Goal: Task Accomplishment & Management: Manage account settings

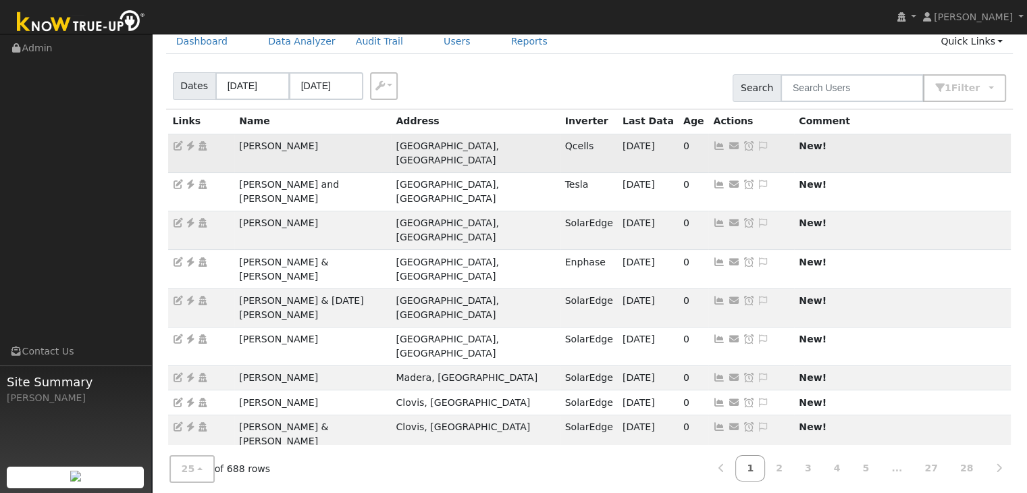
scroll to position [68, 0]
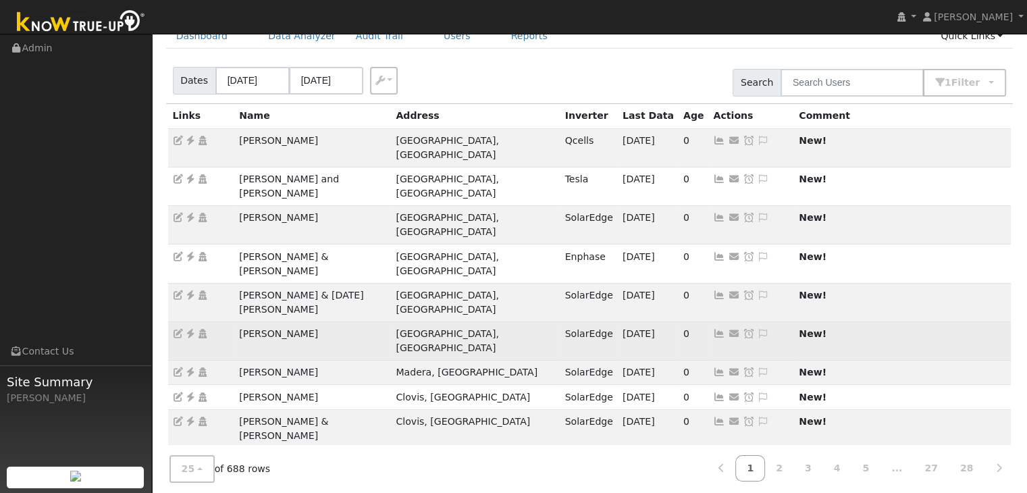
drag, startPoint x: 240, startPoint y: 263, endPoint x: 312, endPoint y: 263, distance: 71.6
click at [312, 322] on td "Otilia Martinez" at bounding box center [312, 341] width 157 height 39
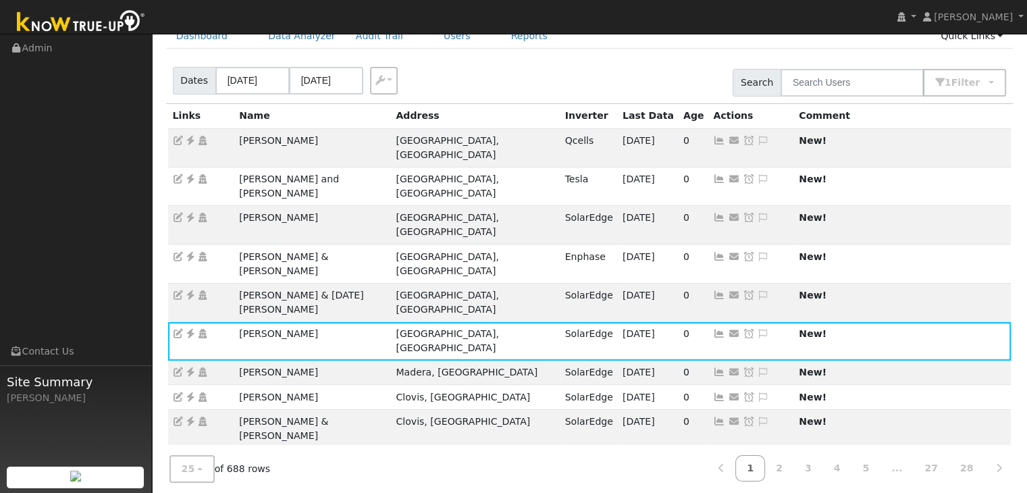
copy td "Otilia Martinez"
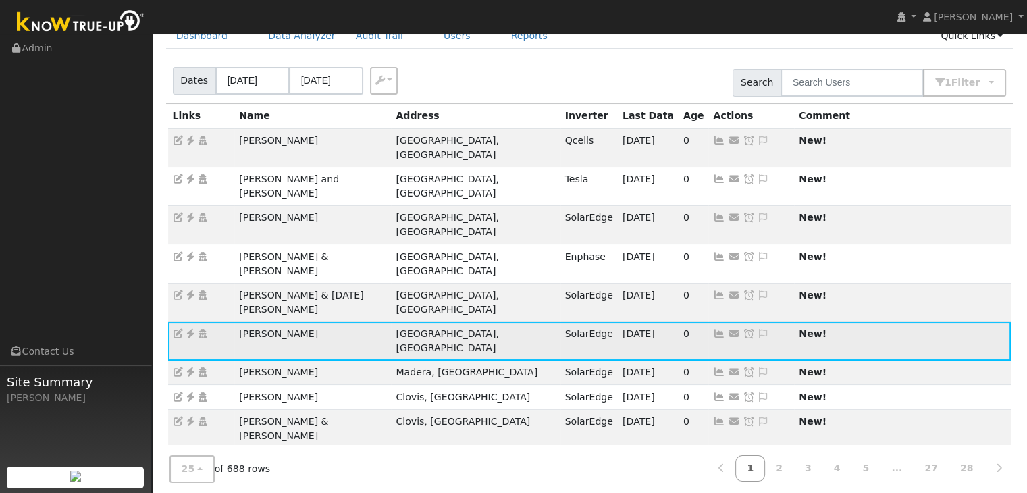
click at [192, 329] on icon at bounding box center [190, 333] width 12 height 9
click at [709, 322] on td "Send Email... Copy a Link Reset Password Open Access Snooze Issue Snooze Until:…" at bounding box center [752, 341] width 86 height 39
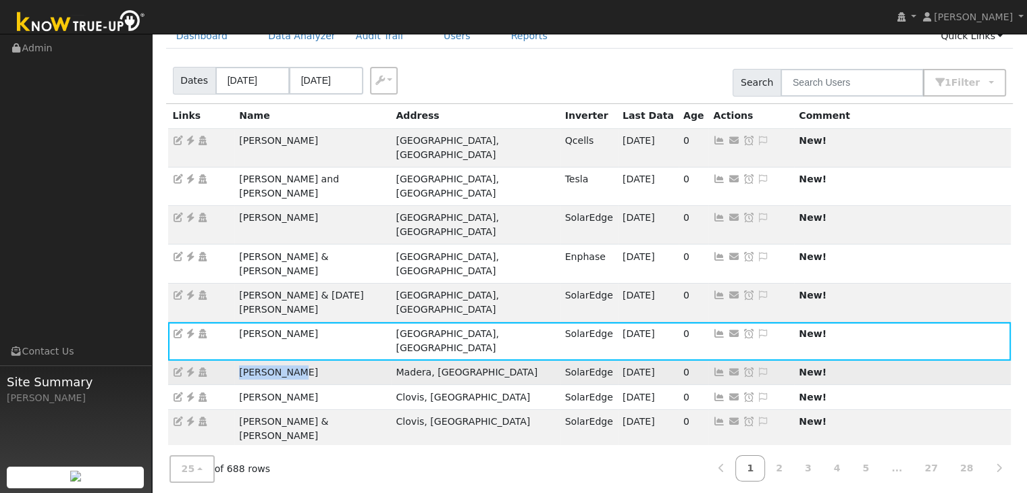
drag, startPoint x: 224, startPoint y: 294, endPoint x: 299, endPoint y: 290, distance: 75.1
click at [299, 361] on tr "Martin Lugo Madera, CA SolarEdge 10/02/25 0 Send Email... Copy a Link Reset Pas…" at bounding box center [590, 373] width 844 height 24
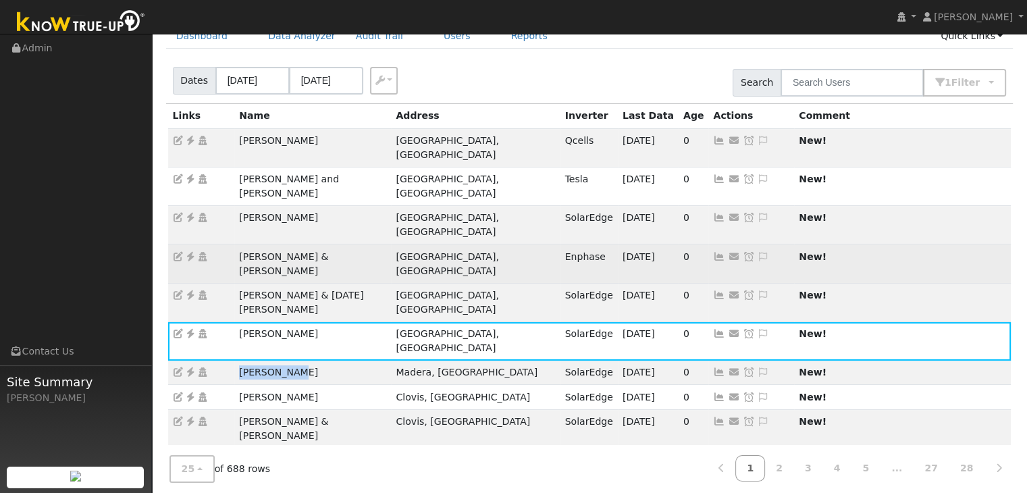
copy tr "[PERSON_NAME]"
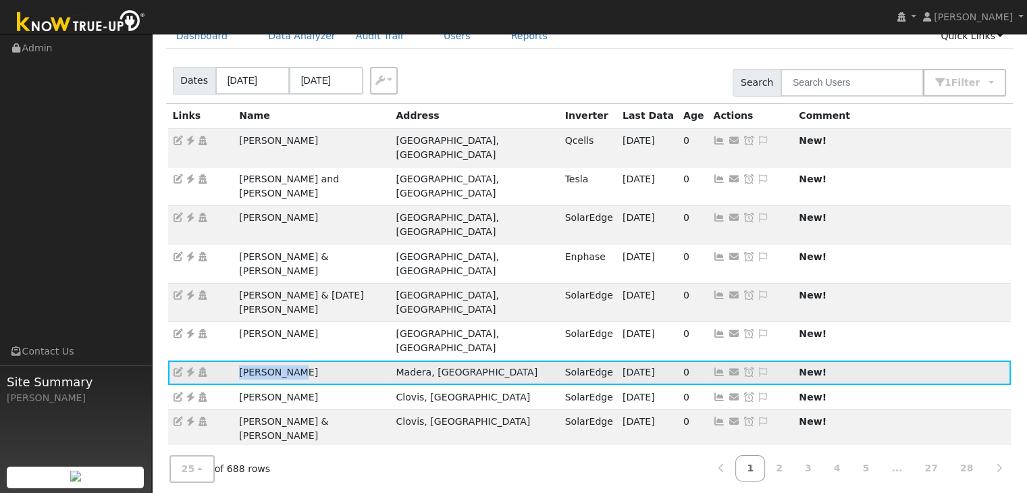
click at [186, 367] on icon at bounding box center [190, 371] width 12 height 9
drag, startPoint x: 646, startPoint y: 282, endPoint x: 963, endPoint y: 199, distance: 326.7
click at [757, 367] on icon at bounding box center [763, 371] width 12 height 9
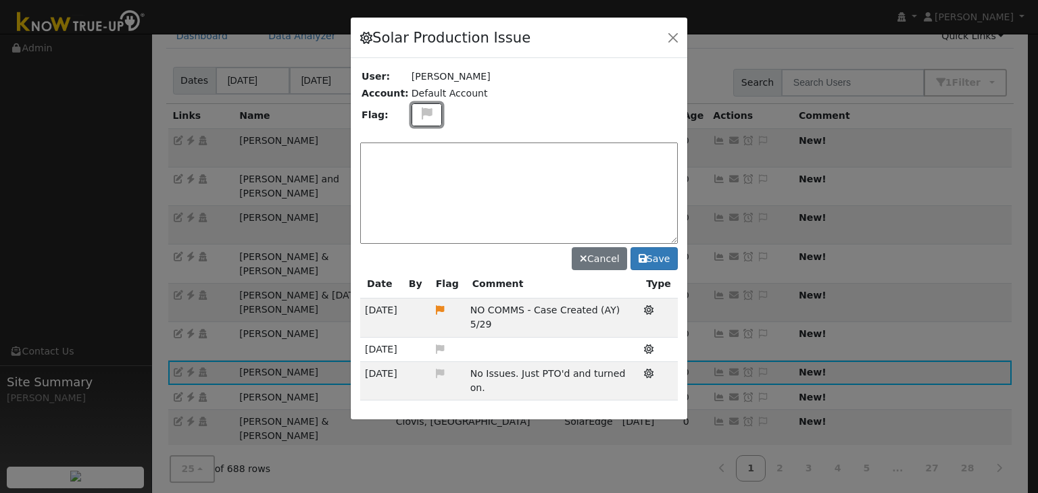
drag, startPoint x: 413, startPoint y: 108, endPoint x: 416, endPoint y: 129, distance: 21.1
click at [419, 108] on icon at bounding box center [427, 113] width 16 height 12
click at [426, 174] on div at bounding box center [425, 210] width 29 height 148
click at [418, 152] on icon at bounding box center [426, 149] width 16 height 12
drag, startPoint x: 418, startPoint y: 103, endPoint x: 419, endPoint y: 132, distance: 28.4
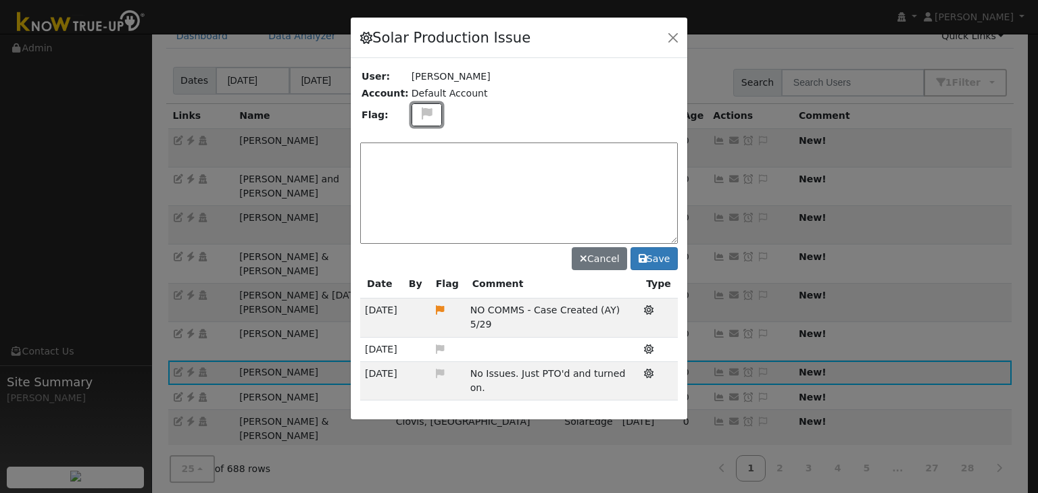
click at [419, 105] on button at bounding box center [426, 115] width 31 height 24
click at [421, 172] on icon at bounding box center [426, 178] width 16 height 12
click at [417, 157] on textarea at bounding box center [518, 193] width 317 height 101
paste textarea "NO COMMS. Case Created. Email sent to client. (MP)"
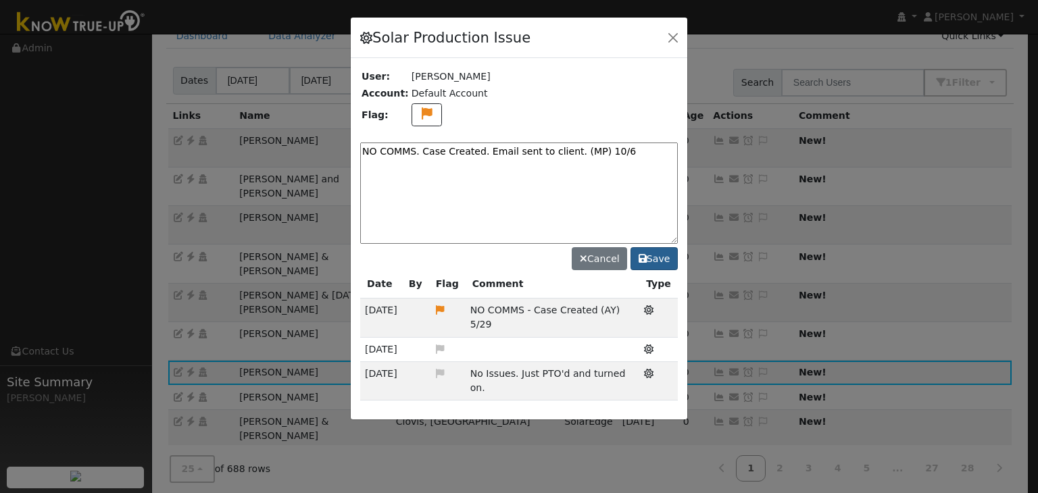
type textarea "NO COMMS. Case Created. Email sent to client. (MP) 10/6"
click at [657, 260] on button "Save" at bounding box center [653, 258] width 47 height 23
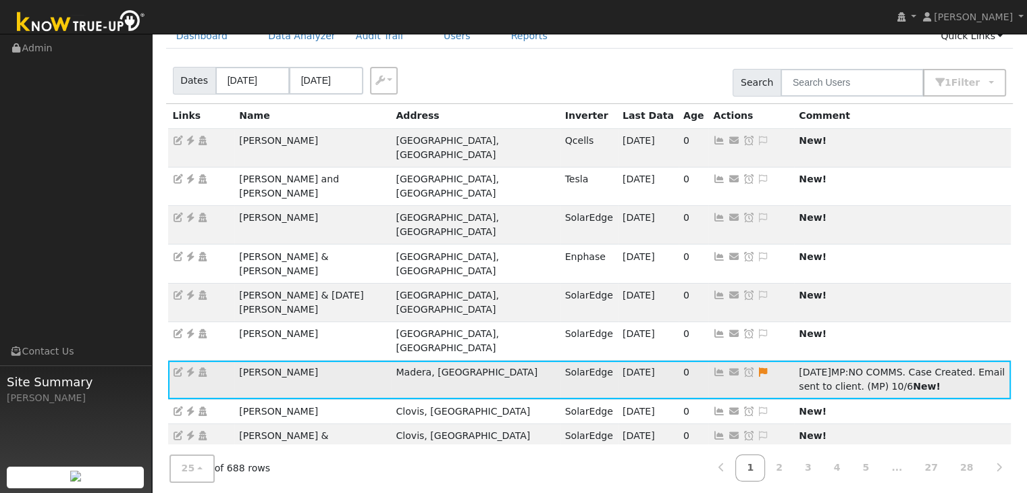
click at [743, 367] on icon at bounding box center [749, 371] width 12 height 9
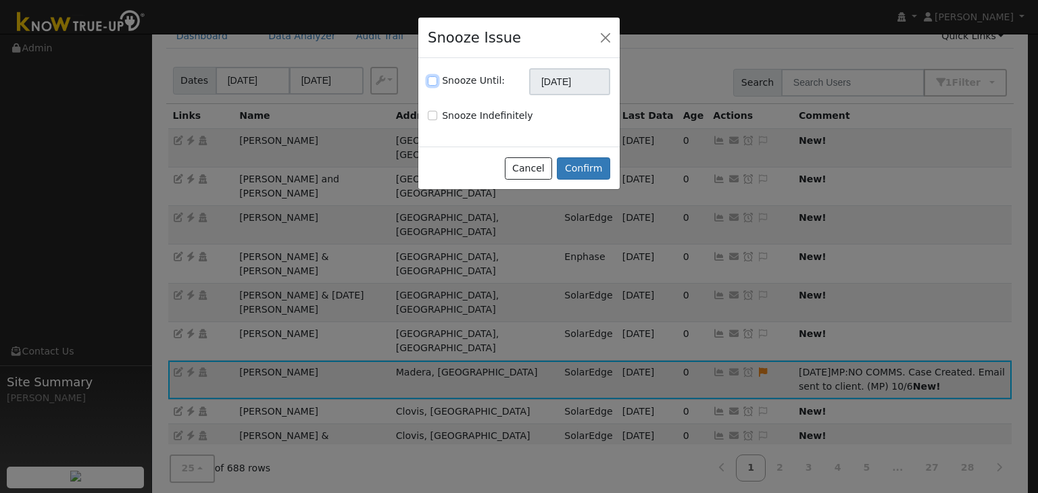
click at [432, 78] on input "Snooze Until:" at bounding box center [432, 80] width 9 height 9
checkbox input "true"
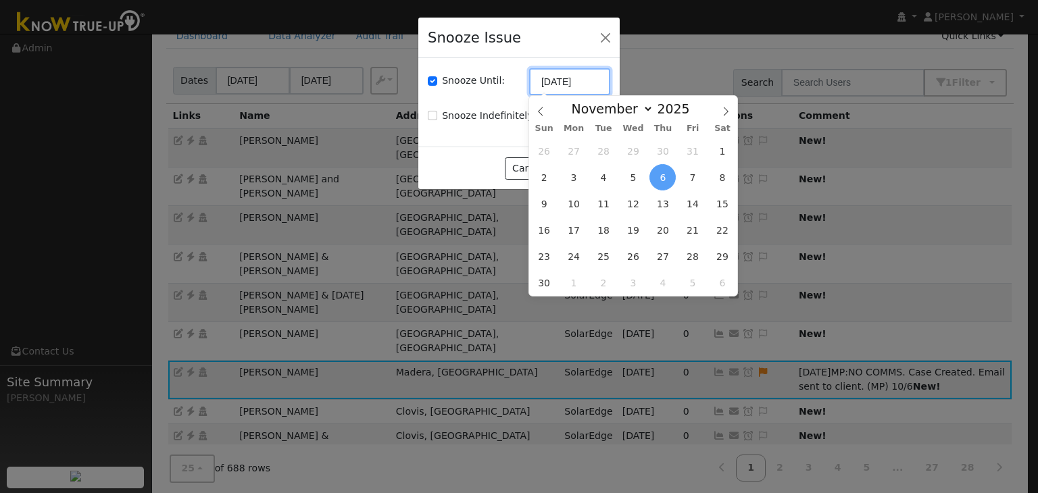
click at [550, 82] on input "11/06/2025" at bounding box center [569, 81] width 81 height 27
click at [540, 109] on icon at bounding box center [540, 111] width 5 height 9
select select "9"
click at [571, 206] on span "13" at bounding box center [574, 203] width 26 height 26
type input "10/13/2025"
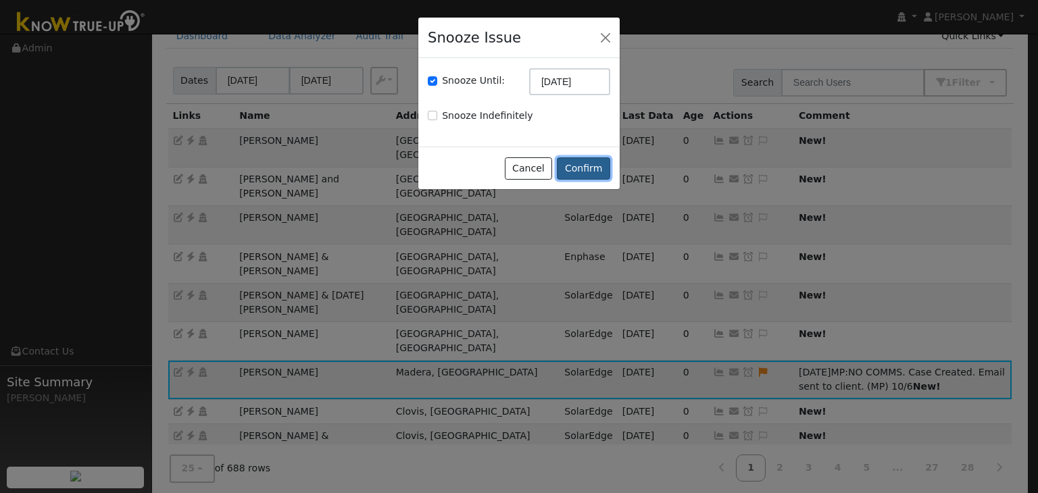
click at [574, 161] on button "Confirm" at bounding box center [583, 168] width 53 height 23
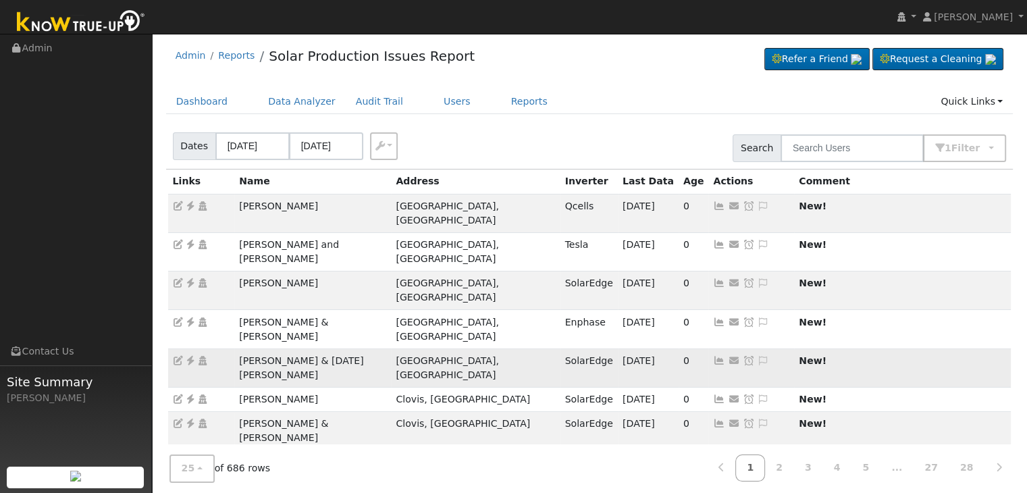
scroll to position [0, 0]
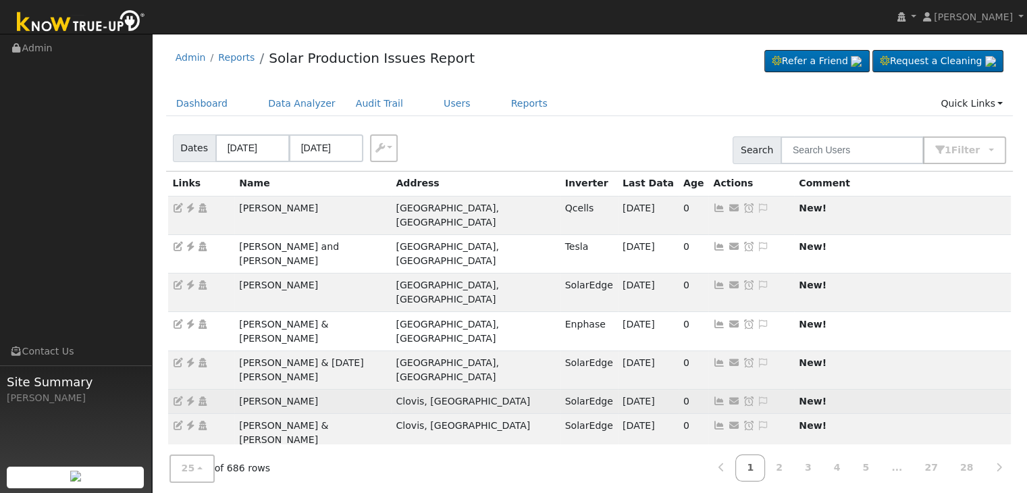
drag, startPoint x: 232, startPoint y: 330, endPoint x: 324, endPoint y: 328, distance: 91.9
click at [324, 390] on tr "Christina Rhine Clovis, CA SolarEdge 10/05/25 0 Send Email... Copy a Link Reset…" at bounding box center [590, 402] width 844 height 24
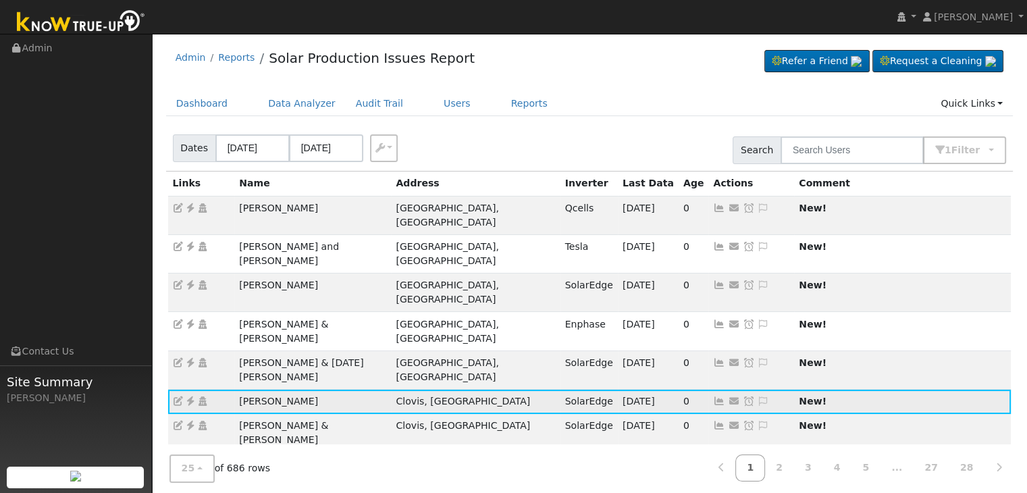
copy tr "Christina Rhine"
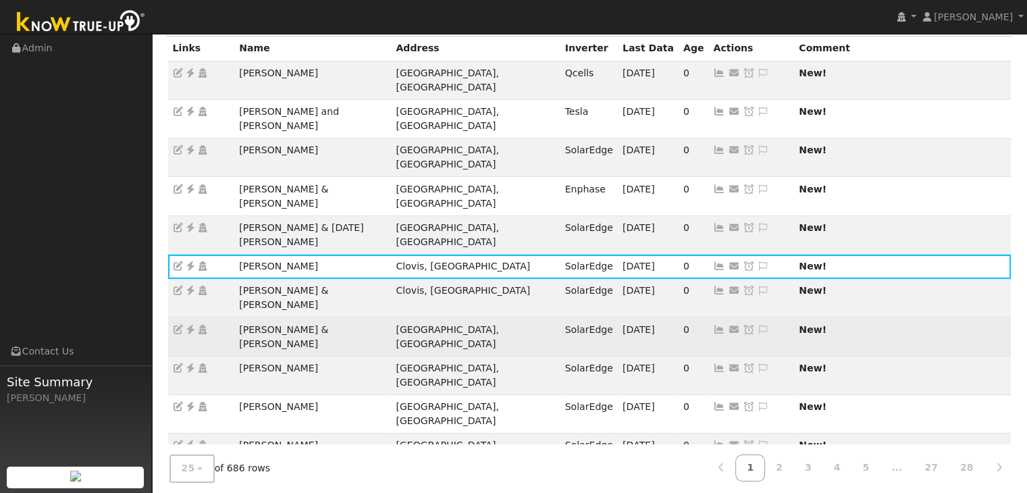
scroll to position [135, 0]
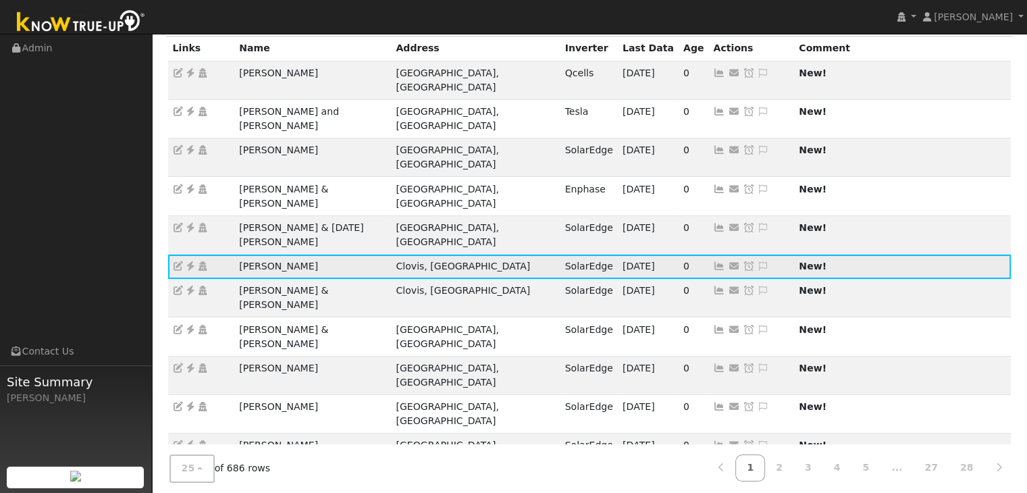
click at [190, 261] on icon at bounding box center [190, 265] width 12 height 9
click at [757, 261] on icon at bounding box center [763, 265] width 12 height 9
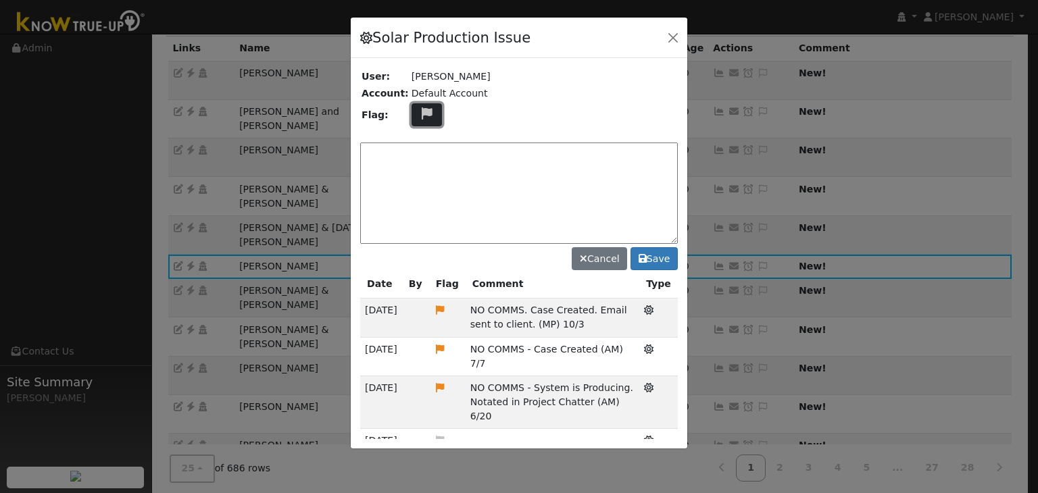
click at [419, 116] on icon at bounding box center [427, 113] width 16 height 12
click at [422, 172] on icon at bounding box center [426, 178] width 16 height 12
click at [456, 149] on textarea at bounding box center [518, 193] width 317 height 101
paste textarea "NO COMMS. Pending with client (MP)"
type textarea "NO COMMS. Pending with client (MP)"
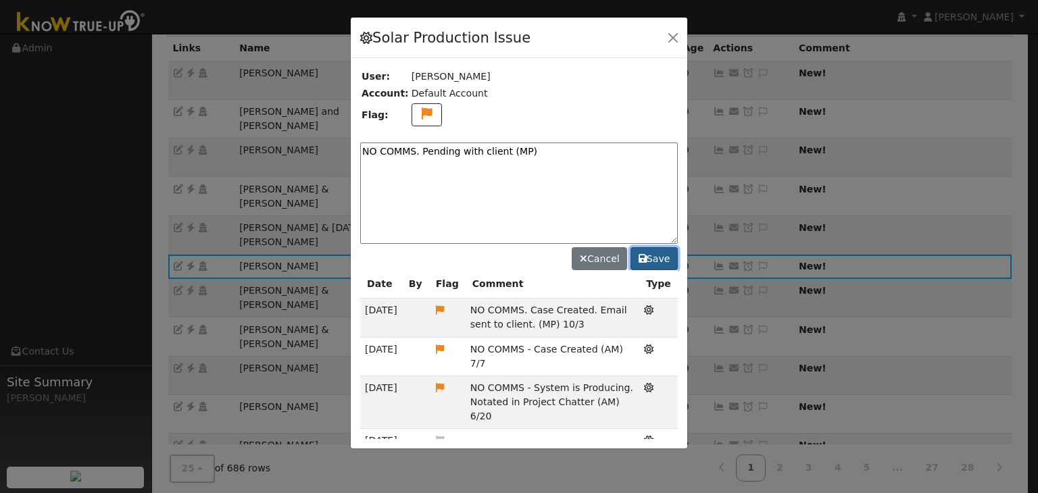
click at [665, 261] on button "Save" at bounding box center [653, 258] width 47 height 23
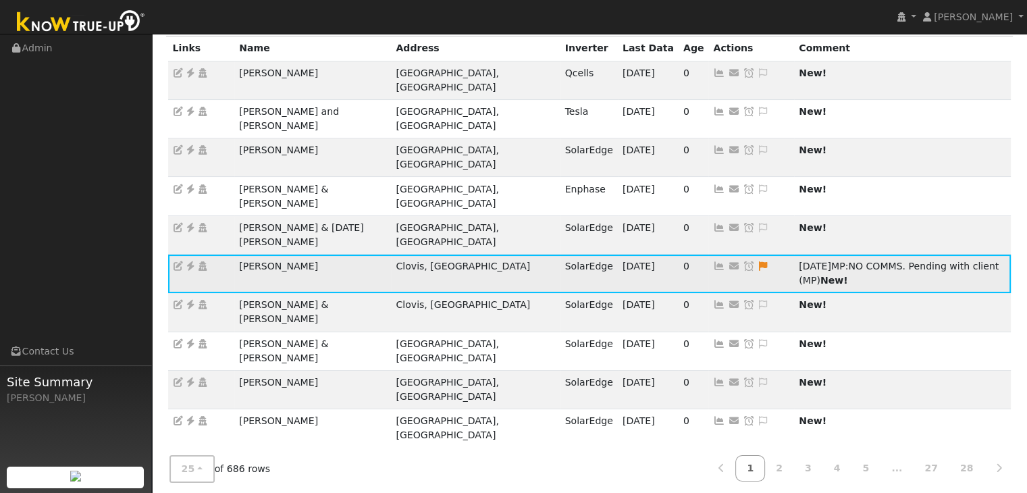
click at [743, 261] on icon at bounding box center [749, 265] width 12 height 9
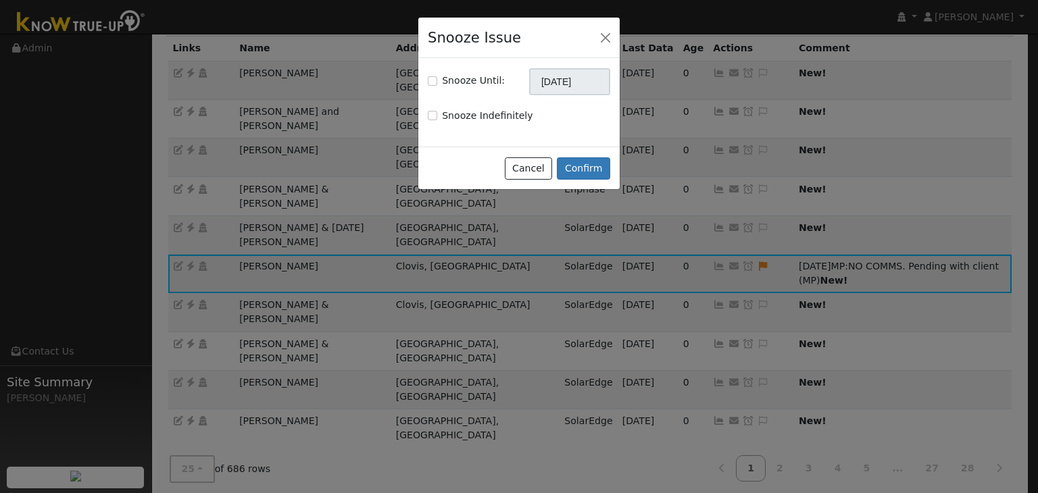
click at [436, 78] on div "Snooze Until:" at bounding box center [466, 81] width 77 height 14
click at [432, 78] on input "Snooze Until:" at bounding box center [432, 80] width 9 height 9
checkbox input "true"
click at [553, 74] on input "11/06/2025" at bounding box center [569, 81] width 81 height 27
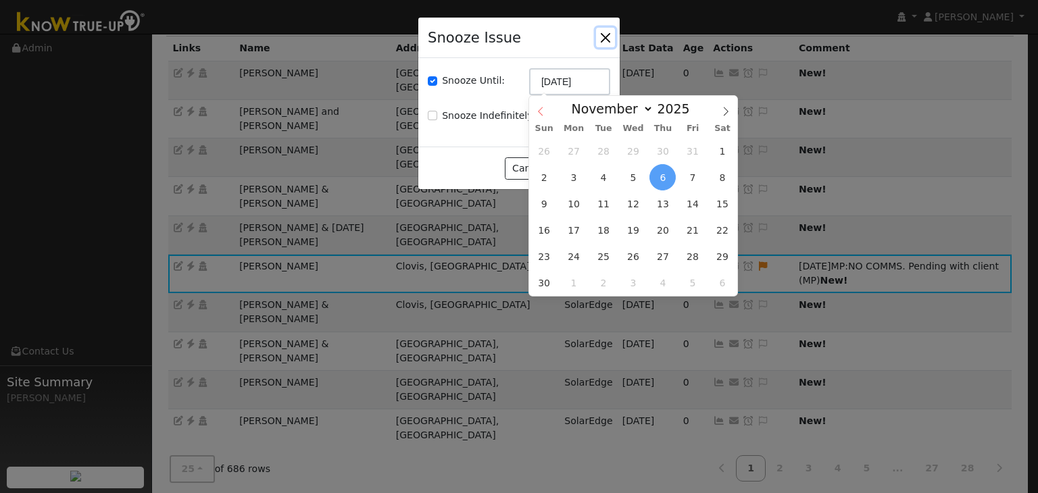
click at [540, 109] on icon at bounding box center [540, 111] width 9 height 9
select select "9"
click at [571, 206] on span "13" at bounding box center [574, 203] width 26 height 26
type input "10/13/2025"
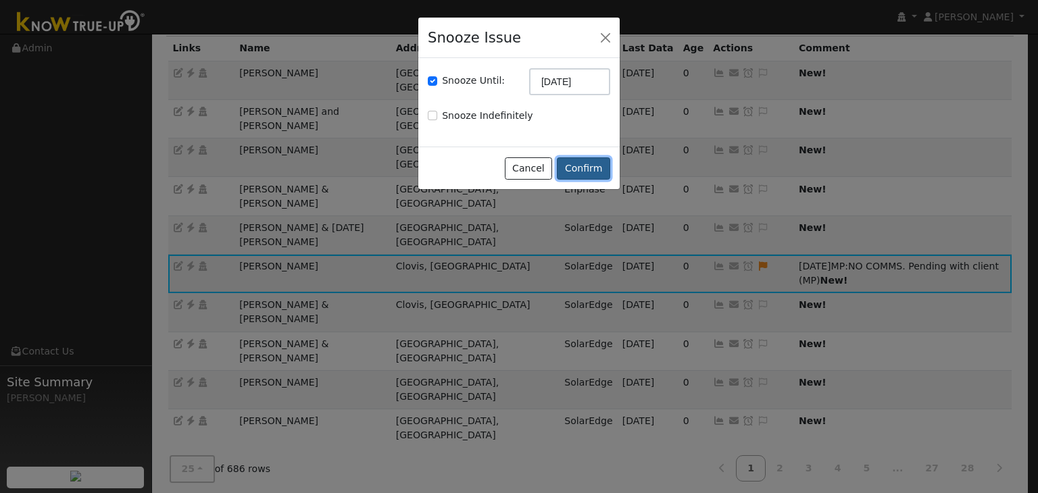
click at [578, 168] on button "Confirm" at bounding box center [583, 168] width 53 height 23
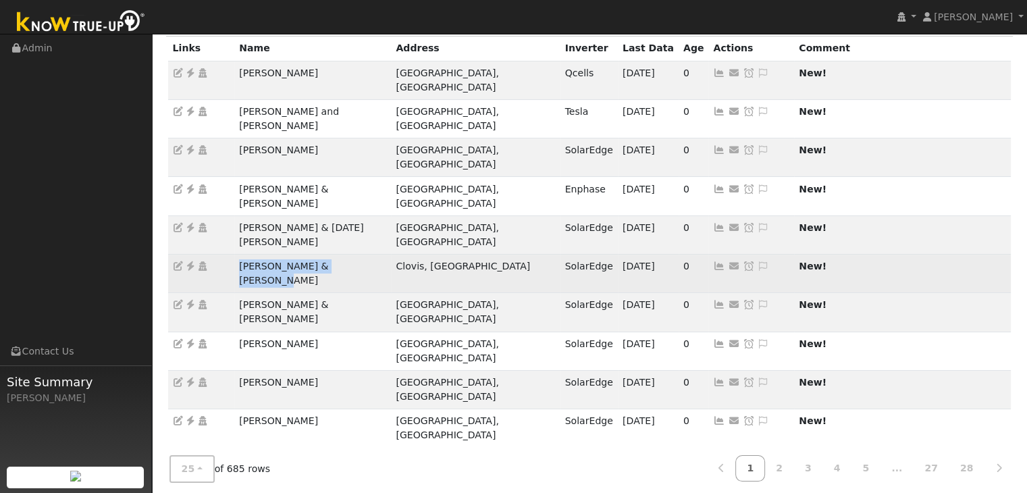
drag, startPoint x: 219, startPoint y: 195, endPoint x: 349, endPoint y: 203, distance: 130.6
click at [349, 255] on tr "Jonathan & Patricia Brown Clovis, CA SolarEdge 10/05/25 0 Send Email... Copy a …" at bounding box center [590, 274] width 844 height 39
copy tr "Jonathan & Patricia Brown"
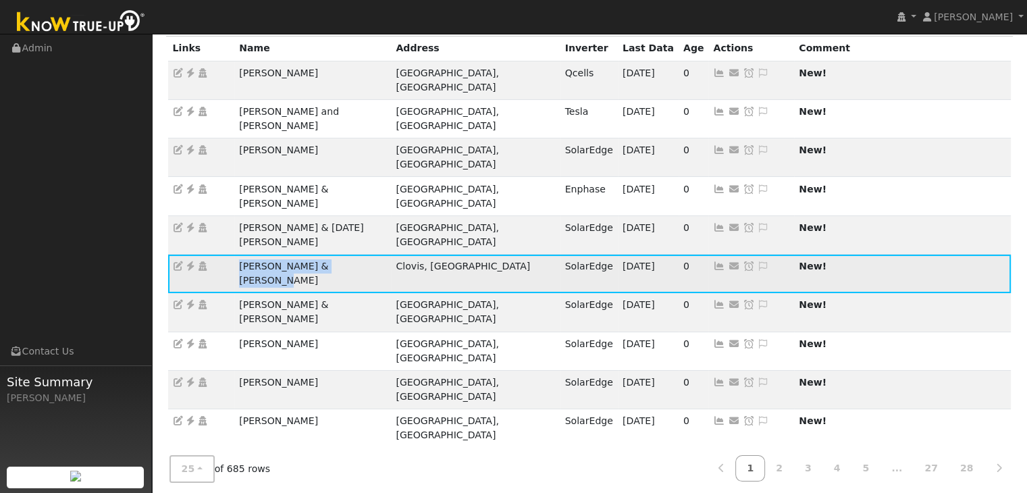
click at [186, 261] on icon at bounding box center [190, 265] width 12 height 9
click at [757, 261] on icon at bounding box center [763, 265] width 12 height 9
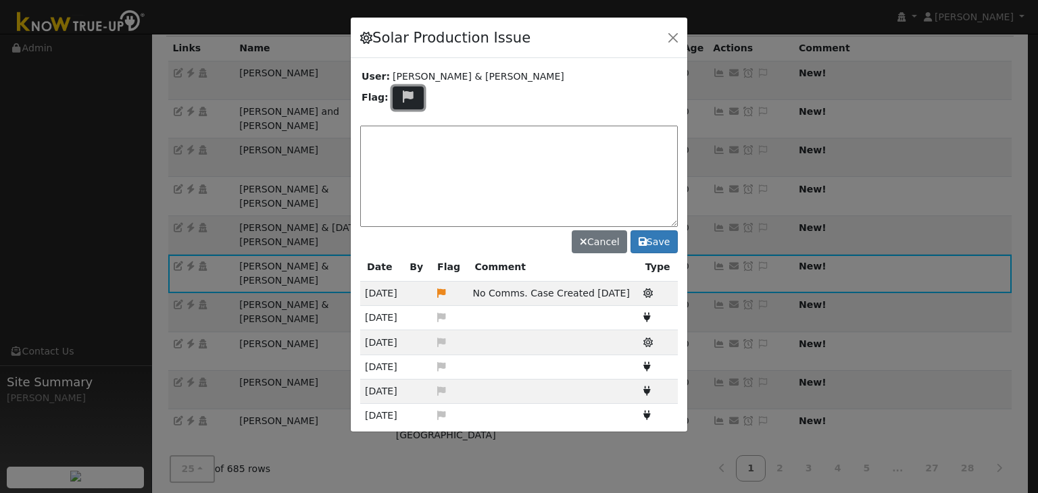
click at [405, 98] on icon at bounding box center [409, 97] width 16 height 12
click at [403, 155] on icon at bounding box center [407, 161] width 16 height 12
click at [462, 155] on textarea at bounding box center [518, 176] width 317 height 101
click at [449, 149] on textarea at bounding box center [518, 176] width 317 height 101
paste textarea "NO COMMS. Case Created. Email sent to client. (MP)"
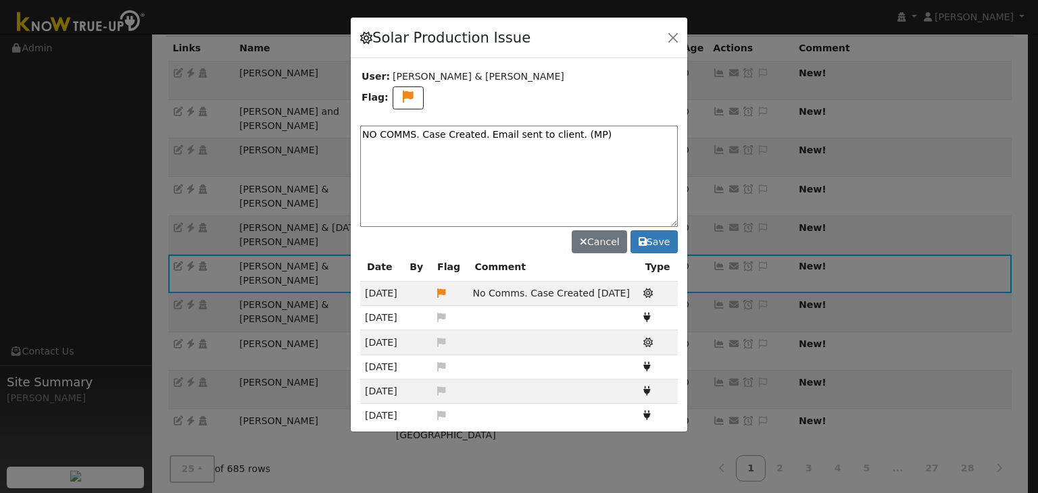
click at [605, 132] on textarea "NO COMMS. Case Created. Email sent to client. (MP)" at bounding box center [518, 176] width 317 height 101
type textarea "NO COMMS. Case Created. Email sent to client. (MP) 10/6"
click at [654, 241] on button "Save" at bounding box center [653, 241] width 47 height 23
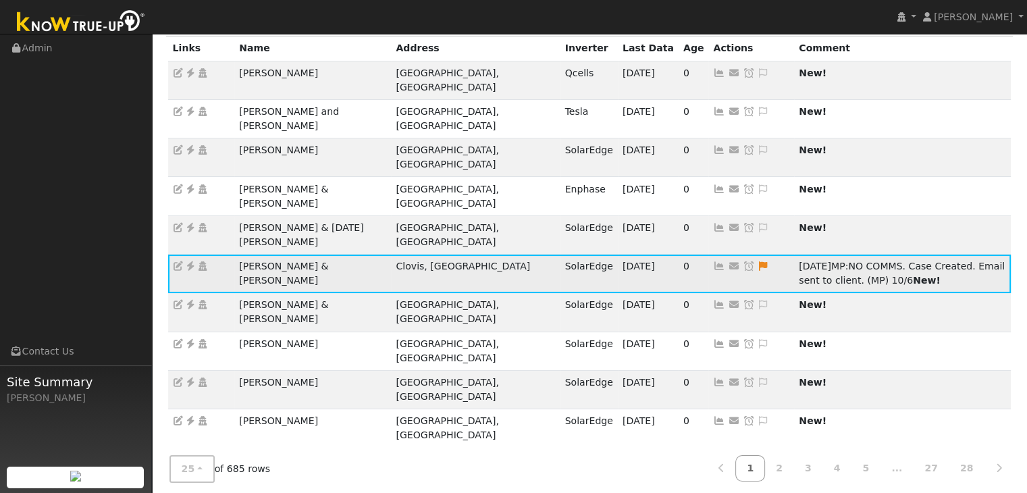
click at [743, 261] on icon at bounding box center [749, 265] width 12 height 9
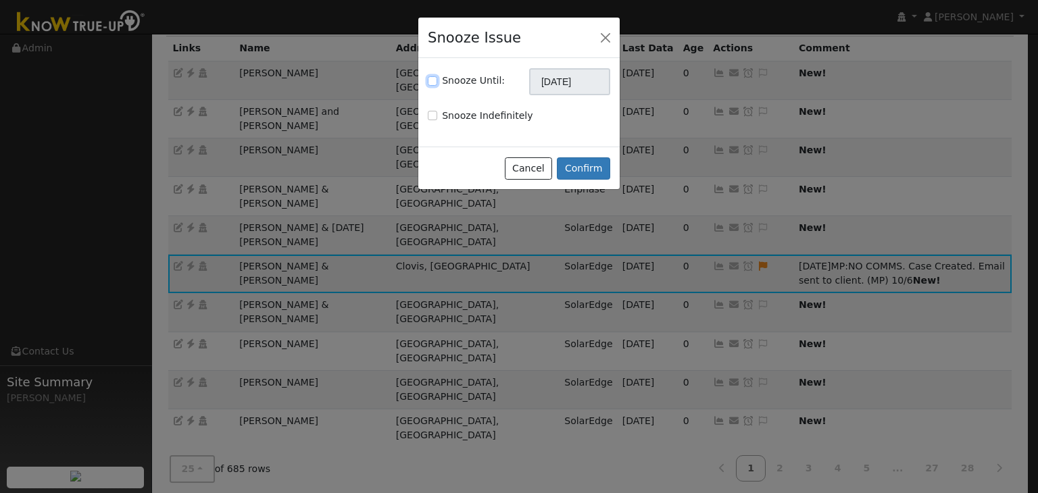
click at [430, 82] on input "Snooze Until:" at bounding box center [432, 80] width 9 height 9
checkbox input "true"
click at [551, 84] on input "11/06/2025" at bounding box center [569, 81] width 81 height 27
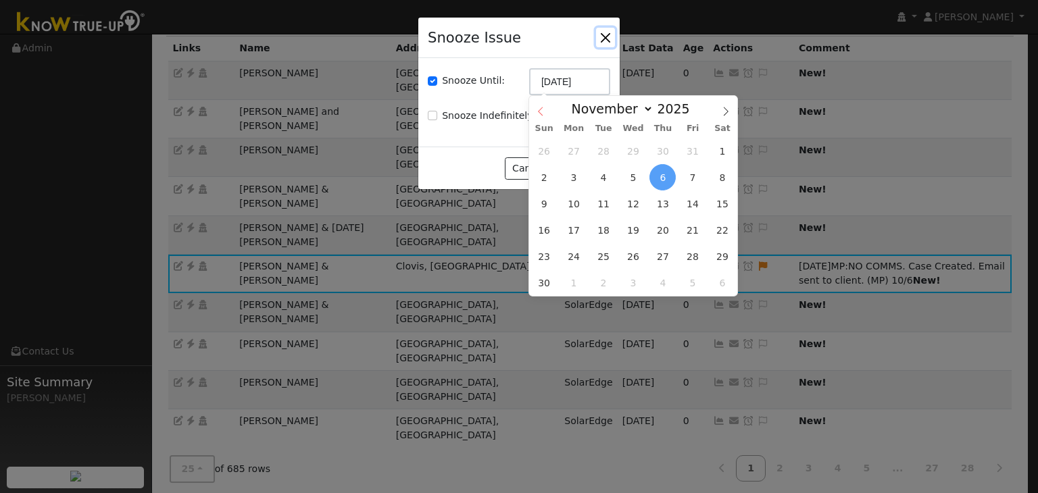
click at [535, 106] on span at bounding box center [540, 107] width 23 height 23
select select "9"
click at [579, 202] on span "13" at bounding box center [574, 203] width 26 height 26
type input "10/13/2025"
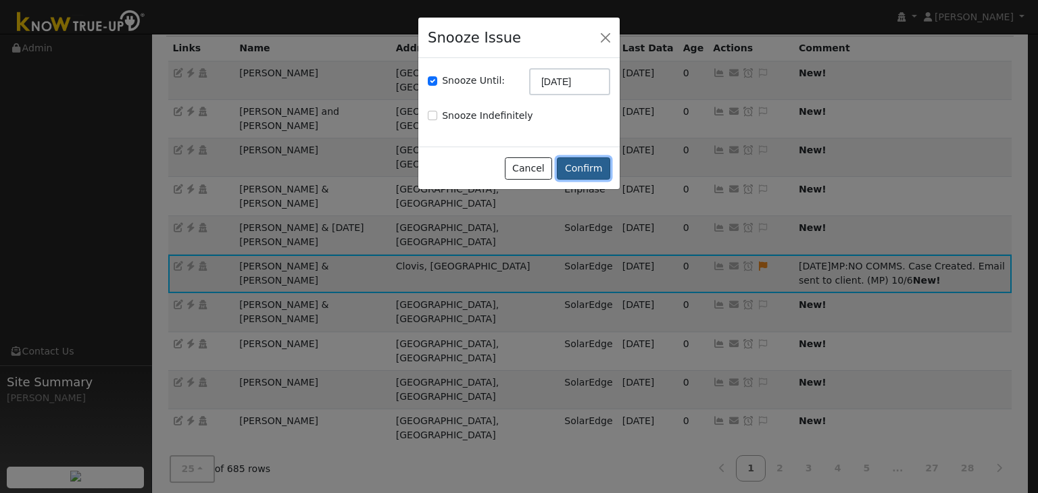
click at [584, 165] on button "Confirm" at bounding box center [583, 168] width 53 height 23
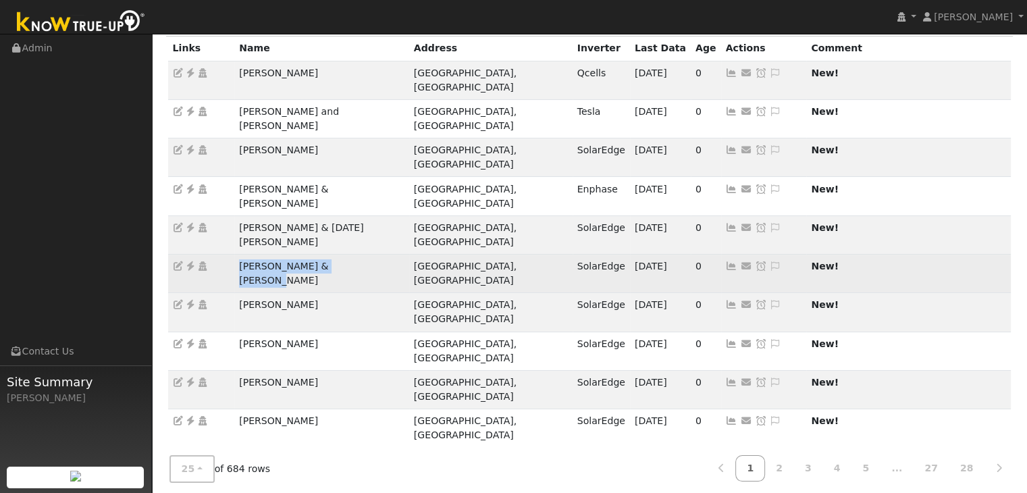
drag, startPoint x: 238, startPoint y: 205, endPoint x: 370, endPoint y: 208, distance: 132.4
click at [370, 255] on td "Angela & Matthew Ramirez" at bounding box center [321, 274] width 175 height 39
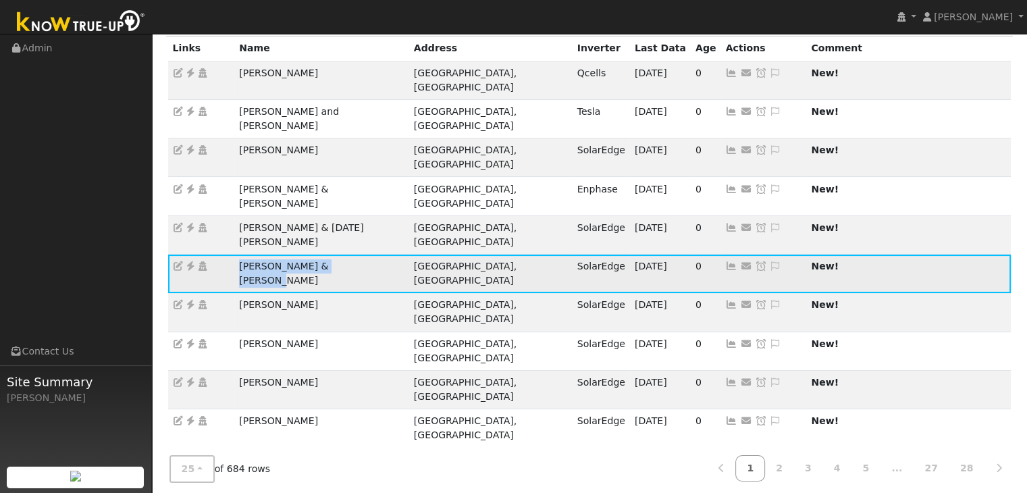
copy td "Angela & Matthew Ramirez"
click at [192, 261] on icon at bounding box center [190, 265] width 12 height 9
click at [769, 261] on icon at bounding box center [775, 265] width 12 height 9
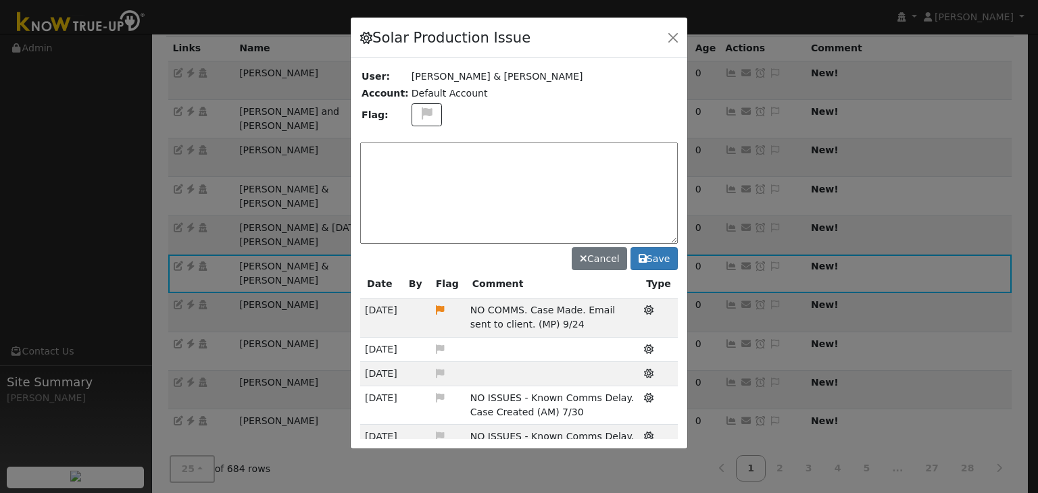
click at [465, 170] on textarea at bounding box center [518, 193] width 317 height 101
click at [415, 149] on textarea at bounding box center [518, 193] width 317 height 101
paste textarea "NO COMMS. System offline again. Email sent to client. (MP) 10/6"
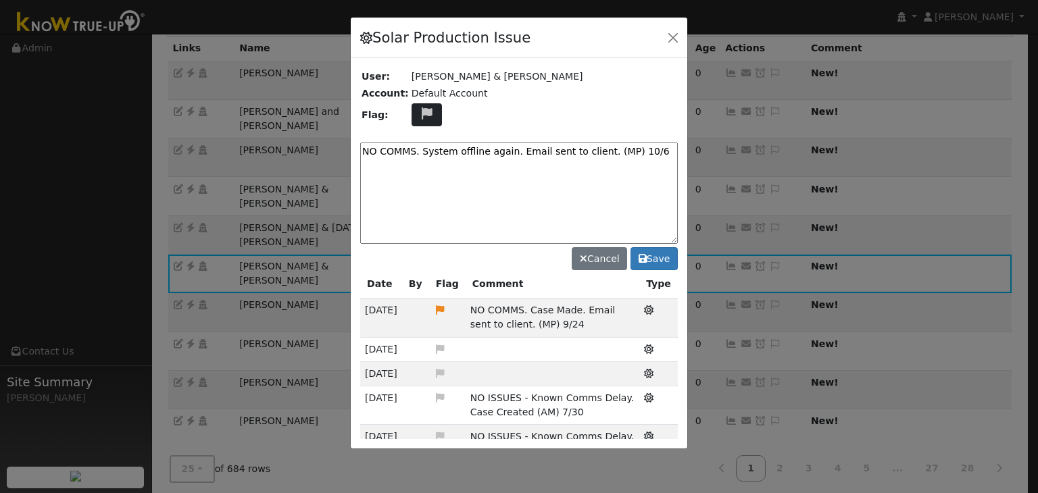
type textarea "NO COMMS. System offline again. Email sent to client. (MP) 10/6"
click at [419, 112] on icon at bounding box center [427, 113] width 16 height 12
click at [419, 173] on icon at bounding box center [426, 178] width 16 height 12
click at [649, 255] on button "Save" at bounding box center [653, 258] width 47 height 23
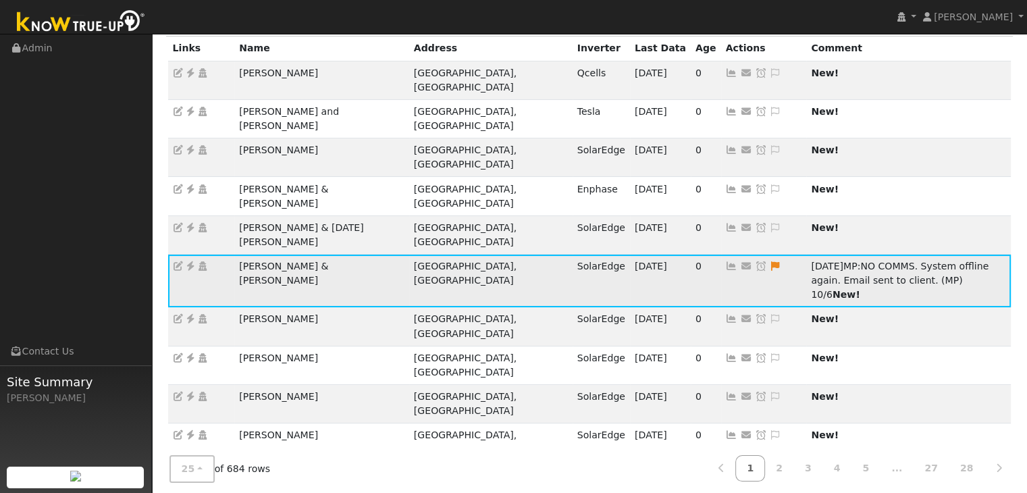
click at [755, 261] on icon at bounding box center [761, 265] width 12 height 9
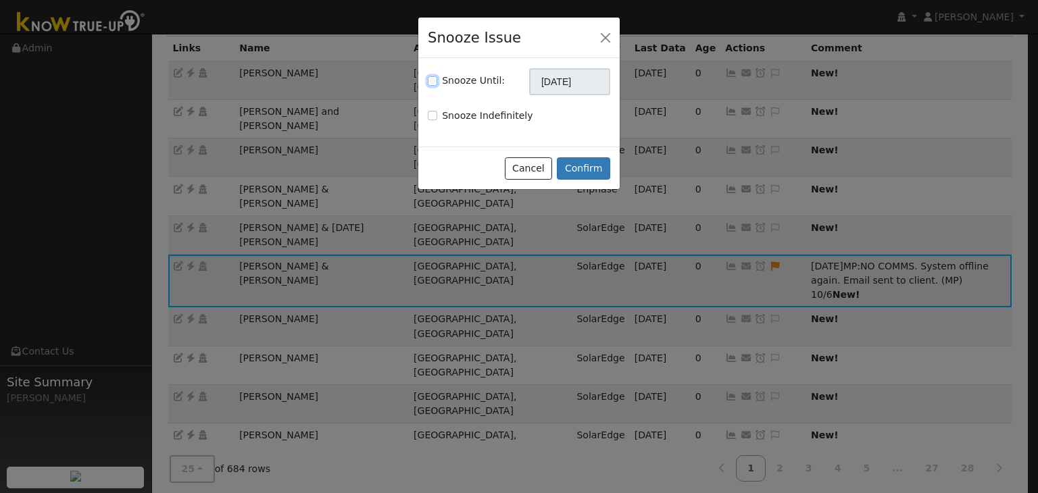
drag, startPoint x: 430, startPoint y: 82, endPoint x: 536, endPoint y: 78, distance: 106.1
click at [436, 80] on input "Snooze Until:" at bounding box center [432, 80] width 9 height 9
checkbox input "true"
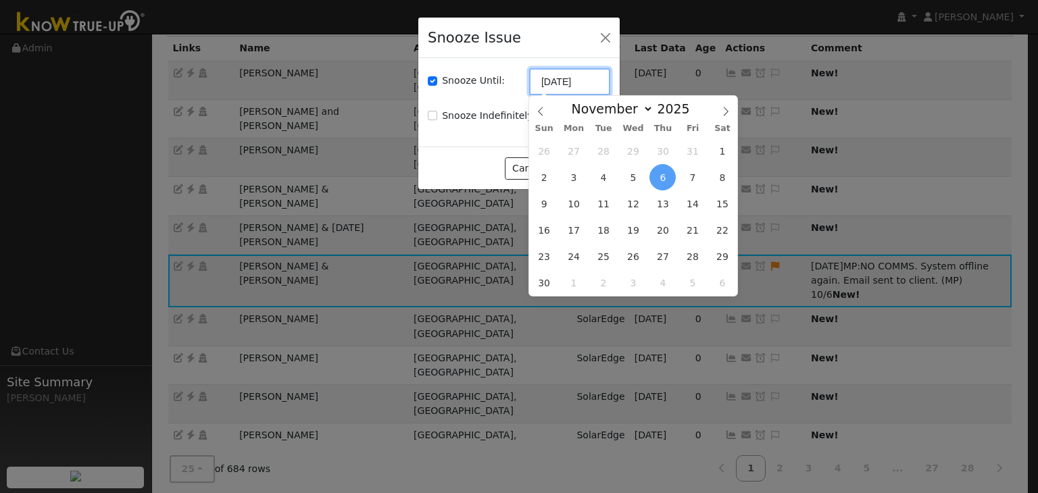
click at [541, 82] on input "[DATE]" at bounding box center [569, 81] width 81 height 27
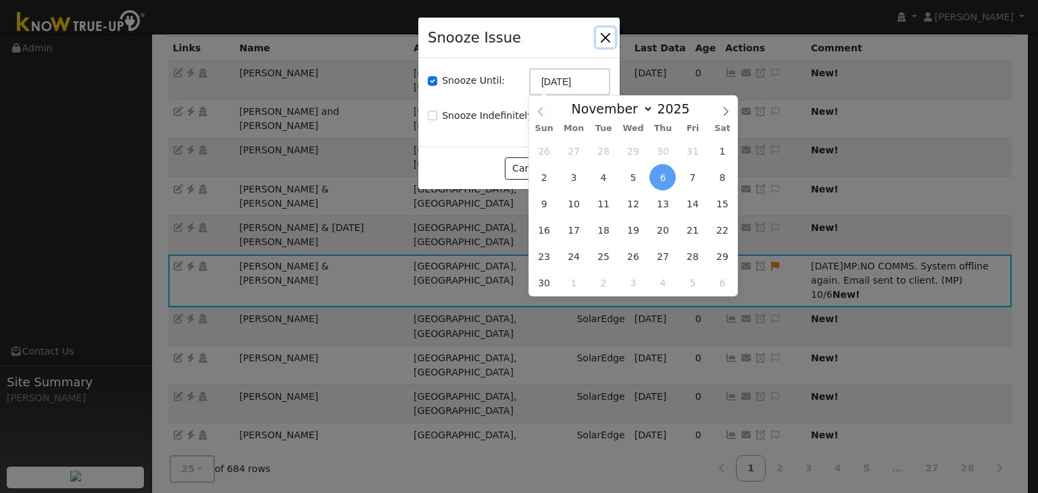
click at [538, 111] on icon at bounding box center [540, 111] width 9 height 9
select select "9"
click at [583, 198] on span "13" at bounding box center [574, 203] width 26 height 26
type input "10/13/2025"
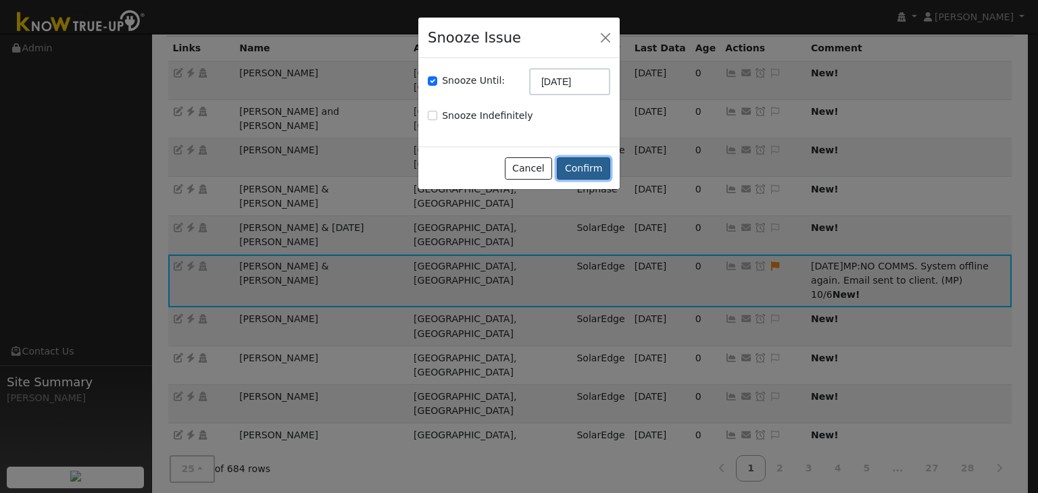
click at [584, 168] on button "Confirm" at bounding box center [583, 168] width 53 height 23
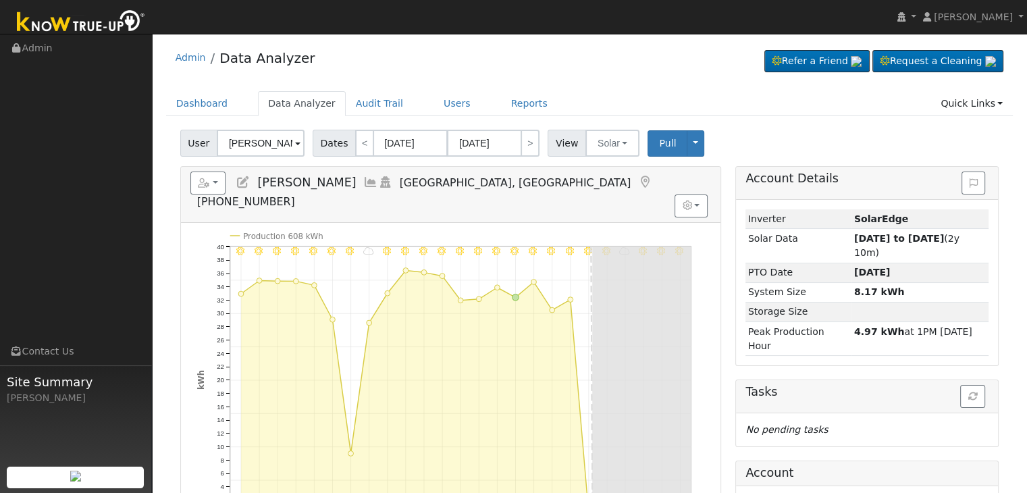
click at [638, 179] on icon at bounding box center [645, 182] width 15 height 12
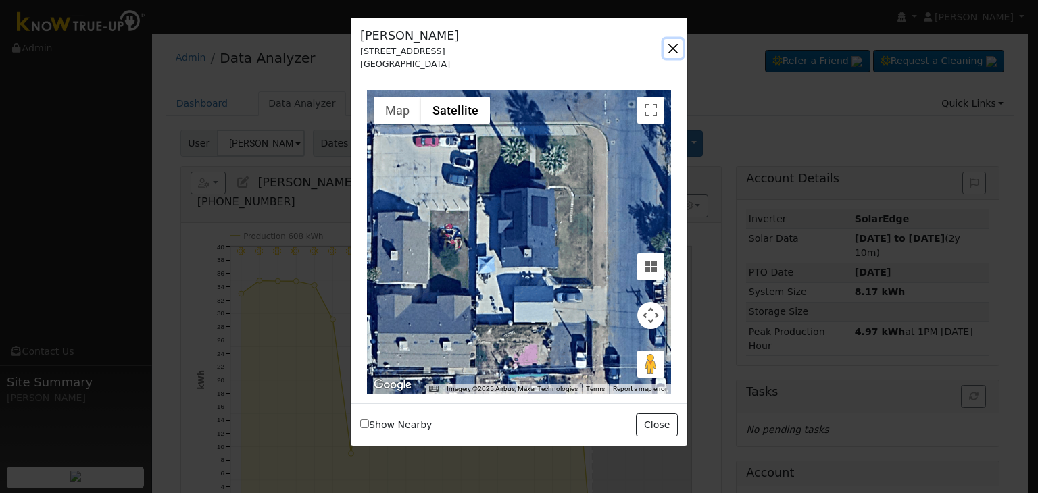
click at [675, 45] on button "button" at bounding box center [672, 48] width 19 height 19
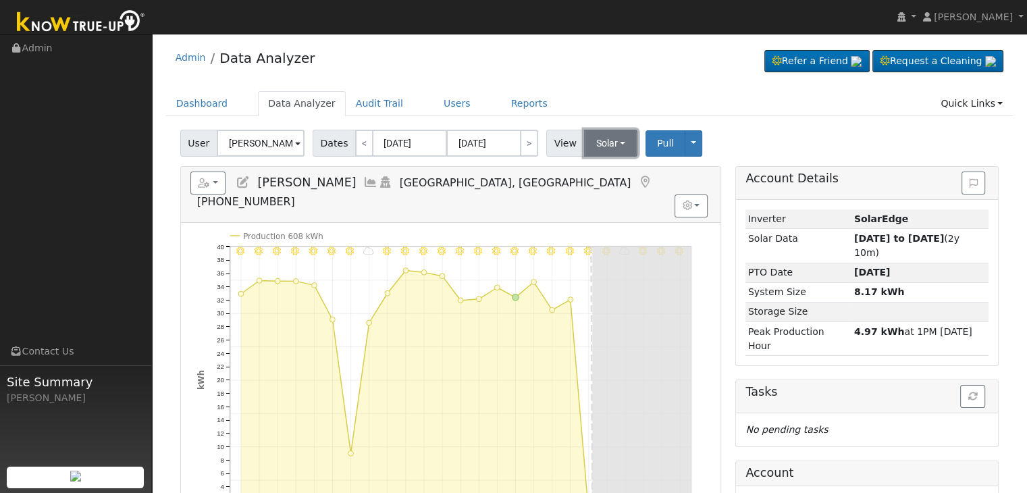
click at [589, 139] on button "Solar" at bounding box center [611, 143] width 54 height 27
click at [594, 176] on link "Utility" at bounding box center [629, 172] width 94 height 19
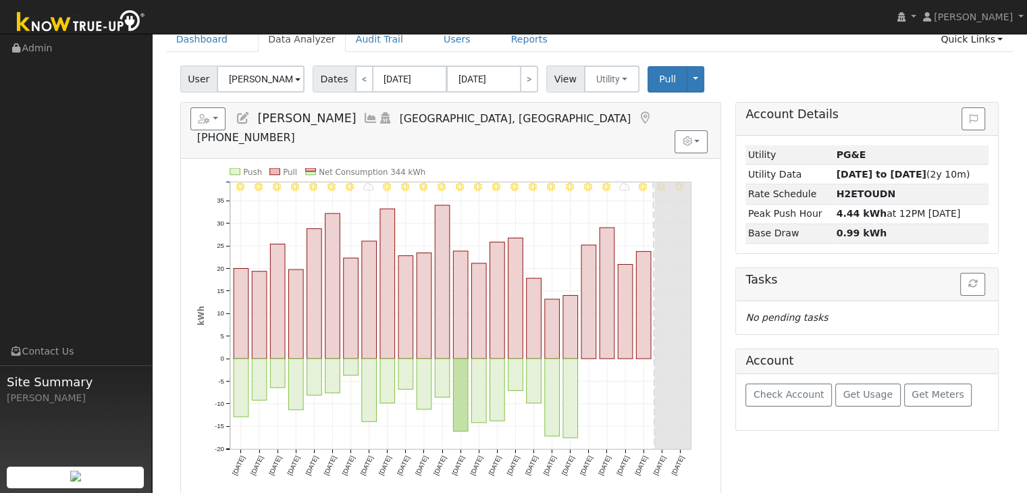
scroll to position [68, 0]
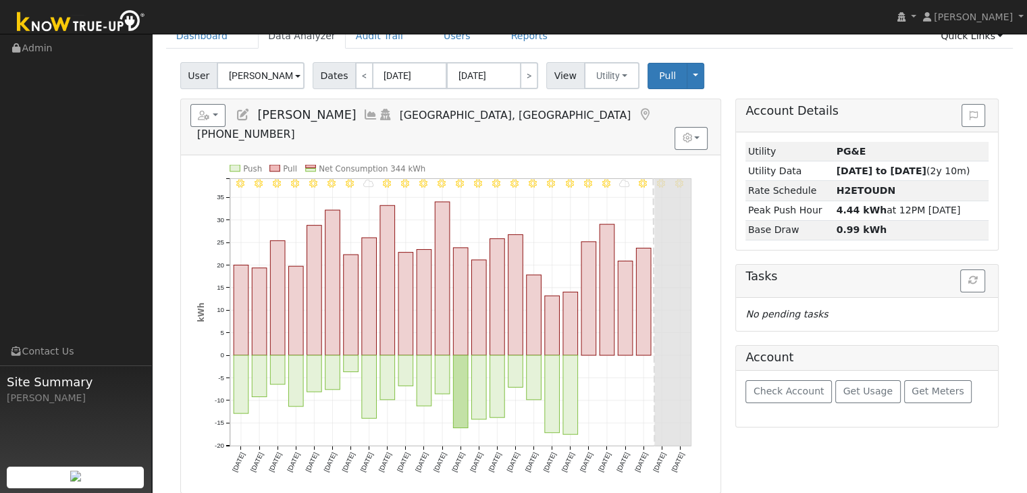
click at [239, 111] on icon at bounding box center [243, 115] width 15 height 12
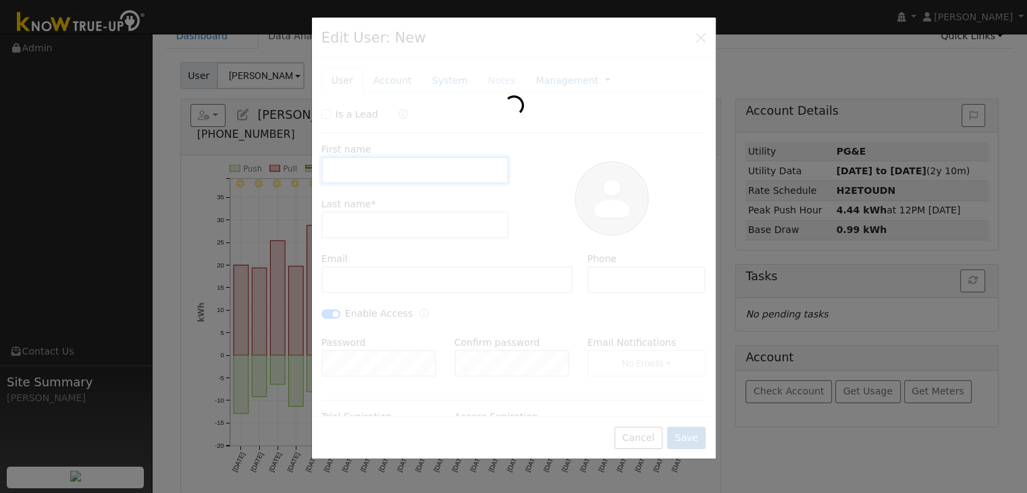
type input "01/27/2028"
type input "Otilia"
type input "Martinez"
type input "find_rene@yahoo.com"
type input "(661) 369-4773"
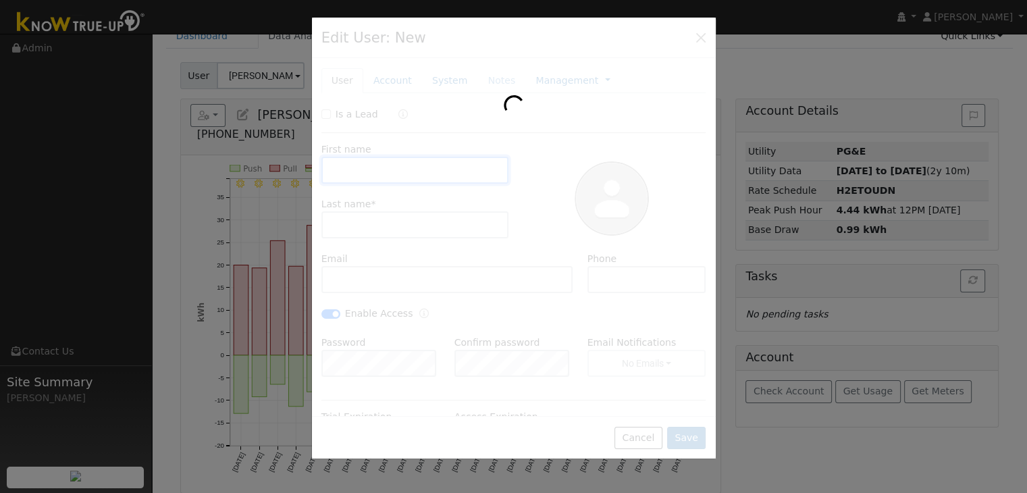
checkbox input "true"
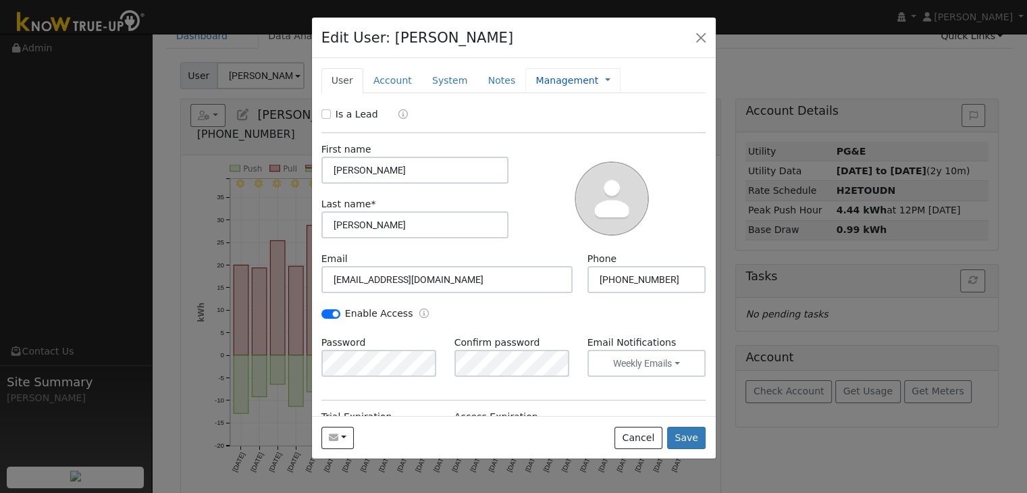
click at [551, 77] on link "Management" at bounding box center [567, 81] width 63 height 14
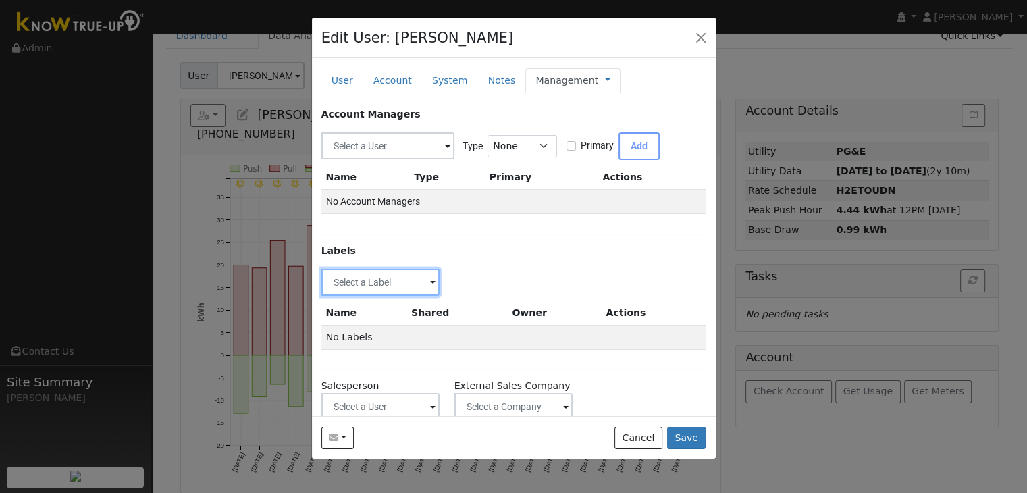
click at [397, 276] on input "text" at bounding box center [381, 282] width 119 height 27
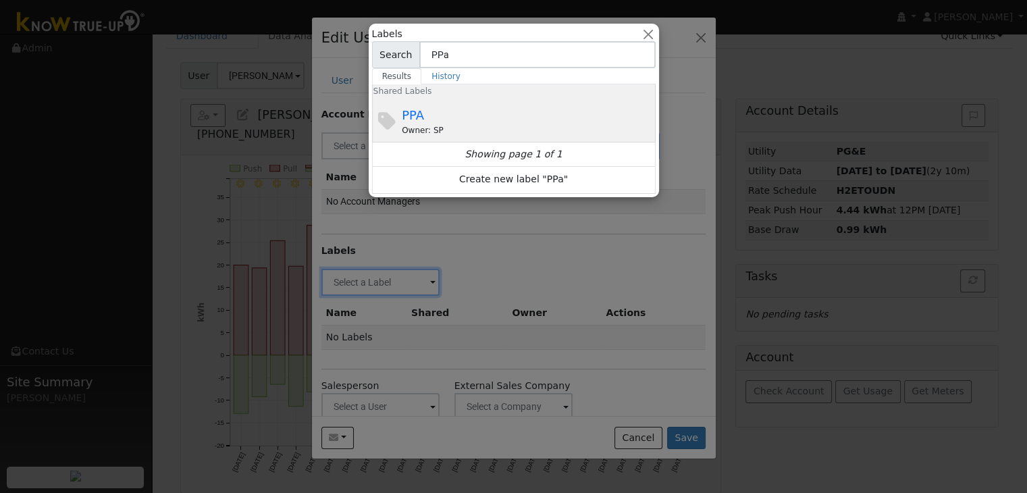
type input "PPa"
click at [444, 130] on div "Owner: SP" at bounding box center [527, 130] width 251 height 12
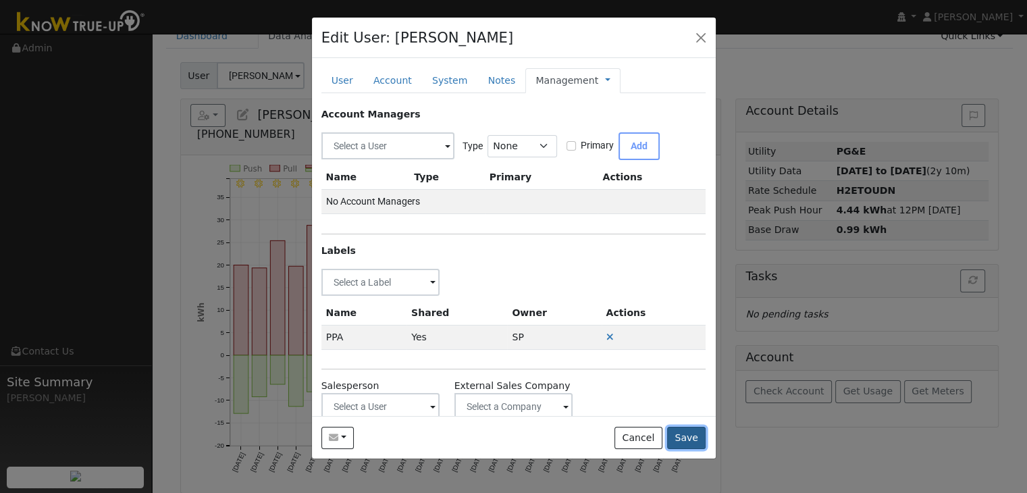
click at [694, 436] on button "Save" at bounding box center [686, 438] width 39 height 23
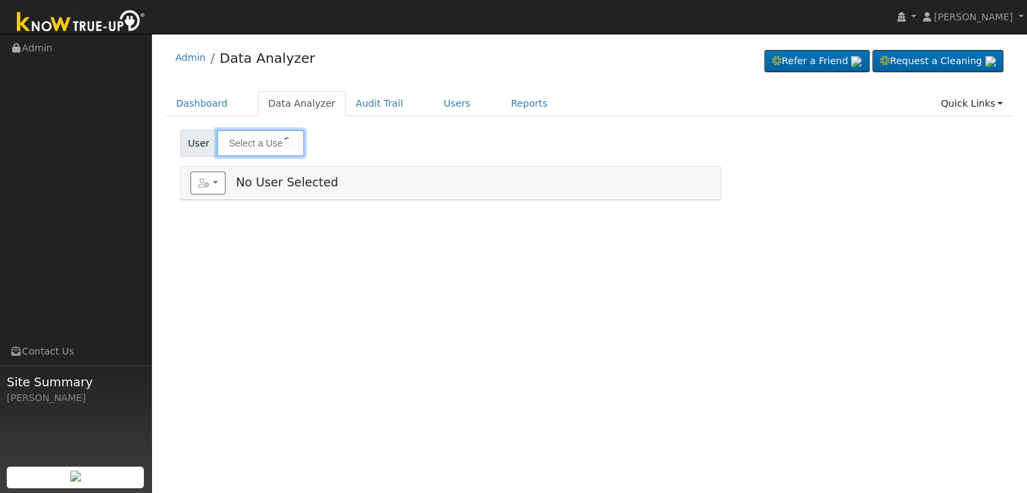
type input "[PERSON_NAME]"
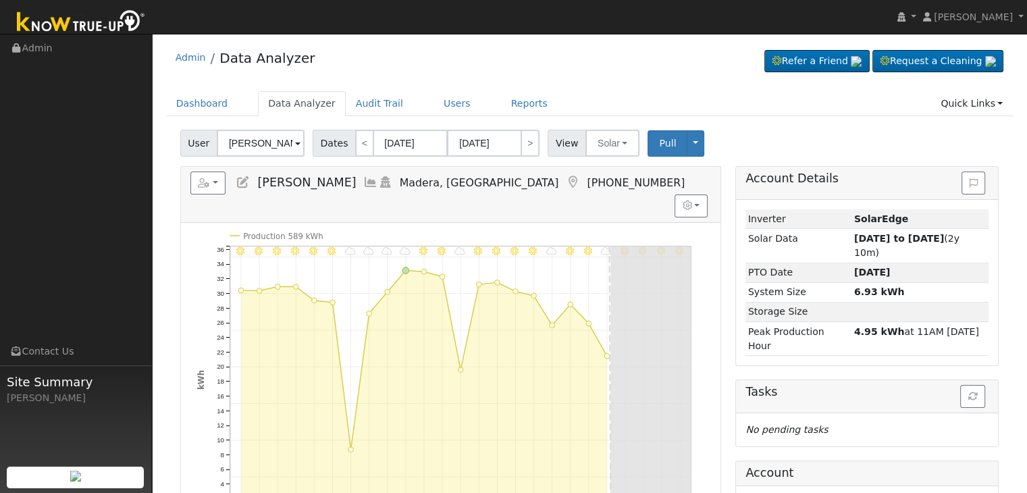
click at [565, 181] on icon at bounding box center [572, 182] width 15 height 12
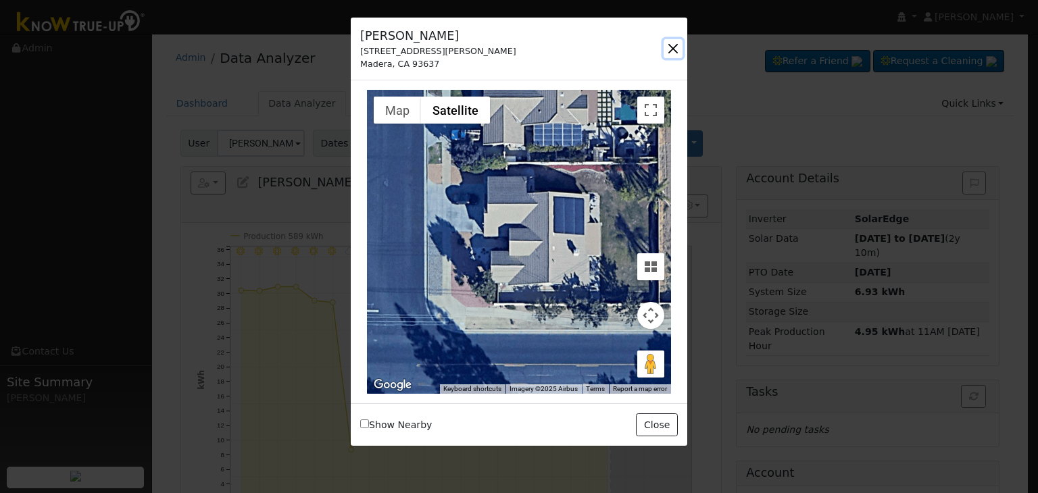
click at [666, 53] on button "button" at bounding box center [672, 48] width 19 height 19
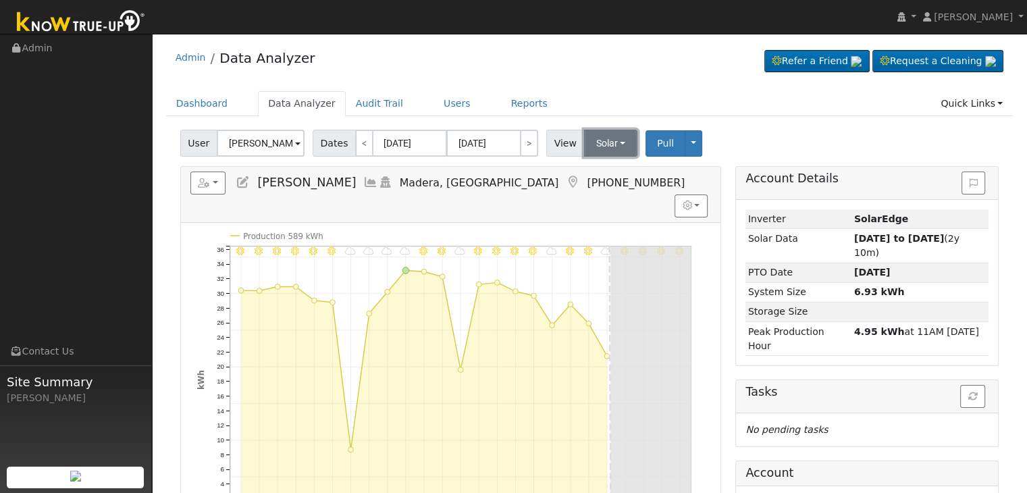
click at [601, 141] on button "Solar" at bounding box center [611, 143] width 54 height 27
click at [600, 172] on link "Utility" at bounding box center [629, 172] width 94 height 19
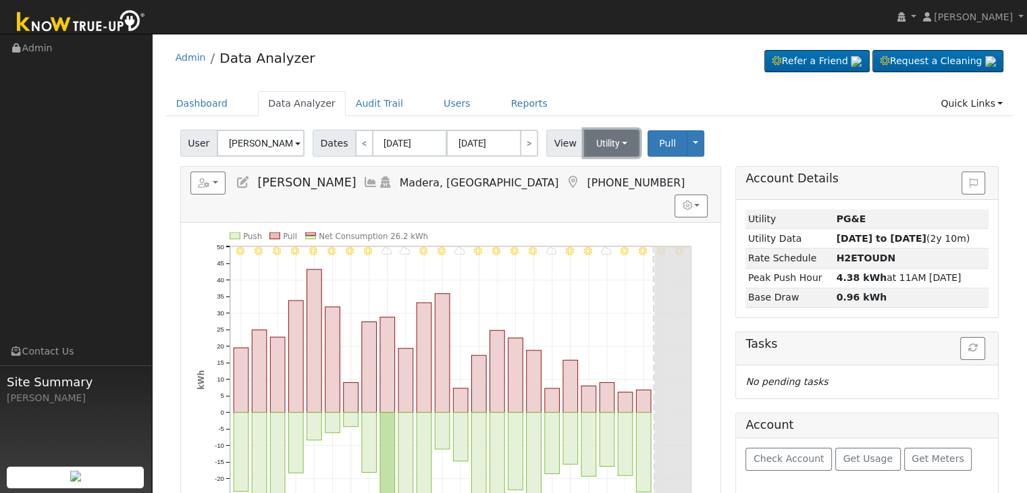
click at [600, 138] on button "Utility" at bounding box center [612, 143] width 56 height 27
click at [617, 196] on link "Solar" at bounding box center [629, 192] width 94 height 19
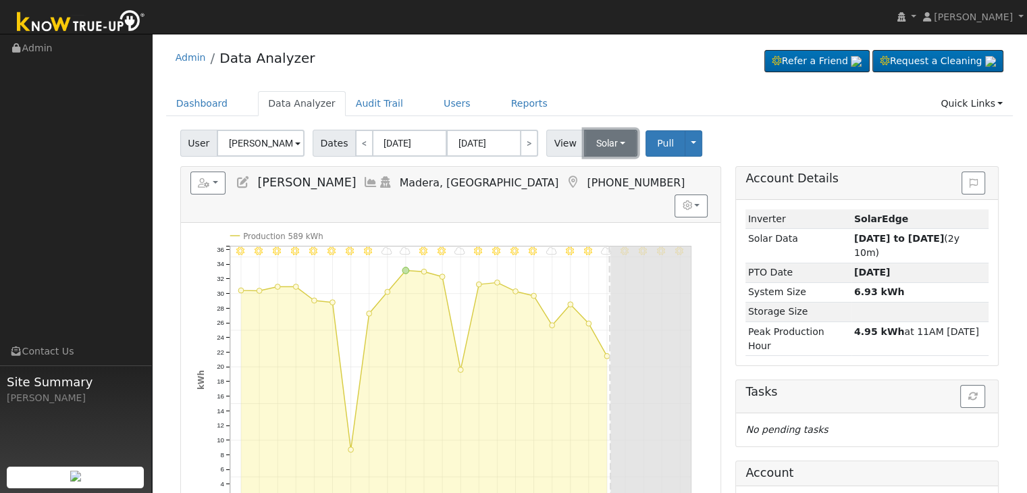
click at [608, 145] on button "Solar" at bounding box center [611, 143] width 54 height 27
click at [605, 167] on link "Utility" at bounding box center [629, 172] width 94 height 19
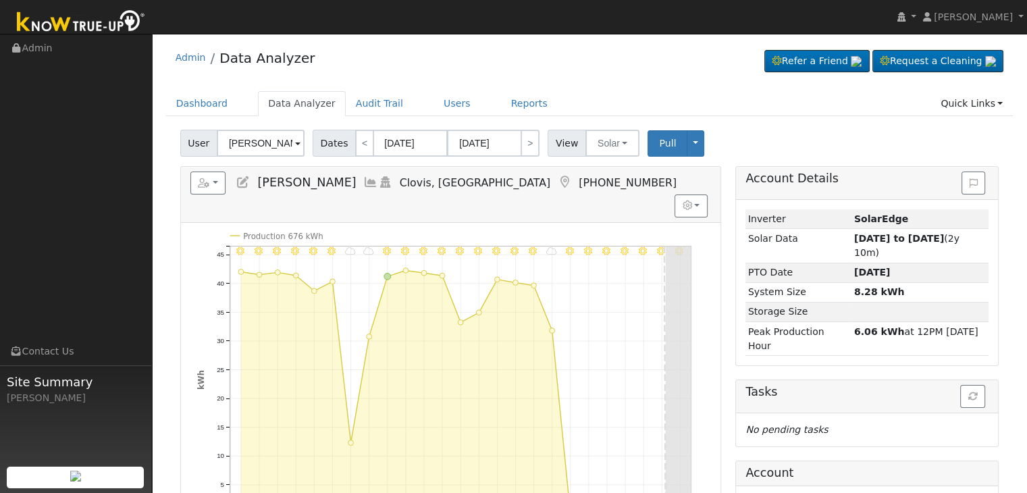
click at [557, 180] on icon at bounding box center [564, 182] width 15 height 12
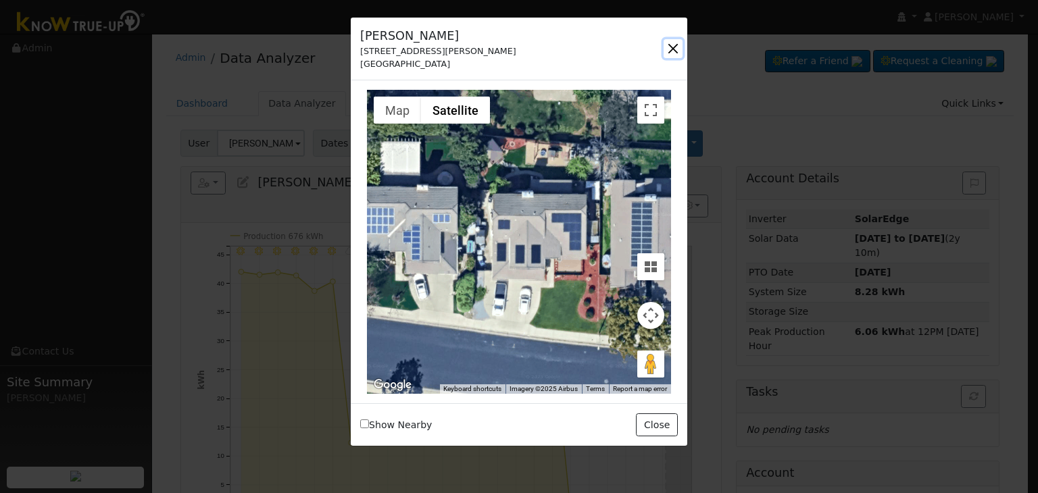
click at [681, 42] on button "button" at bounding box center [672, 48] width 19 height 19
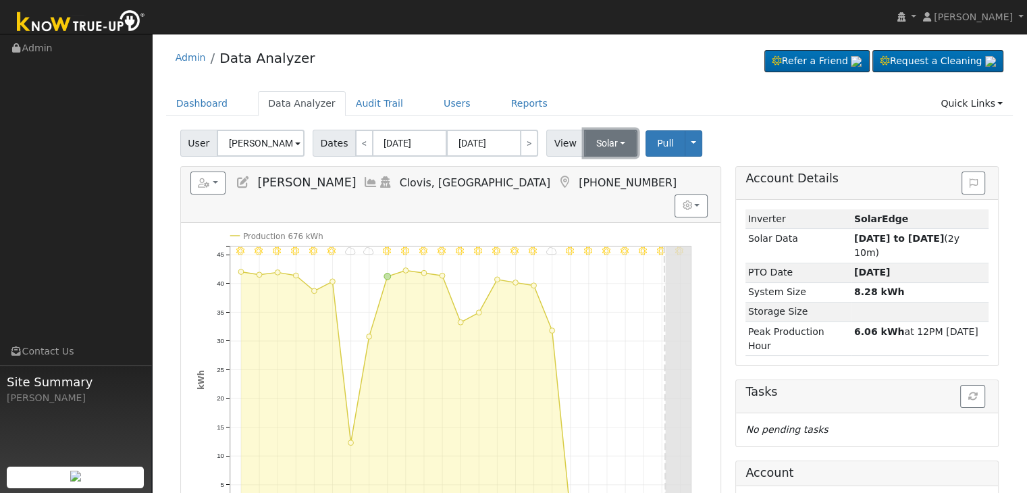
click at [604, 141] on button "Solar" at bounding box center [611, 143] width 54 height 27
click at [592, 171] on link "Utility" at bounding box center [629, 172] width 94 height 19
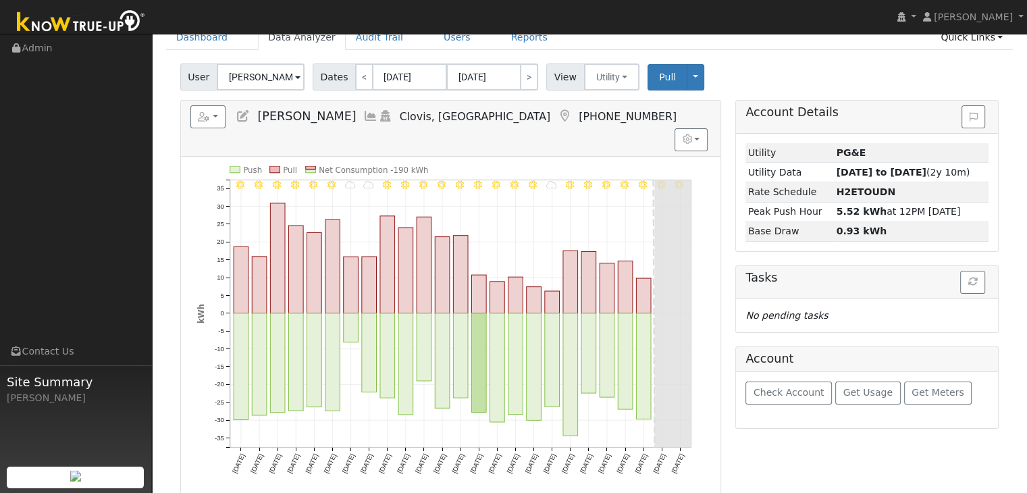
scroll to position [68, 0]
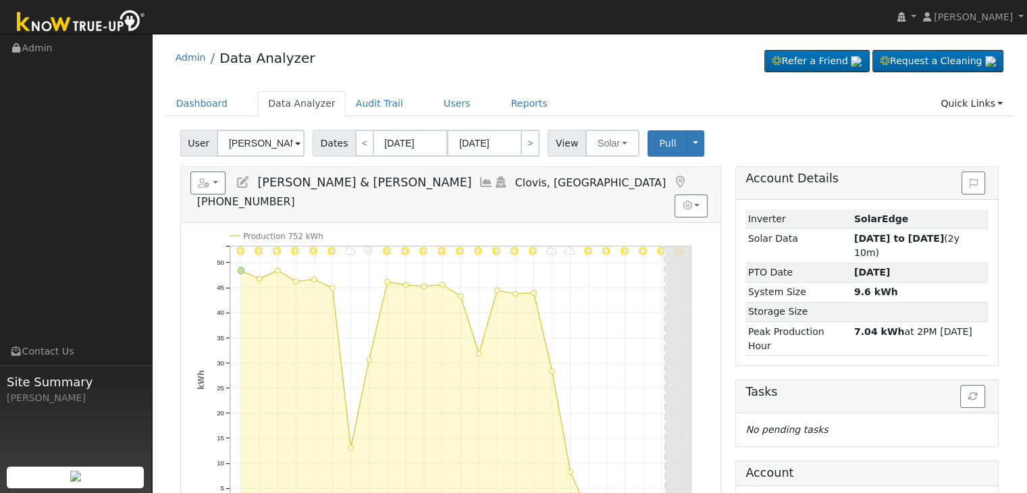
click at [673, 177] on icon at bounding box center [680, 182] width 15 height 12
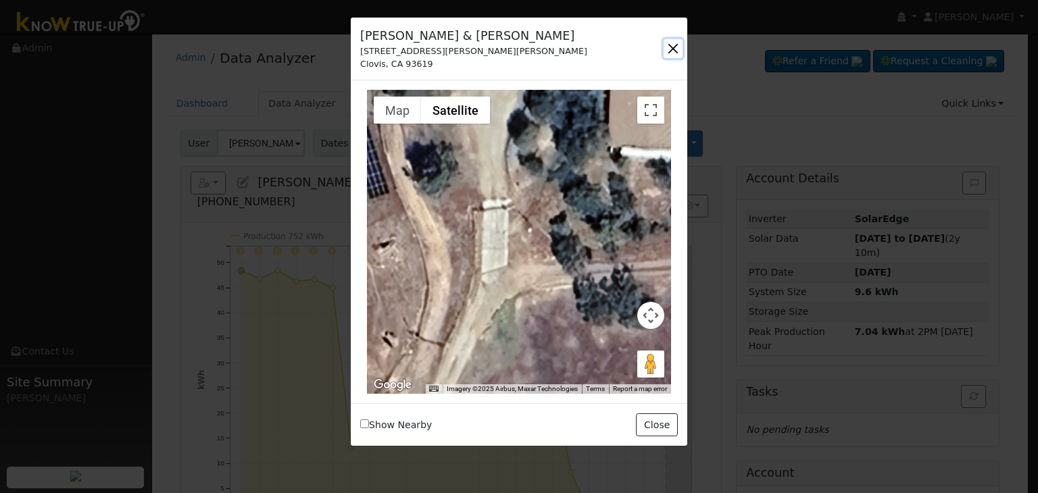
click at [664, 49] on button "button" at bounding box center [672, 48] width 19 height 19
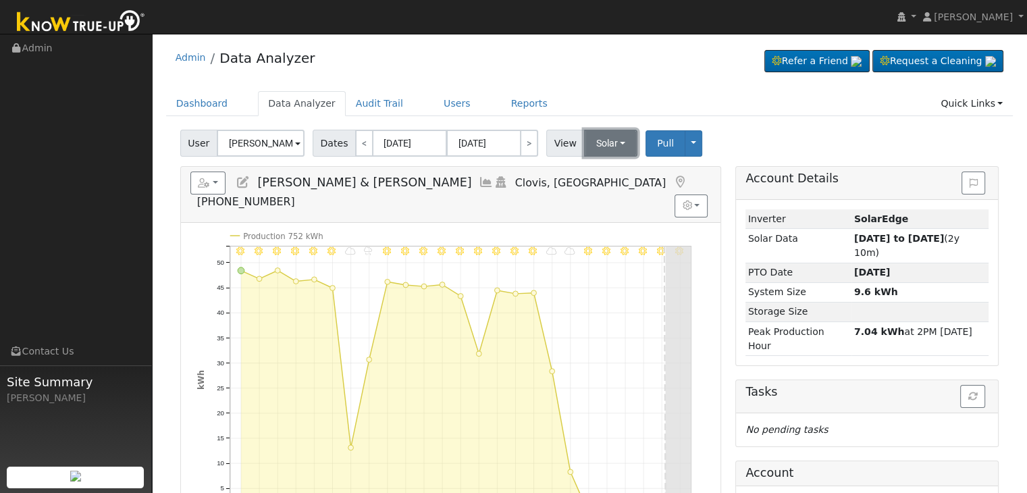
click at [592, 149] on button "Solar" at bounding box center [611, 143] width 54 height 27
click at [598, 168] on link "Utility" at bounding box center [629, 172] width 94 height 19
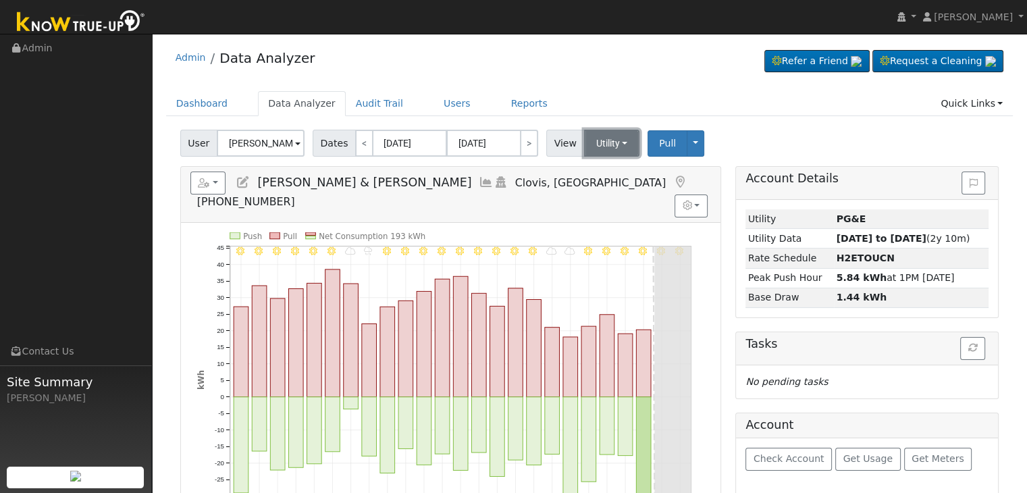
click at [609, 144] on button "Utility" at bounding box center [612, 143] width 56 height 27
click at [610, 174] on link "Utility" at bounding box center [629, 172] width 94 height 19
click at [599, 139] on button "Utility" at bounding box center [612, 143] width 56 height 27
click at [611, 184] on link "Solar" at bounding box center [629, 192] width 94 height 19
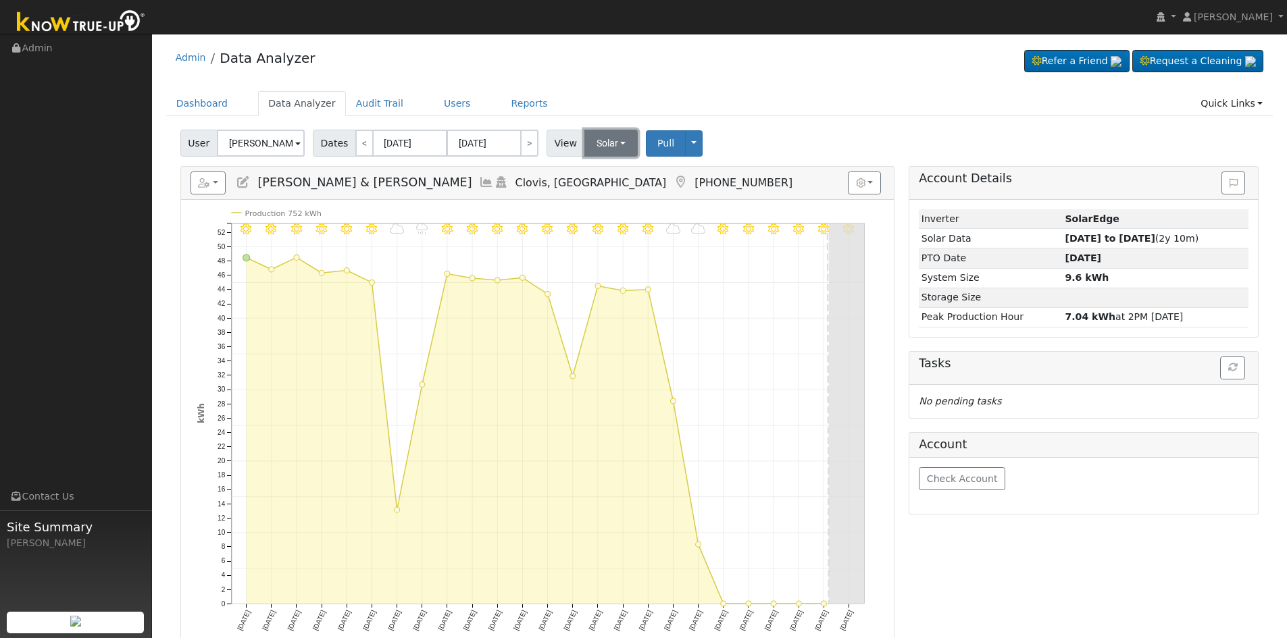
click at [611, 138] on button "Solar" at bounding box center [611, 143] width 54 height 27
click at [606, 170] on link "Utility" at bounding box center [629, 172] width 94 height 19
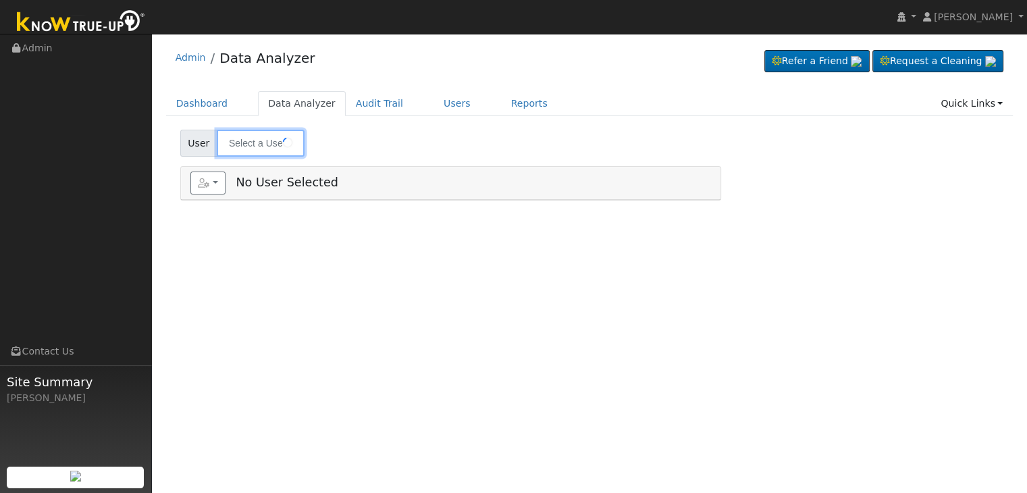
type input "[PERSON_NAME] & [PERSON_NAME]"
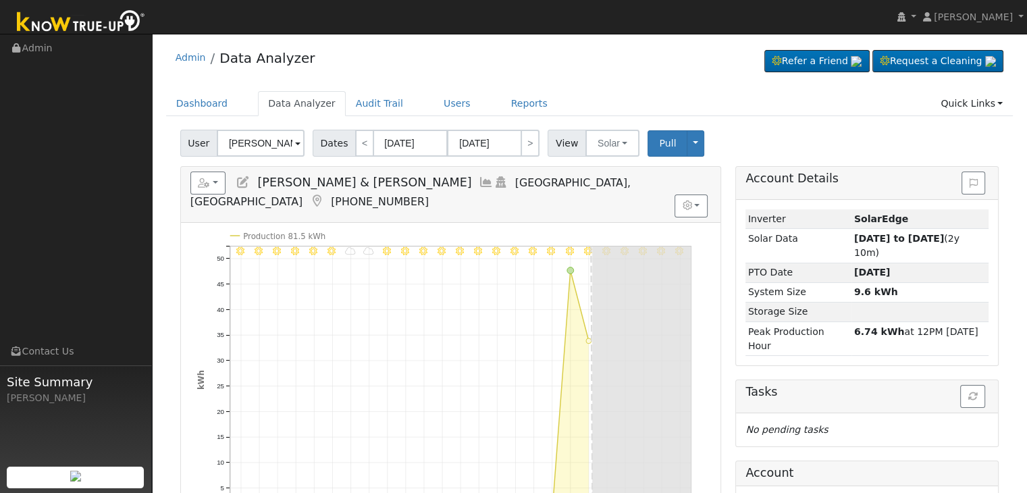
click at [324, 195] on icon at bounding box center [316, 201] width 15 height 12
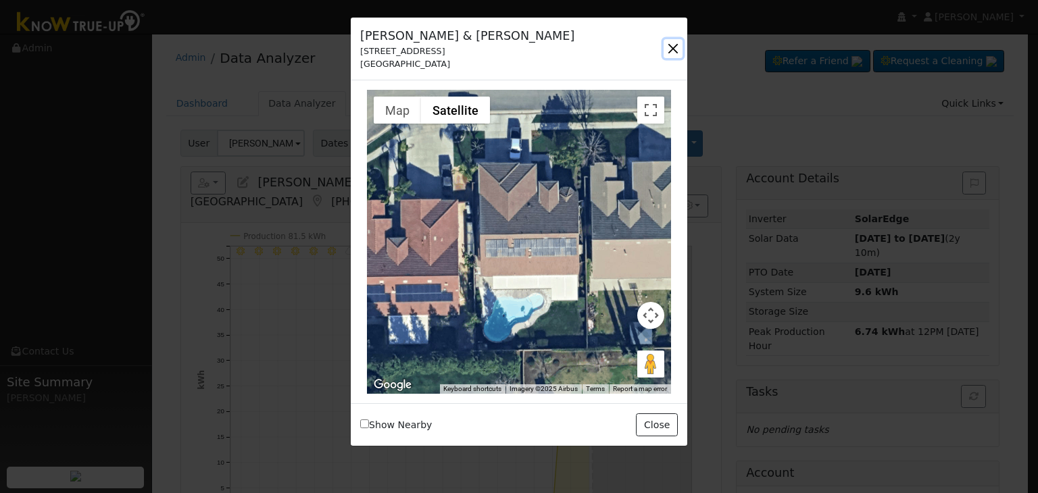
click at [673, 46] on button "button" at bounding box center [672, 48] width 19 height 19
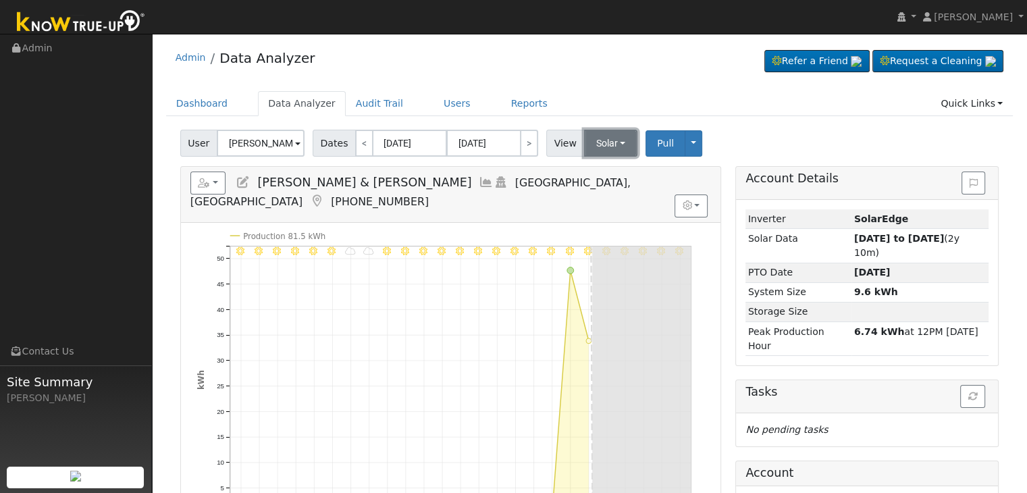
click at [611, 142] on button "Solar" at bounding box center [611, 143] width 54 height 27
click at [611, 171] on link "Utility" at bounding box center [629, 172] width 94 height 19
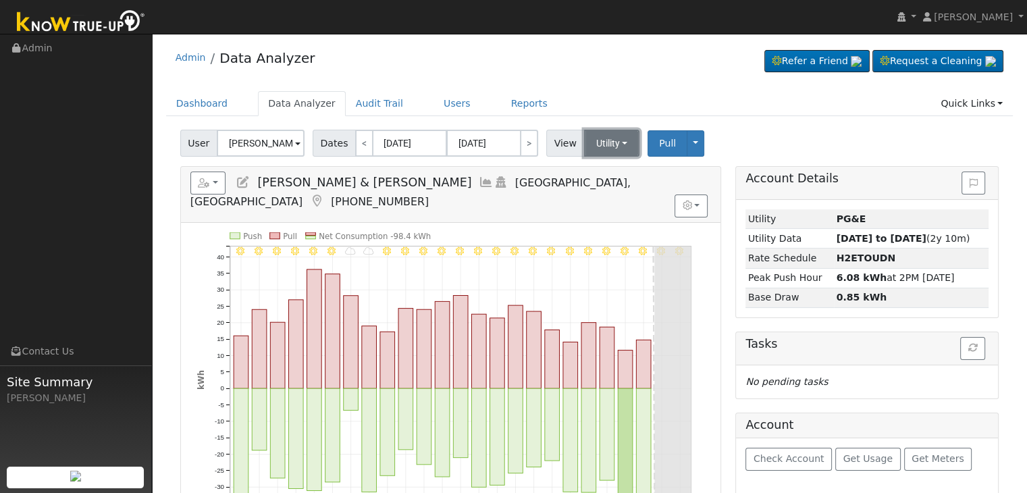
click at [608, 144] on button "Utility" at bounding box center [612, 143] width 56 height 27
click at [607, 191] on link "Solar" at bounding box center [629, 192] width 94 height 19
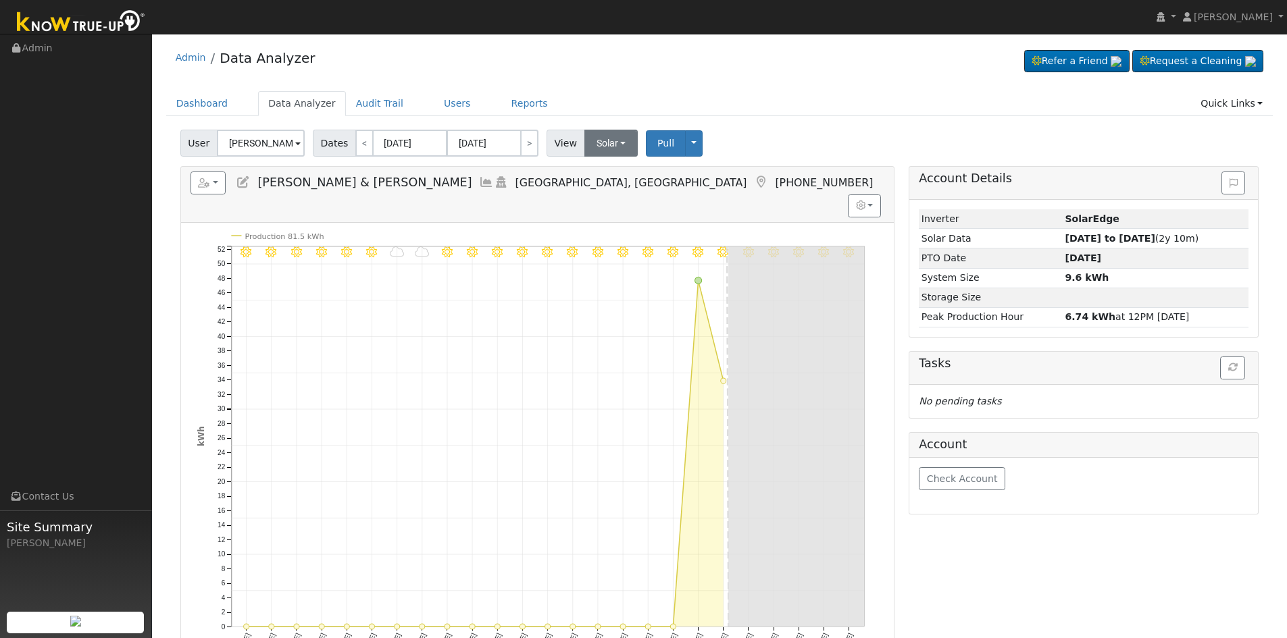
click at [609, 70] on div "Admin Data Analyzer Refer a Friend Request a Cleaning" at bounding box center [719, 61] width 1107 height 41
click at [612, 134] on button "Solar" at bounding box center [611, 143] width 54 height 27
click at [613, 172] on link "Utility" at bounding box center [629, 172] width 94 height 19
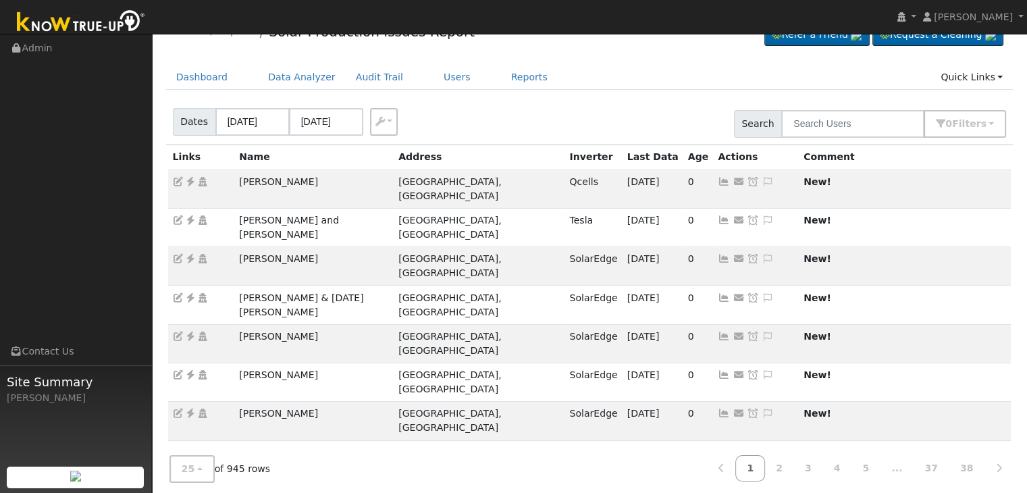
scroll to position [28, 0]
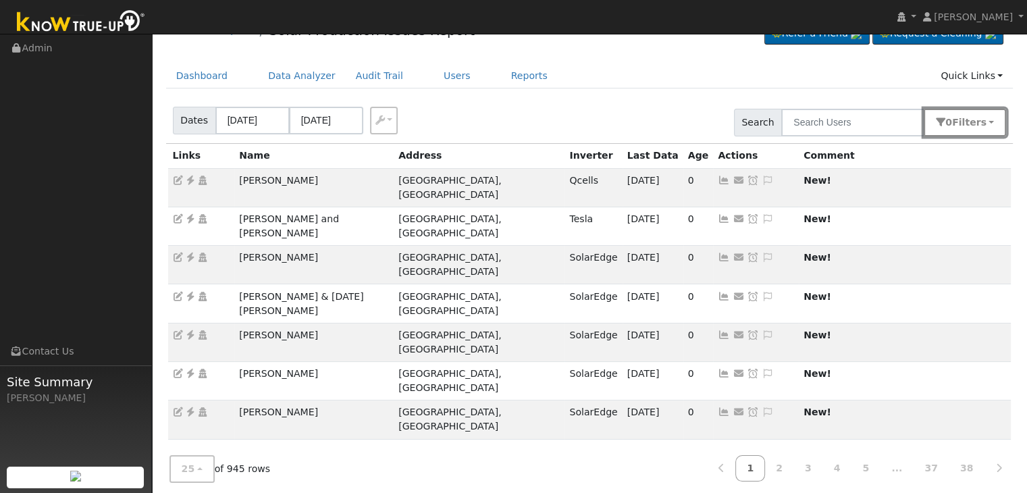
click at [984, 125] on span "s" at bounding box center [983, 122] width 5 height 11
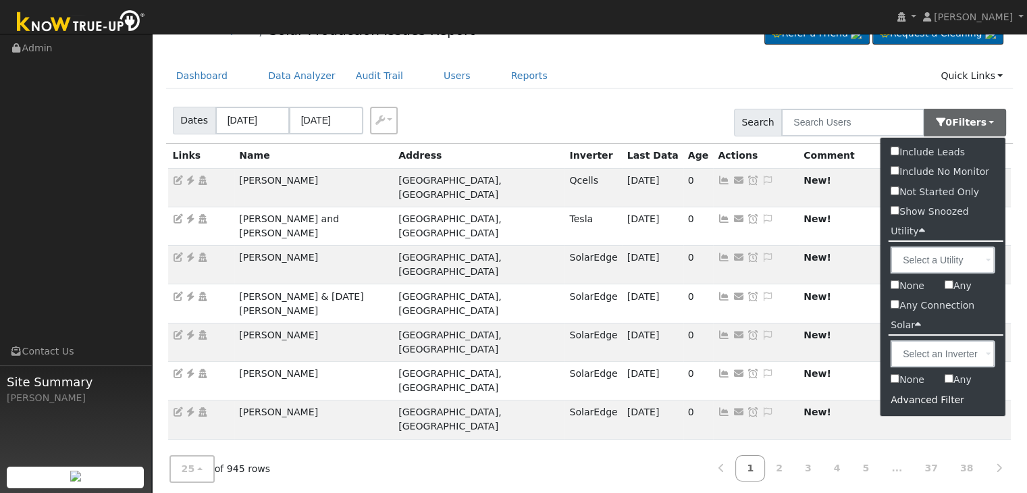
click at [926, 401] on div "Advanced Filter" at bounding box center [943, 400] width 125 height 21
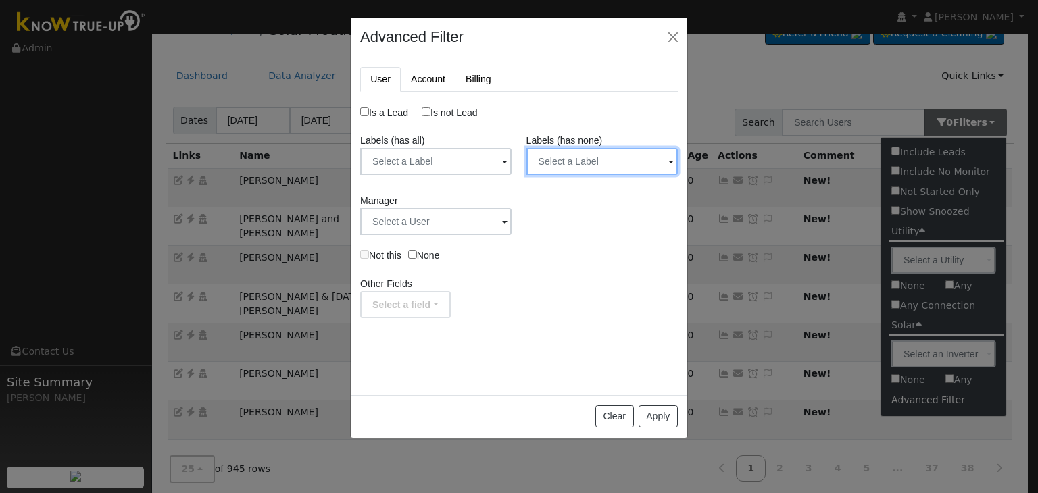
click at [623, 155] on input "text" at bounding box center [601, 161] width 151 height 27
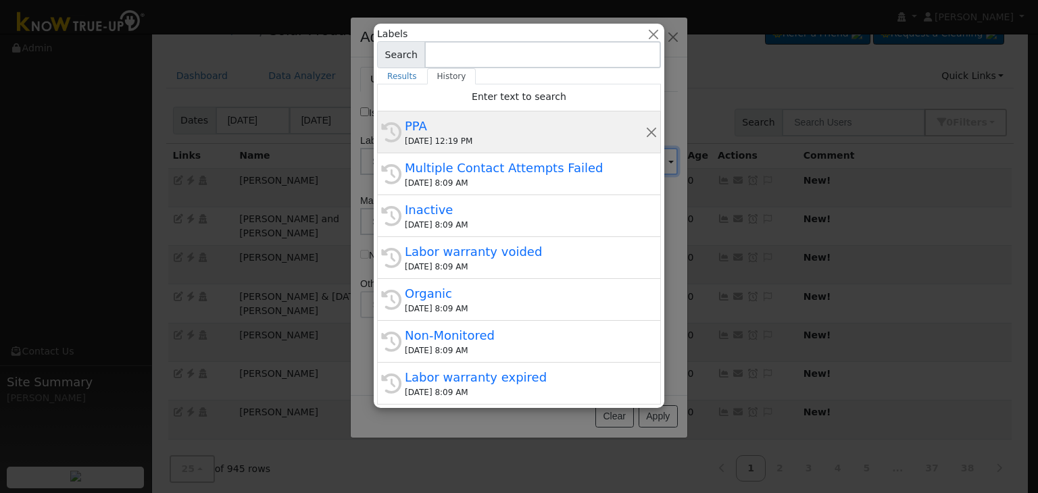
click at [507, 126] on div "PPA" at bounding box center [525, 126] width 240 height 18
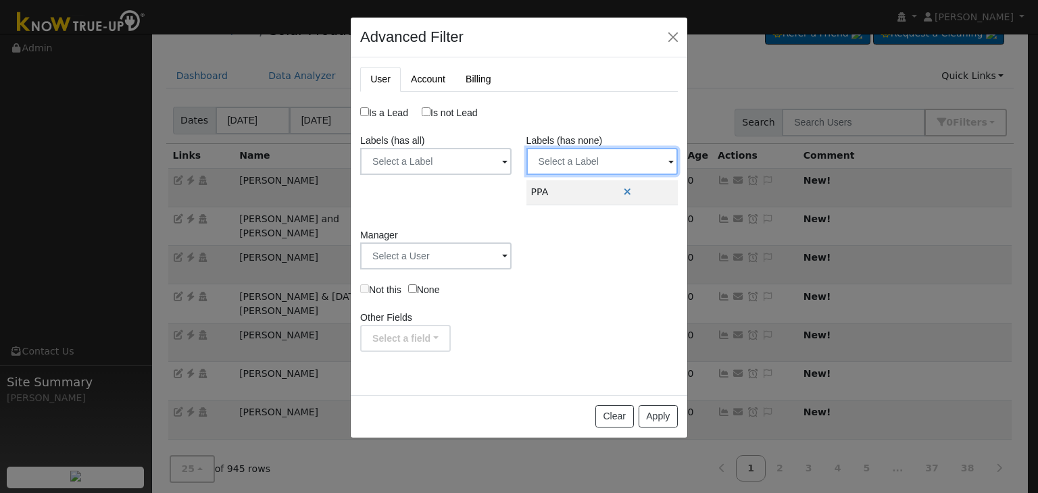
click at [584, 156] on input "text" at bounding box center [601, 161] width 151 height 27
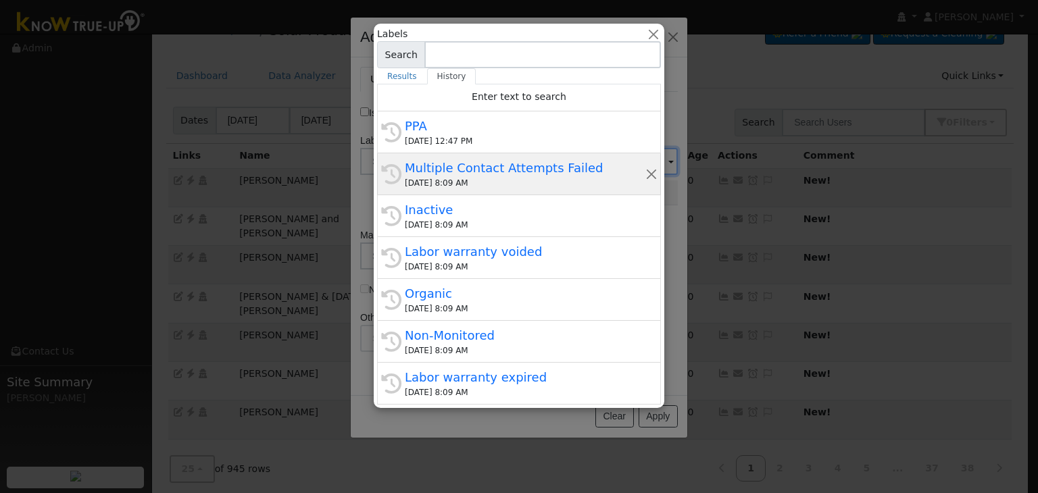
click at [446, 175] on div "Multiple Contact Attempts Failed" at bounding box center [525, 168] width 240 height 18
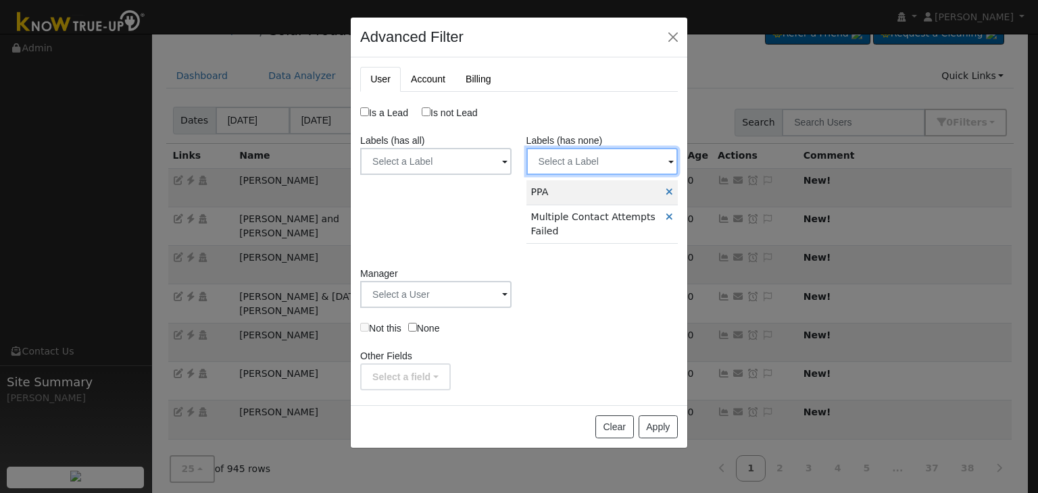
click at [587, 163] on input "text" at bounding box center [601, 161] width 151 height 27
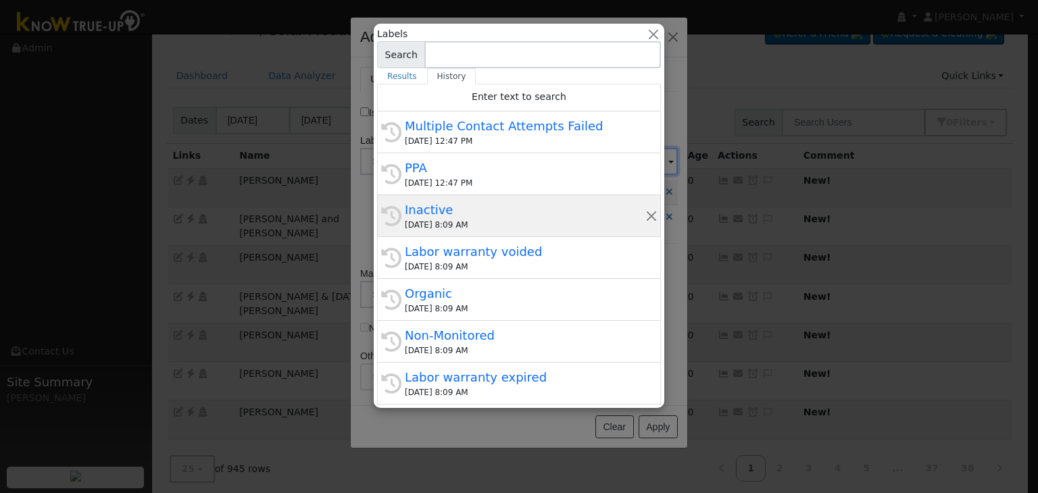
click at [442, 219] on div "10/06/2025 8:09 AM" at bounding box center [525, 225] width 240 height 12
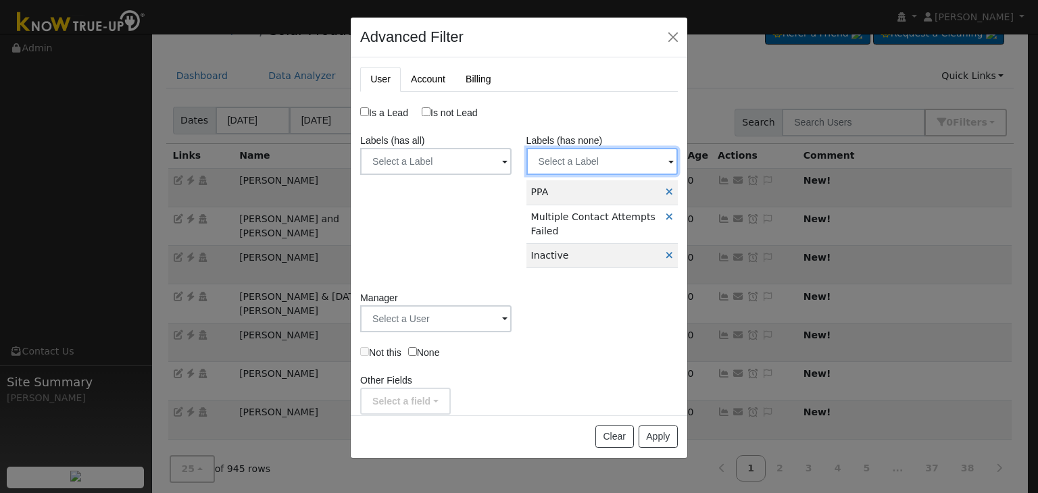
click at [598, 169] on input "text" at bounding box center [601, 161] width 151 height 27
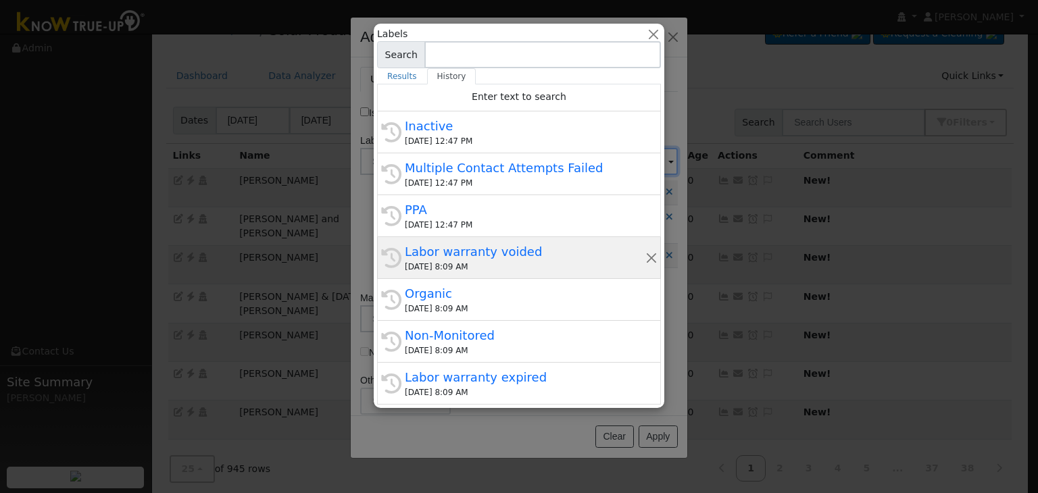
click at [459, 255] on div "Labor warranty voided" at bounding box center [525, 251] width 240 height 18
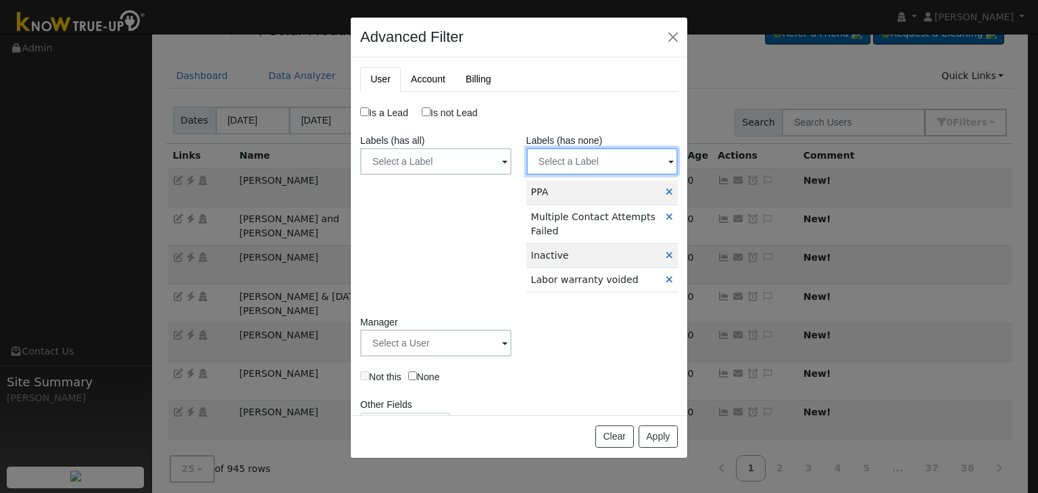
click at [568, 160] on input "text" at bounding box center [601, 161] width 151 height 27
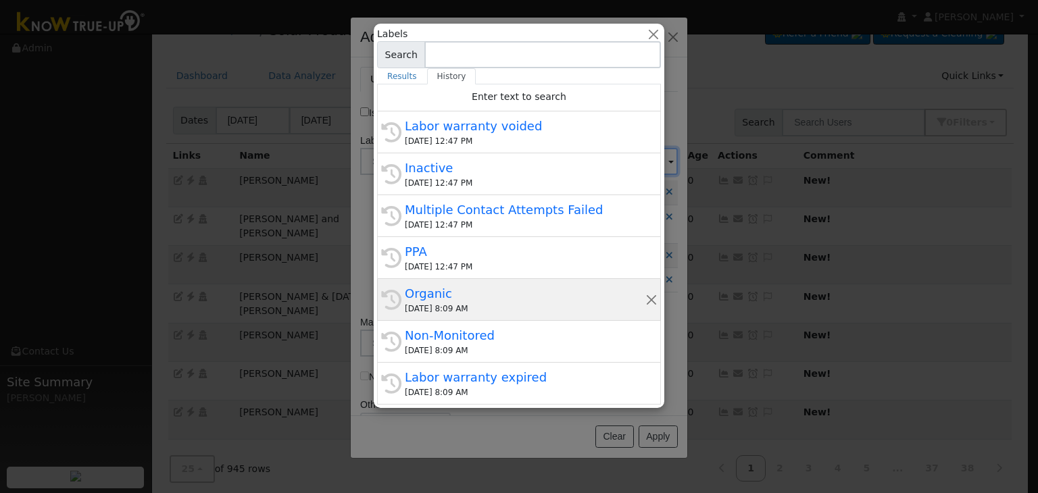
click at [443, 305] on div "10/06/2025 8:09 AM" at bounding box center [525, 309] width 240 height 12
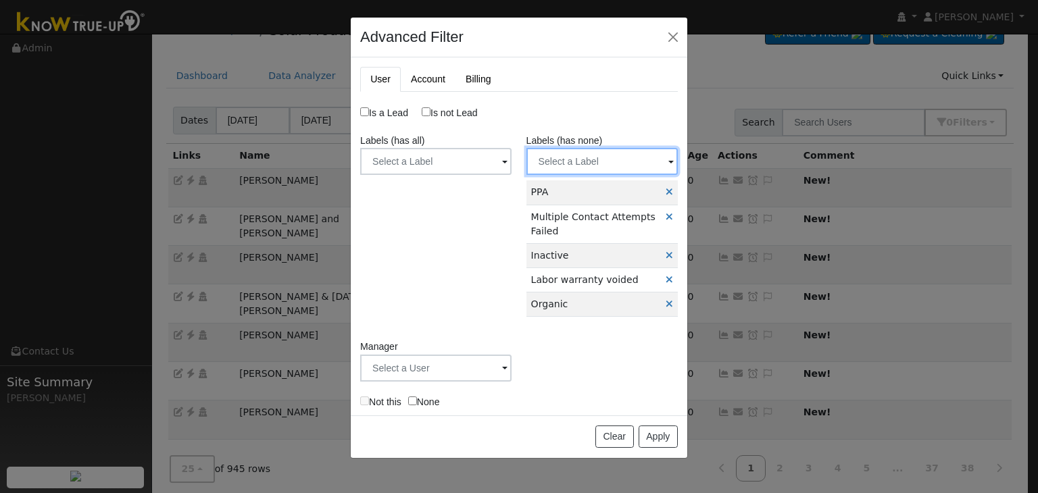
click at [567, 149] on input "text" at bounding box center [601, 161] width 151 height 27
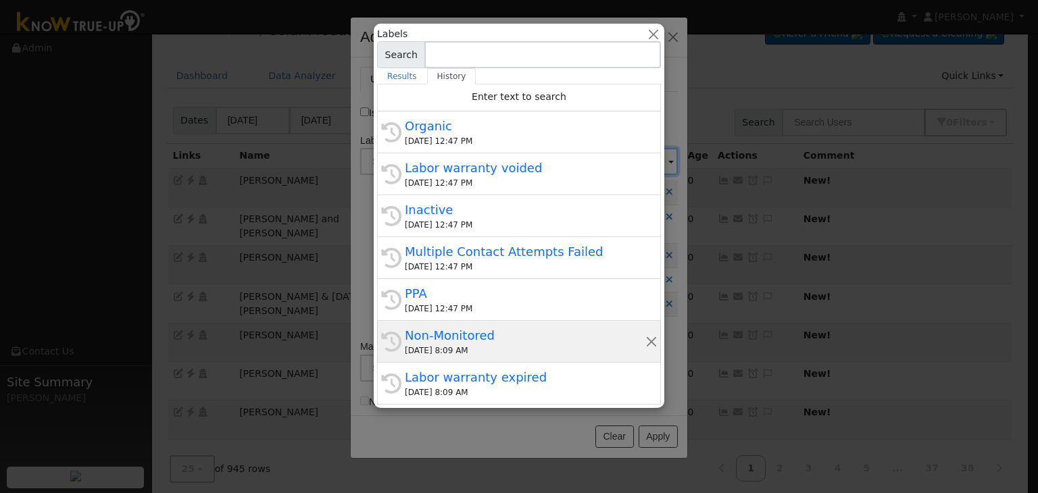
click at [457, 342] on div "Non-Monitored" at bounding box center [525, 335] width 240 height 18
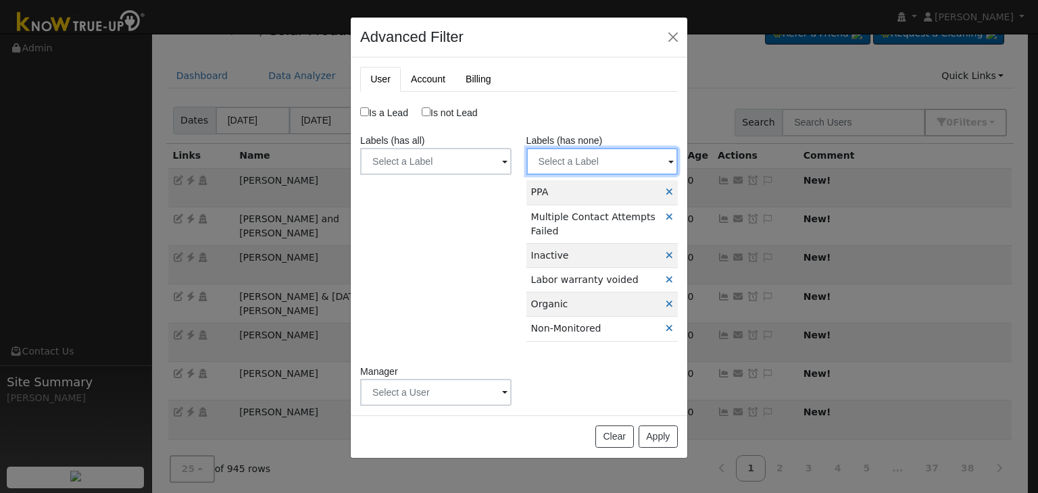
click at [585, 155] on input "text" at bounding box center [601, 161] width 151 height 27
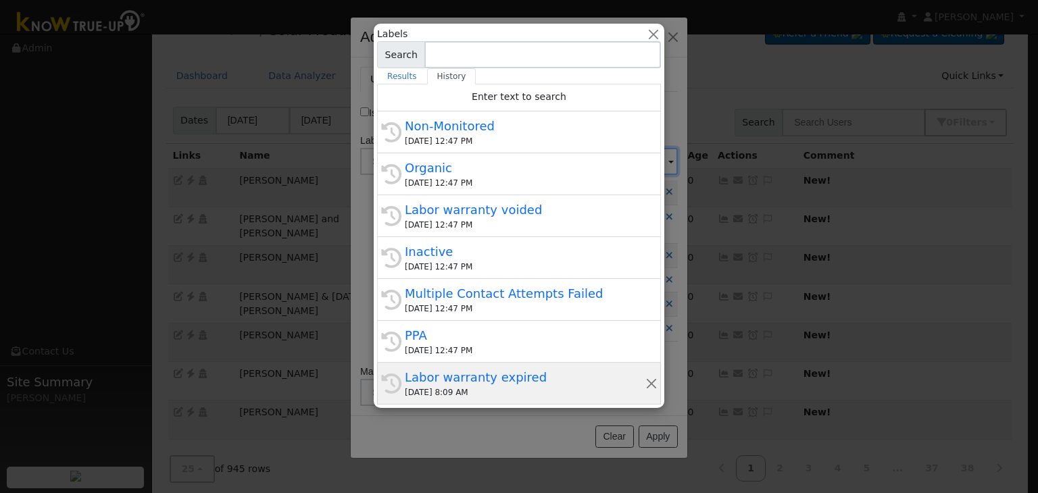
click at [473, 384] on div "Labor warranty expired" at bounding box center [525, 377] width 240 height 18
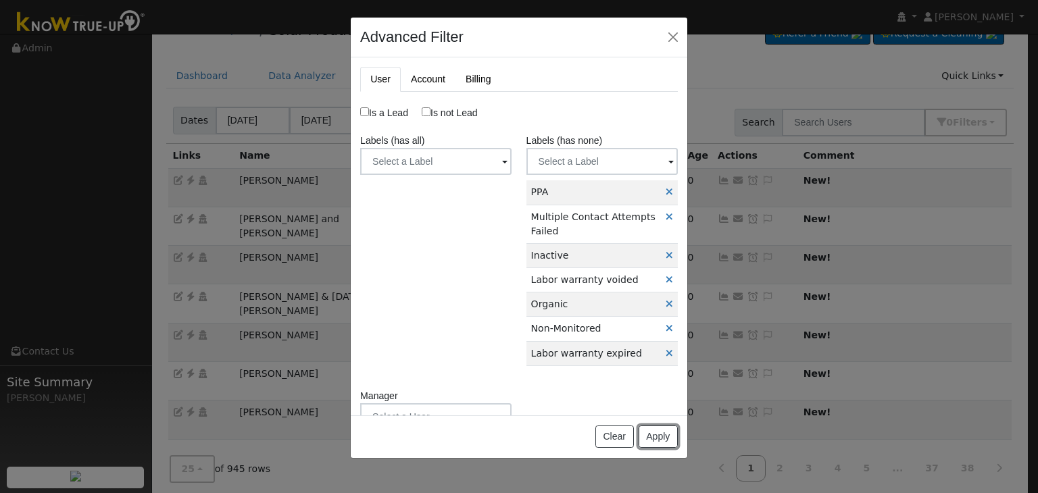
click at [660, 435] on button "Apply" at bounding box center [657, 437] width 39 height 23
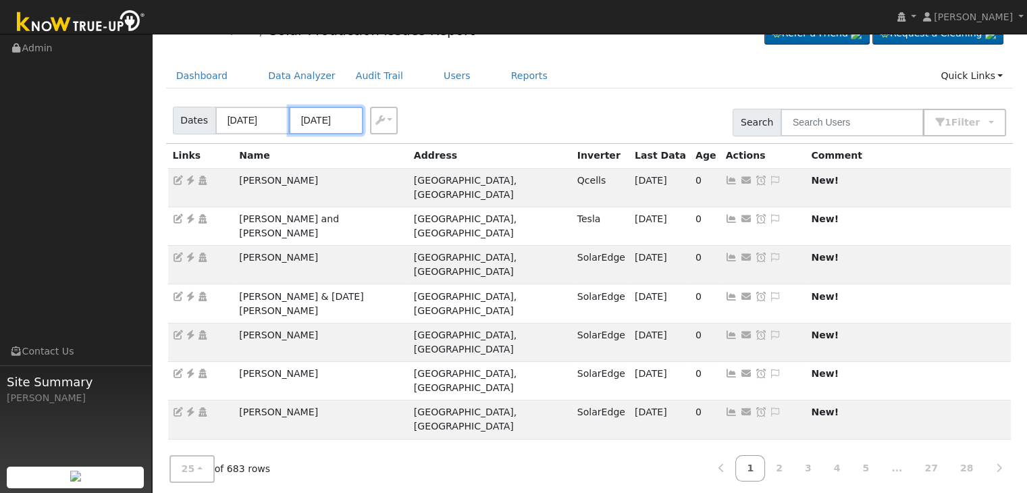
click at [319, 112] on input "10/05/2025" at bounding box center [326, 121] width 74 height 28
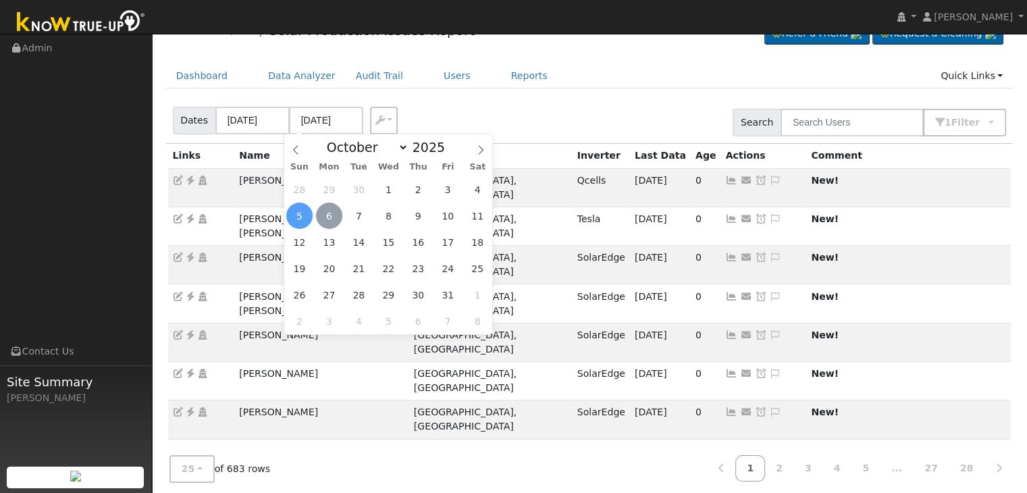
click at [330, 220] on span "6" at bounding box center [329, 216] width 26 height 26
type input "[DATE]"
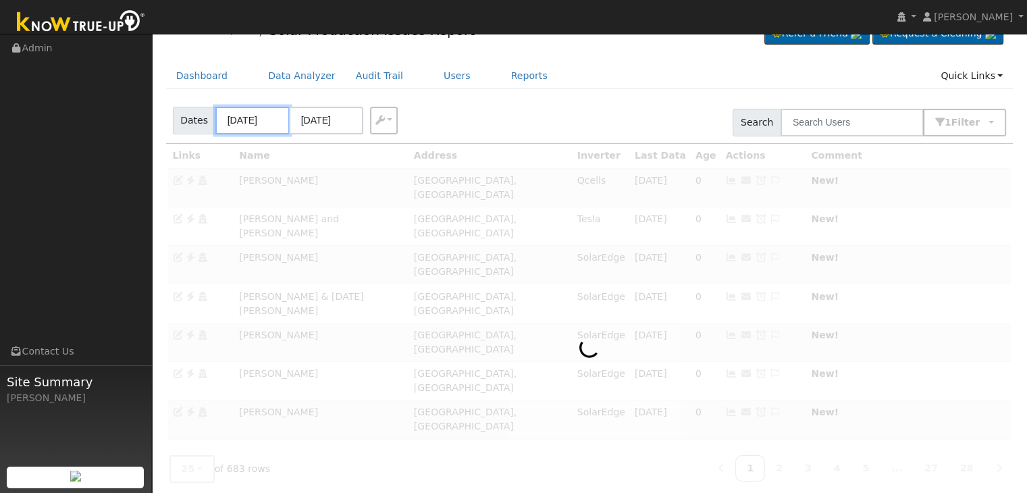
click at [245, 117] on input "10/02/2025" at bounding box center [252, 121] width 74 height 28
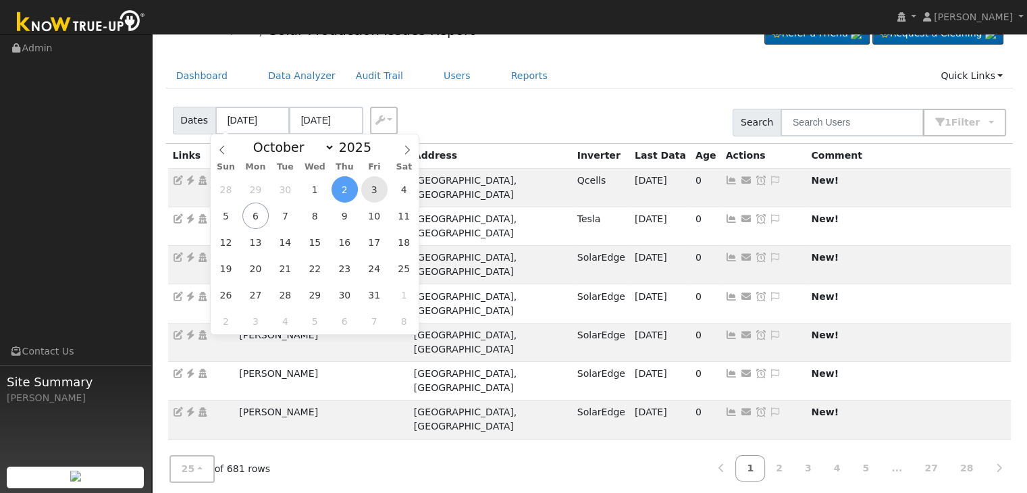
click at [365, 184] on span "3" at bounding box center [374, 189] width 26 height 26
type input "10/03/2025"
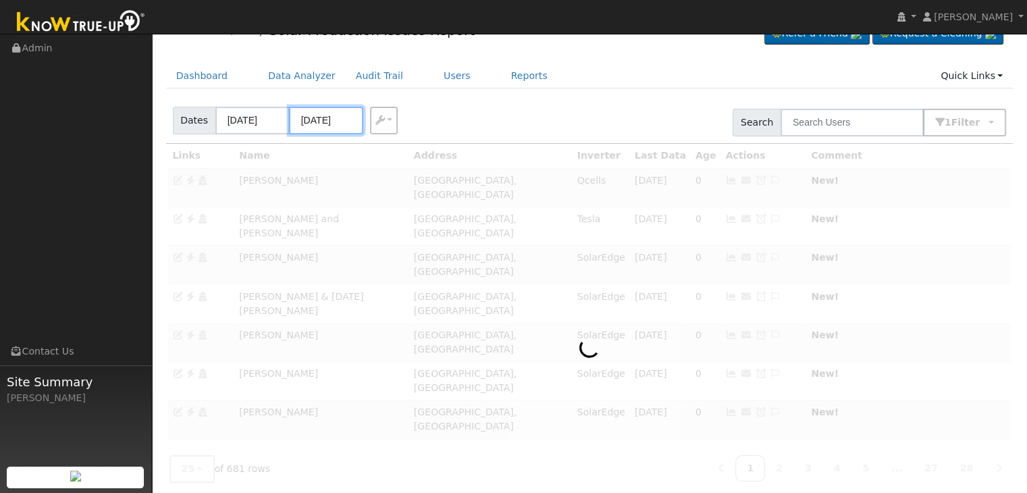
click at [325, 125] on input "10/07/2025" at bounding box center [326, 121] width 74 height 28
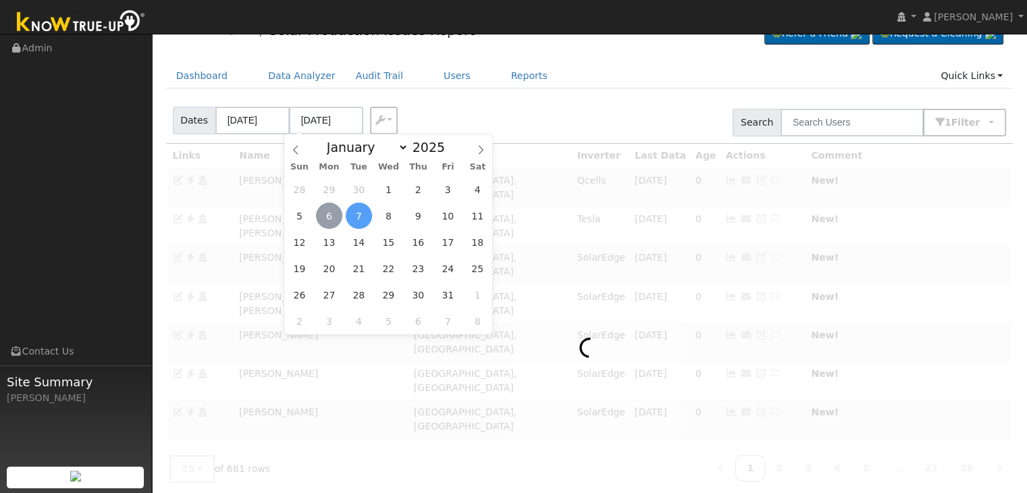
click at [331, 218] on span "6" at bounding box center [329, 216] width 26 height 26
type input "[DATE]"
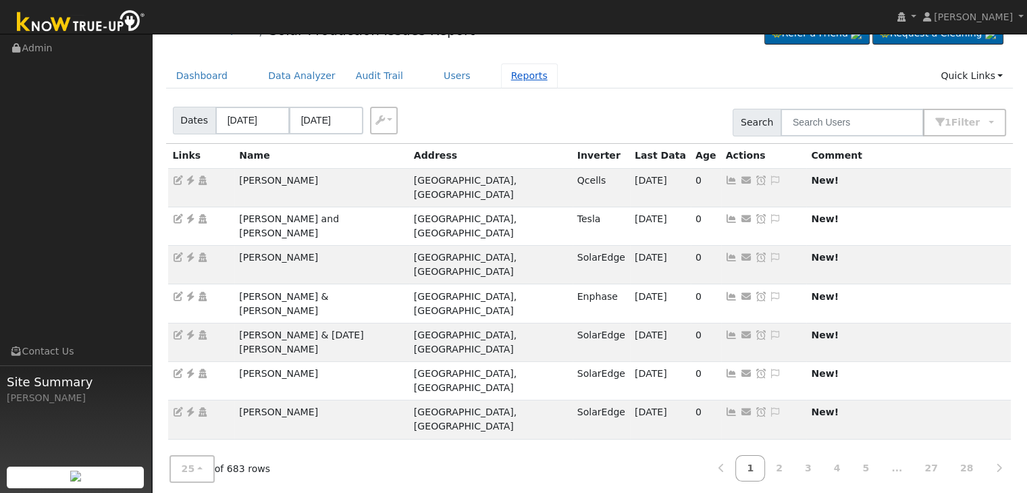
click at [510, 97] on div "Dates 10/03/2025 10/06/2025 Export CSV Search 1 Filter Include Leads Include No…" at bounding box center [589, 120] width 852 height 46
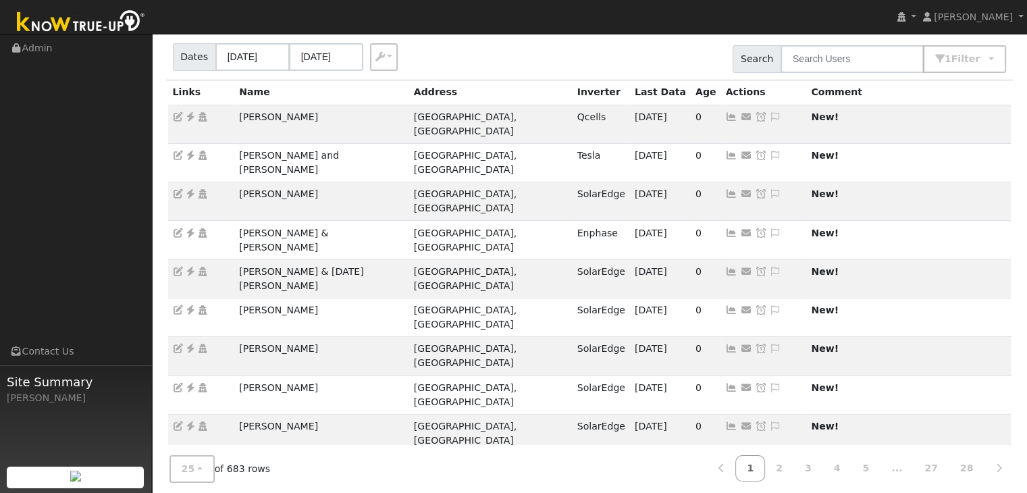
scroll to position [95, 0]
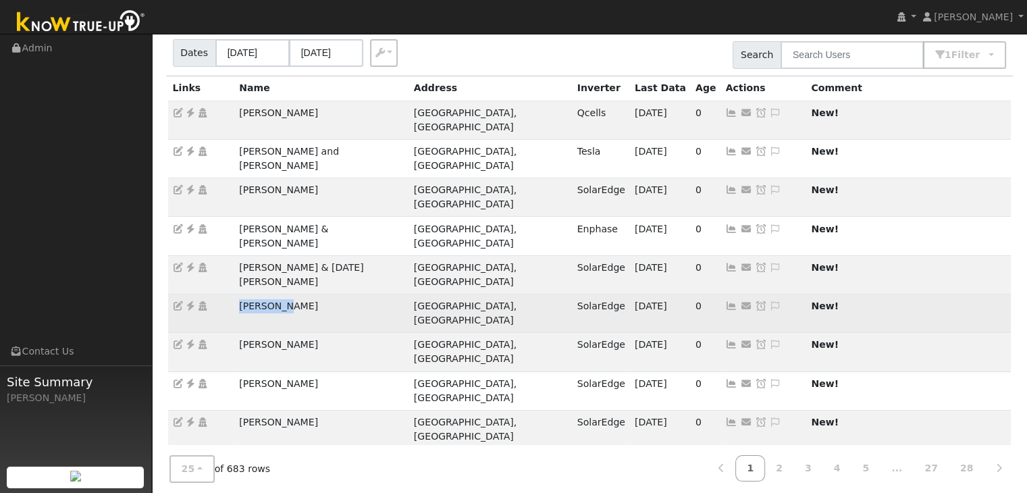
drag, startPoint x: 238, startPoint y: 247, endPoint x: 313, endPoint y: 246, distance: 74.3
click at [313, 295] on td "Seth Holm" at bounding box center [321, 314] width 175 height 39
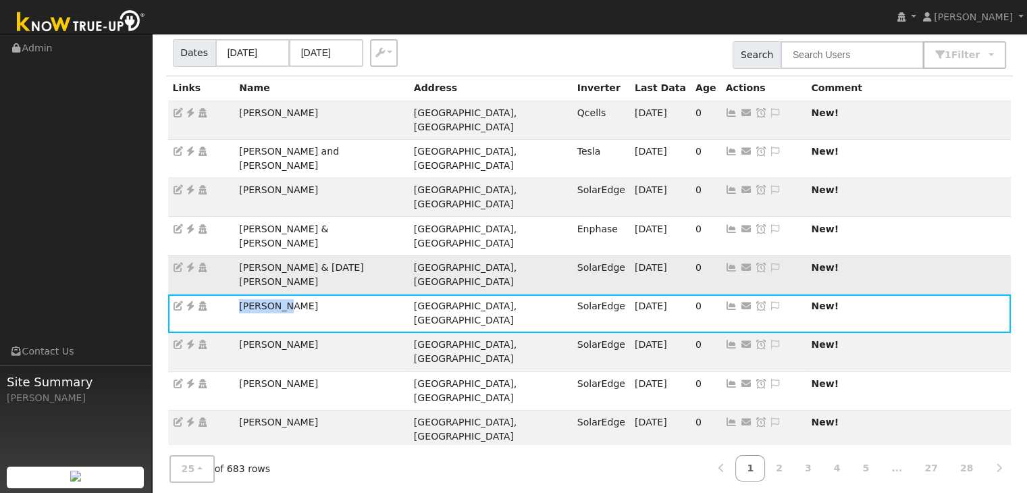
copy td "Seth Holm"
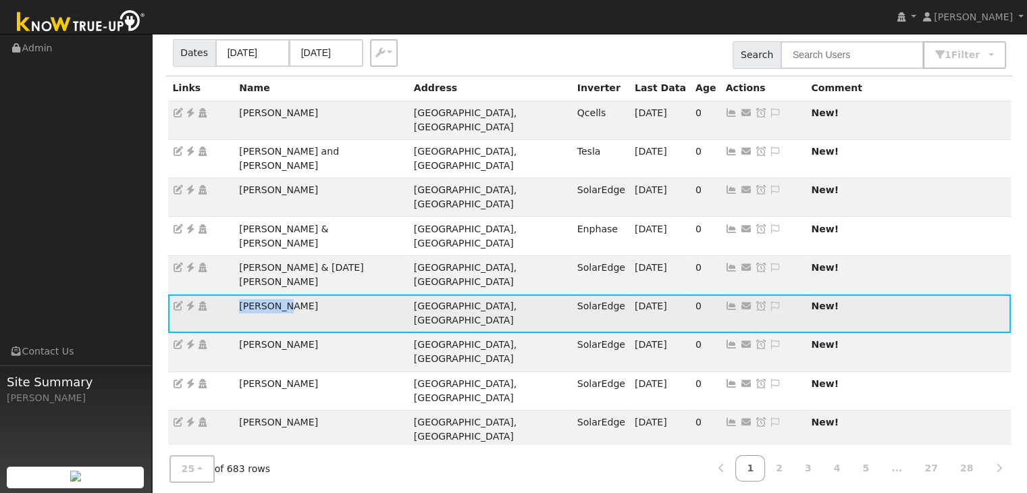
click at [189, 301] on icon at bounding box center [190, 305] width 12 height 9
click at [769, 301] on icon at bounding box center [775, 305] width 12 height 9
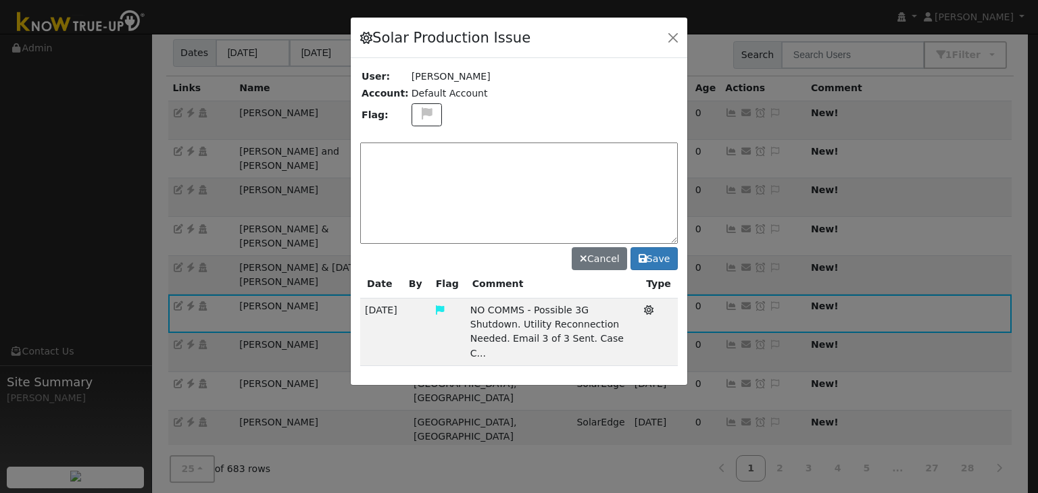
click at [405, 82] on div "Solar Production Issue User: Seth Holm Account: Default Account Flag: Cancel Sa…" at bounding box center [519, 201] width 338 height 369
click at [419, 108] on icon at bounding box center [427, 113] width 16 height 12
click at [422, 176] on icon at bounding box center [426, 178] width 16 height 12
click at [419, 164] on textarea at bounding box center [518, 193] width 317 height 101
type textarea "3G card swap. Site visit scheduled. (MP) 10/6"
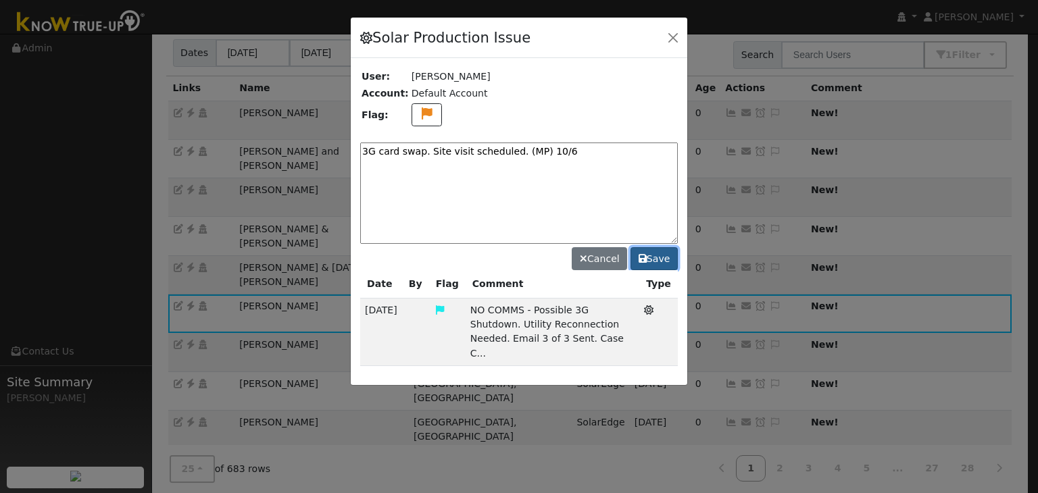
click at [653, 256] on button "Save" at bounding box center [653, 258] width 47 height 23
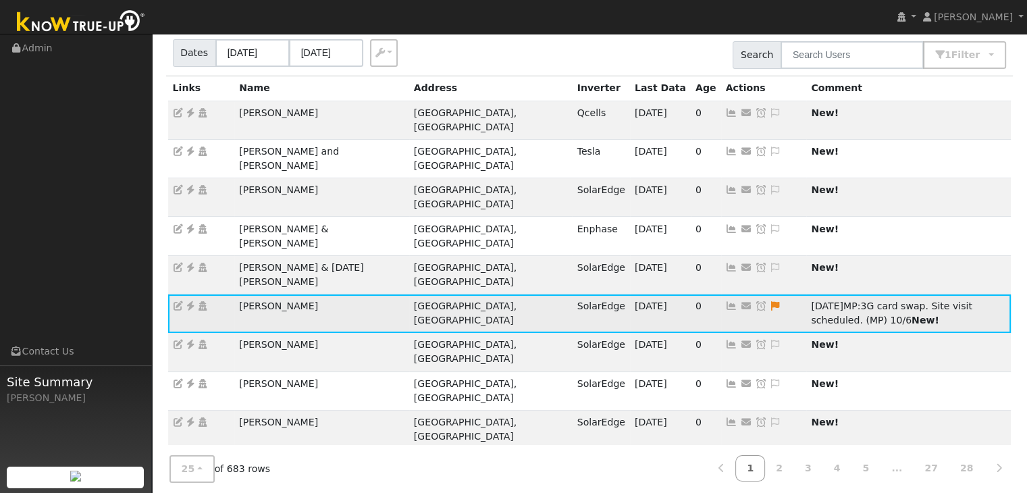
click at [755, 301] on icon at bounding box center [761, 305] width 12 height 9
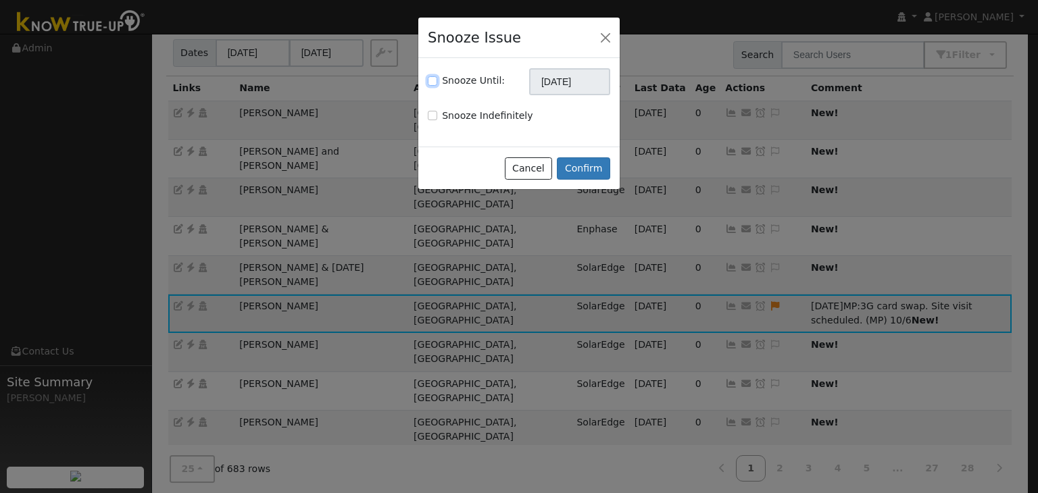
click at [435, 82] on input "Snooze Until:" at bounding box center [432, 80] width 9 height 9
checkbox input "true"
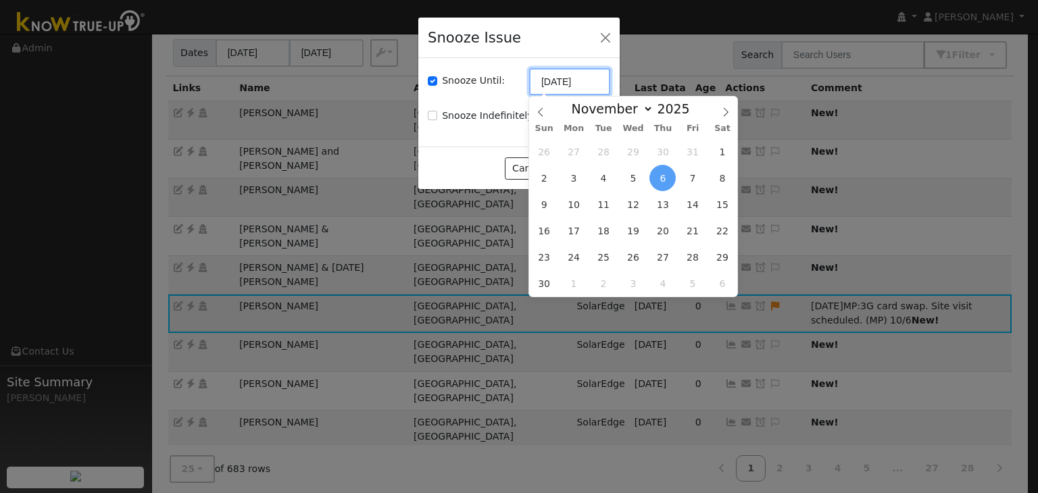
click at [571, 82] on input "[DATE]" at bounding box center [569, 81] width 81 height 27
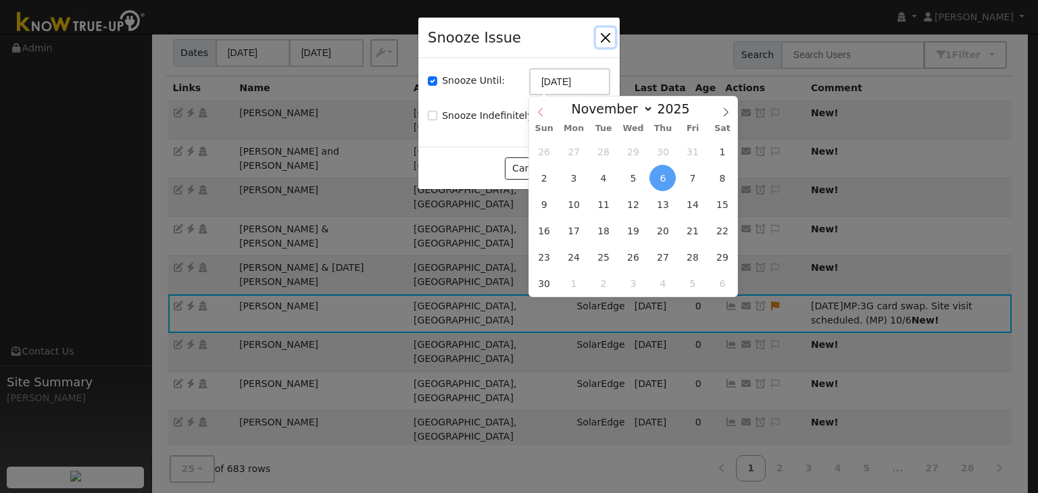
click at [540, 111] on icon at bounding box center [540, 111] width 9 height 9
select select "9"
click at [571, 229] on span "20" at bounding box center [574, 231] width 26 height 26
type input "[DATE]"
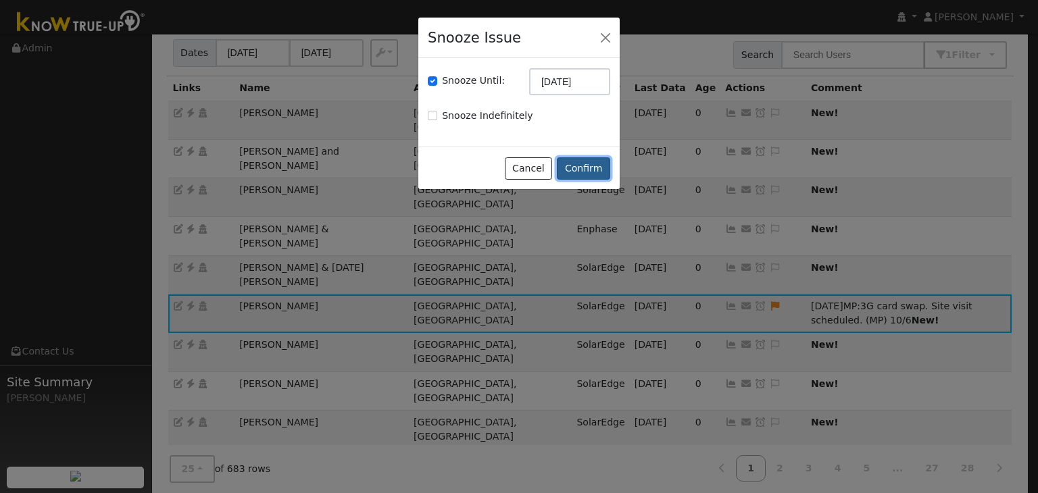
click at [576, 170] on button "Confirm" at bounding box center [583, 168] width 53 height 23
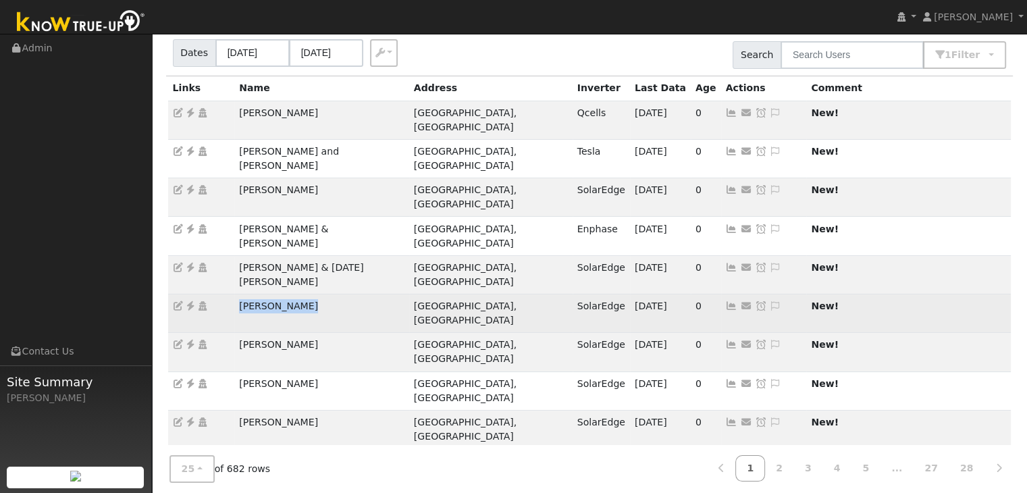
drag, startPoint x: 234, startPoint y: 246, endPoint x: 335, endPoint y: 245, distance: 100.7
click at [335, 295] on td "[PERSON_NAME]" at bounding box center [321, 314] width 175 height 39
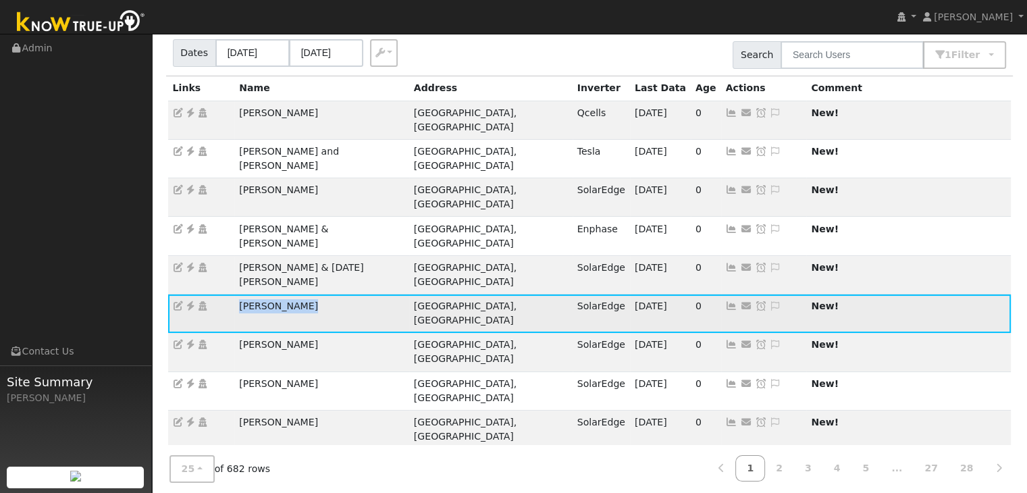
copy td "[PERSON_NAME]"
click at [191, 301] on icon at bounding box center [190, 305] width 12 height 9
click at [769, 301] on icon at bounding box center [775, 305] width 12 height 9
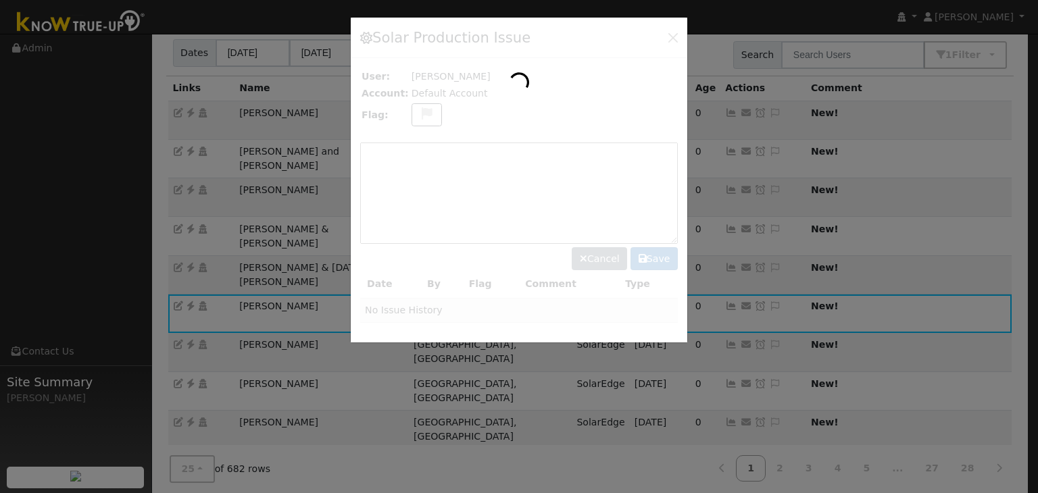
click at [422, 103] on div at bounding box center [519, 180] width 336 height 325
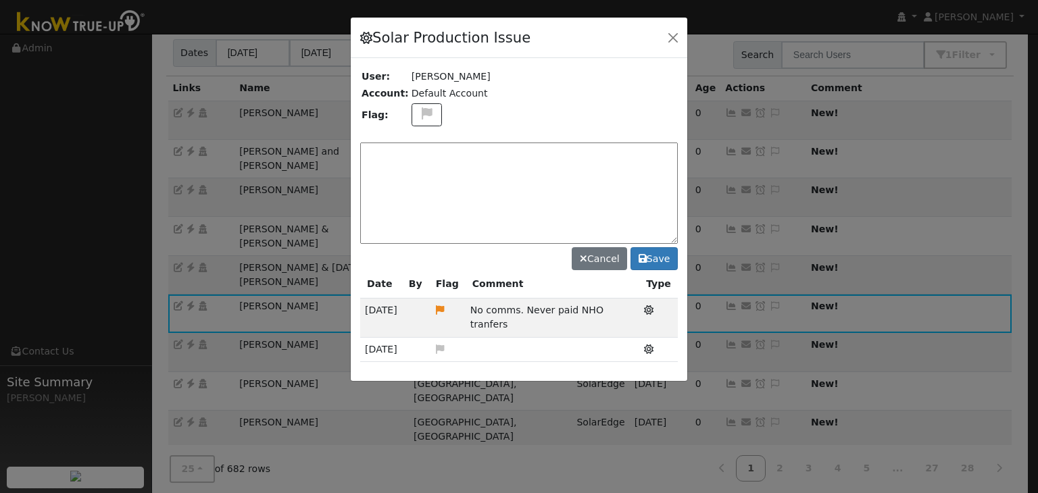
click at [418, 114] on div at bounding box center [519, 199] width 336 height 363
click at [421, 105] on button at bounding box center [426, 115] width 31 height 24
click at [419, 172] on icon at bounding box center [426, 178] width 16 height 12
click at [419, 172] on textarea at bounding box center [518, 193] width 317 height 101
click at [392, 148] on textarea "3G caed swap. Follow-up" at bounding box center [518, 193] width 317 height 101
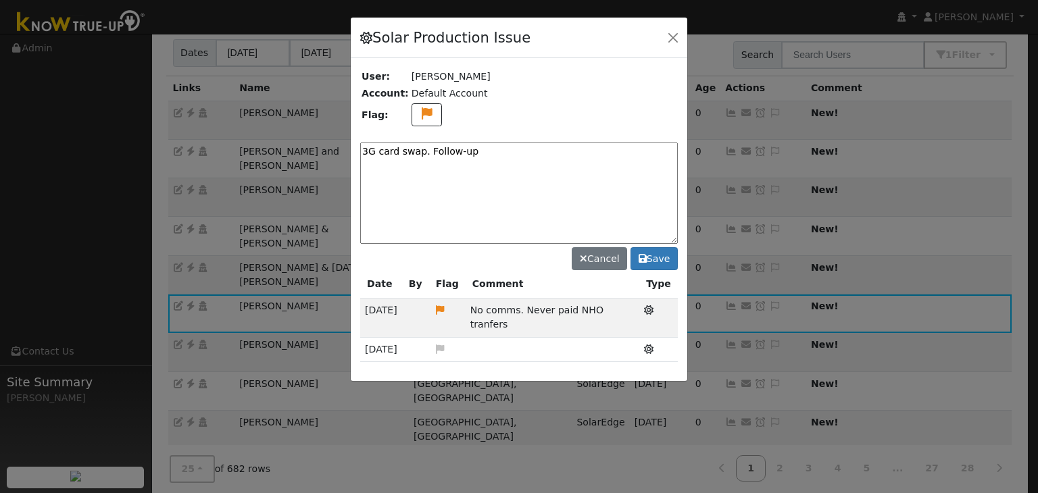
click at [505, 148] on textarea "3G card swap. Follow-up" at bounding box center [518, 193] width 317 height 101
type textarea "3G card swap. Follow-up (MP) 10/6"
click at [658, 261] on button "Save" at bounding box center [653, 258] width 47 height 23
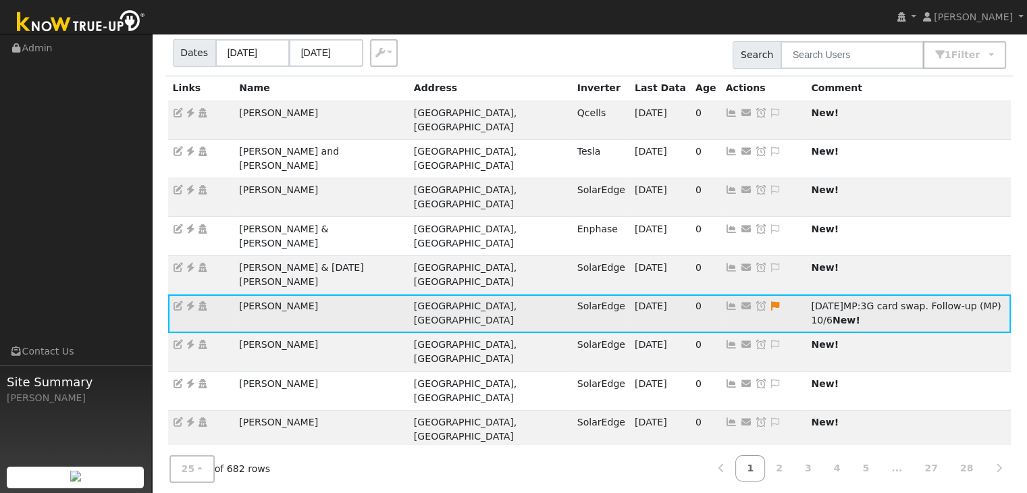
click at [755, 301] on icon at bounding box center [761, 305] width 12 height 9
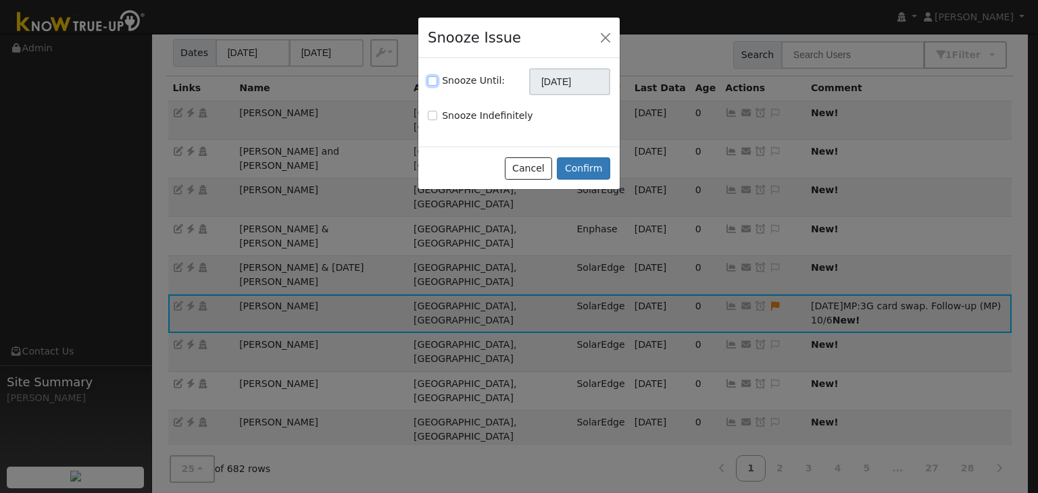
click at [431, 81] on input "Snooze Until:" at bounding box center [432, 80] width 9 height 9
checkbox input "true"
click at [574, 79] on input "11/06/2025" at bounding box center [569, 81] width 81 height 27
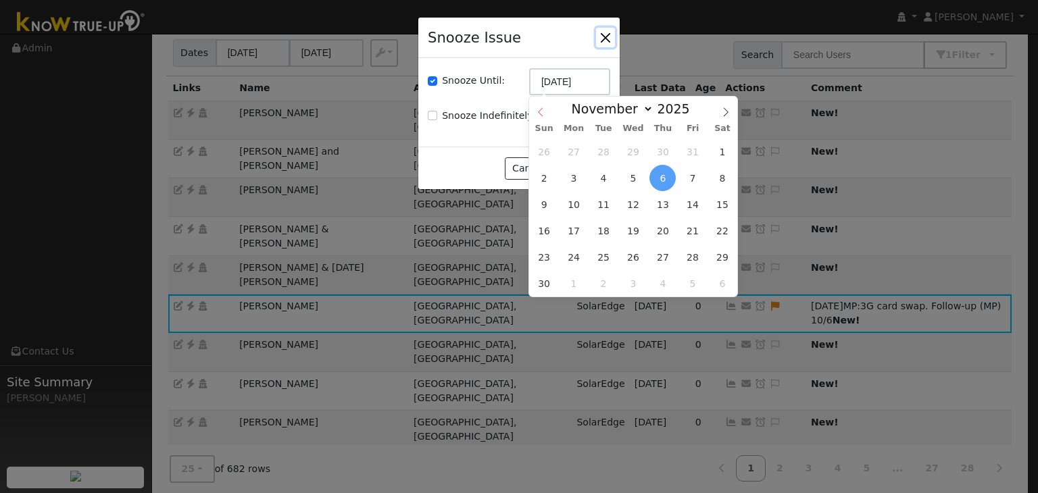
click at [540, 107] on icon at bounding box center [540, 111] width 9 height 9
select select "9"
click at [580, 230] on span "20" at bounding box center [574, 231] width 26 height 26
type input "10/20/2025"
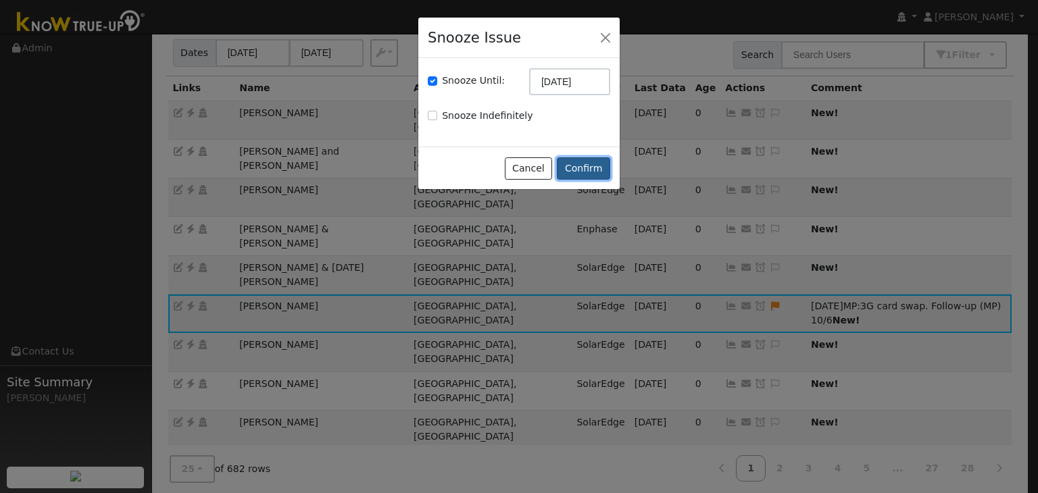
click at [571, 163] on button "Confirm" at bounding box center [583, 168] width 53 height 23
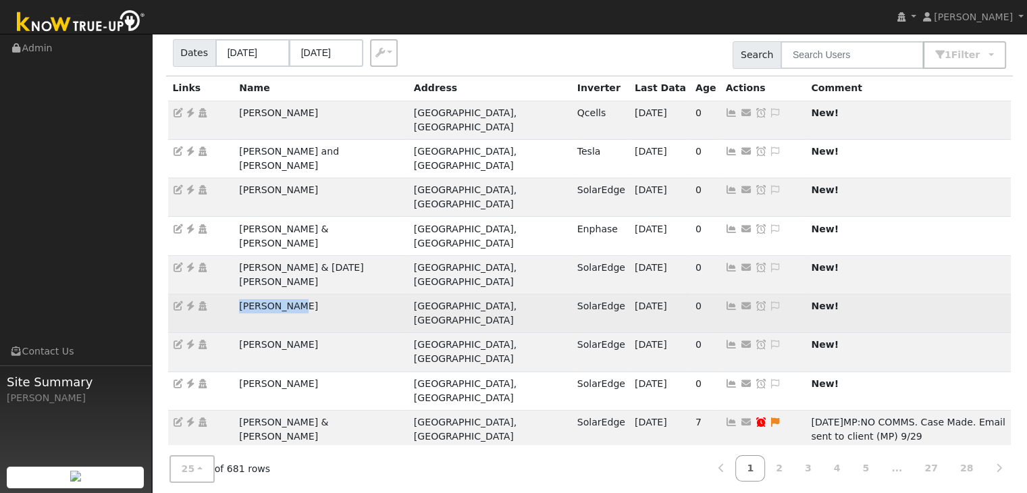
drag, startPoint x: 230, startPoint y: 250, endPoint x: 324, endPoint y: 247, distance: 93.9
click at [324, 295] on tr "Robert Lutz Reedley, CA SolarEdge 10/05/25 0 Send Email... Copy a Link Reset Pa…" at bounding box center [590, 314] width 844 height 39
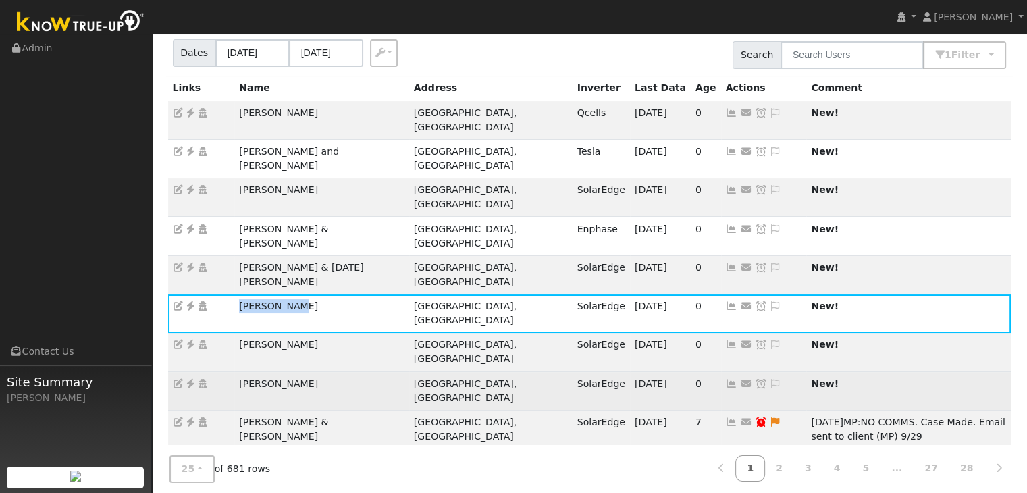
copy tr "Robert Lutz"
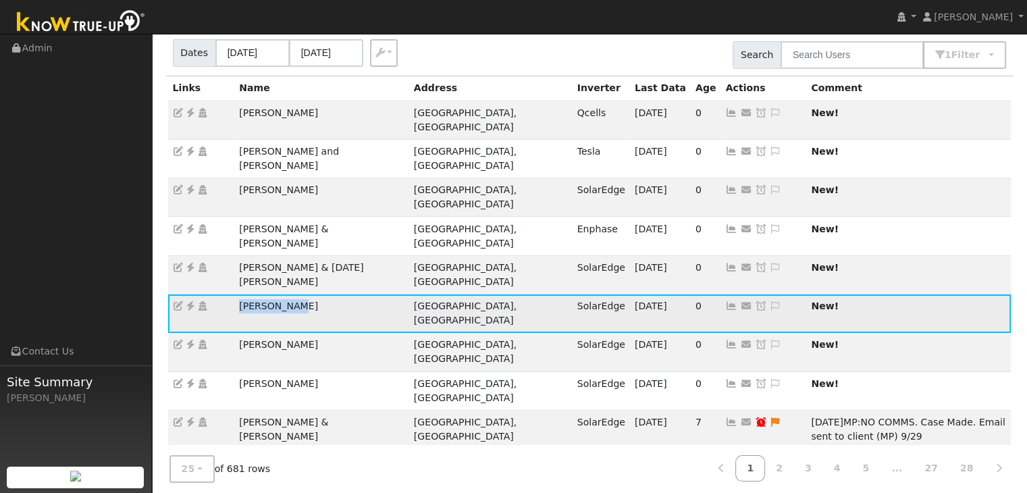
click at [189, 301] on icon at bounding box center [190, 305] width 12 height 9
click at [769, 301] on icon at bounding box center [775, 305] width 12 height 9
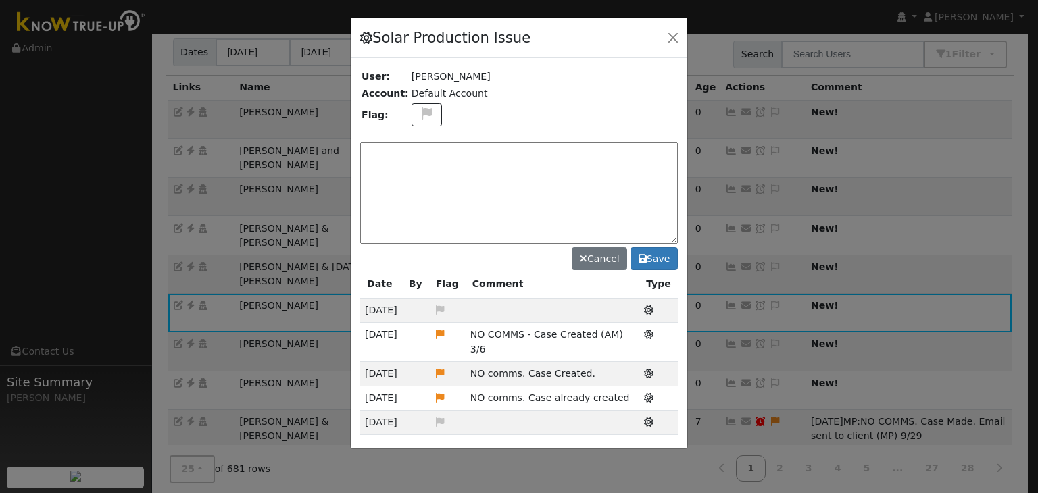
click at [386, 157] on textarea at bounding box center [518, 193] width 317 height 101
paste textarea "NO ISSUES. (MP)"
type textarea "NO ISSUES. (MP) 10/6"
click at [663, 260] on button "Save" at bounding box center [653, 258] width 47 height 23
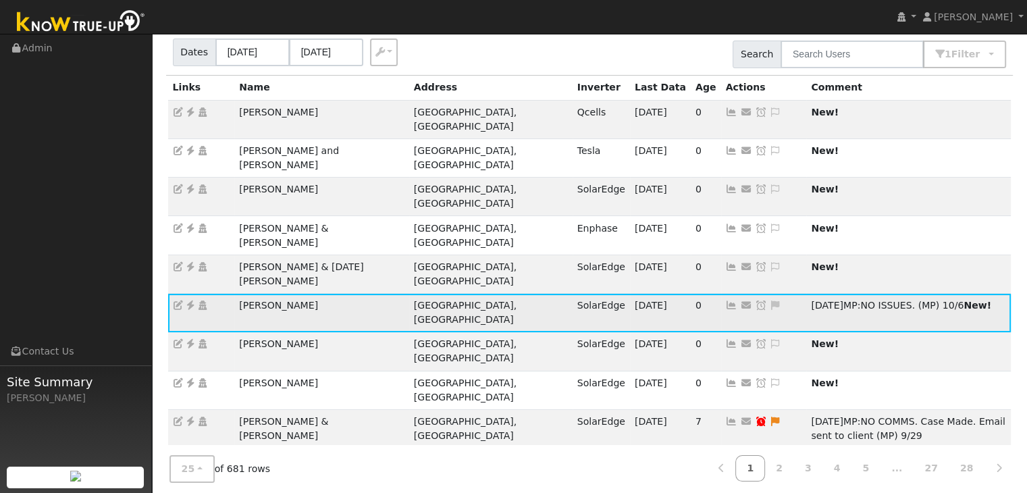
click at [755, 301] on icon at bounding box center [761, 305] width 12 height 9
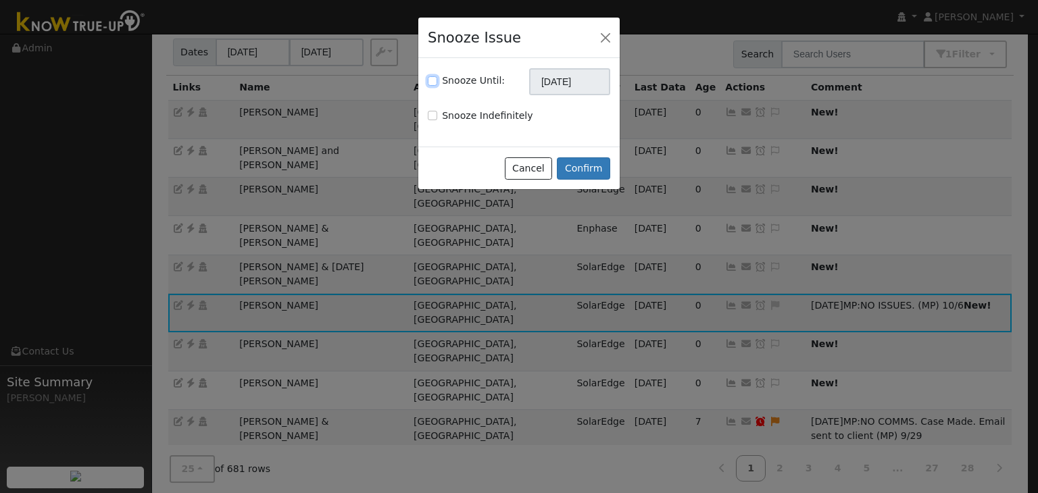
click at [433, 83] on input "Snooze Until:" at bounding box center [432, 80] width 9 height 9
checkbox input "true"
click at [559, 87] on input "[DATE]" at bounding box center [569, 81] width 81 height 27
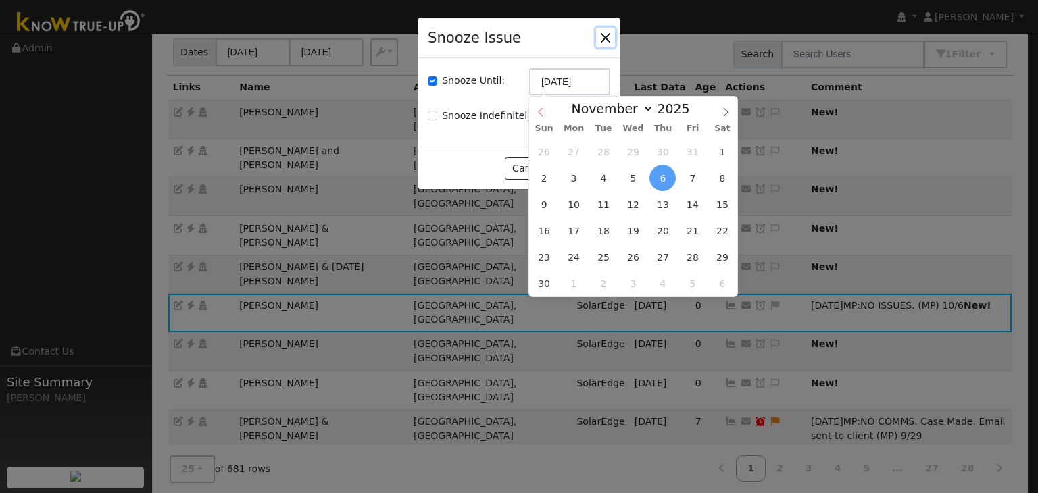
click at [536, 110] on icon at bounding box center [540, 111] width 9 height 9
select select "9"
click at [572, 228] on span "20" at bounding box center [574, 231] width 26 height 26
type input "10/20/2025"
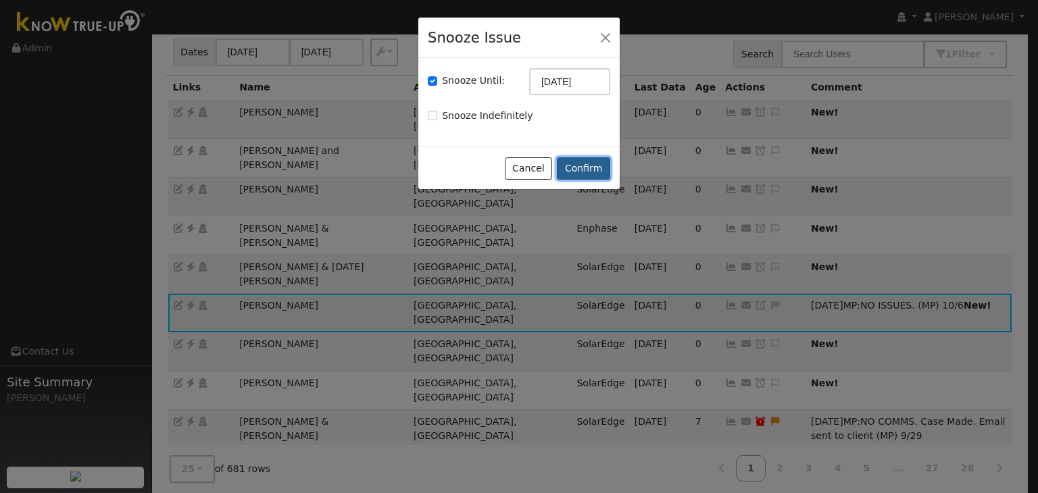
click at [573, 165] on button "Confirm" at bounding box center [583, 168] width 53 height 23
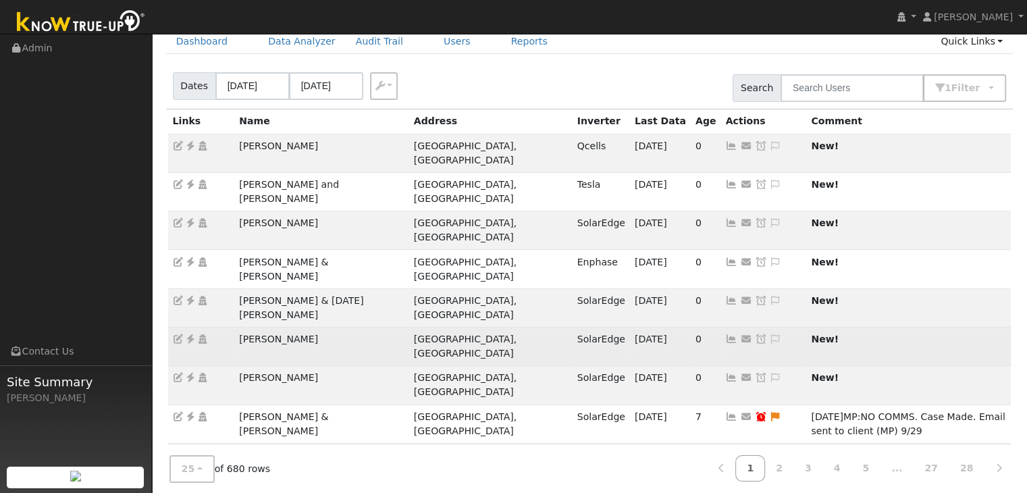
scroll to position [59, 0]
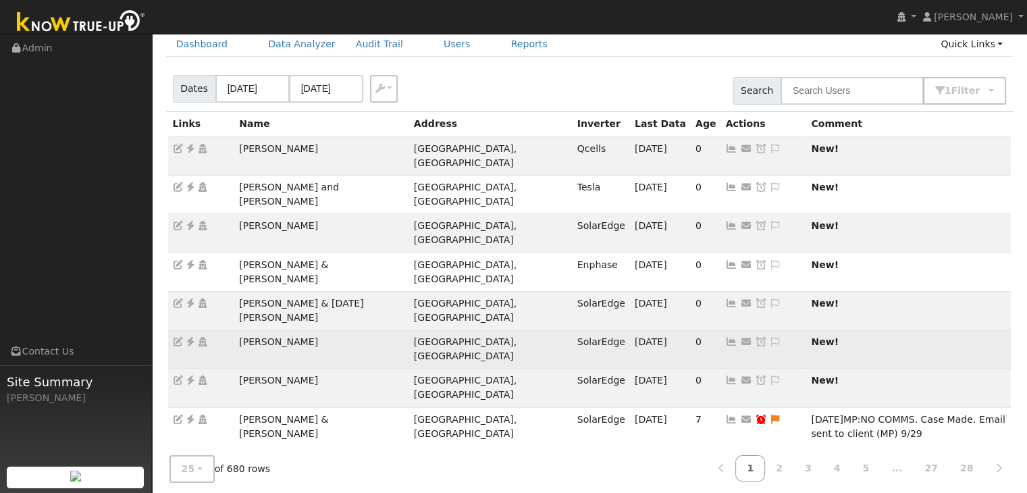
drag, startPoint x: 223, startPoint y: 280, endPoint x: 313, endPoint y: 285, distance: 90.6
click at [313, 330] on tr "Robert Cothran Auberry, CA SolarEdge 10/05/25 0 Send Email... Copy a Link Reset…" at bounding box center [590, 349] width 844 height 39
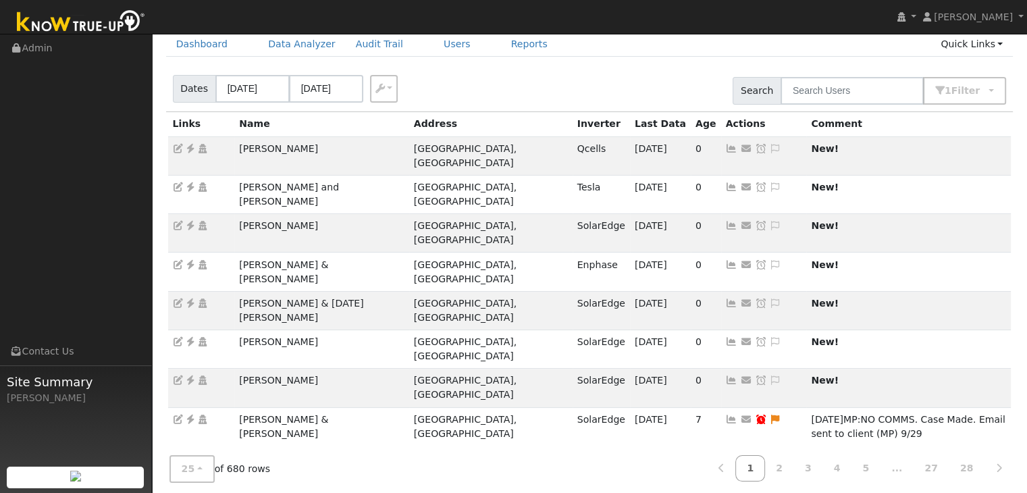
copy tr "Robert Cothran"
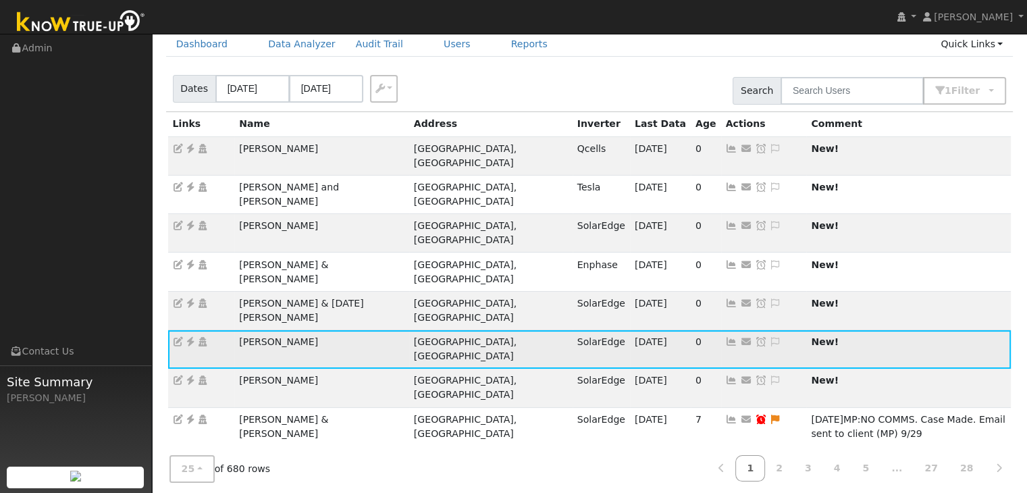
click at [192, 337] on icon at bounding box center [190, 341] width 12 height 9
click at [769, 337] on icon at bounding box center [775, 341] width 12 height 9
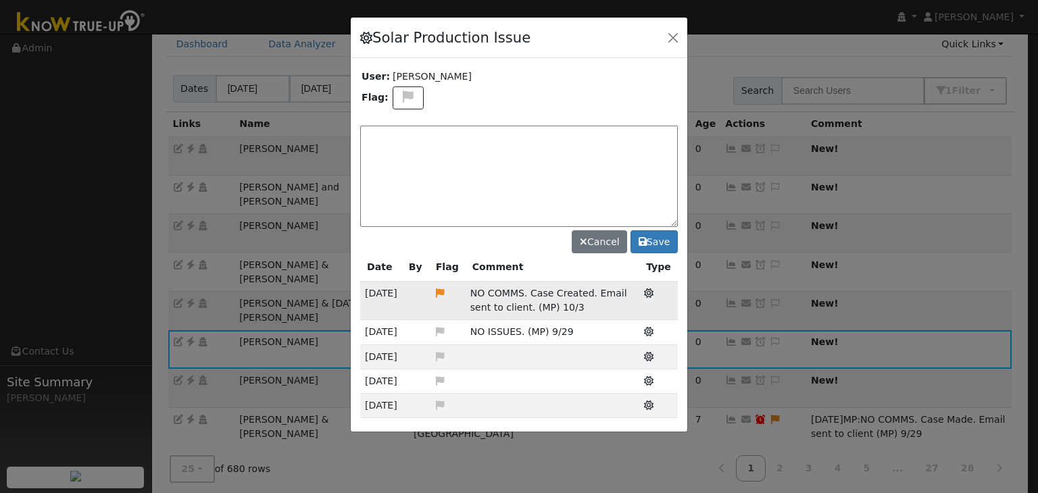
click at [499, 291] on span "NO COMMS. Case Created. Email sent to client. (MP) 10/3" at bounding box center [548, 300] width 157 height 25
copy span "NO COMMS. Case Created. Email sent to client. (MP) 10/3"
click at [405, 130] on textarea at bounding box center [518, 176] width 317 height 101
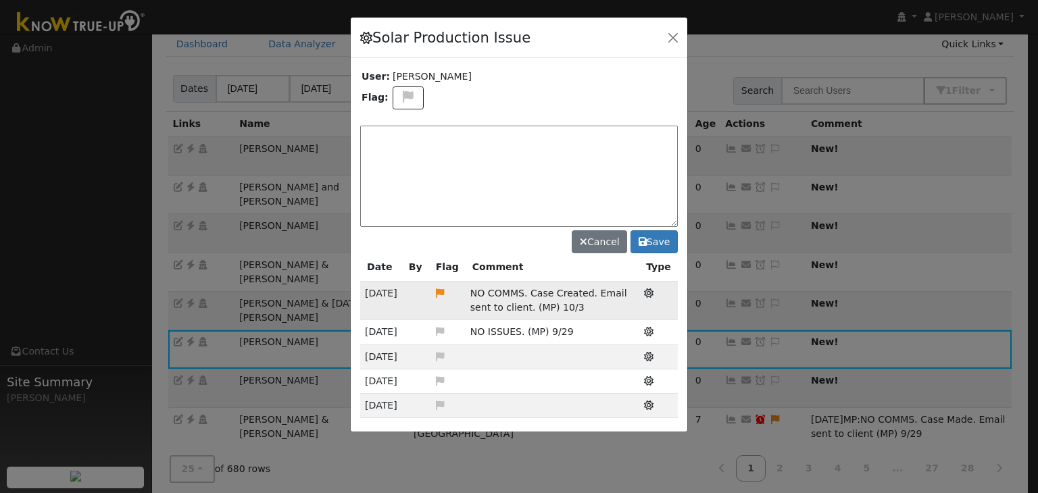
paste textarea "NO COMMS. Pending with client (MP)"
type textarea "NO COMMS. Pending with client (MP) 10/6"
click at [403, 97] on icon at bounding box center [409, 97] width 16 height 12
click at [404, 156] on icon at bounding box center [407, 161] width 16 height 12
click at [657, 238] on button "Save" at bounding box center [653, 241] width 47 height 23
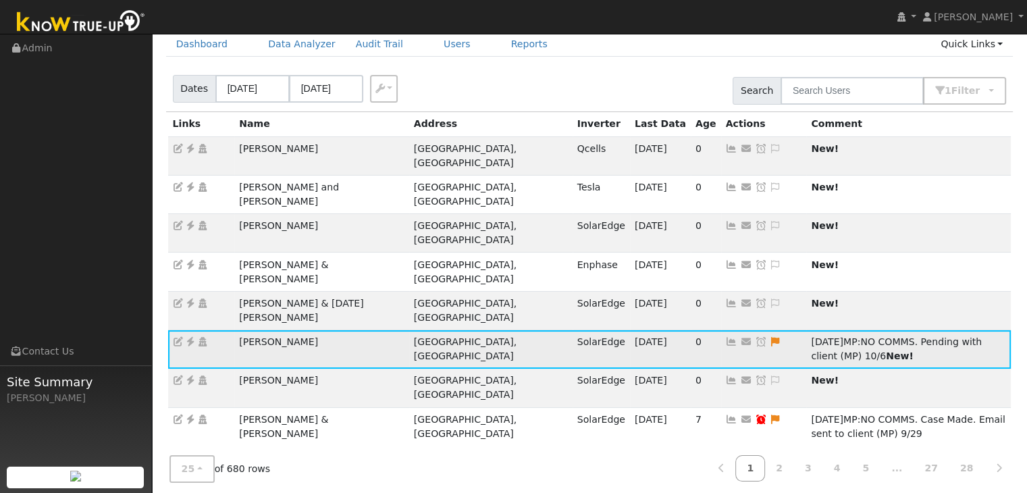
click at [755, 337] on icon at bounding box center [761, 341] width 12 height 9
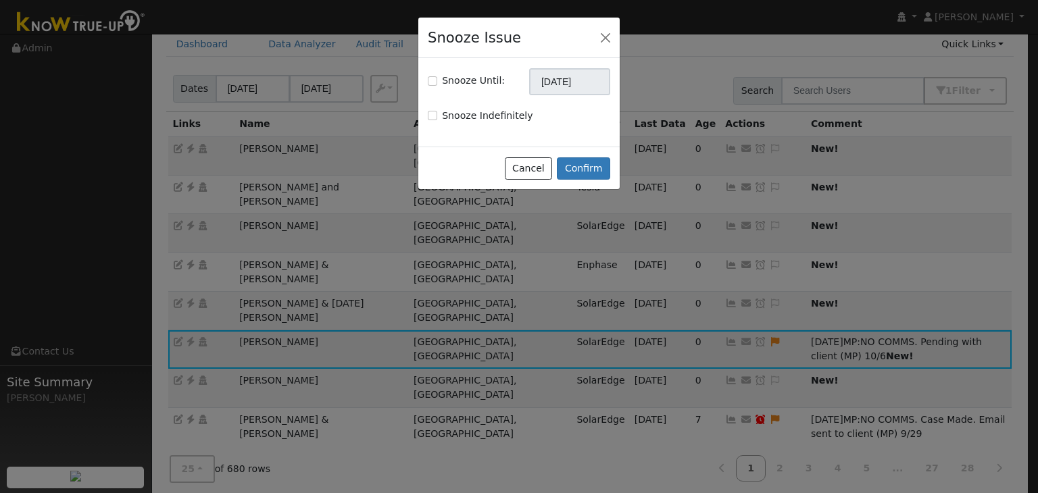
click at [424, 77] on div "Snooze Until: 11/06/2025" at bounding box center [519, 81] width 197 height 27
click at [435, 82] on input "Snooze Until:" at bounding box center [432, 80] width 9 height 9
checkbox input "true"
click at [555, 93] on input "[DATE]" at bounding box center [569, 81] width 81 height 27
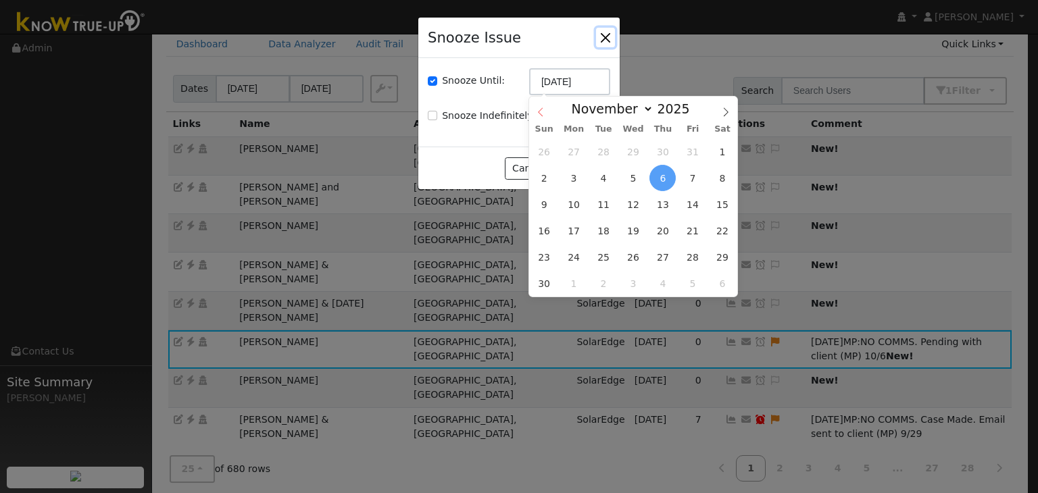
click at [541, 112] on icon at bounding box center [540, 111] width 9 height 9
select select "9"
click at [576, 204] on span "13" at bounding box center [574, 204] width 26 height 26
type input "10/13/2025"
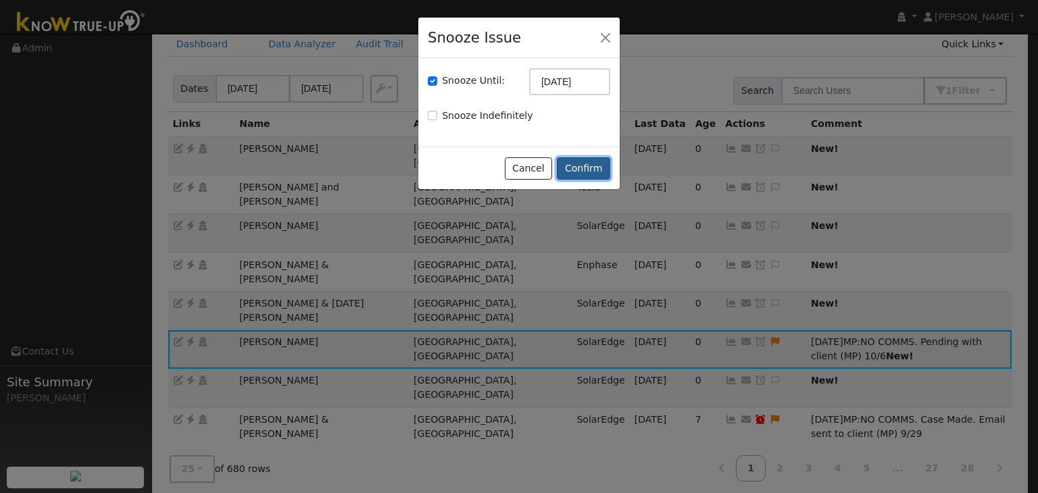
click at [592, 172] on button "Confirm" at bounding box center [583, 168] width 53 height 23
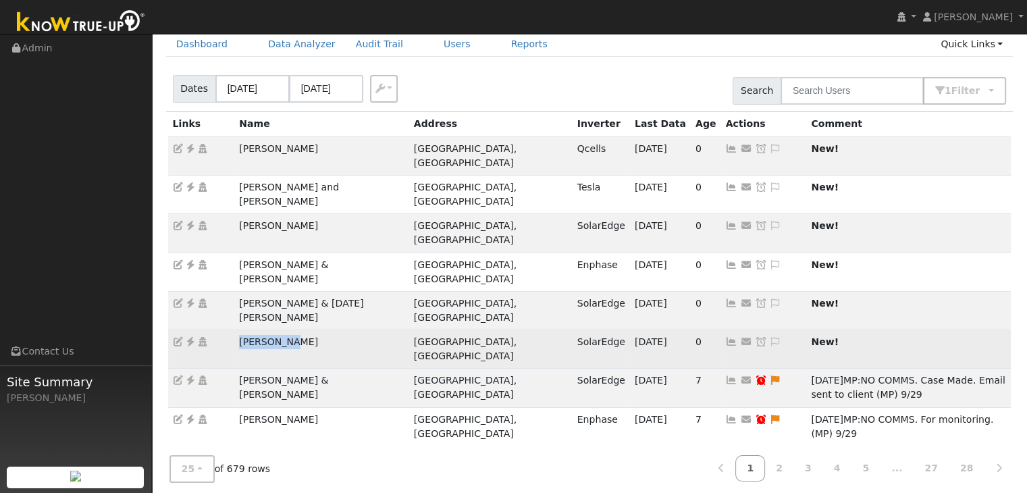
drag, startPoint x: 229, startPoint y: 286, endPoint x: 284, endPoint y: 286, distance: 54.7
click at [284, 330] on tr "Ben Catron Fresno, CA SolarEdge 10/05/25 0 Send Email... Copy a Link Reset Pass…" at bounding box center [590, 349] width 844 height 39
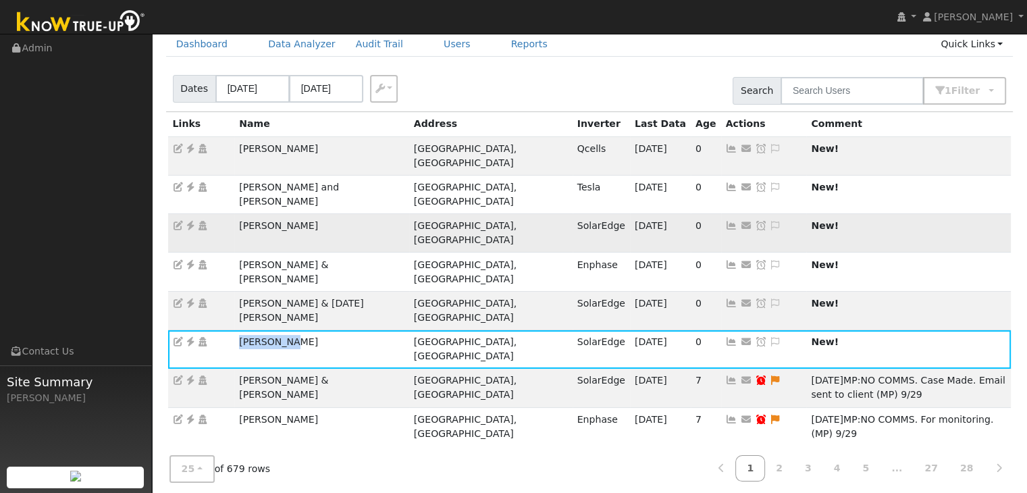
copy tr "[PERSON_NAME]"
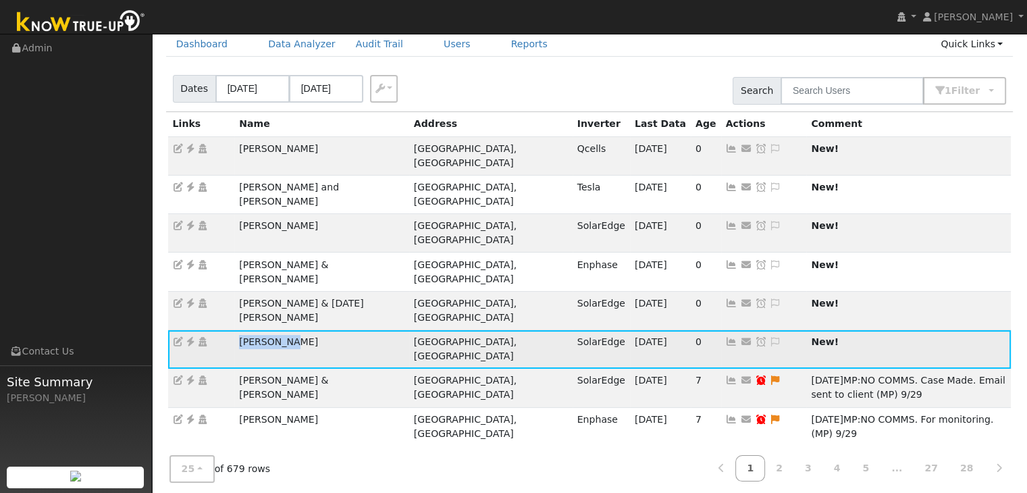
click at [190, 337] on icon at bounding box center [190, 341] width 12 height 9
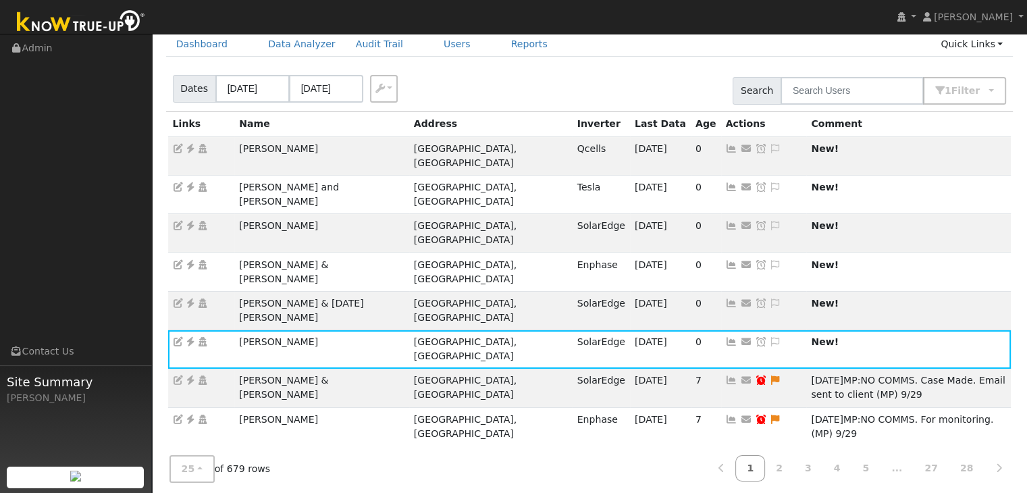
click at [769, 337] on icon at bounding box center [775, 341] width 12 height 9
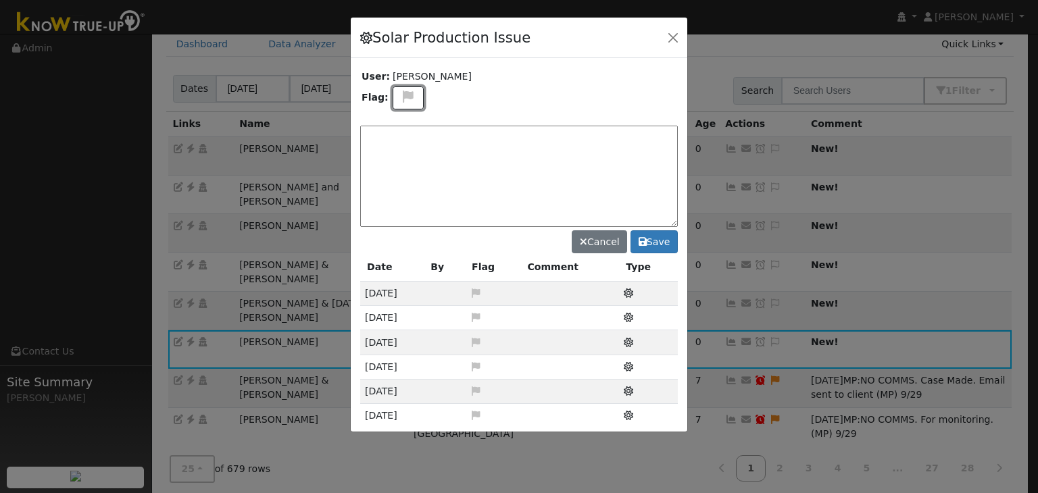
click at [405, 103] on button at bounding box center [407, 98] width 31 height 24
click at [406, 144] on icon at bounding box center [407, 147] width 16 height 12
click at [406, 144] on textarea at bounding box center [518, 176] width 317 height 101
click at [380, 147] on textarea at bounding box center [518, 176] width 317 height 101
paste textarea "UNKNOWN PRODUCTION, NO COMMS. Pending service (MP)"
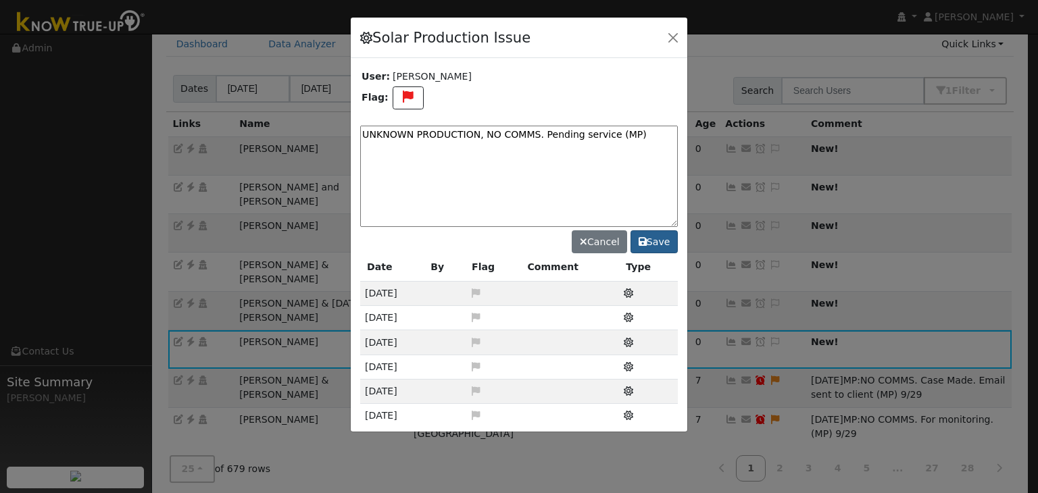
type textarea "UNKNOWN PRODUCTION, NO COMMS. Pending service (MP)"
click at [646, 237] on icon at bounding box center [642, 241] width 8 height 9
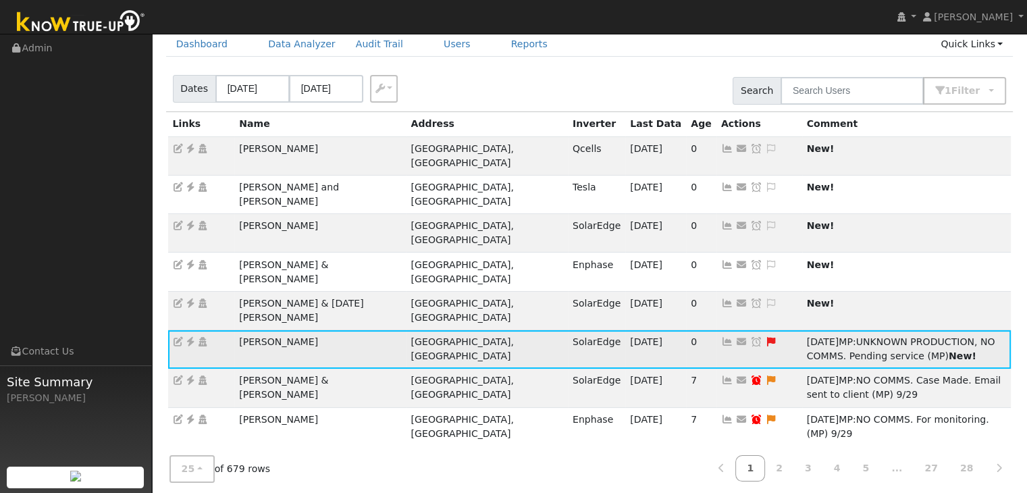
drag, startPoint x: 659, startPoint y: 280, endPoint x: 621, endPoint y: 247, distance: 50.7
click at [750, 337] on icon at bounding box center [756, 341] width 12 height 9
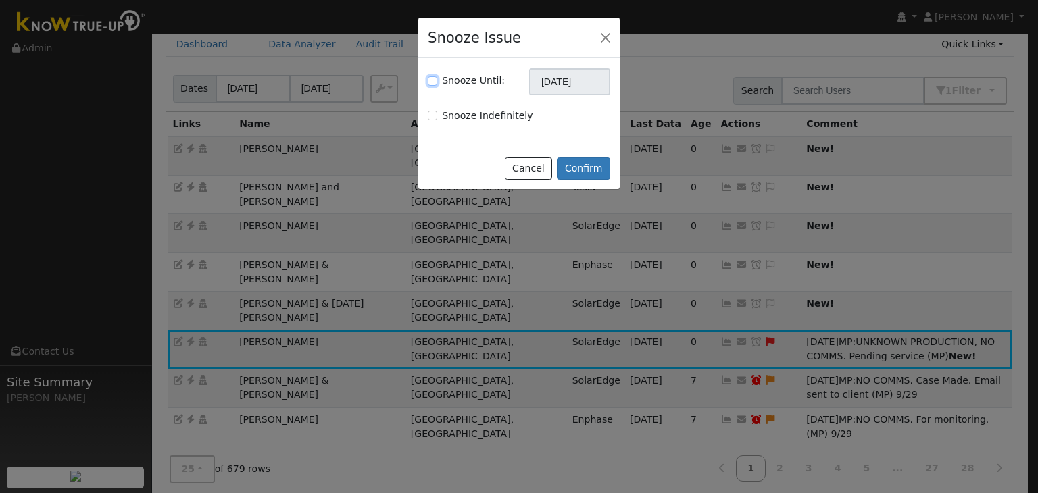
click at [430, 82] on input "Snooze Until:" at bounding box center [432, 80] width 9 height 9
checkbox input "true"
click at [554, 80] on input "[DATE]" at bounding box center [569, 81] width 81 height 27
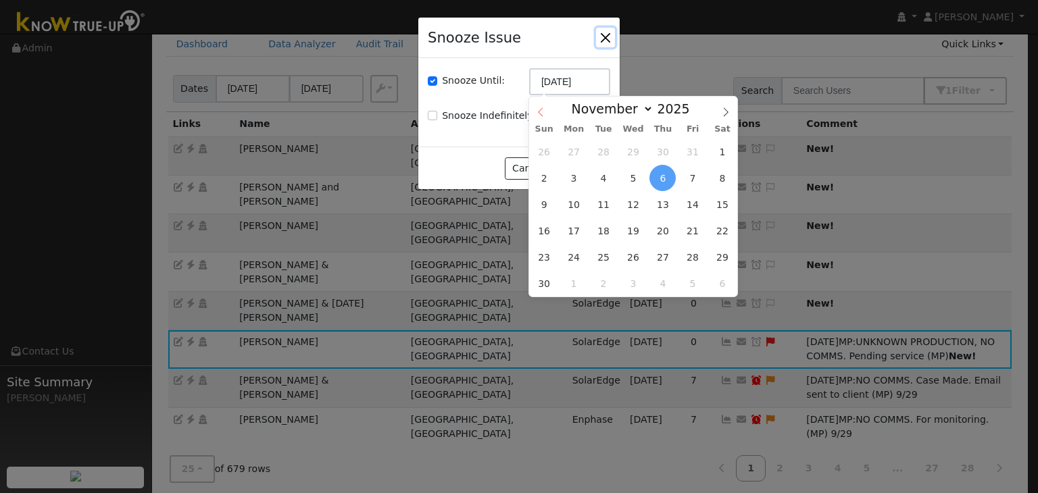
click at [544, 106] on span at bounding box center [540, 108] width 23 height 23
select select "9"
click at [576, 228] on span "20" at bounding box center [574, 231] width 26 height 26
type input "10/20/2025"
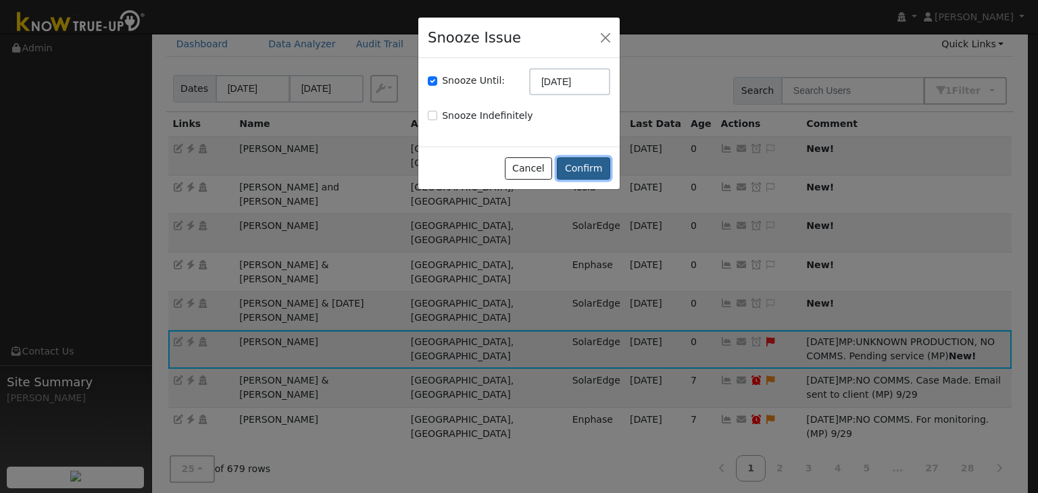
click at [588, 158] on button "Confirm" at bounding box center [583, 168] width 53 height 23
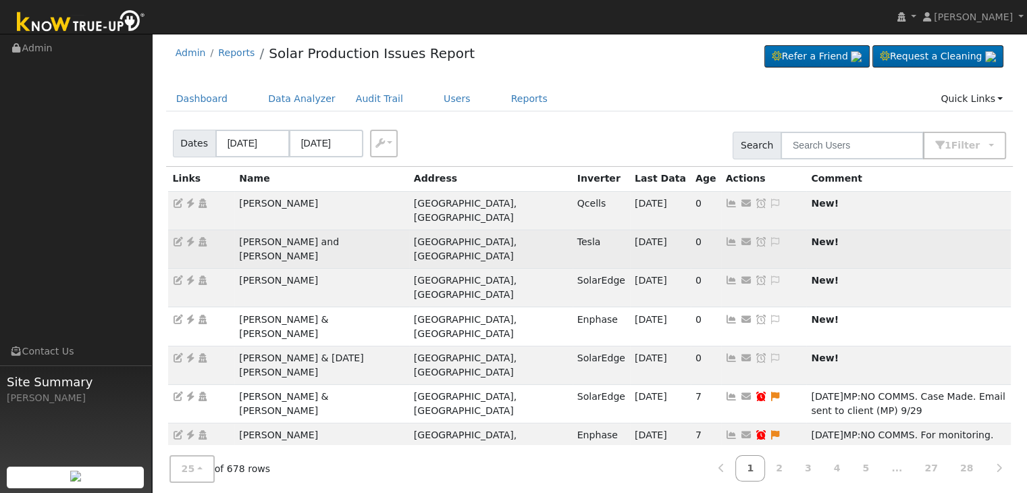
scroll to position [0, 0]
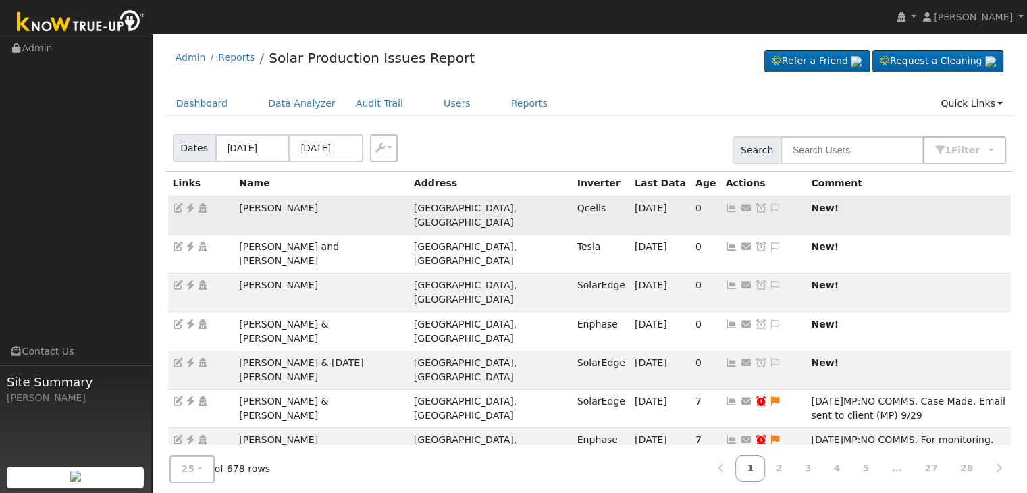
click at [190, 209] on icon at bounding box center [190, 207] width 12 height 9
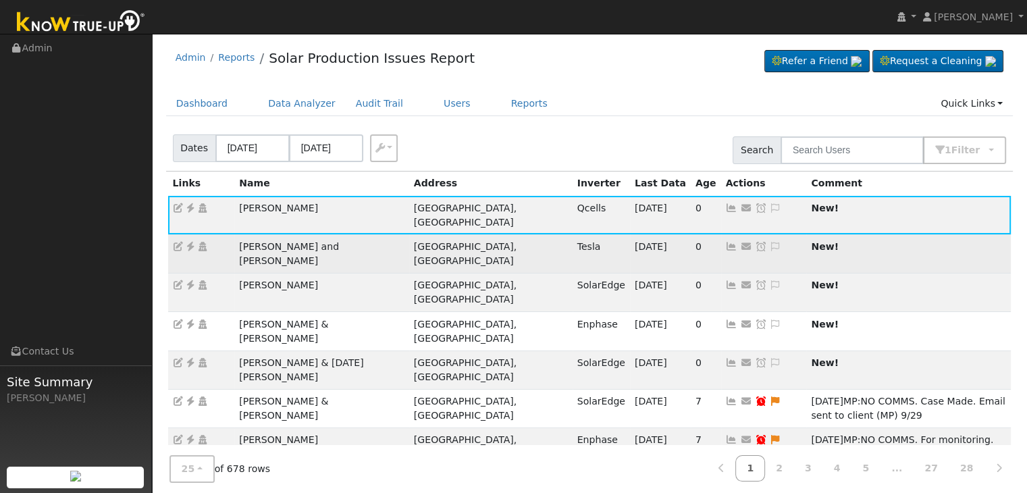
click at [187, 247] on icon at bounding box center [190, 246] width 12 height 9
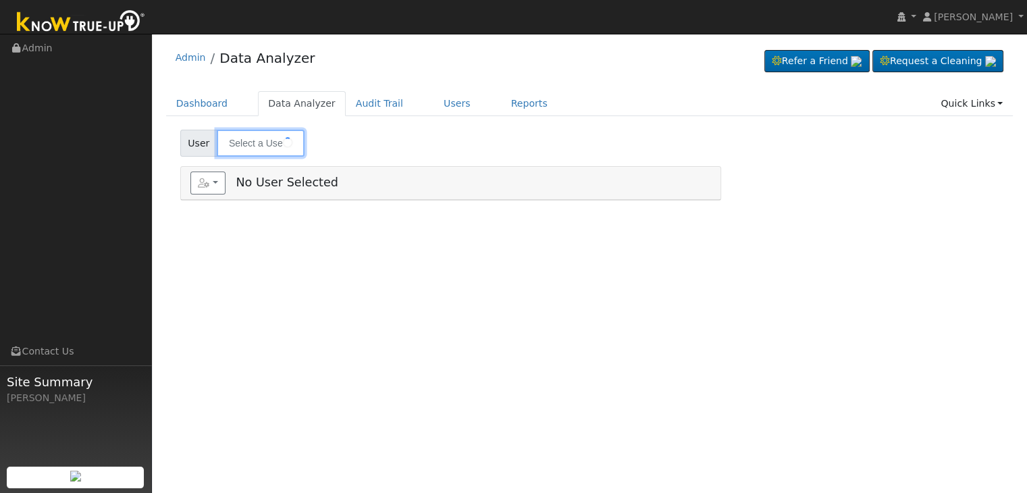
type input "[PERSON_NAME]"
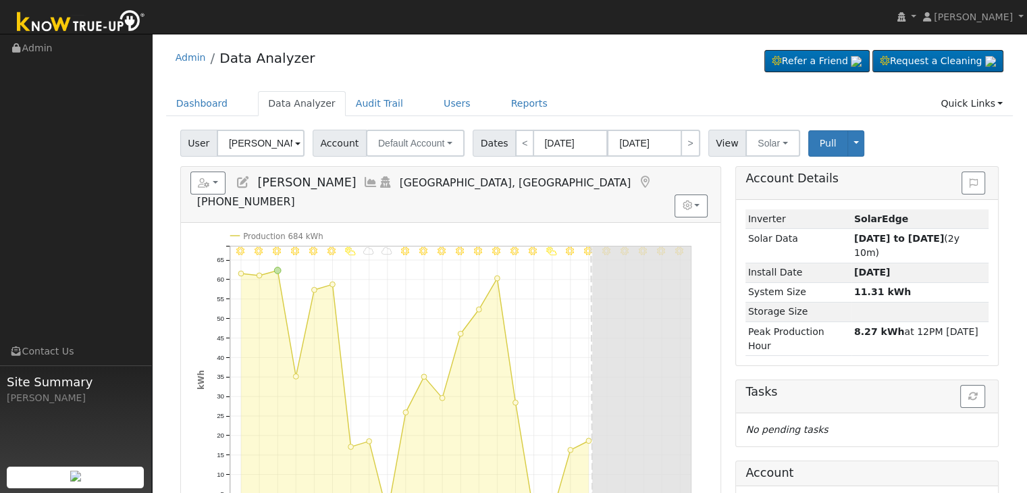
click at [638, 182] on icon at bounding box center [645, 182] width 15 height 12
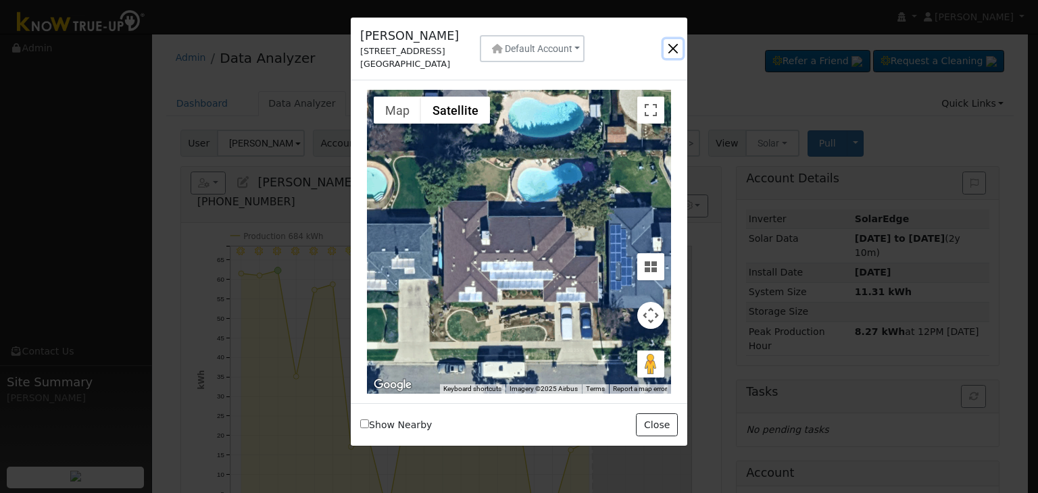
click at [675, 51] on button "button" at bounding box center [672, 48] width 19 height 19
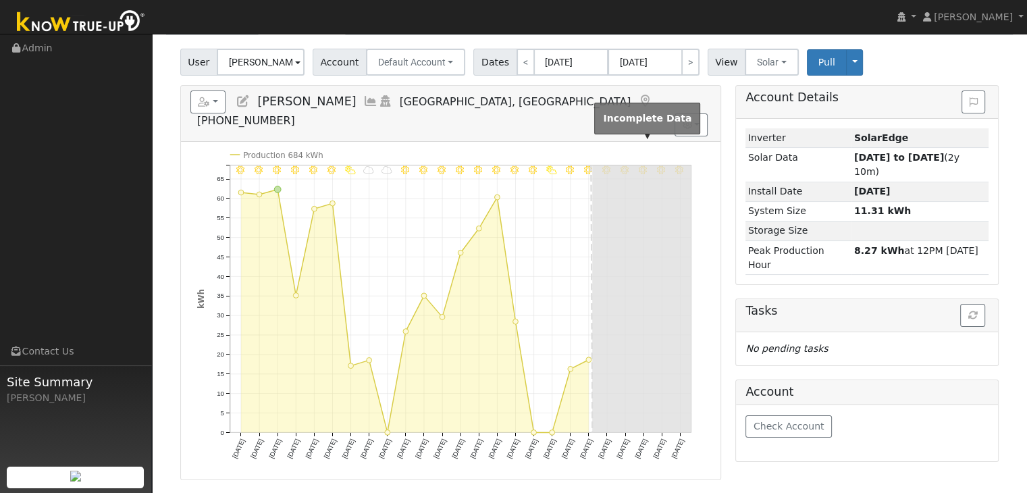
scroll to position [68, 0]
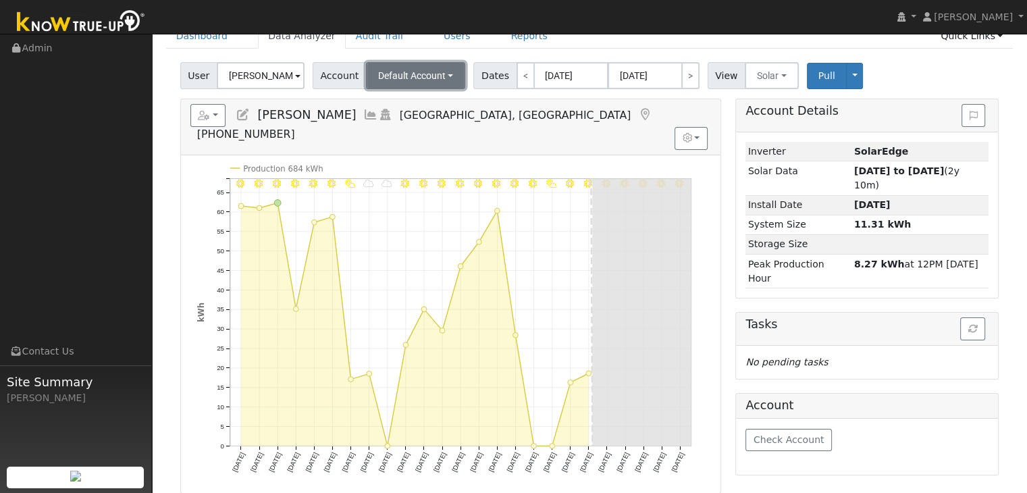
click at [437, 80] on span "Default Account" at bounding box center [412, 75] width 68 height 11
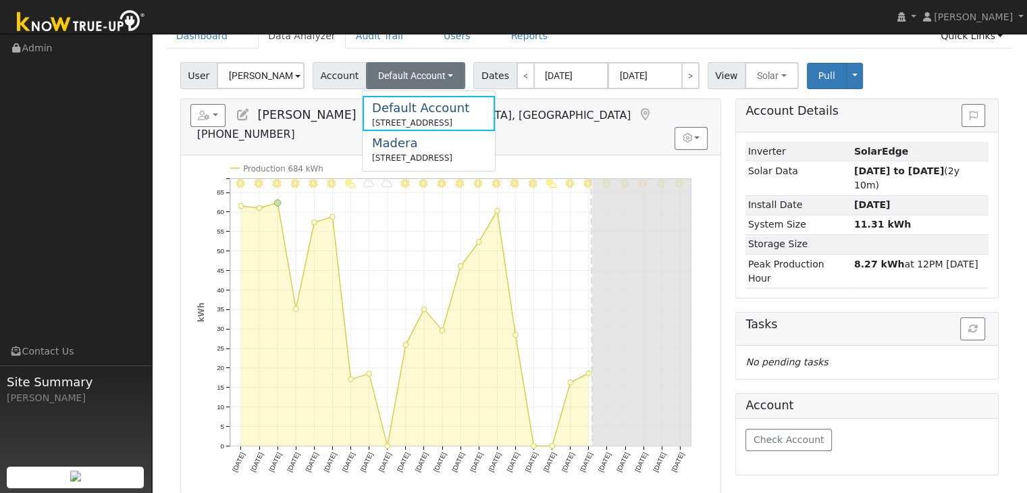
click at [702, 41] on ul "Dashboard Data Analyzer Audit Trail Users Reports Quick Links Quick Add Quick C…" at bounding box center [590, 36] width 848 height 25
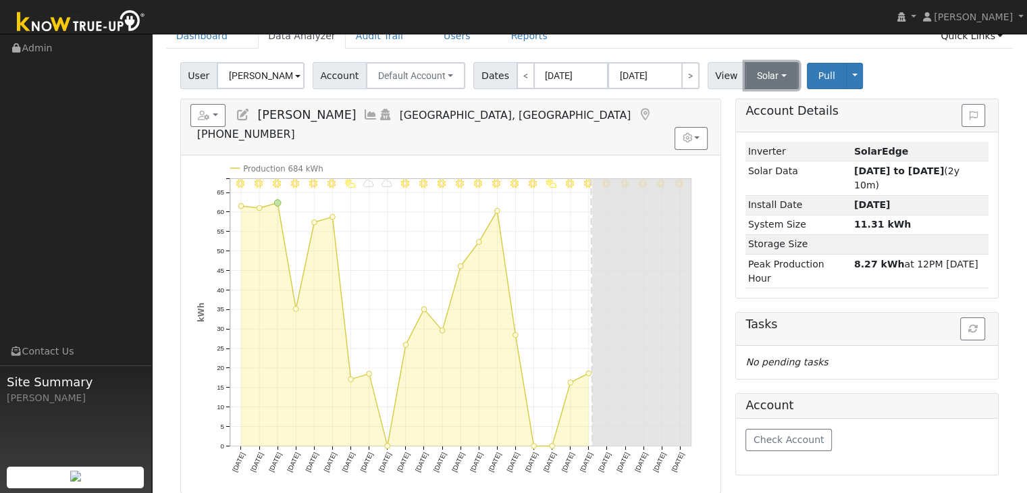
click at [775, 74] on button "Solar" at bounding box center [772, 75] width 54 height 27
click at [751, 105] on link "Utility" at bounding box center [790, 105] width 94 height 19
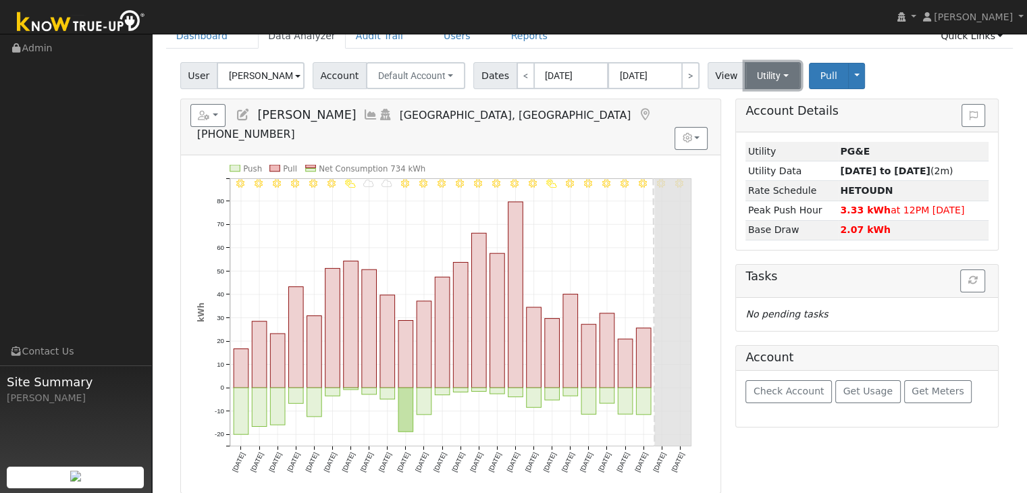
click at [773, 74] on button "Utility" at bounding box center [773, 75] width 56 height 27
click at [767, 128] on link "Solar" at bounding box center [790, 125] width 94 height 19
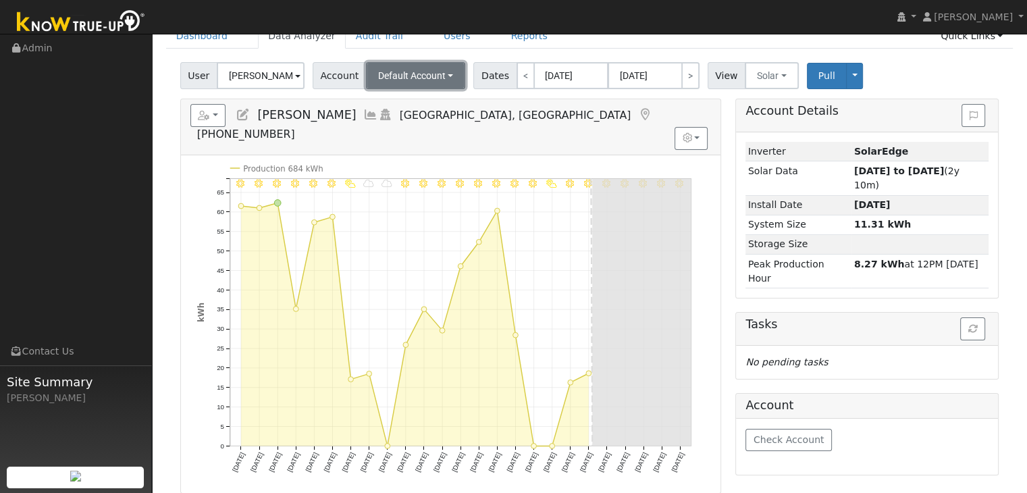
click at [408, 70] on span "Default Account" at bounding box center [412, 75] width 68 height 11
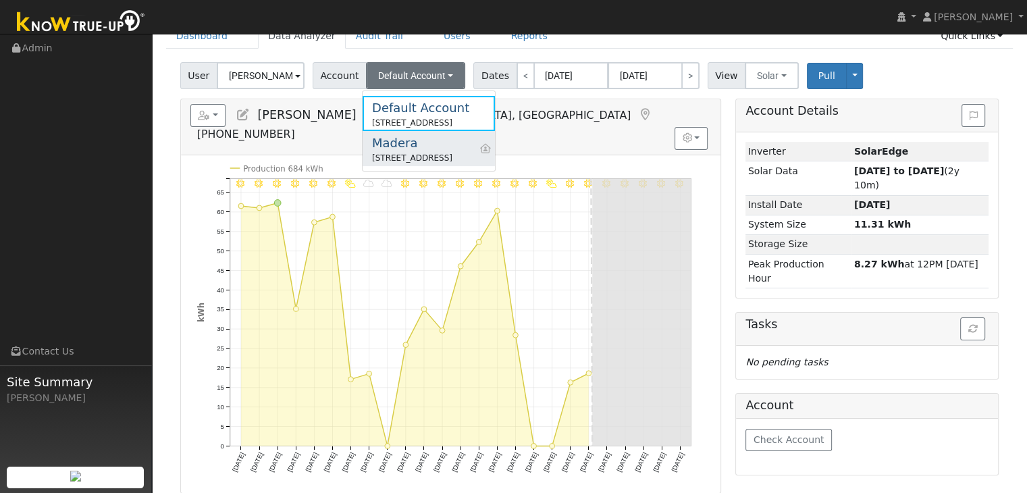
click at [405, 152] on div "15249 Mark Road, Madera, CA 93636" at bounding box center [412, 158] width 80 height 12
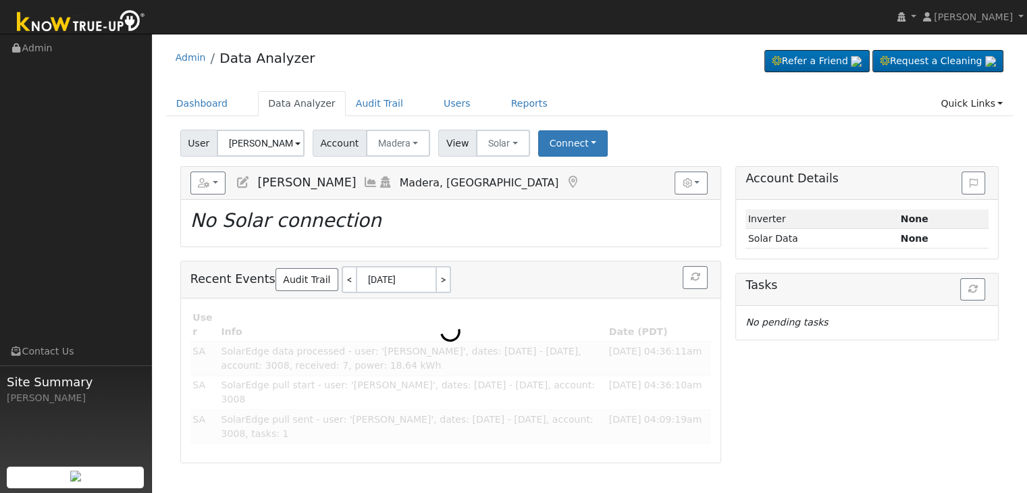
scroll to position [0, 0]
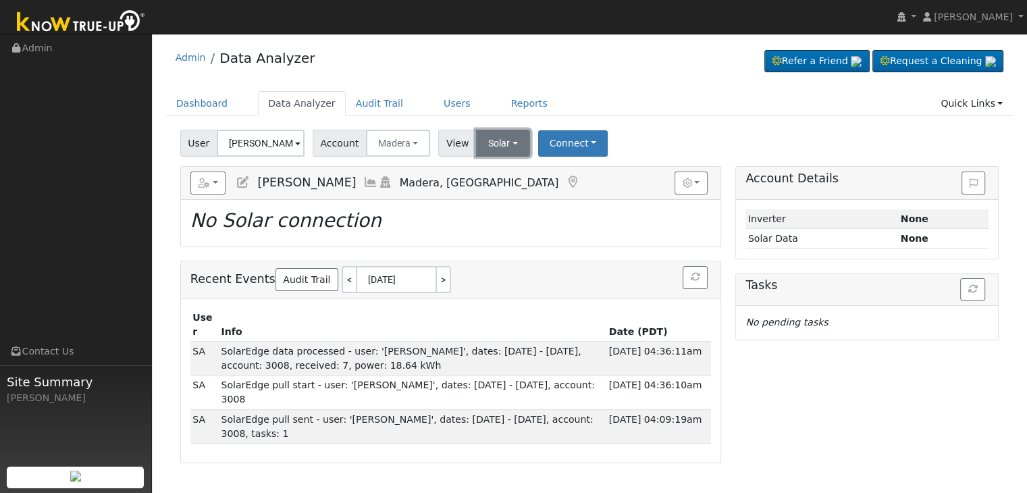
click at [503, 139] on button "Solar" at bounding box center [503, 143] width 54 height 27
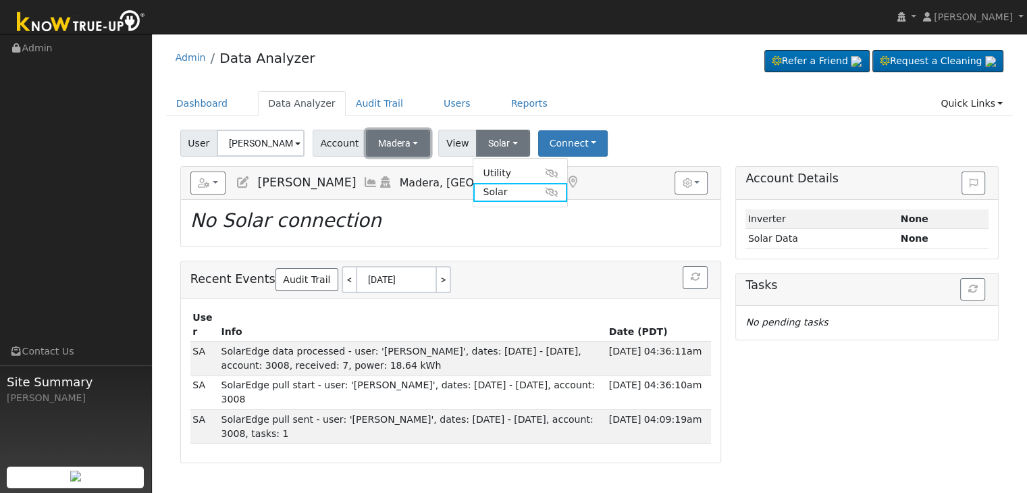
click at [396, 140] on span "Madera" at bounding box center [394, 143] width 32 height 11
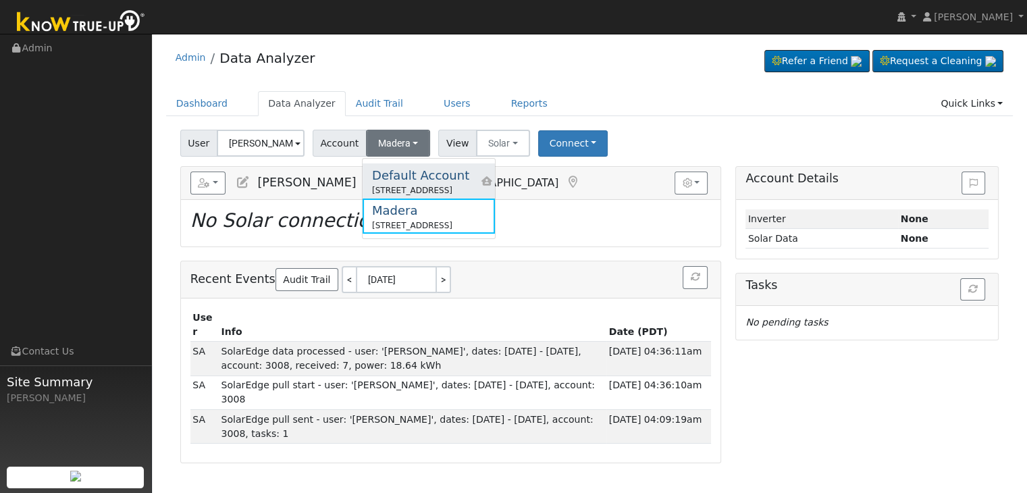
click at [413, 174] on div "Default Account" at bounding box center [420, 175] width 97 height 18
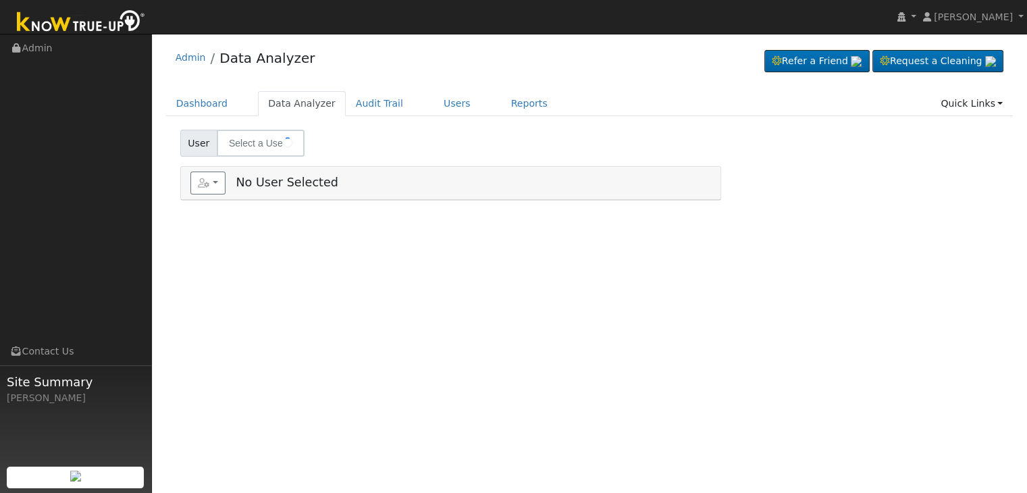
type input "[PERSON_NAME]"
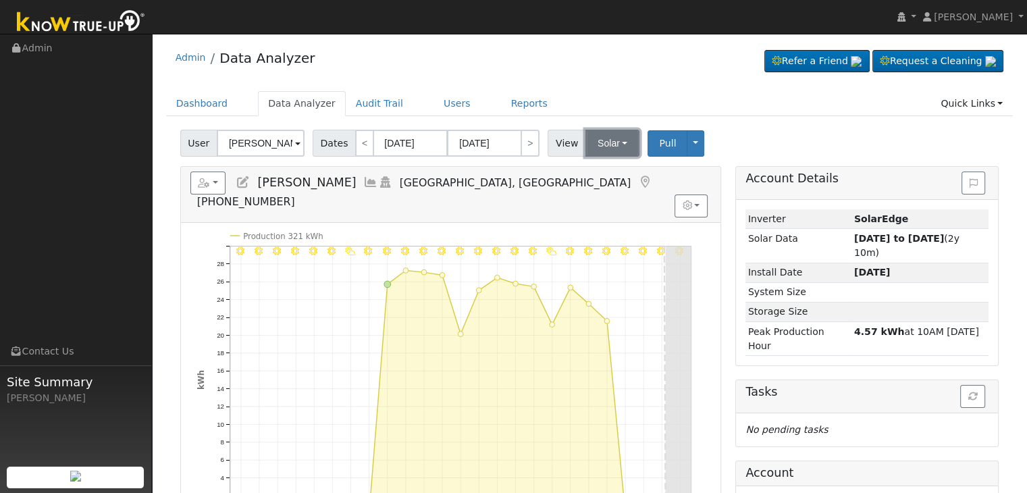
click at [603, 147] on button "Solar" at bounding box center [613, 143] width 54 height 27
click at [511, 76] on div "Admin Data Analyzer Refer a Friend Request a Cleaning" at bounding box center [590, 61] width 848 height 41
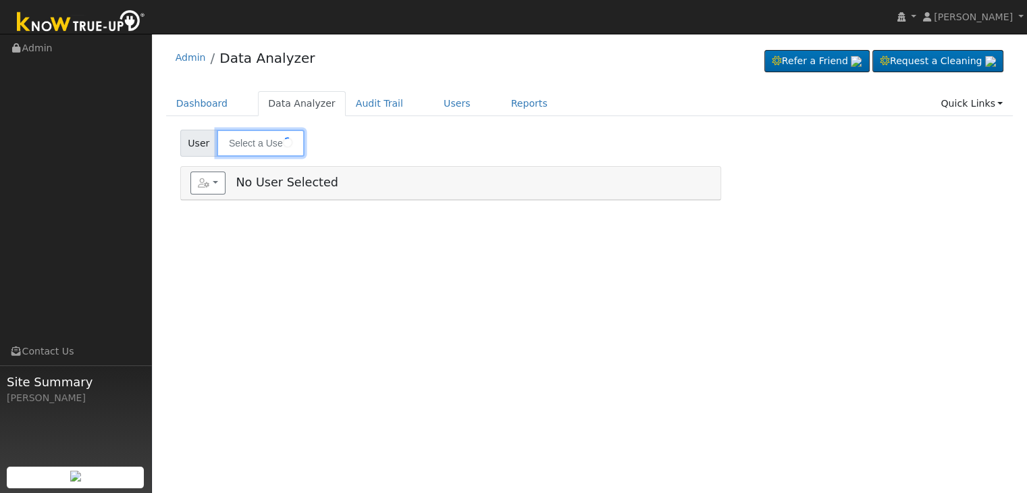
type input "[PERSON_NAME]"
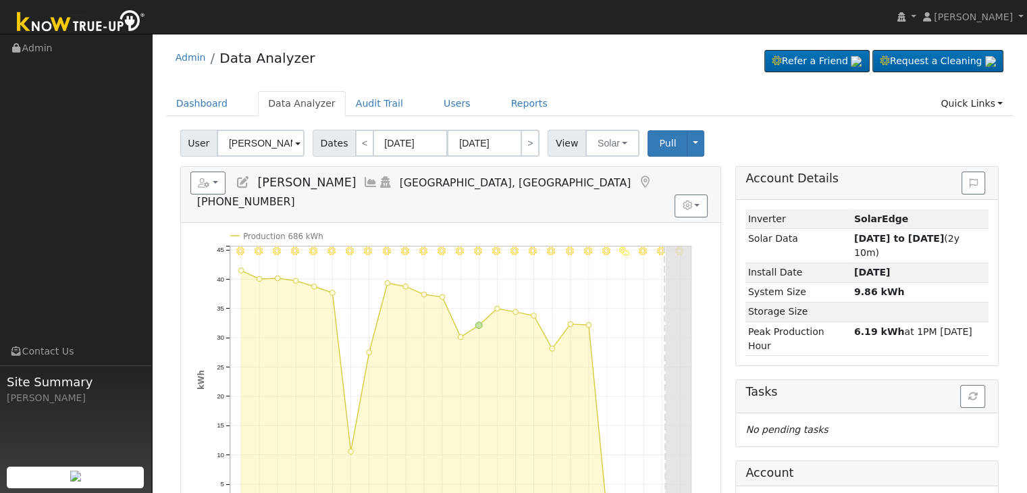
click at [638, 183] on icon at bounding box center [645, 182] width 15 height 12
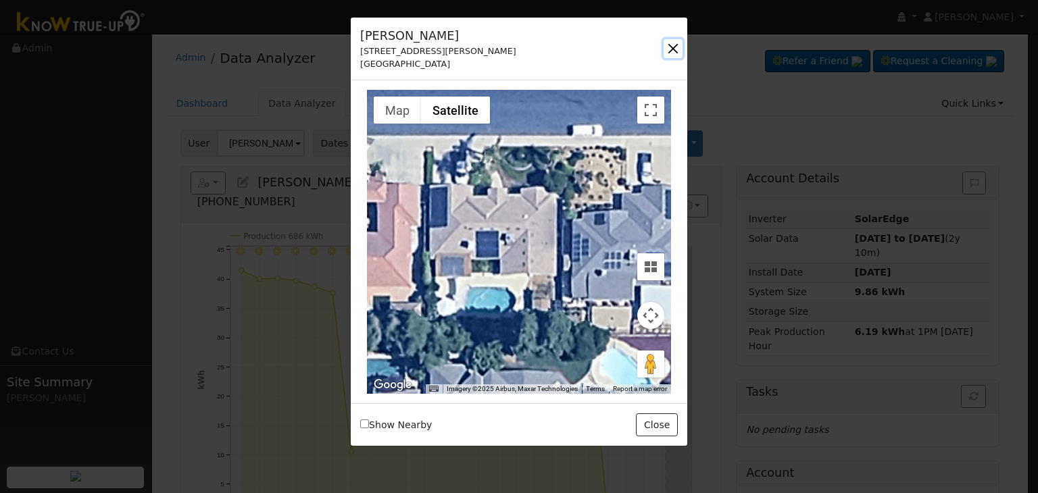
click at [665, 48] on button "button" at bounding box center [672, 48] width 19 height 19
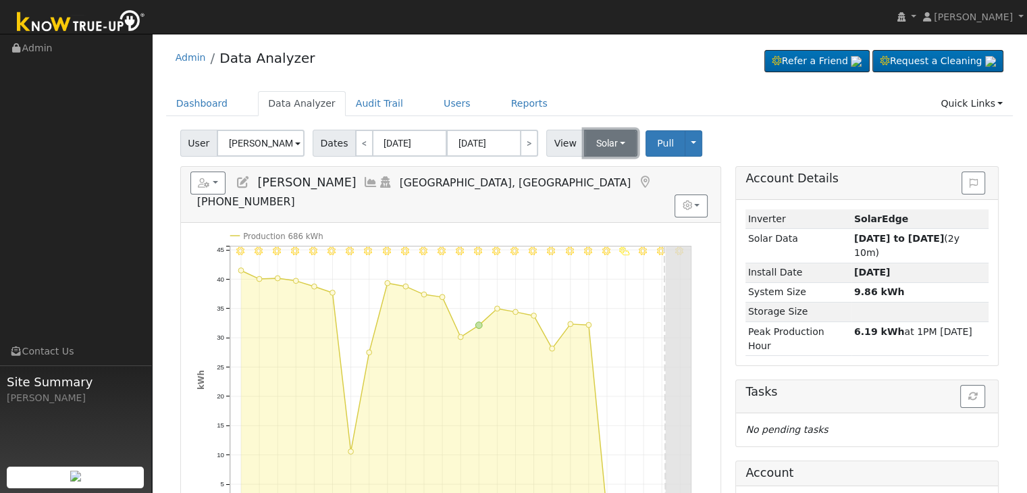
click at [598, 143] on button "Solar" at bounding box center [611, 143] width 54 height 27
click at [604, 172] on link "Utility" at bounding box center [629, 172] width 94 height 19
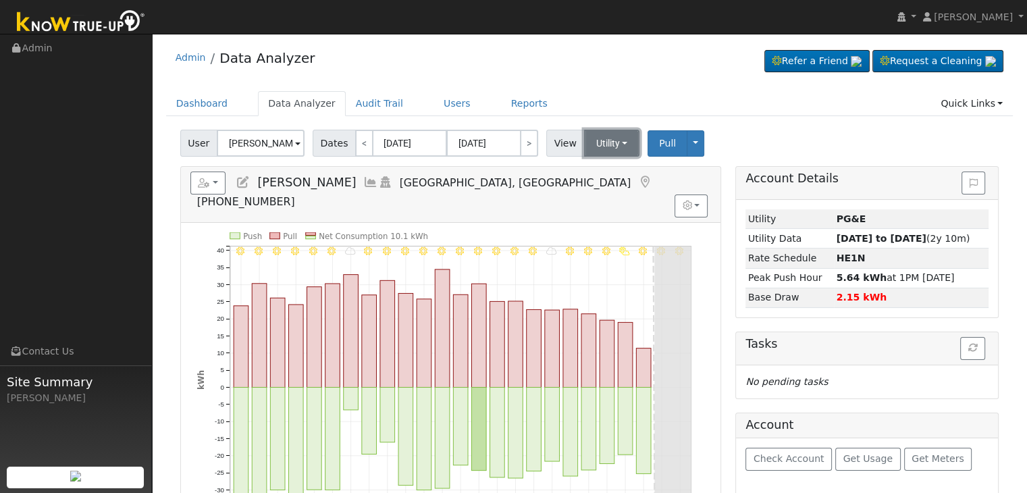
click at [603, 147] on button "Utility" at bounding box center [612, 143] width 56 height 27
click at [594, 52] on div "Admin Data Analyzer Refer a Friend Request a Cleaning" at bounding box center [590, 61] width 848 height 41
click at [594, 136] on button "Utility" at bounding box center [612, 143] width 56 height 27
click at [607, 197] on link "Solar" at bounding box center [629, 192] width 94 height 19
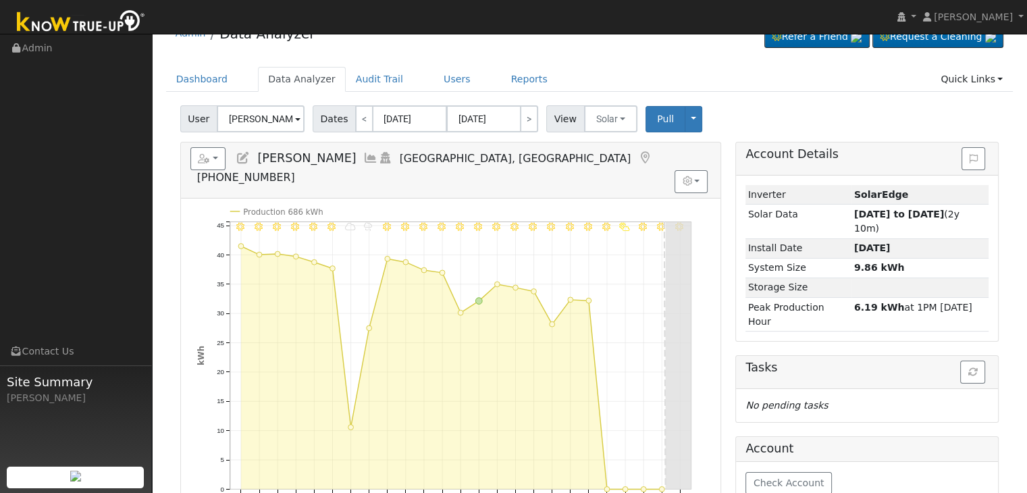
scroll to position [68, 0]
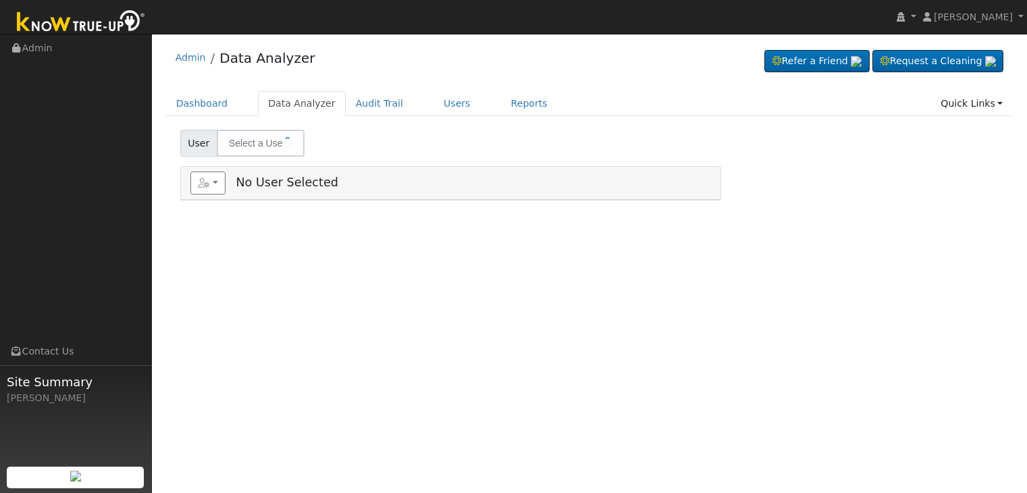
type input "[PERSON_NAME]"
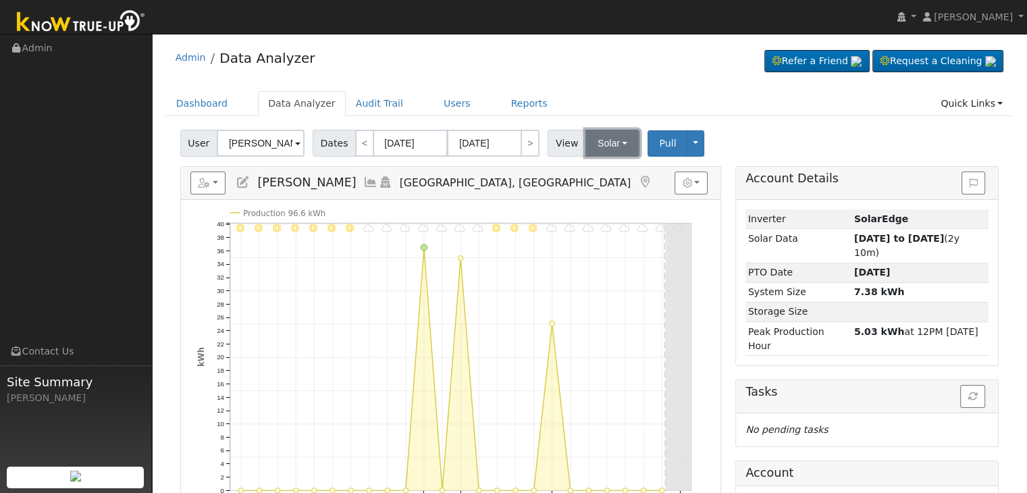
click at [604, 147] on button "Solar" at bounding box center [613, 143] width 54 height 27
click at [600, 170] on link "Utility" at bounding box center [630, 172] width 94 height 19
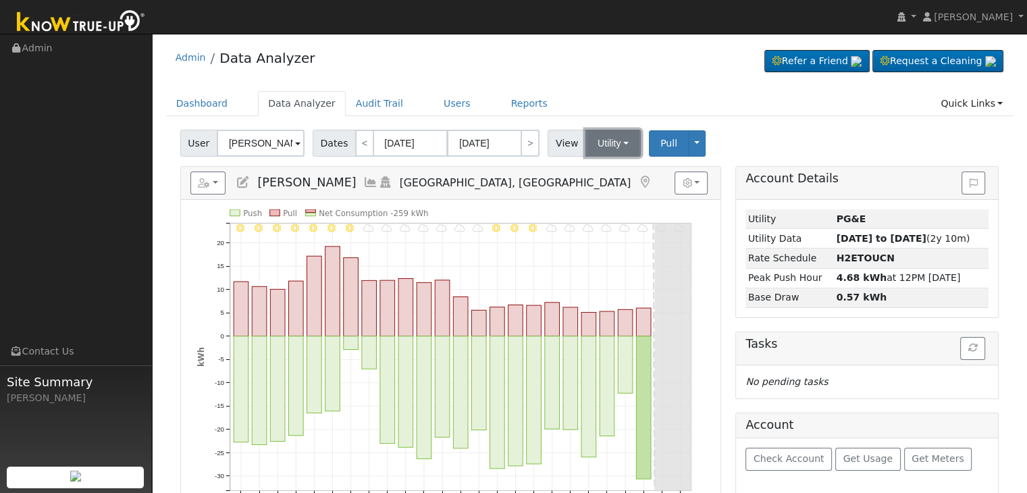
click at [589, 147] on button "Utility" at bounding box center [613, 143] width 55 height 27
click at [594, 188] on link "Solar" at bounding box center [630, 192] width 94 height 19
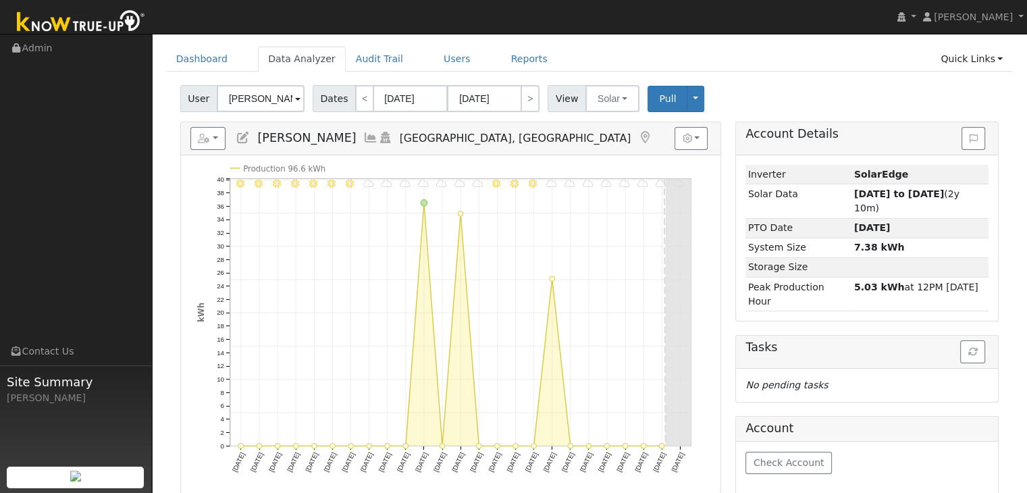
scroll to position [135, 0]
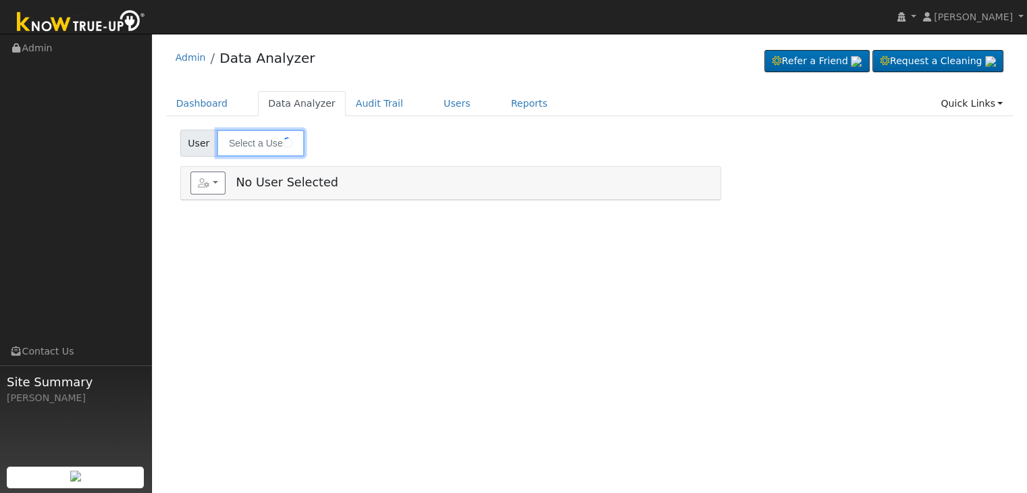
type input "[PERSON_NAME]"
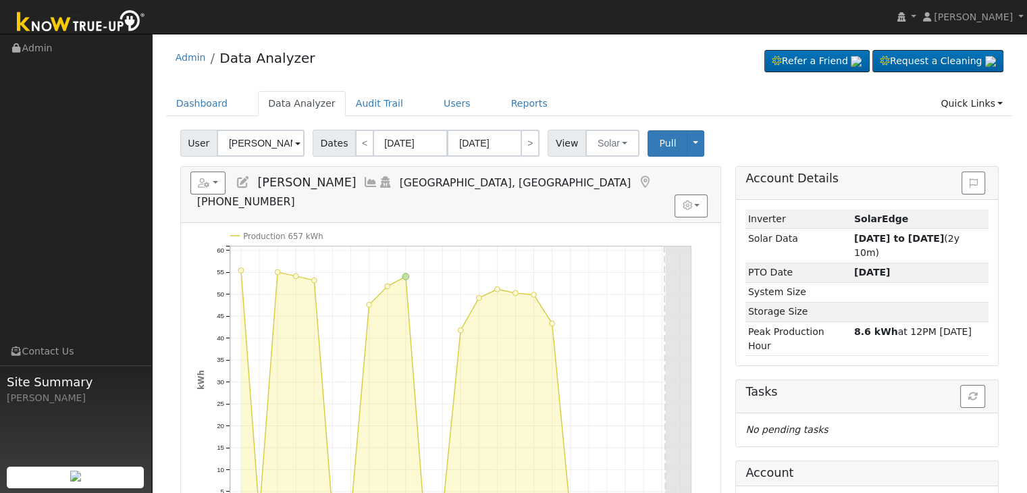
click at [638, 179] on icon at bounding box center [645, 182] width 15 height 12
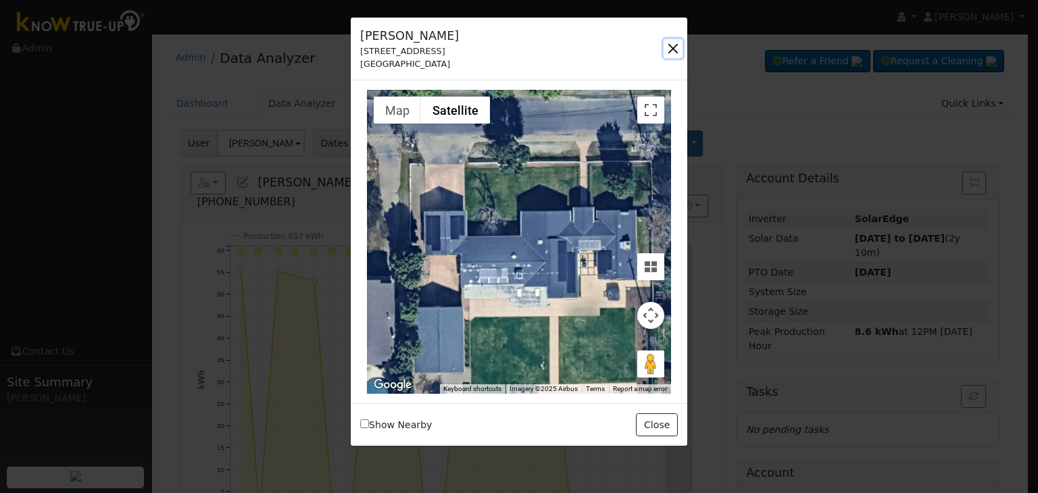
click at [667, 47] on button "button" at bounding box center [672, 48] width 19 height 19
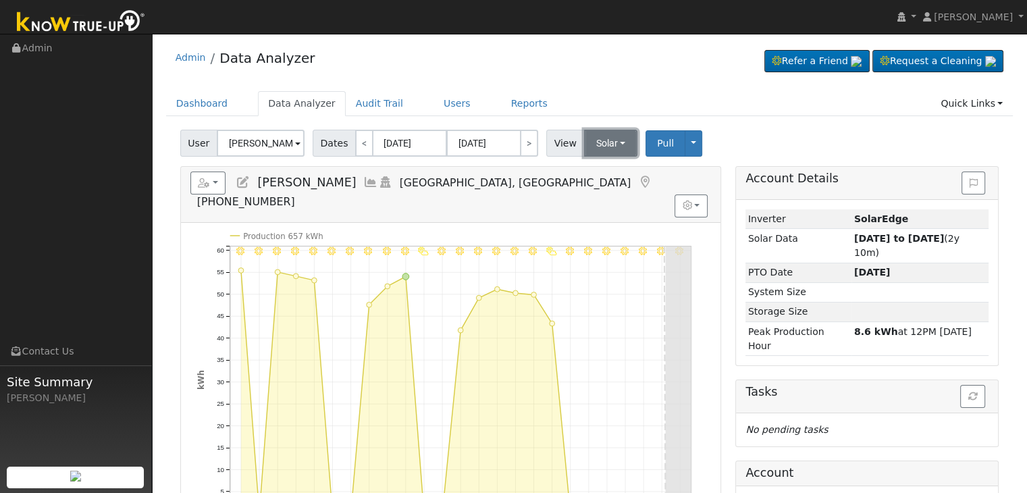
click at [597, 149] on button "Solar" at bounding box center [611, 143] width 54 height 27
click at [608, 173] on link "Utility" at bounding box center [629, 172] width 94 height 19
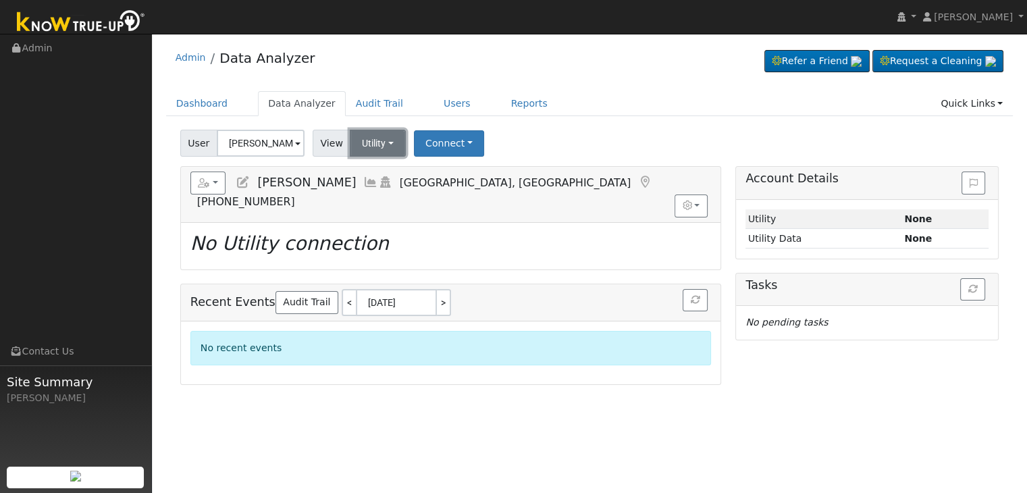
click at [381, 139] on button "Utility" at bounding box center [378, 143] width 56 height 27
click at [382, 195] on link "Solar" at bounding box center [395, 192] width 94 height 19
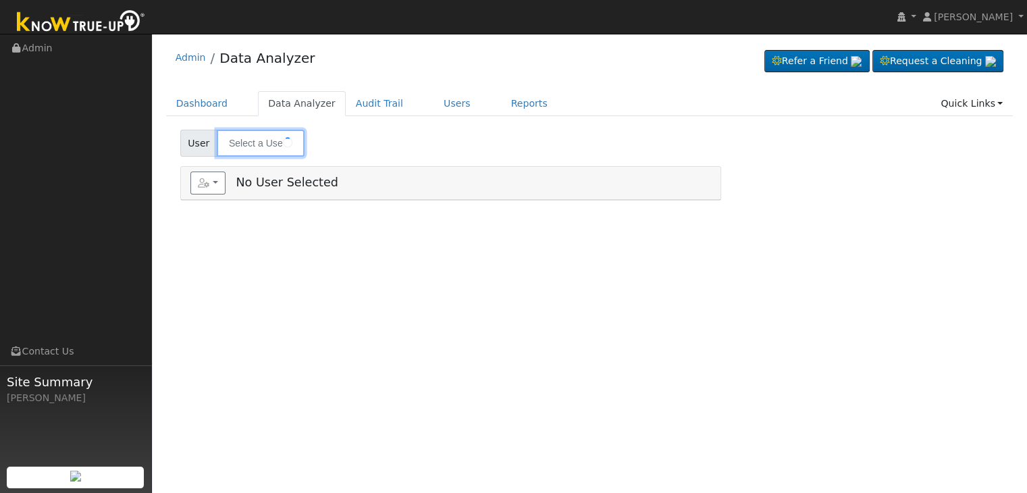
type input "[PERSON_NAME]"
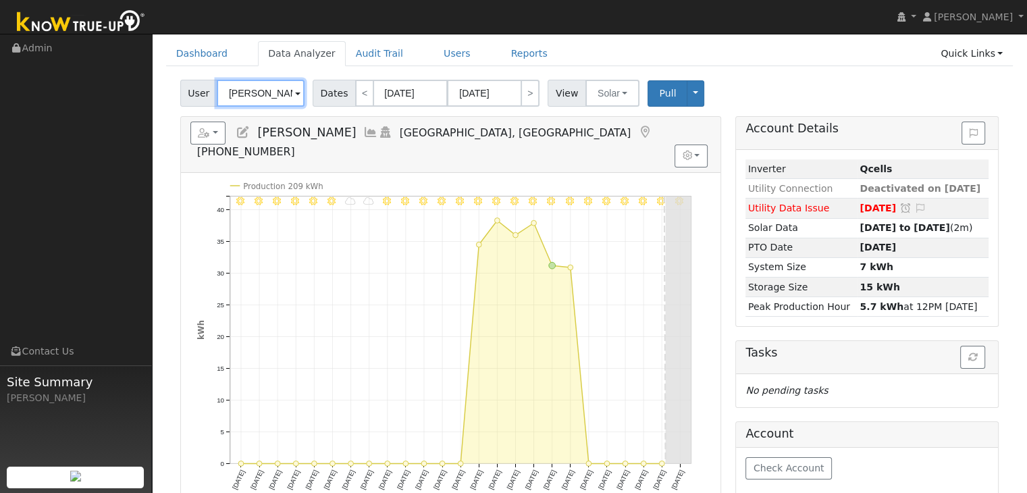
scroll to position [45, 0]
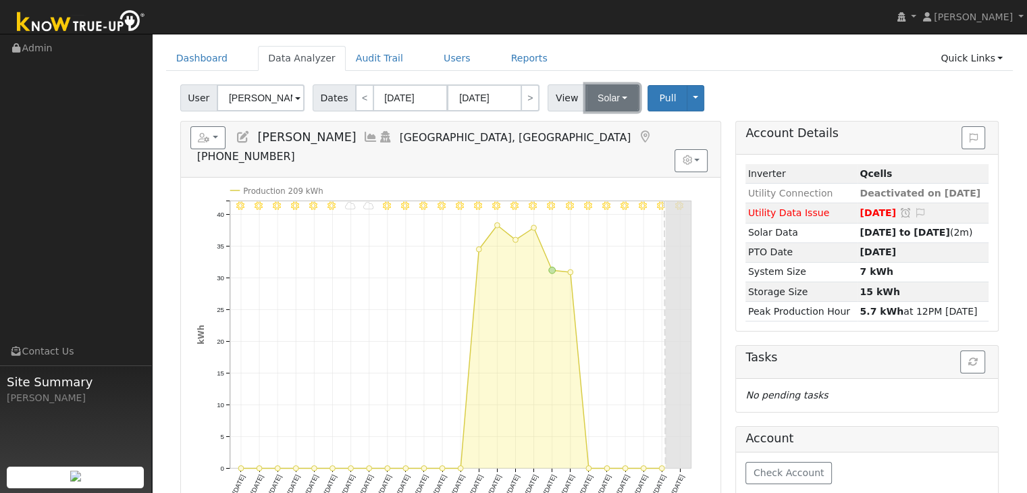
click at [611, 99] on button "Solar" at bounding box center [613, 97] width 54 height 27
click at [605, 132] on link "Utility" at bounding box center [630, 127] width 94 height 19
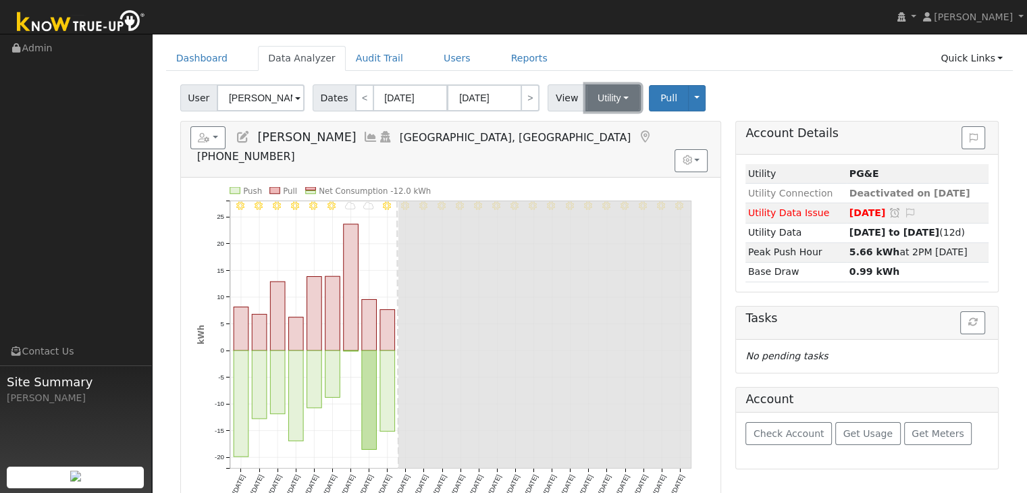
click at [595, 105] on button "Utility" at bounding box center [613, 97] width 55 height 27
click at [603, 149] on link "Solar" at bounding box center [630, 147] width 94 height 19
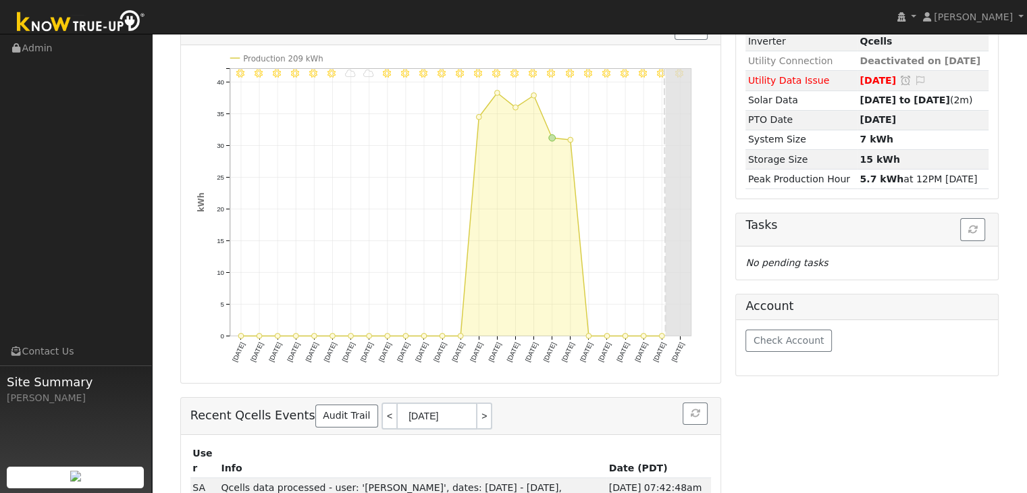
scroll to position [180, 0]
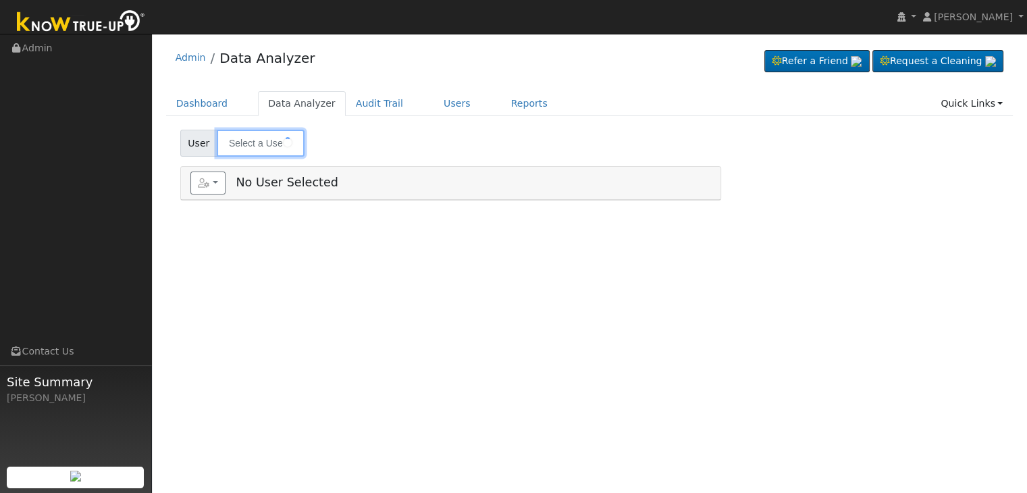
type input "[PERSON_NAME] and [PERSON_NAME]"
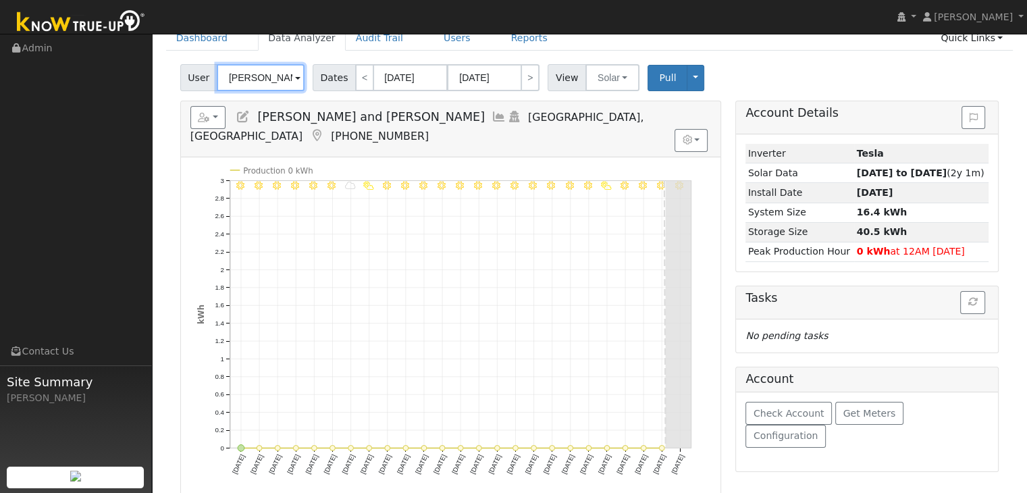
scroll to position [68, 0]
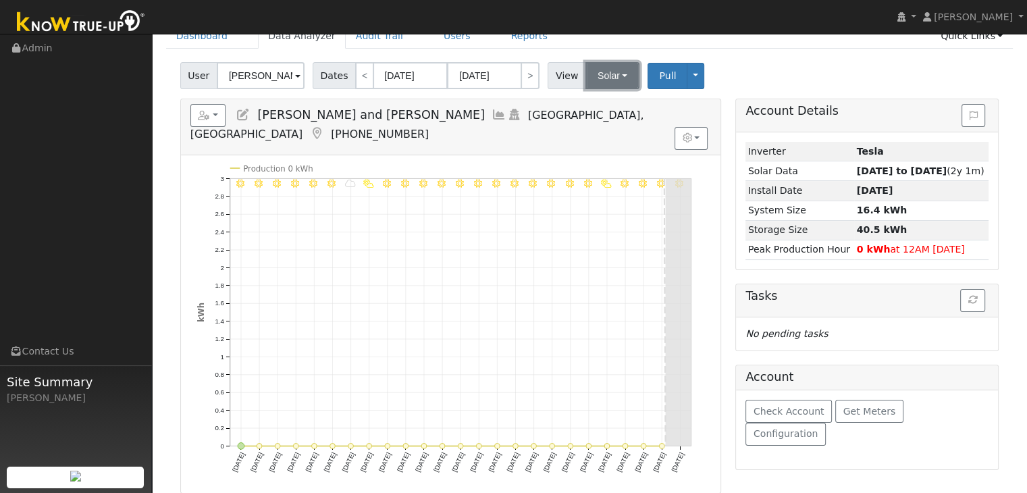
click at [611, 82] on button "Solar" at bounding box center [613, 75] width 54 height 27
click at [605, 103] on link "Utility" at bounding box center [630, 105] width 94 height 19
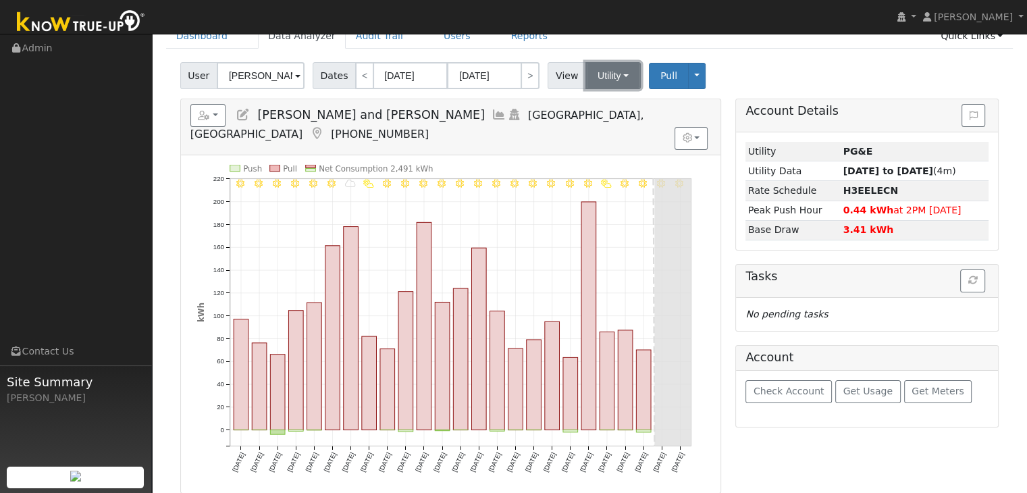
click at [607, 70] on button "Utility" at bounding box center [613, 75] width 55 height 27
click at [609, 123] on link "Solar" at bounding box center [630, 125] width 94 height 19
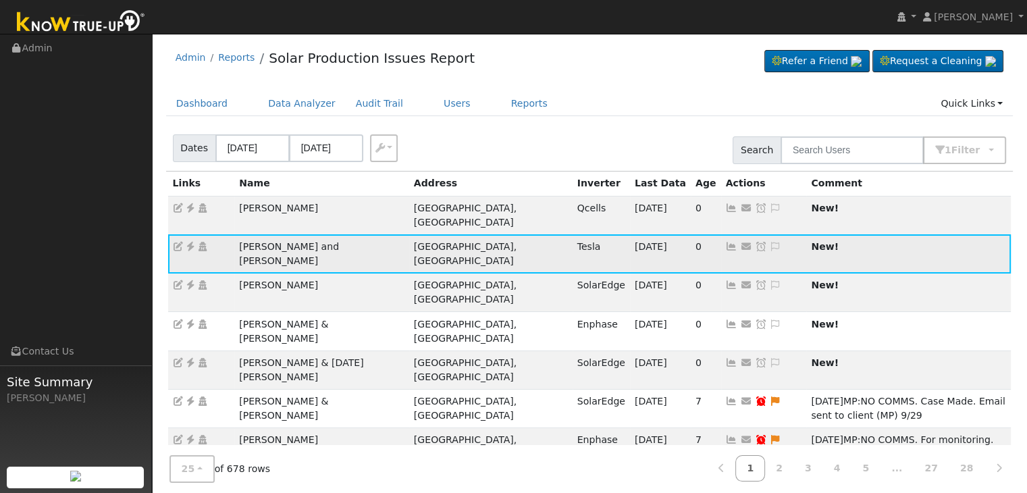
click at [769, 246] on icon at bounding box center [775, 246] width 12 height 9
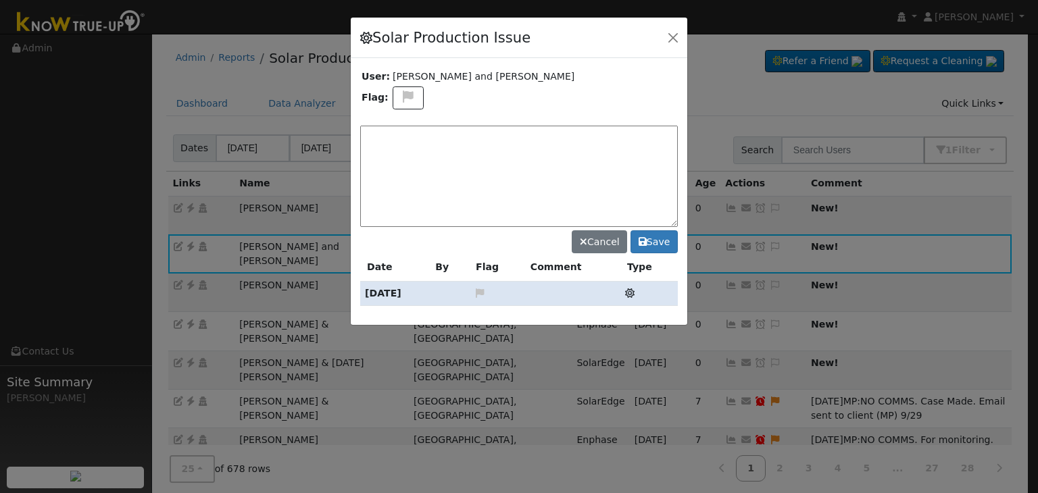
click at [467, 138] on textarea at bounding box center [518, 176] width 317 height 101
paste textarea "NO ISSUES. (MP)"
type textarea "NO ISSUES. (MP) 10/6"
click at [646, 249] on button "Save" at bounding box center [653, 241] width 47 height 23
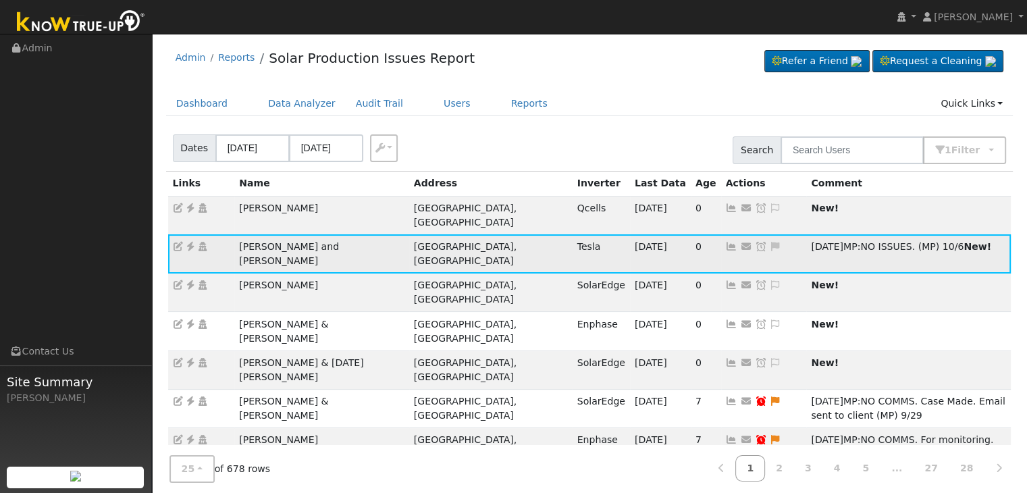
click at [755, 244] on icon at bounding box center [761, 246] width 12 height 9
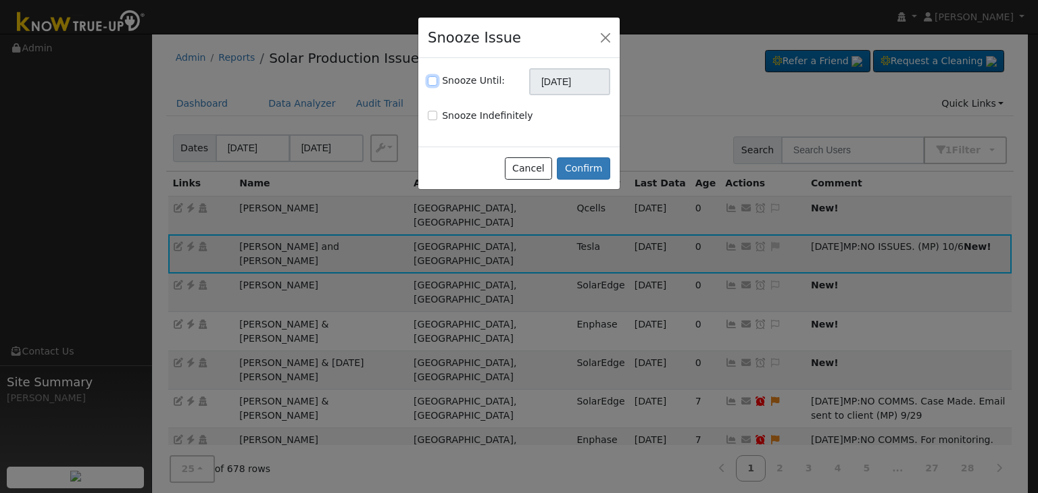
click at [432, 76] on input "Snooze Until:" at bounding box center [432, 80] width 9 height 9
checkbox input "true"
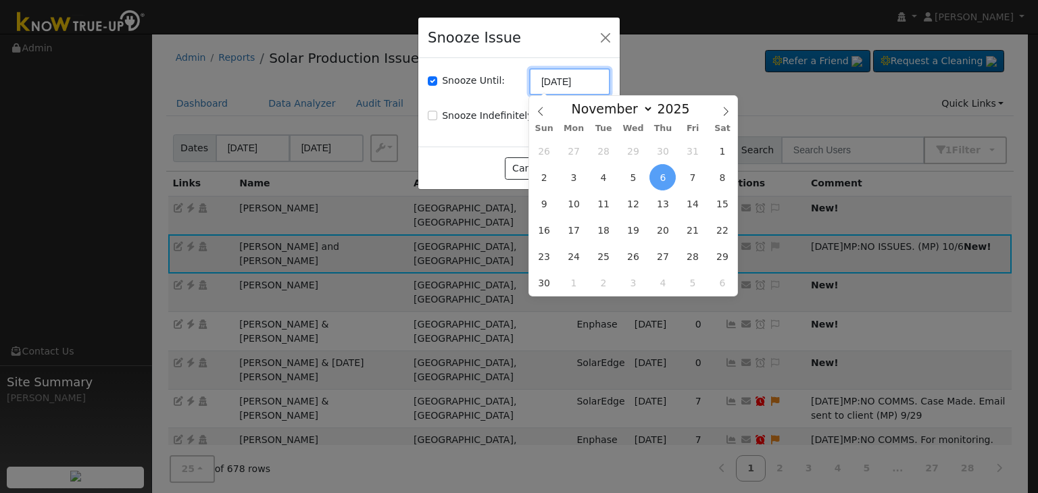
click at [540, 82] on input "[DATE]" at bounding box center [569, 81] width 81 height 27
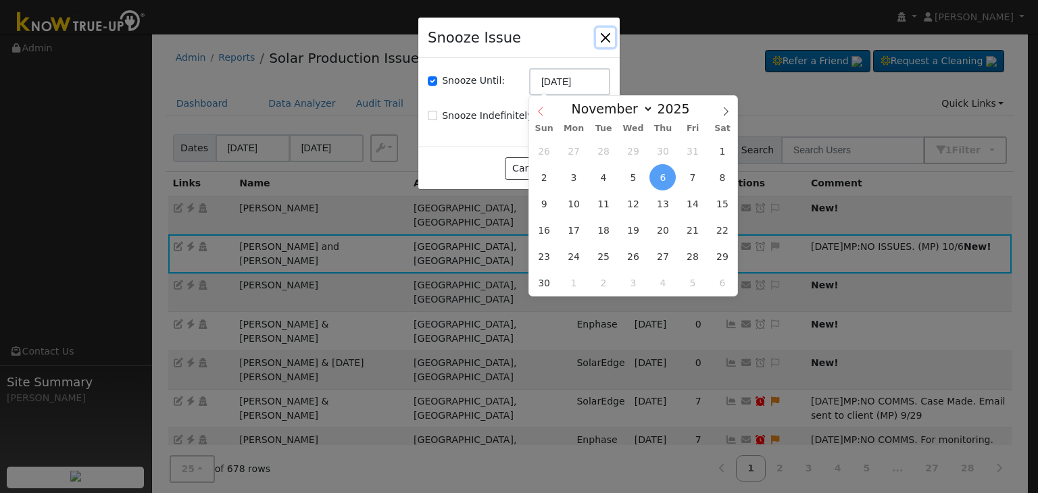
click at [540, 109] on icon at bounding box center [540, 111] width 5 height 9
select select "9"
click at [577, 226] on span "20" at bounding box center [574, 230] width 26 height 26
type input "[DATE]"
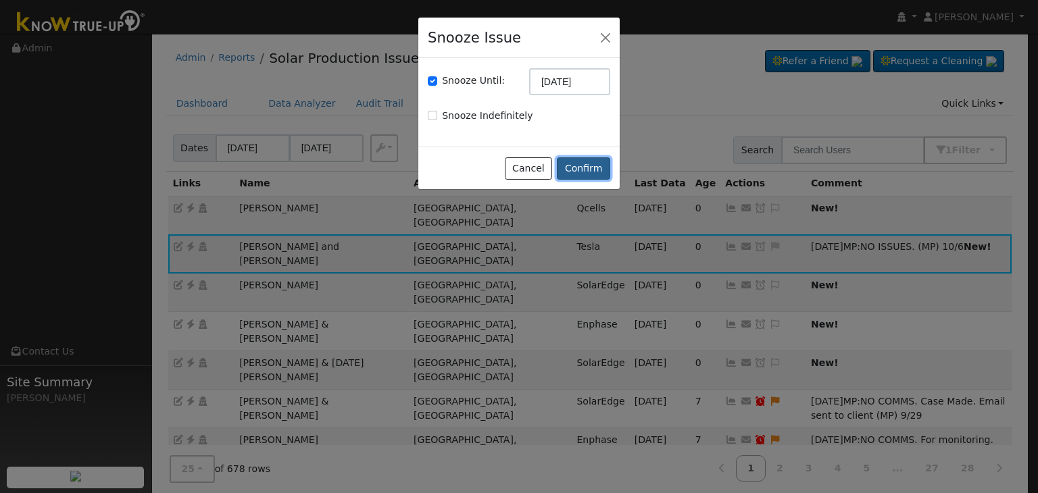
click at [587, 162] on button "Confirm" at bounding box center [583, 168] width 53 height 23
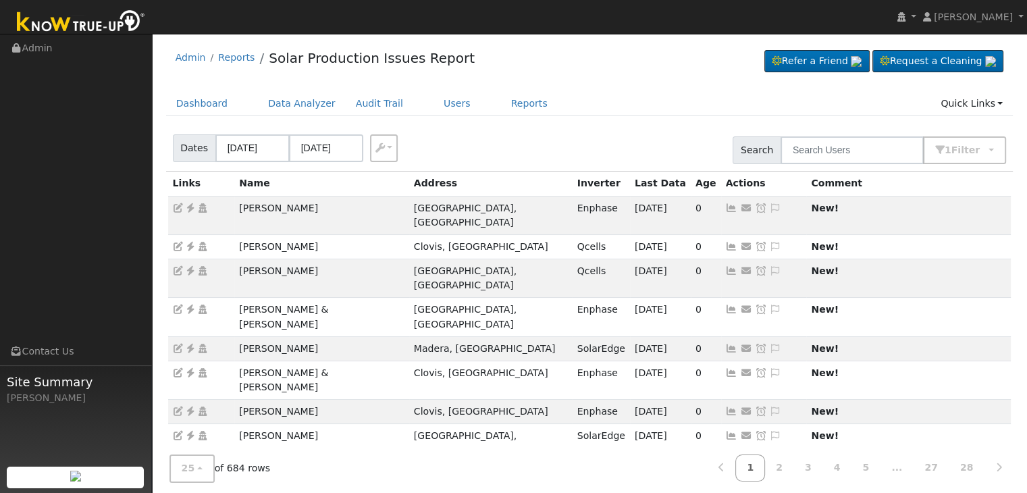
drag, startPoint x: 457, startPoint y: 16, endPoint x: 574, endPoint y: 54, distance: 122.8
click at [574, 54] on div "Admin Reports Solar Production Issues Report Refer a Friend Request a Cleaning" at bounding box center [590, 61] width 848 height 41
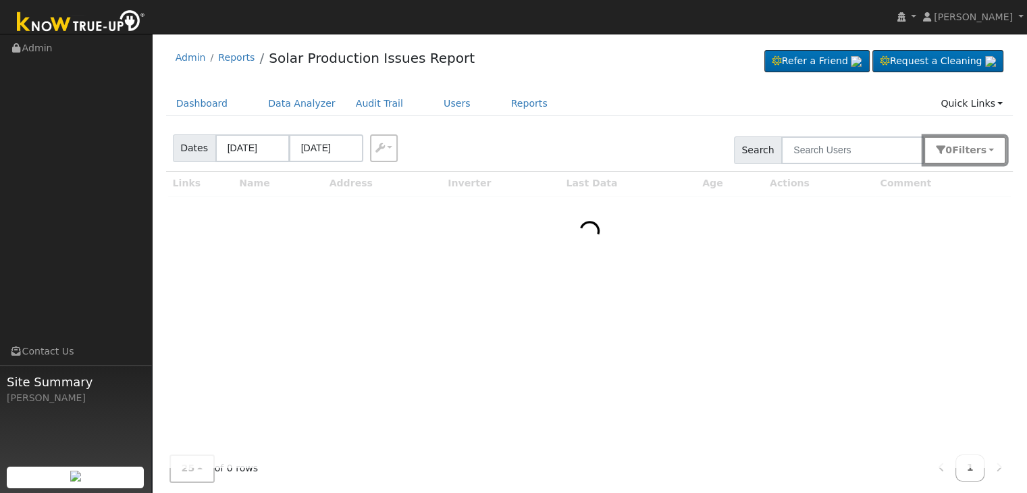
click at [984, 150] on span "s" at bounding box center [983, 150] width 5 height 11
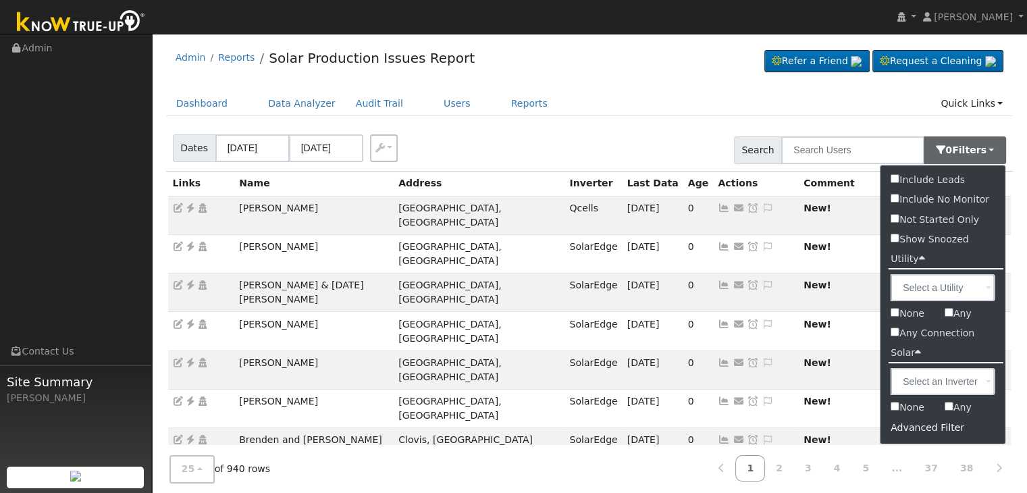
click at [925, 424] on div "Advanced Filter" at bounding box center [943, 427] width 125 height 21
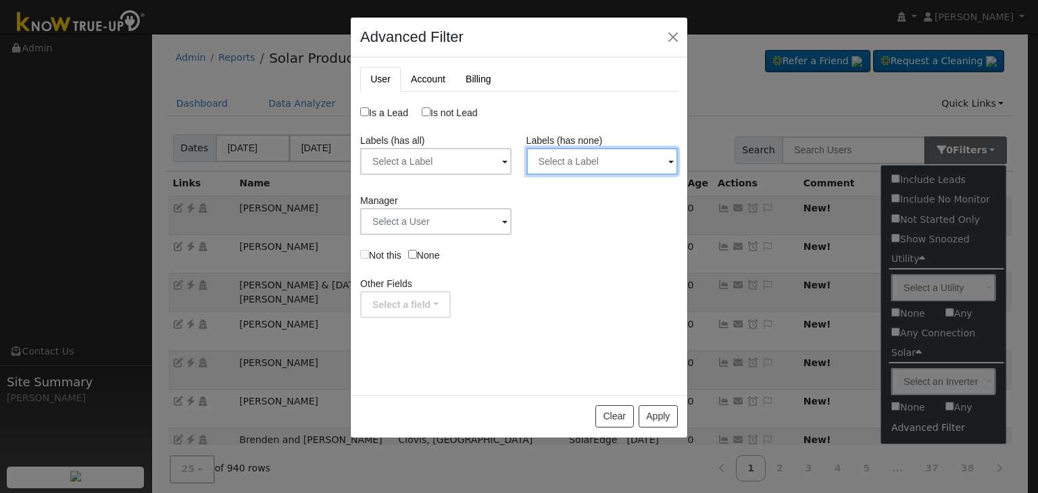
click at [567, 163] on input "text" at bounding box center [601, 161] width 151 height 27
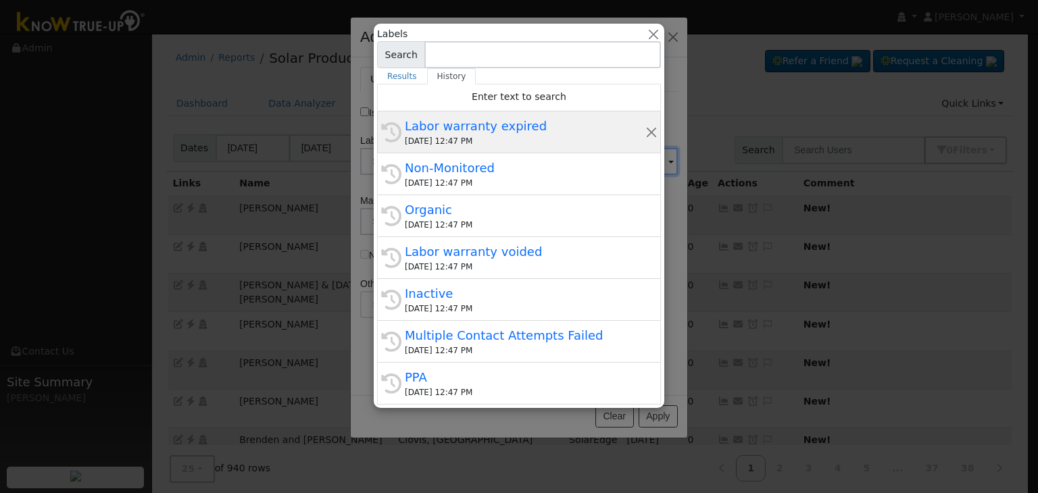
click at [520, 130] on div "Labor warranty expired" at bounding box center [525, 126] width 240 height 18
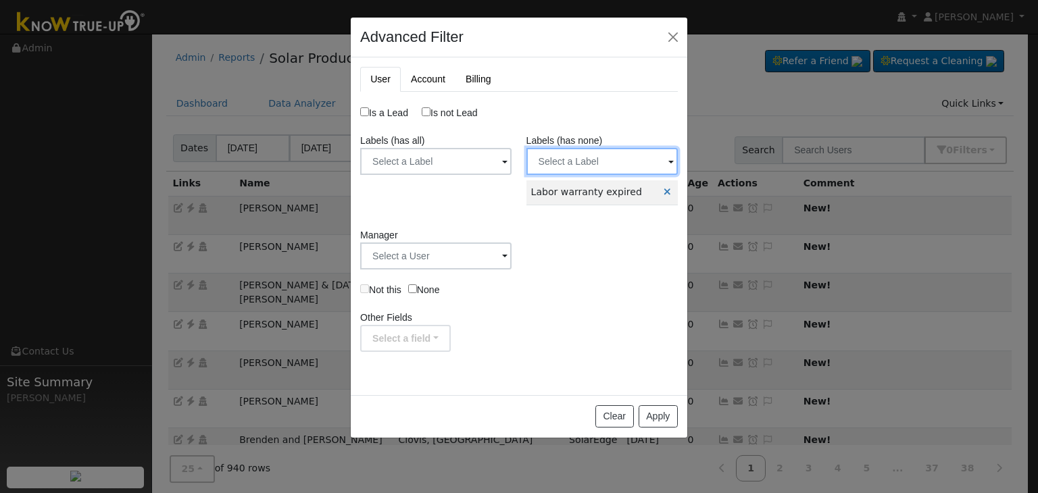
click at [566, 157] on input "text" at bounding box center [601, 161] width 151 height 27
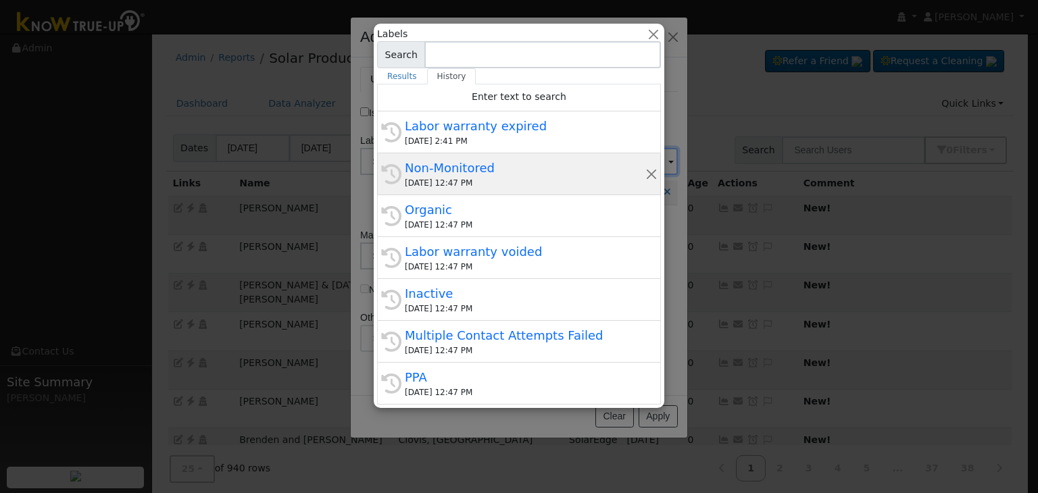
click at [540, 165] on div "Non-Monitored" at bounding box center [525, 168] width 240 height 18
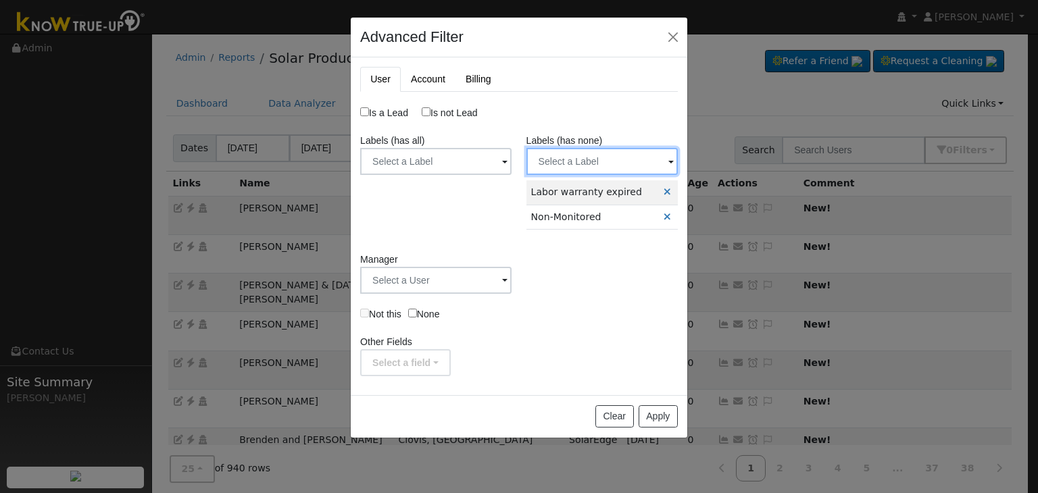
click at [588, 149] on input "text" at bounding box center [601, 161] width 151 height 27
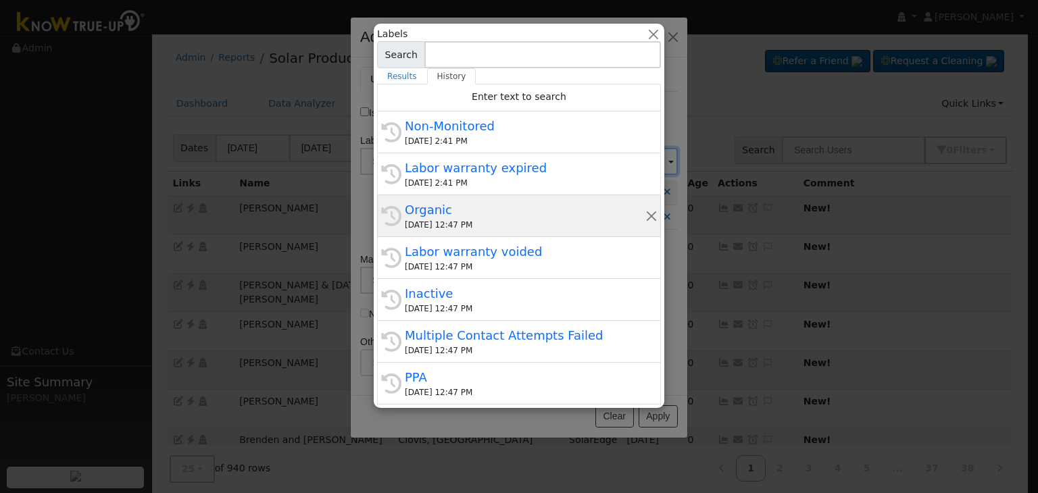
click at [510, 220] on div "10/06/2025 12:47 PM" at bounding box center [525, 225] width 240 height 12
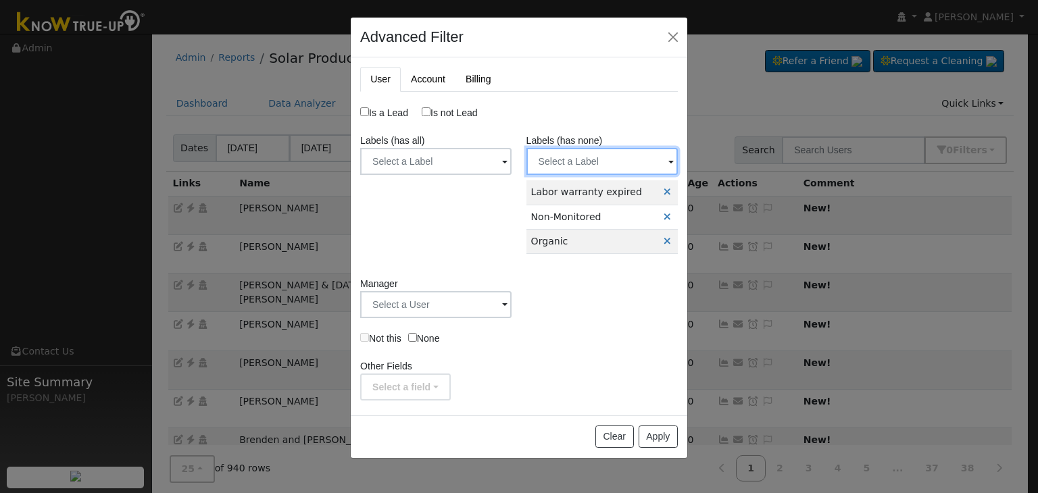
click at [581, 159] on input "text" at bounding box center [601, 161] width 151 height 27
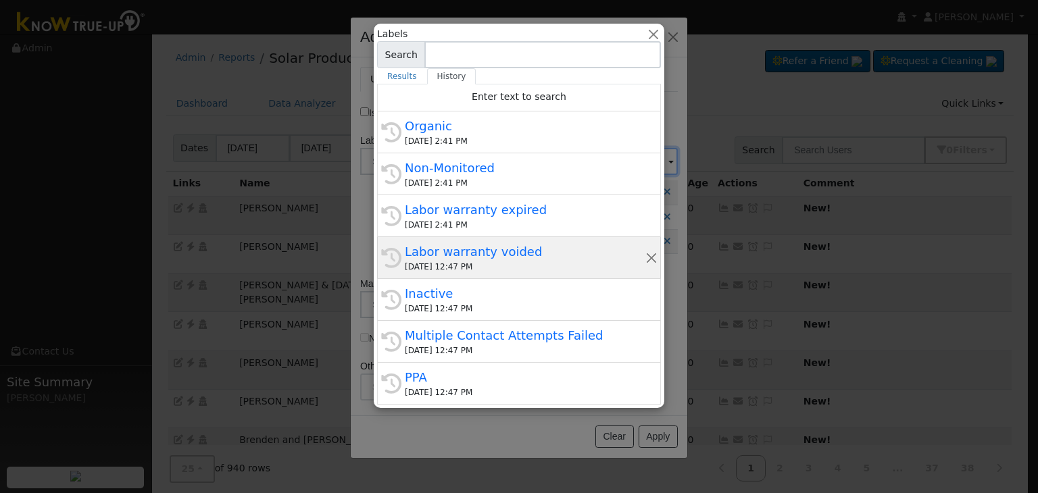
click at [489, 254] on div "Labor warranty voided" at bounding box center [525, 251] width 240 height 18
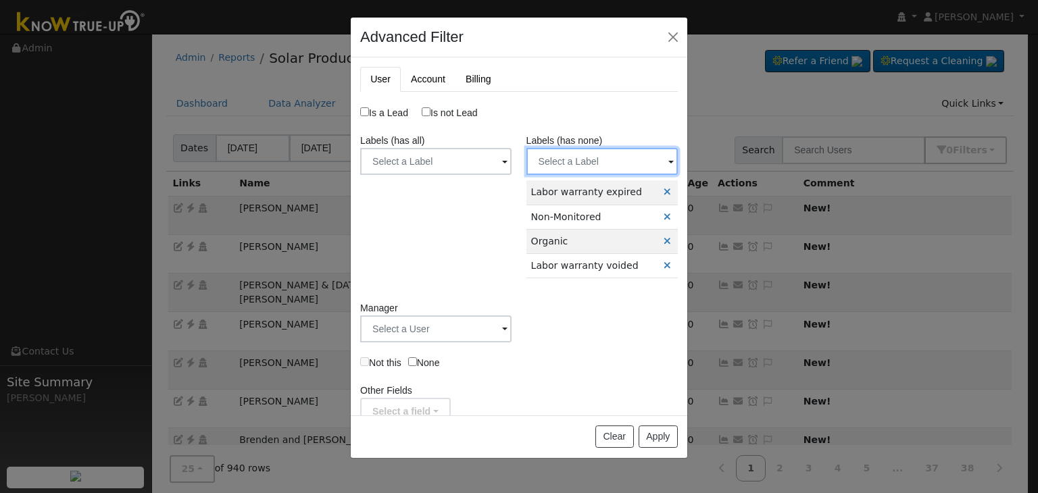
click at [584, 160] on input "text" at bounding box center [601, 161] width 151 height 27
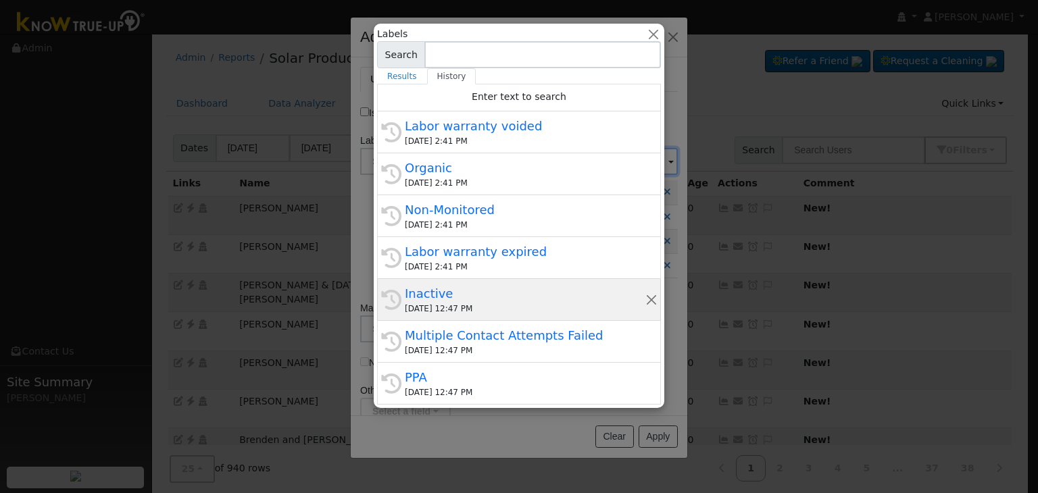
click at [454, 294] on div "Inactive" at bounding box center [525, 293] width 240 height 18
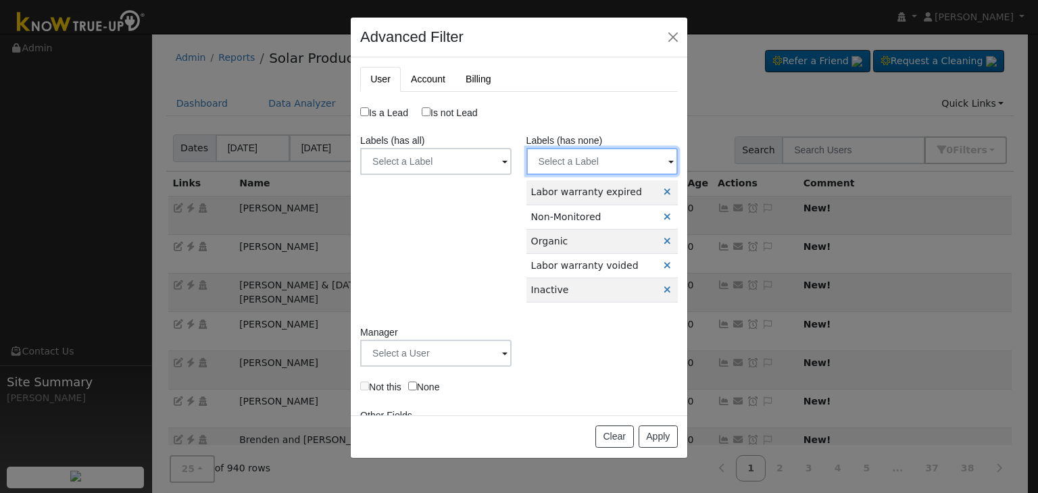
click at [584, 167] on input "text" at bounding box center [601, 161] width 151 height 27
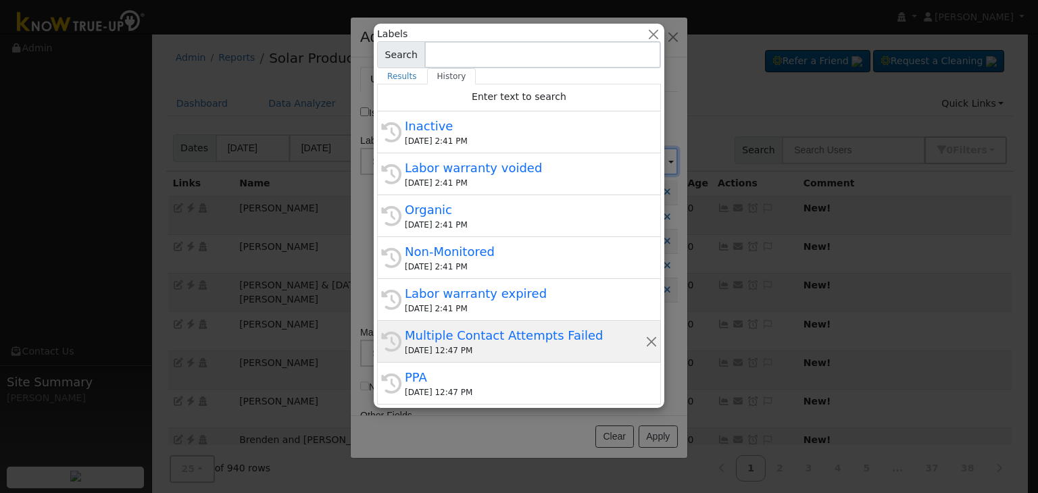
click at [454, 340] on div "Multiple Contact Attempts Failed" at bounding box center [525, 335] width 240 height 18
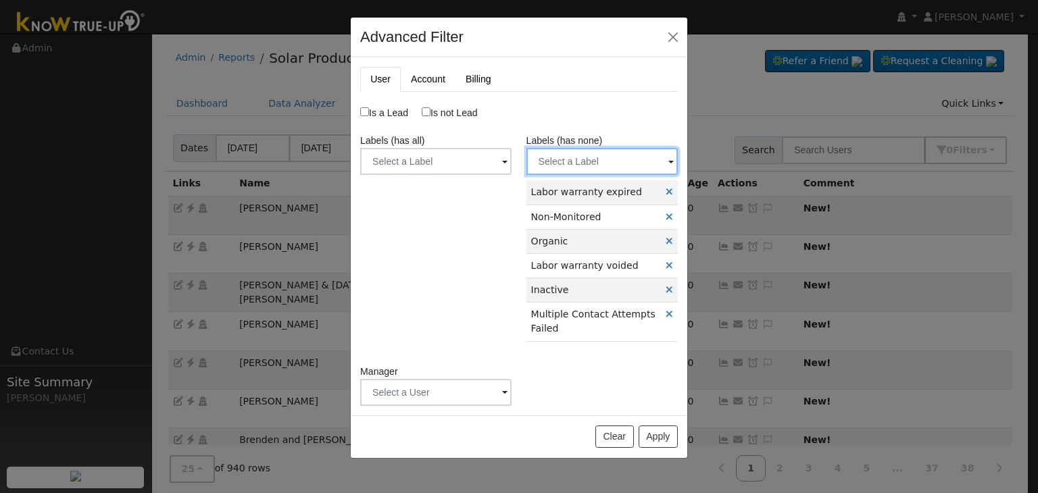
click at [567, 163] on input "text" at bounding box center [601, 161] width 151 height 27
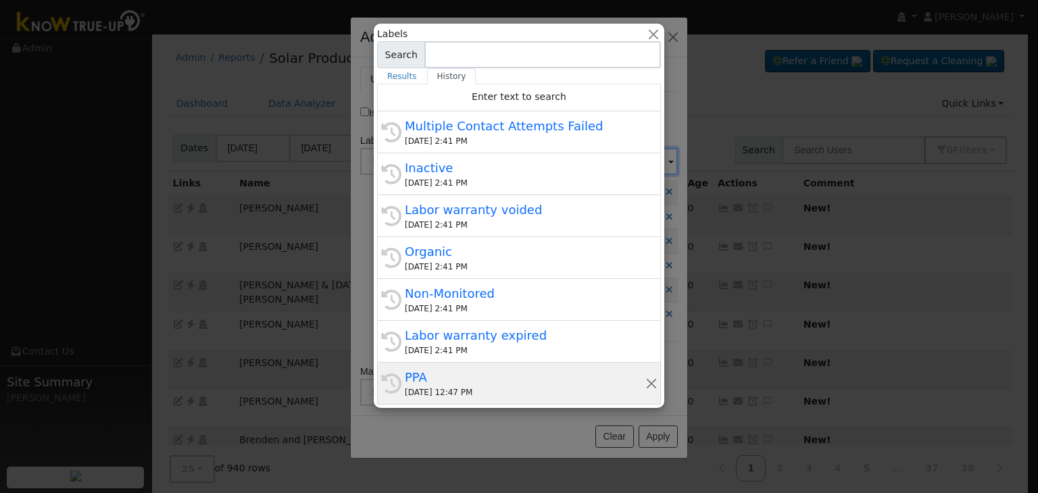
click at [449, 381] on div "PPA" at bounding box center [525, 377] width 240 height 18
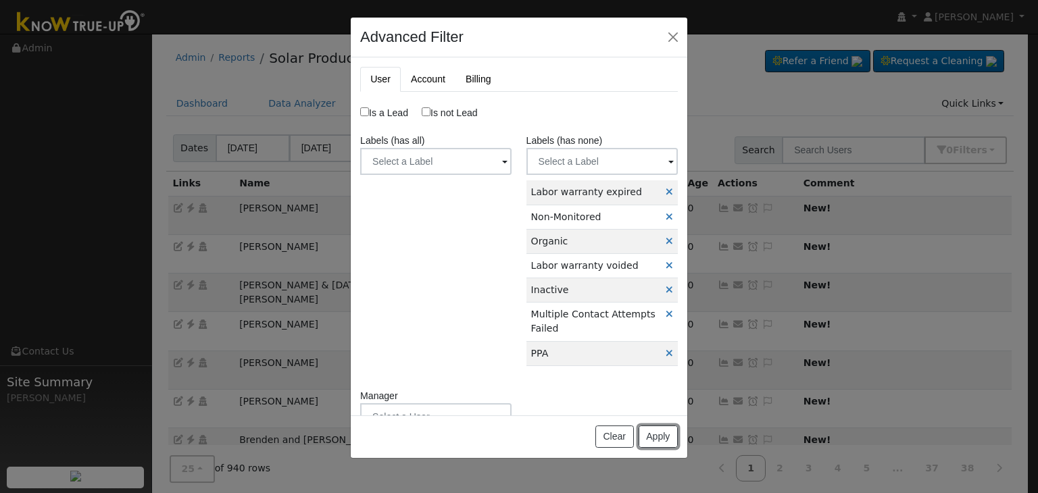
click at [658, 432] on button "Apply" at bounding box center [657, 437] width 39 height 23
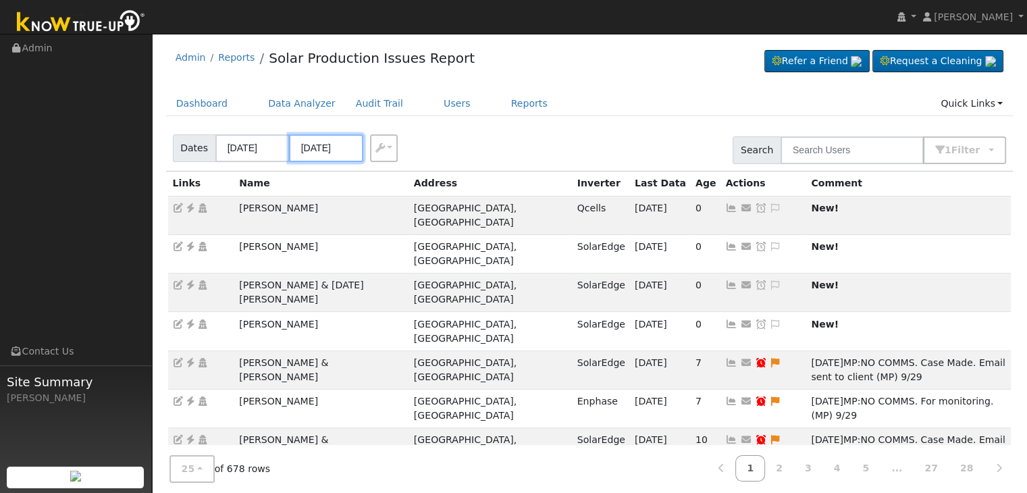
click at [315, 147] on input "[DATE]" at bounding box center [326, 148] width 74 height 28
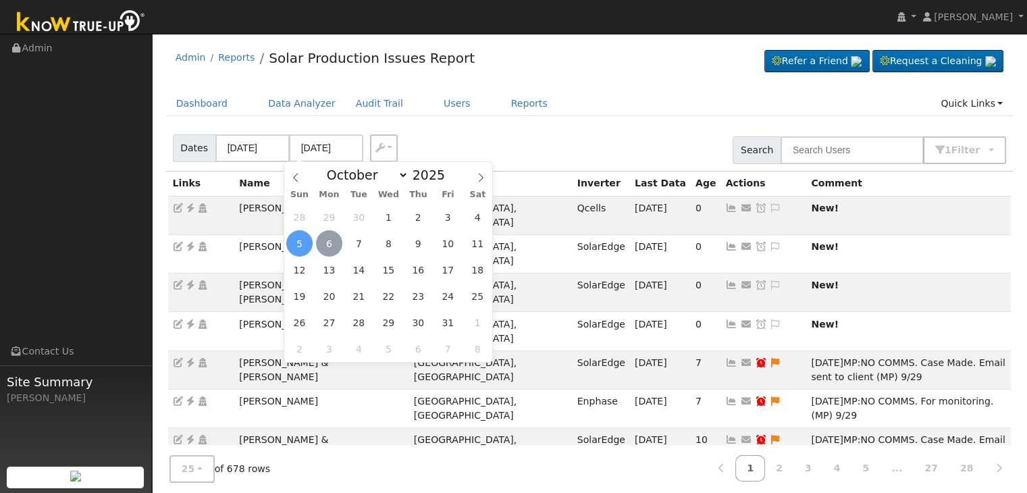
click at [326, 247] on span "6" at bounding box center [329, 243] width 26 height 26
type input "[DATE]"
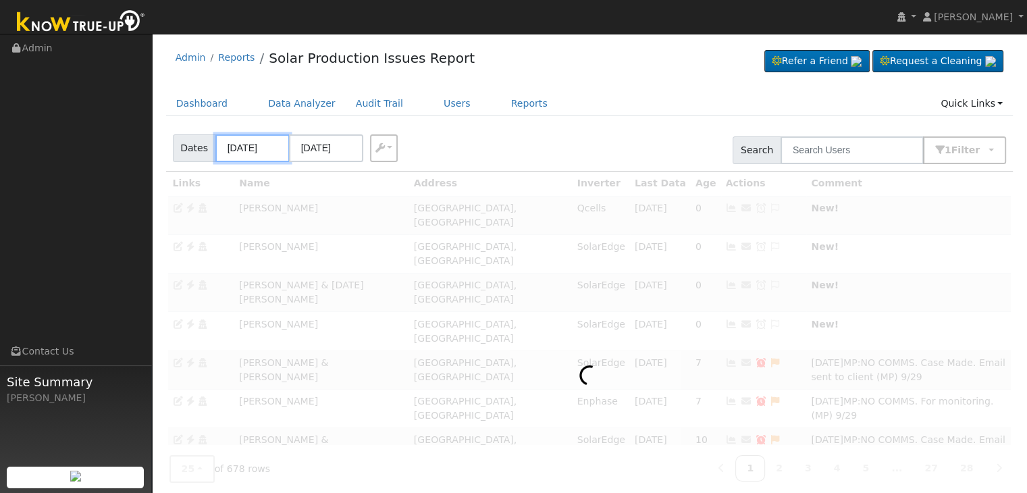
click at [232, 153] on input "[DATE]" at bounding box center [252, 148] width 74 height 28
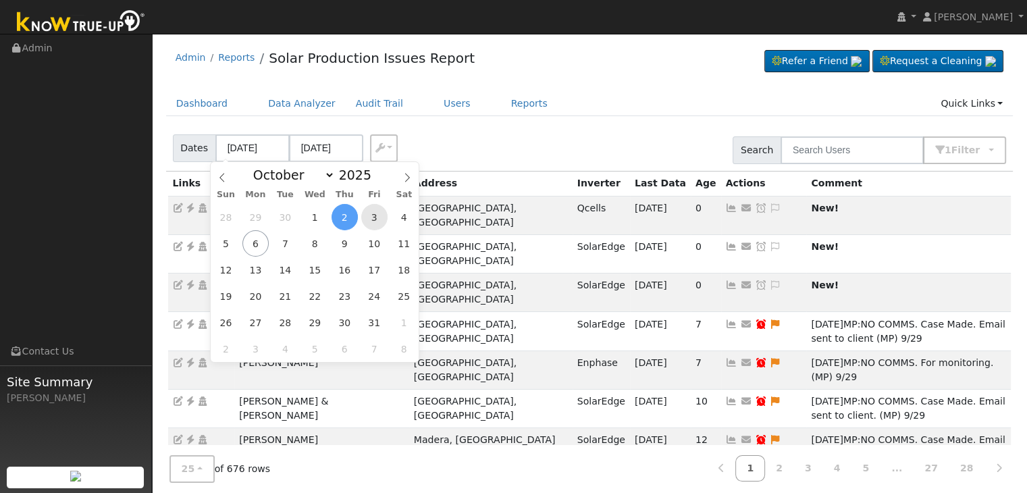
click at [368, 218] on span "3" at bounding box center [374, 217] width 26 height 26
type input "10/03/2025"
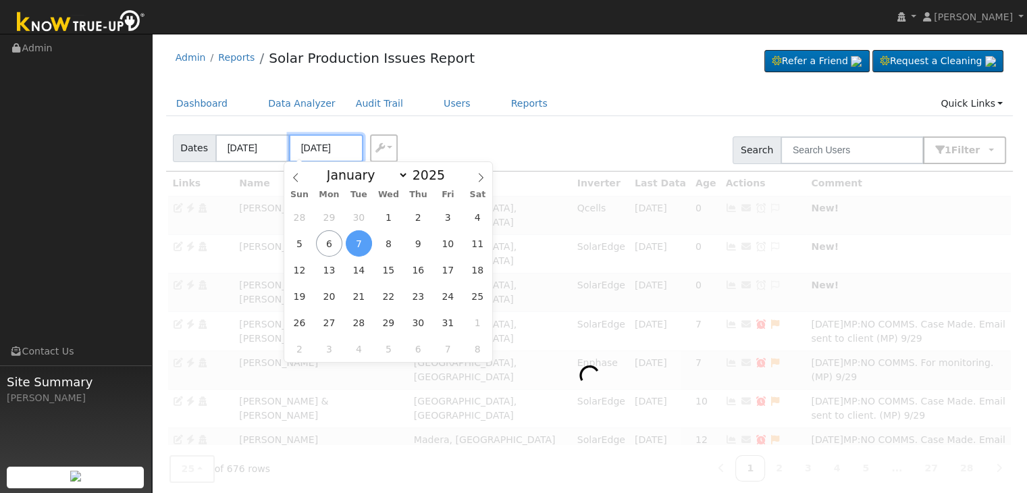
click at [324, 141] on input "10/07/2025" at bounding box center [326, 148] width 74 height 28
click at [328, 250] on span "6" at bounding box center [329, 243] width 26 height 26
type input "[DATE]"
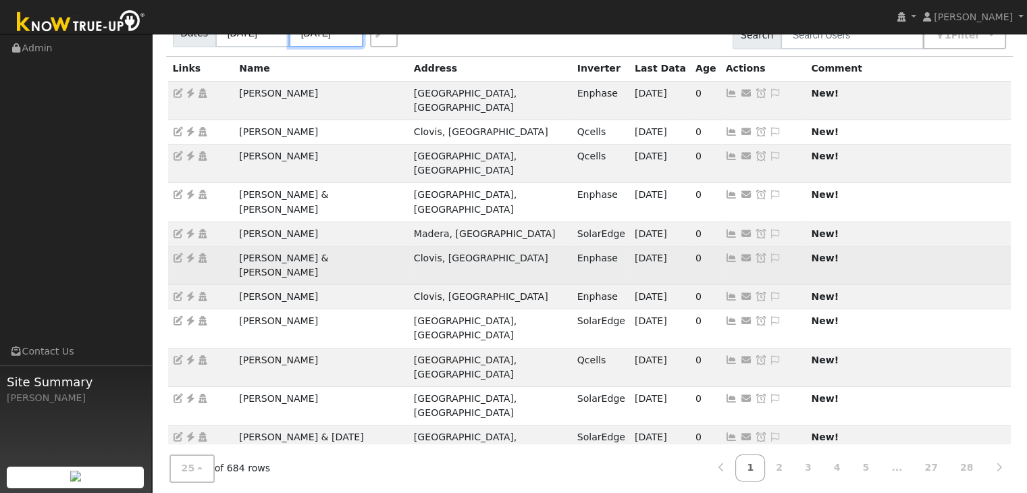
scroll to position [113, 0]
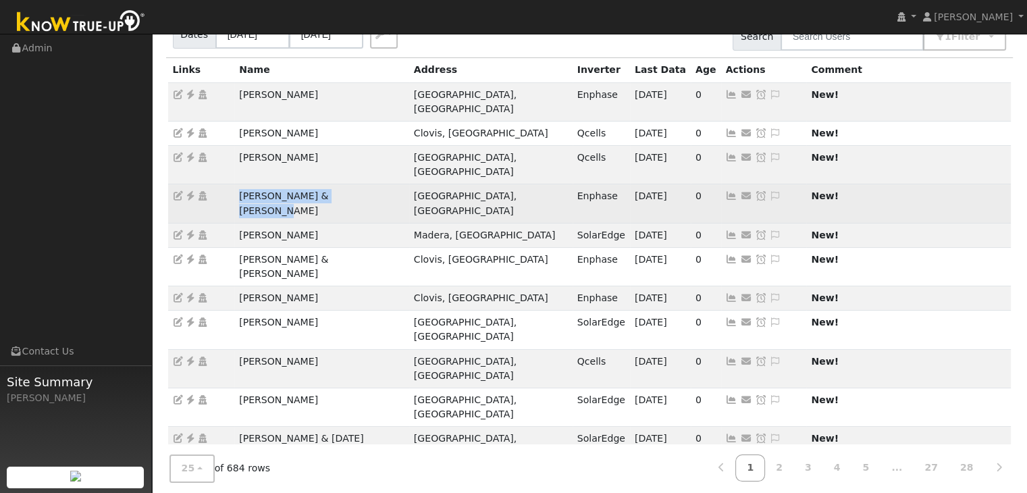
drag, startPoint x: 232, startPoint y: 166, endPoint x: 375, endPoint y: 165, distance: 143.2
click at [375, 184] on tr "Dan & Janet Grossnicklaus Fresno, CA Enphase 10/03/25 0 Send Email... Copy a Li…" at bounding box center [590, 203] width 844 height 39
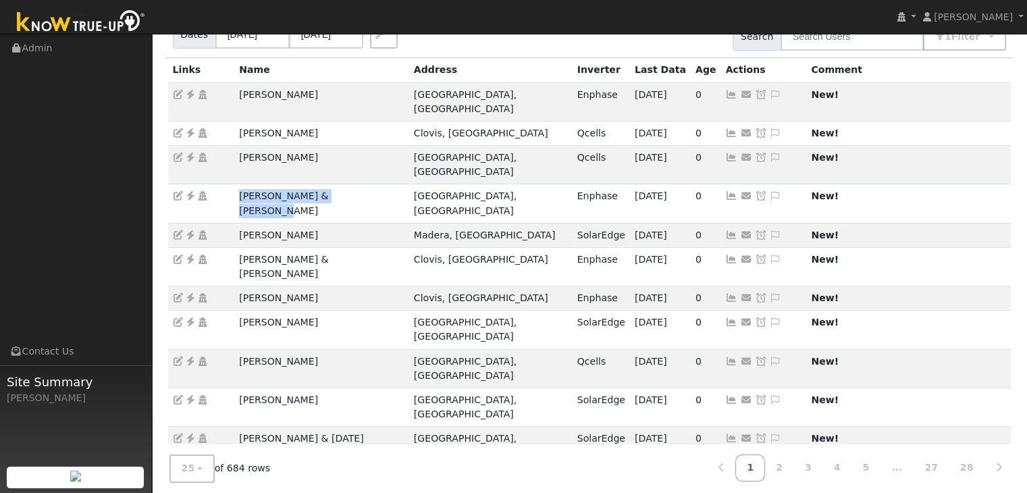
copy tr "Dan & Janet Grossnicklaus"
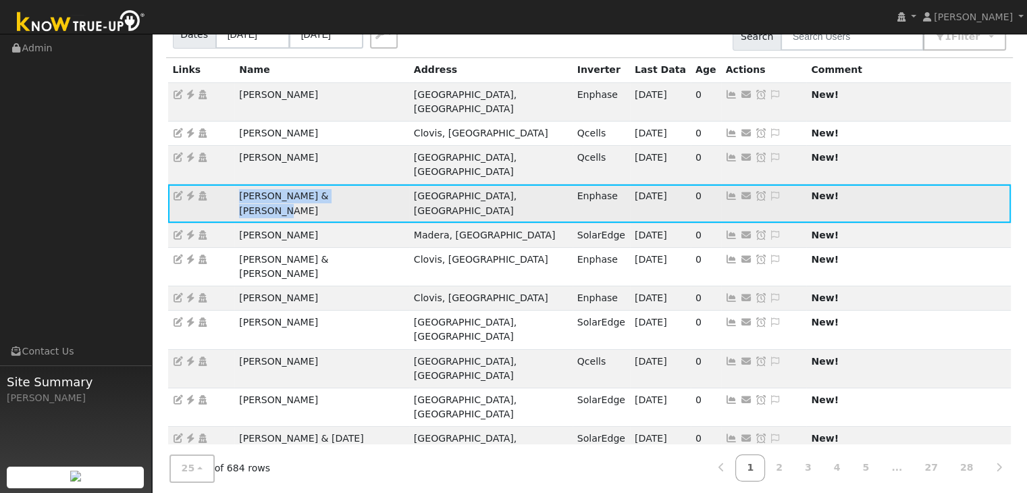
click at [189, 191] on icon at bounding box center [190, 195] width 12 height 9
click at [769, 191] on icon at bounding box center [775, 195] width 12 height 9
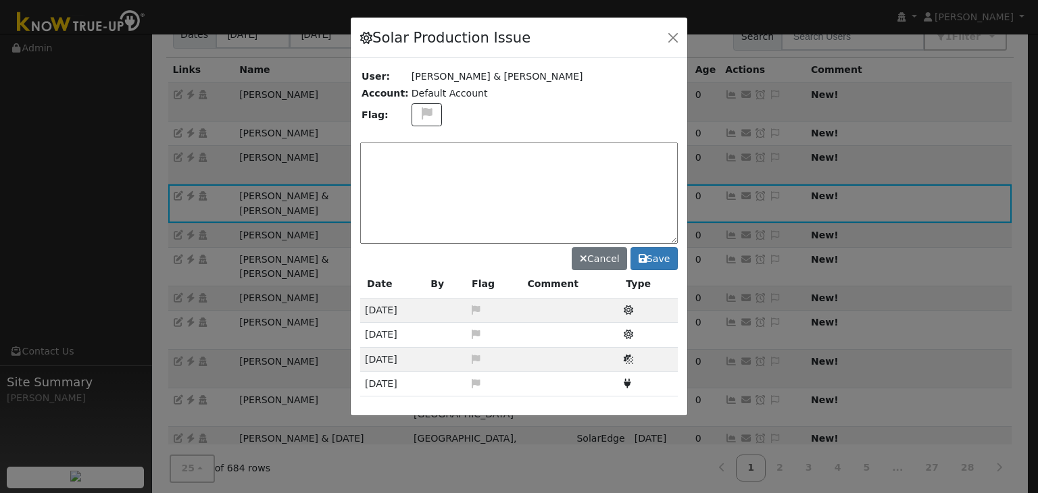
click at [400, 160] on textarea at bounding box center [518, 193] width 317 height 101
click at [427, 149] on textarea at bounding box center [518, 193] width 317 height 101
paste textarea "NO ISSUES. (MP)"
click at [509, 151] on textarea "NO ISSUES. (MP)" at bounding box center [518, 193] width 317 height 101
type textarea "NO ISSUES. (MP) 10/6"
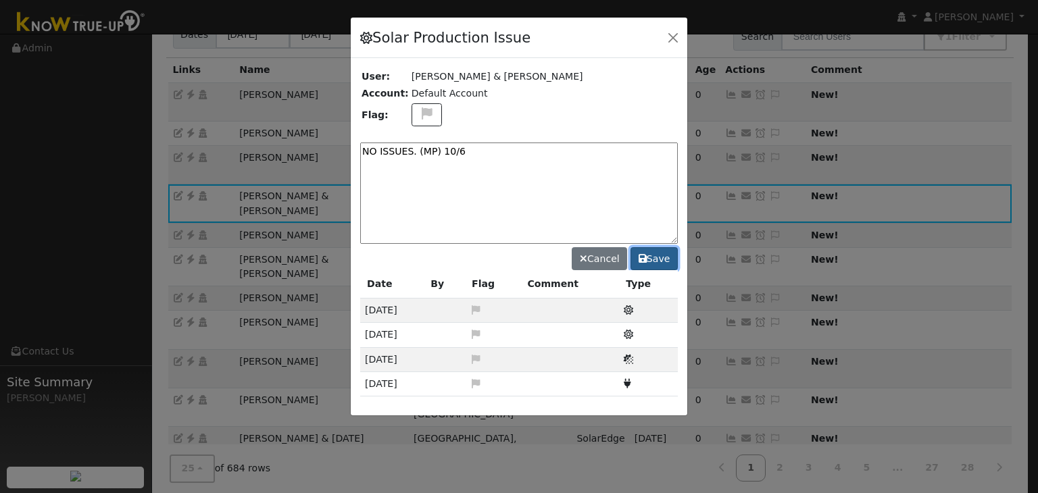
click at [654, 260] on button "Save" at bounding box center [653, 258] width 47 height 23
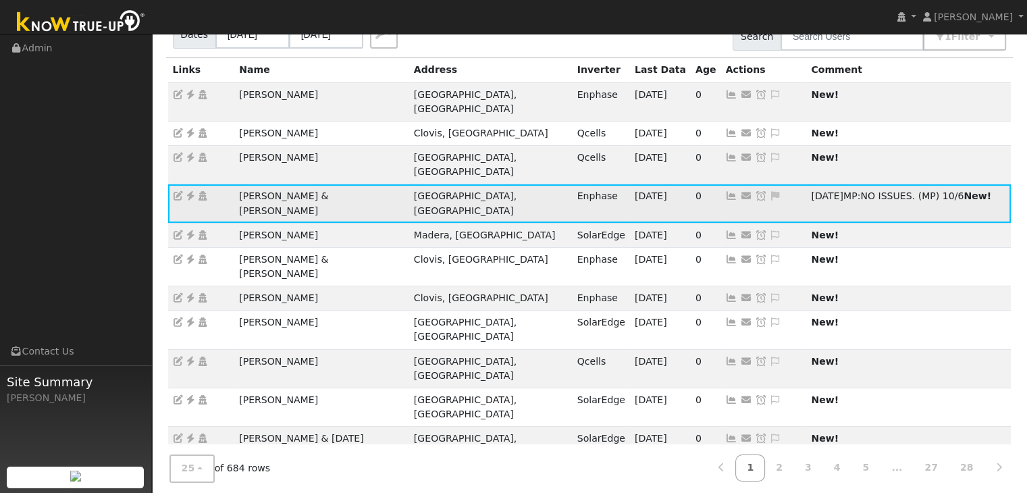
click at [755, 191] on icon at bounding box center [761, 195] width 12 height 9
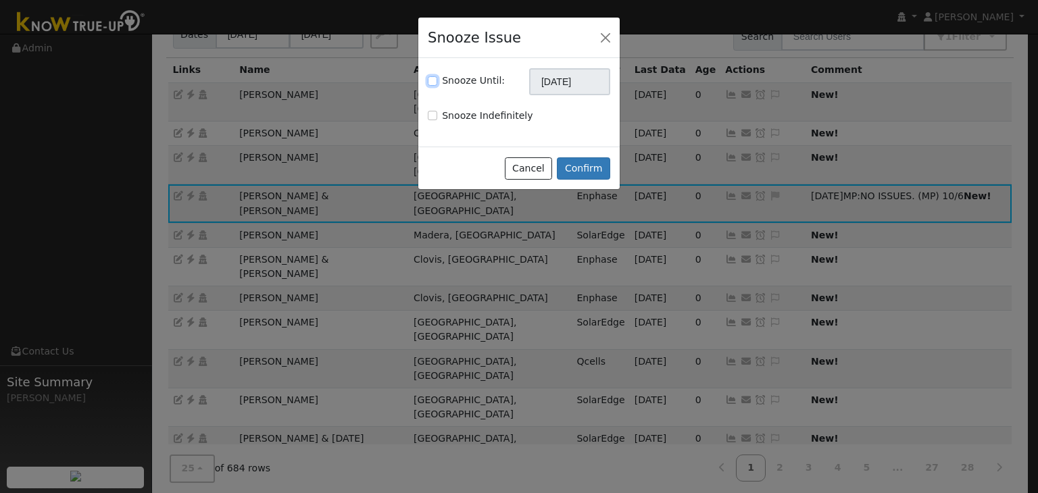
click at [430, 80] on input "Snooze Until:" at bounding box center [432, 80] width 9 height 9
checkbox input "true"
click at [562, 90] on input "[DATE]" at bounding box center [569, 81] width 81 height 27
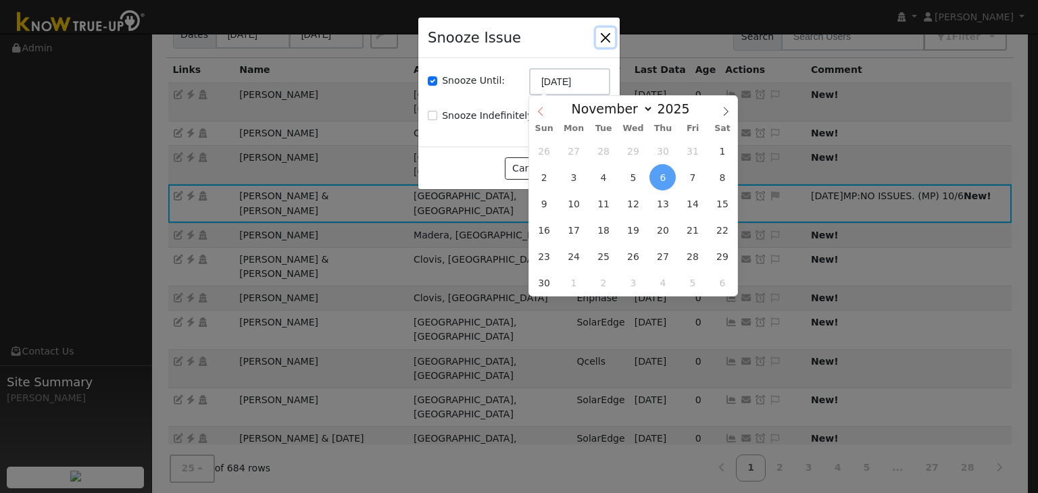
click at [540, 111] on icon at bounding box center [540, 111] width 9 height 9
select select "9"
click at [581, 230] on span "20" at bounding box center [574, 230] width 26 height 26
type input "10/20/2025"
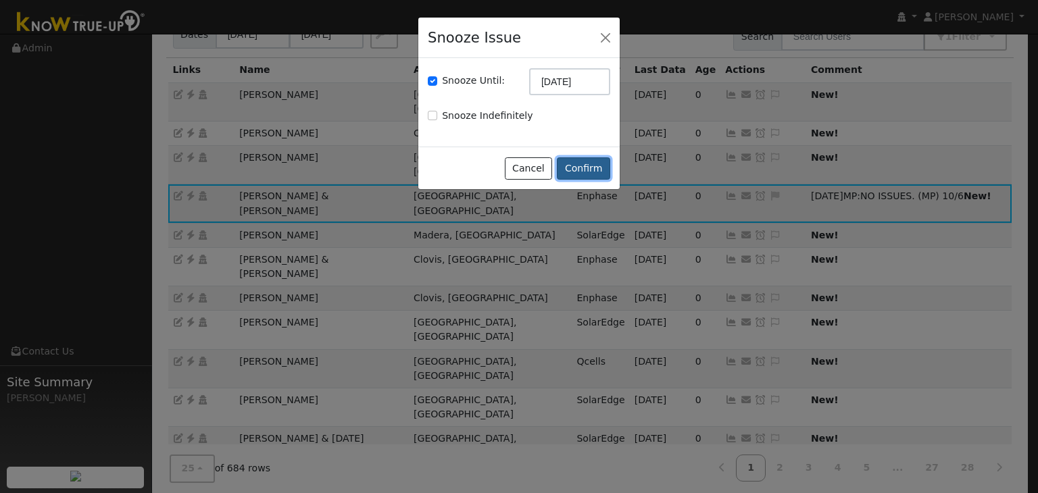
click at [592, 165] on button "Confirm" at bounding box center [583, 168] width 53 height 23
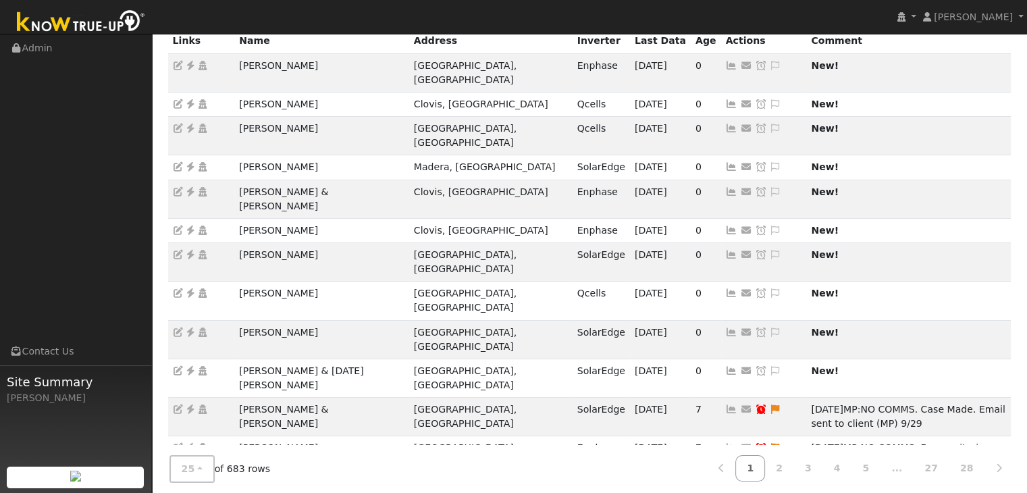
scroll to position [0, 0]
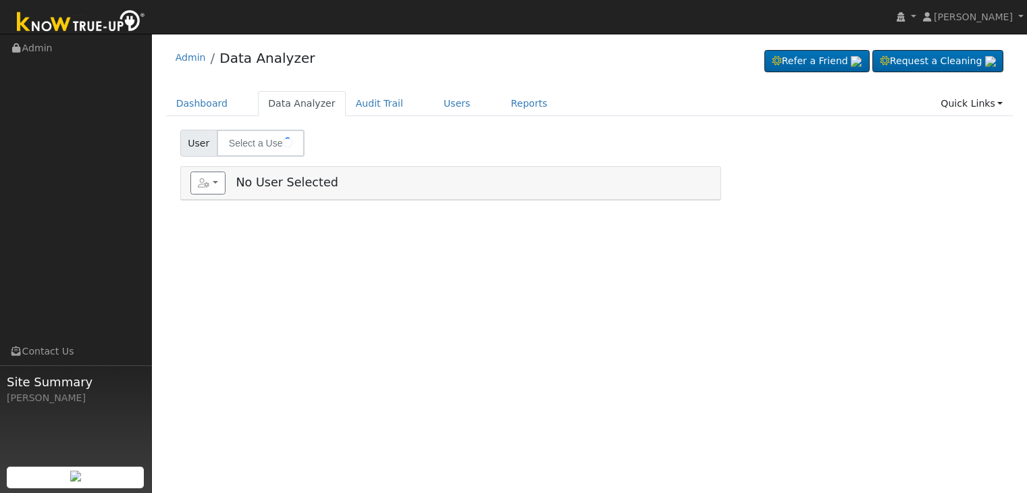
type input "[PERSON_NAME] & [PERSON_NAME]"
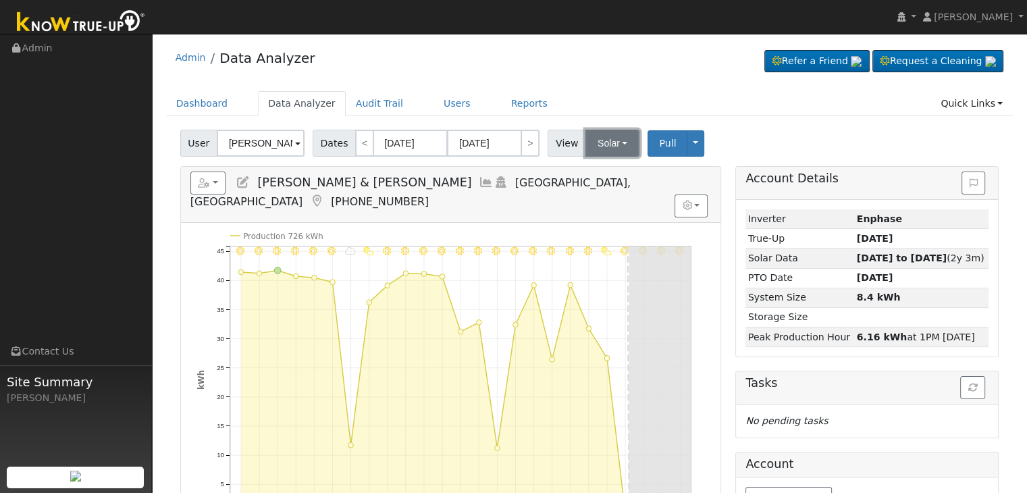
click at [596, 133] on button "Solar" at bounding box center [613, 143] width 54 height 27
click at [592, 168] on link "Utility" at bounding box center [630, 172] width 94 height 19
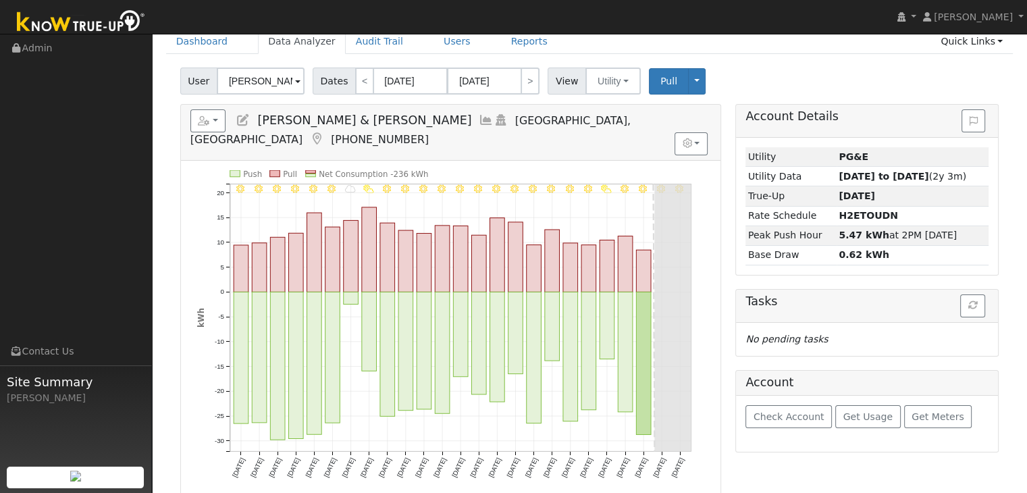
scroll to position [68, 0]
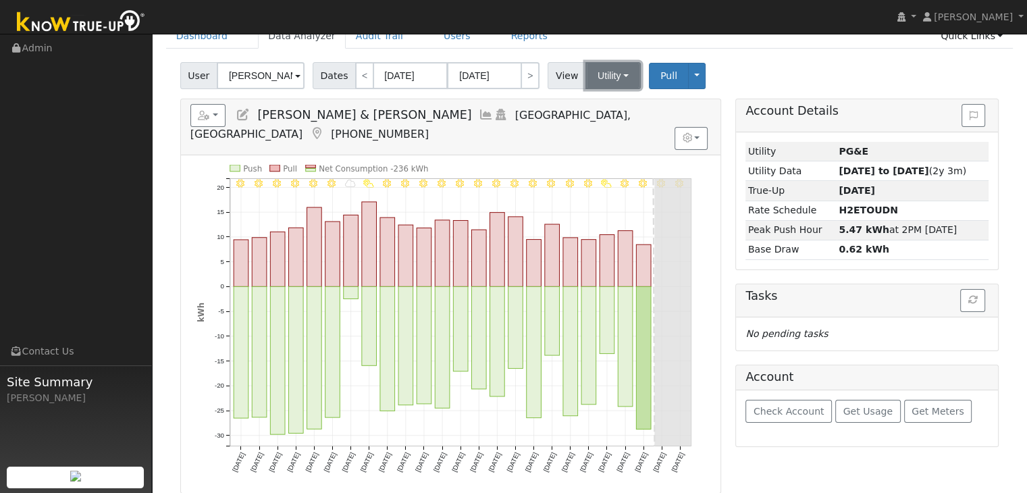
click at [599, 68] on button "Utility" at bounding box center [613, 75] width 55 height 27
click at [601, 123] on link "Solar" at bounding box center [630, 125] width 94 height 19
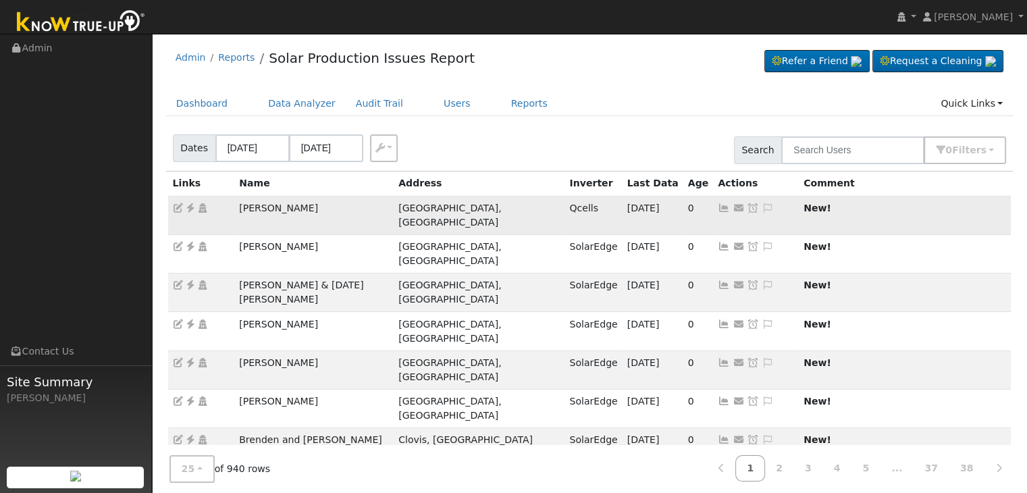
click at [194, 207] on icon at bounding box center [190, 207] width 12 height 9
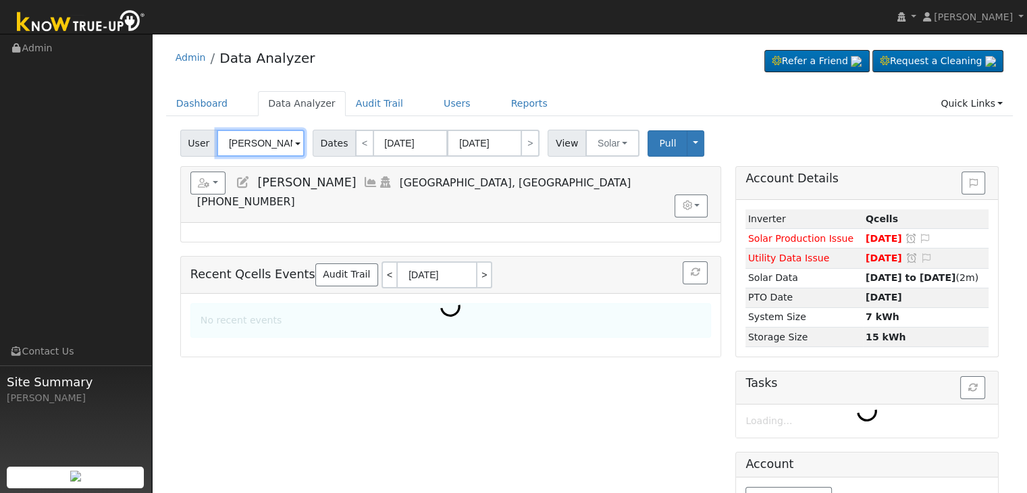
click at [248, 147] on input "[PERSON_NAME]" at bounding box center [261, 143] width 88 height 27
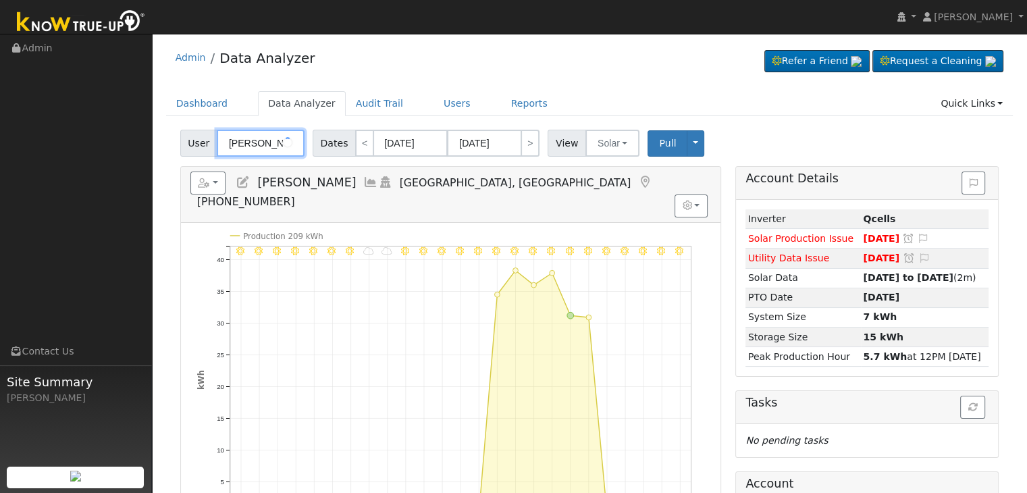
click at [248, 147] on input "[PERSON_NAME]" at bounding box center [261, 143] width 88 height 27
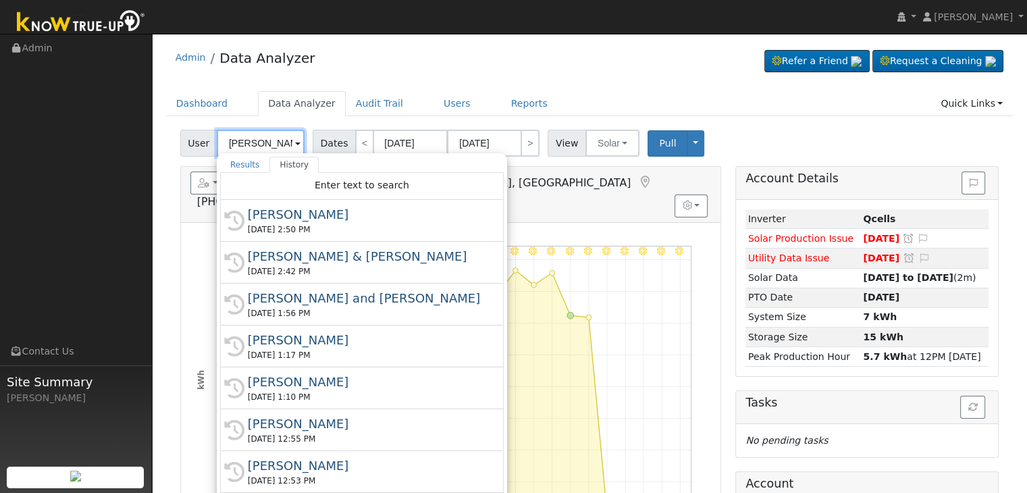
paste input "Abbott, Nickol"
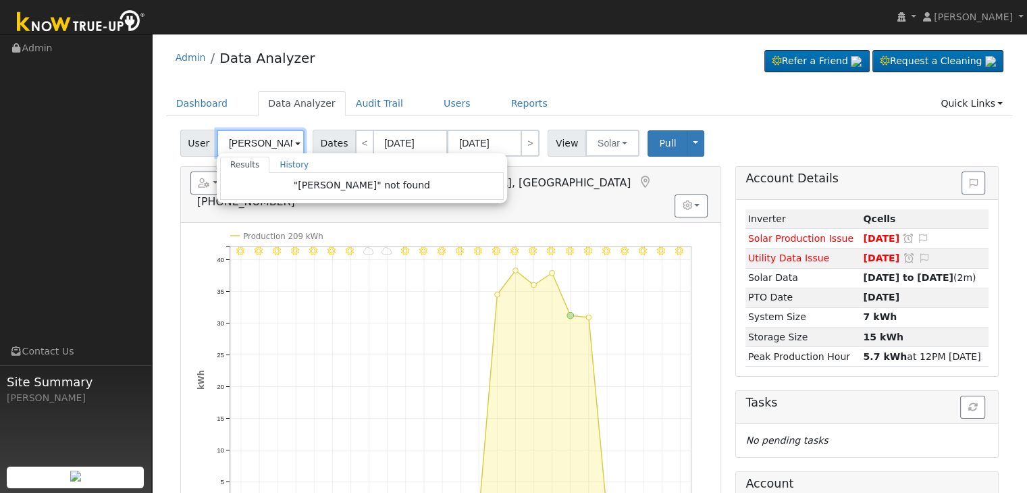
drag, startPoint x: 259, startPoint y: 138, endPoint x: 176, endPoint y: 145, distance: 82.6
click at [178, 145] on div "User Abbott, Nickol Results History "Julio Zamora" not found Enter text to sear…" at bounding box center [244, 143] width 132 height 27
drag, startPoint x: 242, startPoint y: 137, endPoint x: 247, endPoint y: 143, distance: 7.7
click at [243, 138] on input "[PERSON_NAME]" at bounding box center [261, 143] width 88 height 27
click at [247, 143] on input "[PERSON_NAME]" at bounding box center [261, 143] width 88 height 27
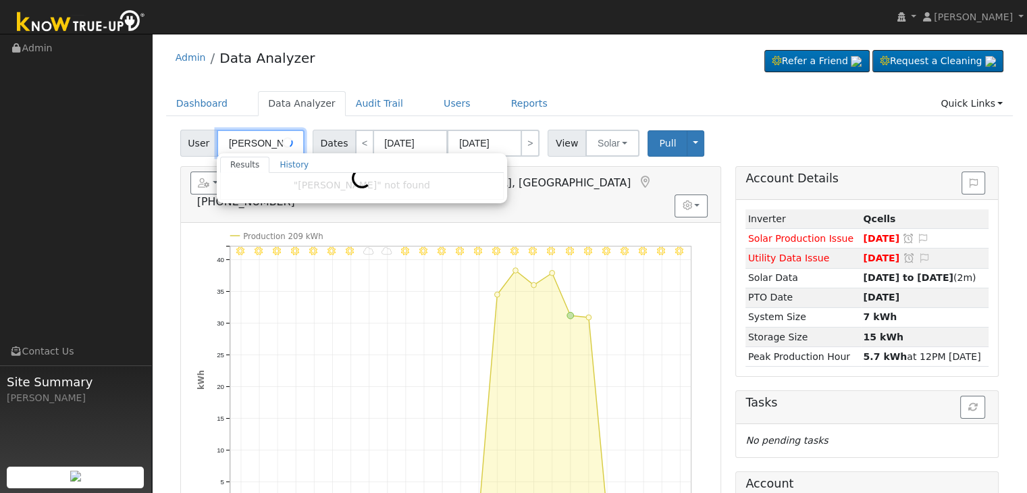
click at [247, 143] on input "[PERSON_NAME]" at bounding box center [261, 143] width 88 height 27
paste input "Abbott, Nickol"
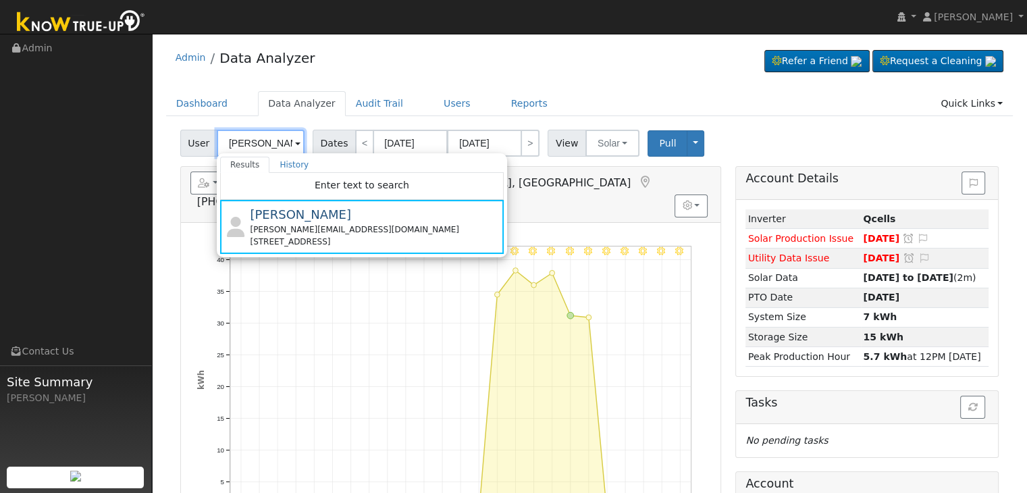
drag, startPoint x: 253, startPoint y: 145, endPoint x: 316, endPoint y: 138, distance: 63.1
click at [316, 138] on div "User Abbott, Nickol Results History Enter text to search Julio Zamora lupita.pe…" at bounding box center [590, 141] width 824 height 32
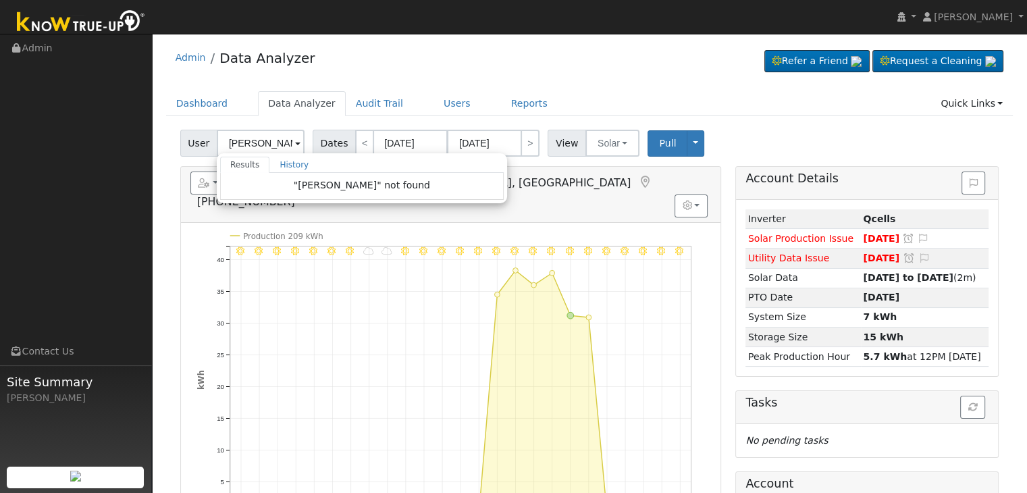
click at [256, 153] on div "Results History "Julio Zamora" not found Enter text to search History Julio Zam…" at bounding box center [362, 178] width 290 height 50
click at [251, 147] on input "[PERSON_NAME]" at bounding box center [261, 143] width 88 height 27
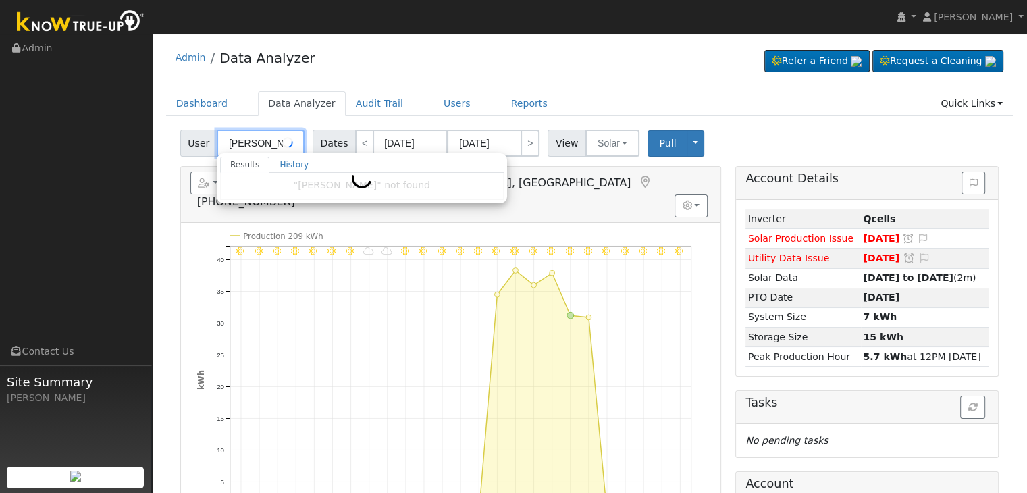
paste input "Abbott, Nickol"
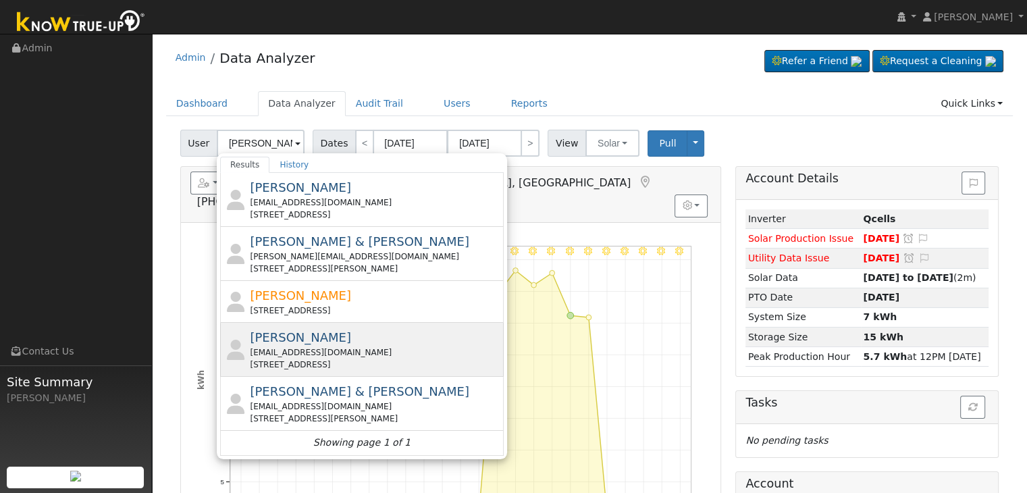
click at [297, 340] on span "Nikol Abbott" at bounding box center [300, 337] width 101 height 14
type input "Nikol Abbott"
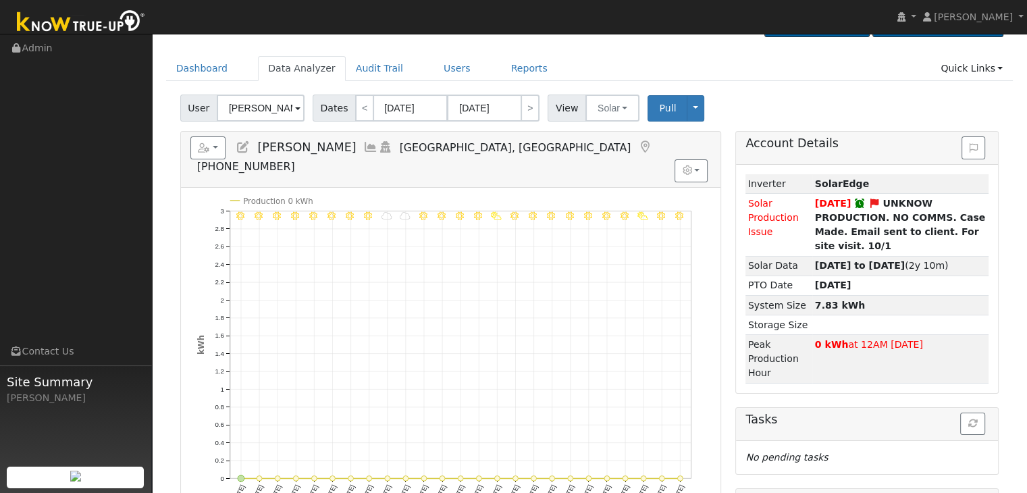
scroll to position [35, 0]
click at [597, 114] on button "Solar" at bounding box center [613, 108] width 54 height 27
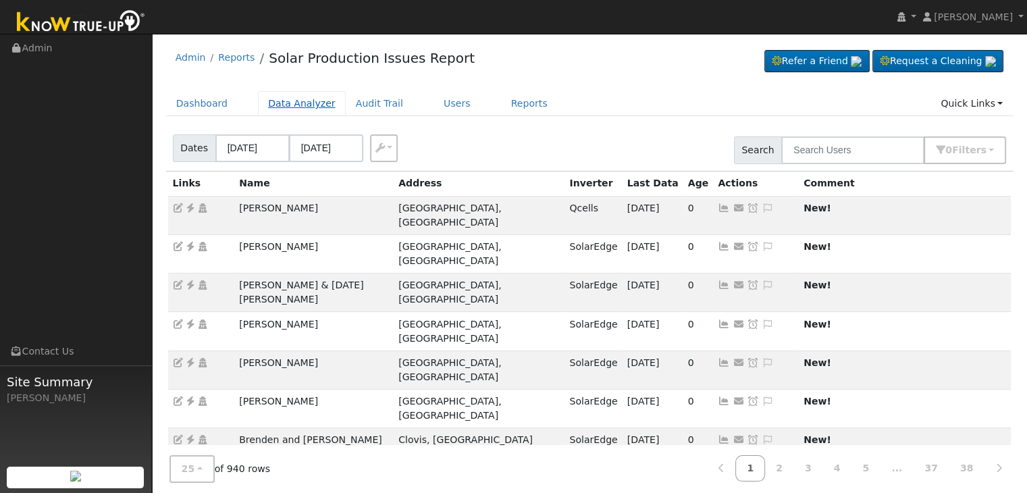
click at [283, 101] on link "Data Analyzer" at bounding box center [302, 103] width 88 height 25
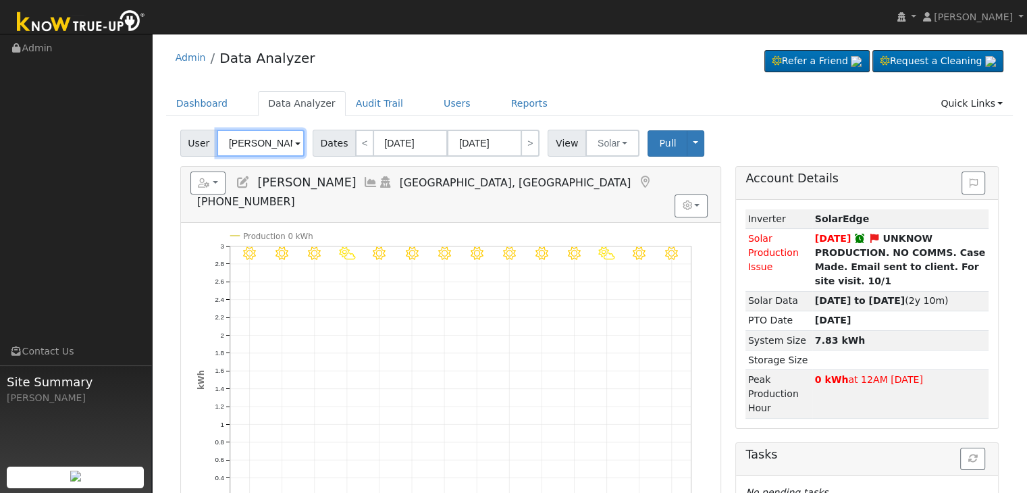
click at [270, 144] on input "[PERSON_NAME]" at bounding box center [261, 143] width 88 height 27
paste input "[PERSON_NAME] & [PERSON_NAME] De [PERSON_NAME]"
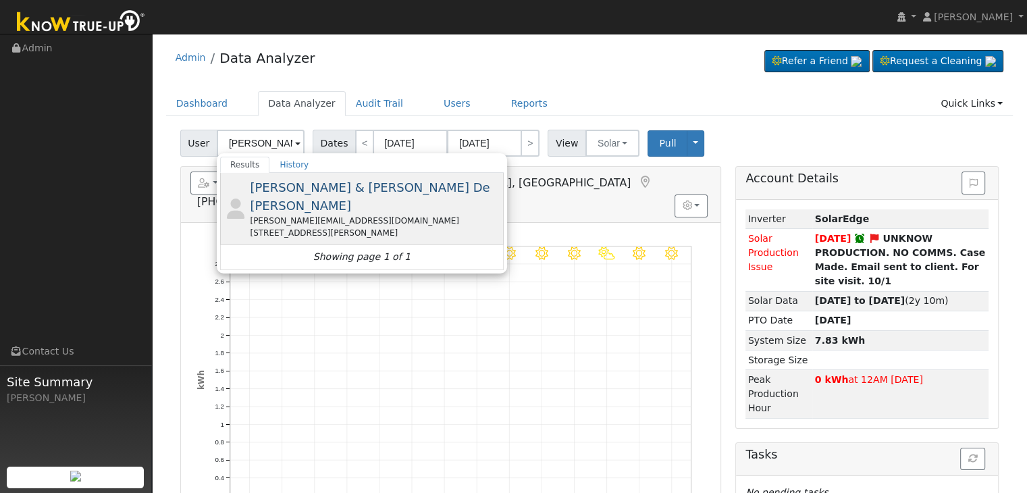
click at [353, 215] on div "[PERSON_NAME][EMAIL_ADDRESS][DOMAIN_NAME]" at bounding box center [375, 221] width 251 height 12
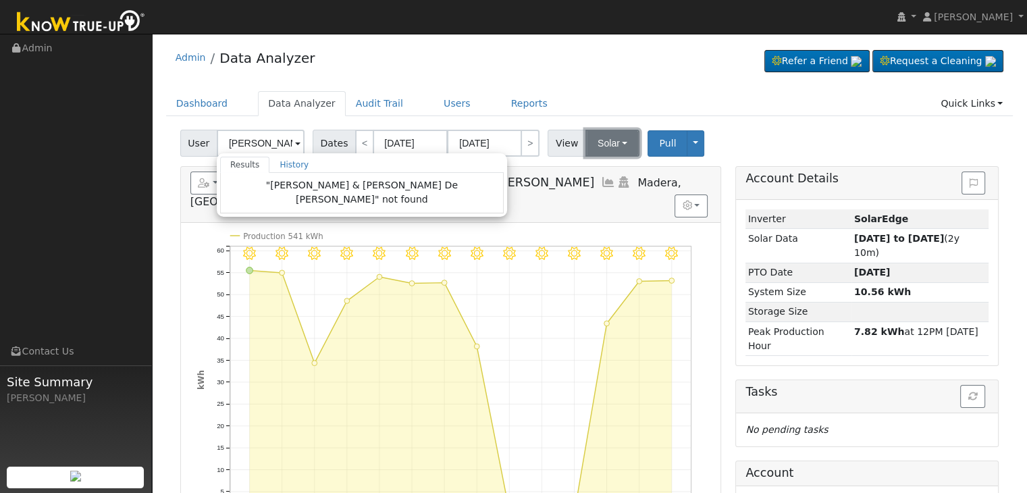
click at [602, 147] on button "Solar" at bounding box center [613, 143] width 54 height 27
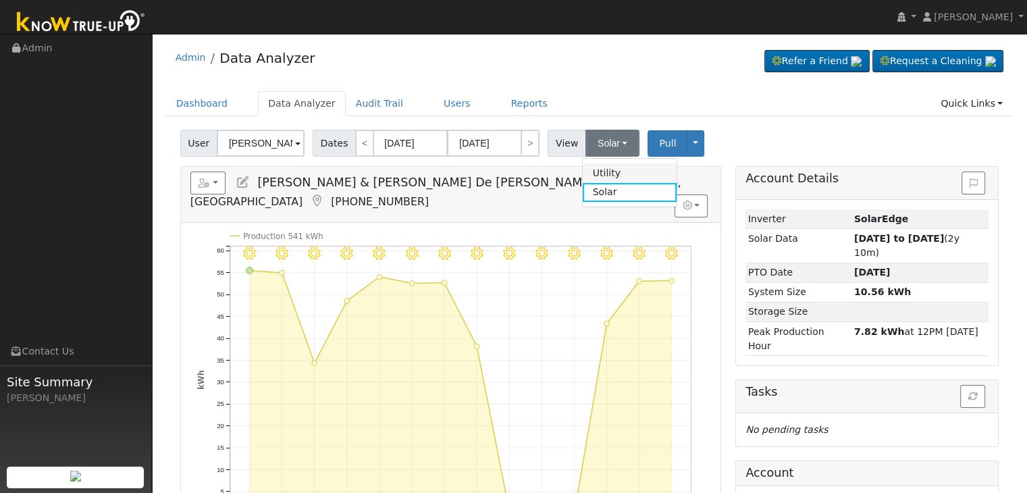
click at [600, 170] on link "Utility" at bounding box center [630, 172] width 94 height 19
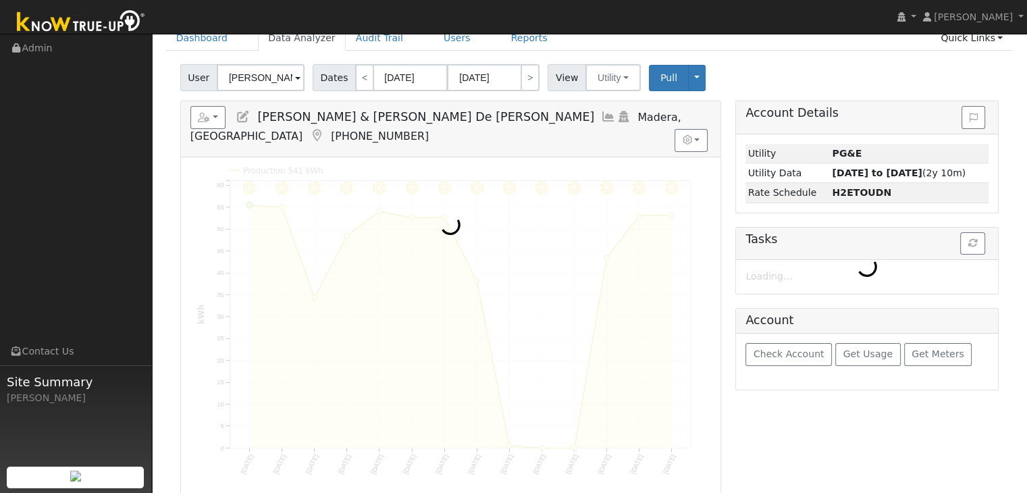
scroll to position [68, 0]
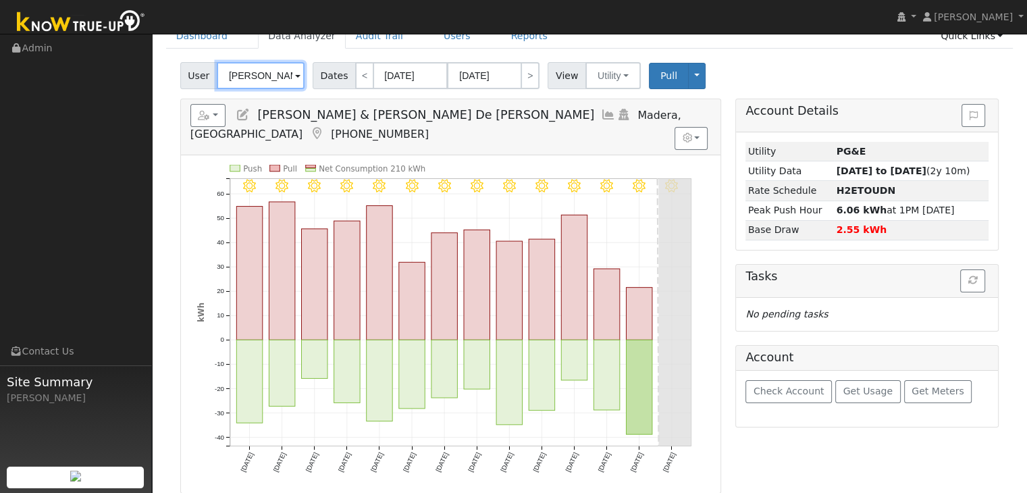
click at [259, 74] on input "[PERSON_NAME] & [PERSON_NAME] De [PERSON_NAME]" at bounding box center [261, 75] width 88 height 27
paste input "[PERSON_NAME] & [PERSON_NAME]"
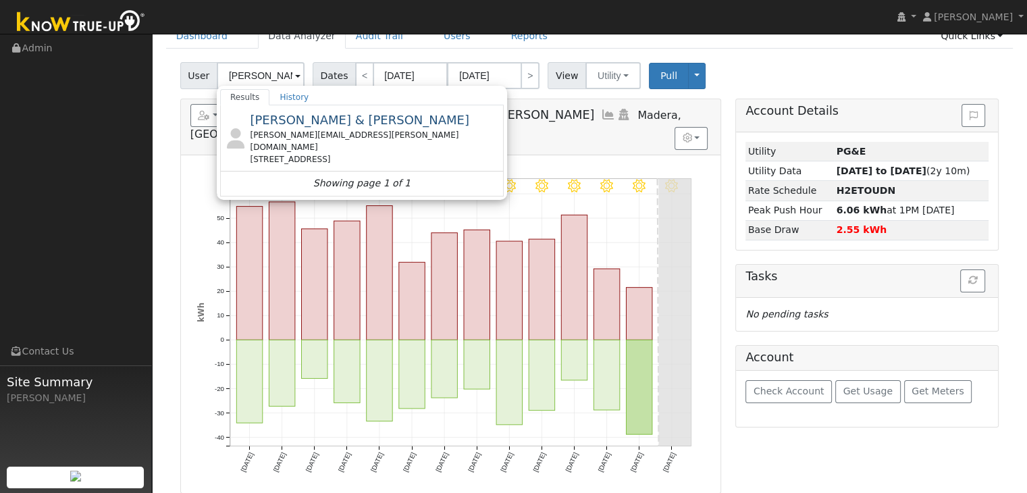
click at [282, 122] on span "[PERSON_NAME] & [PERSON_NAME]" at bounding box center [360, 120] width 220 height 14
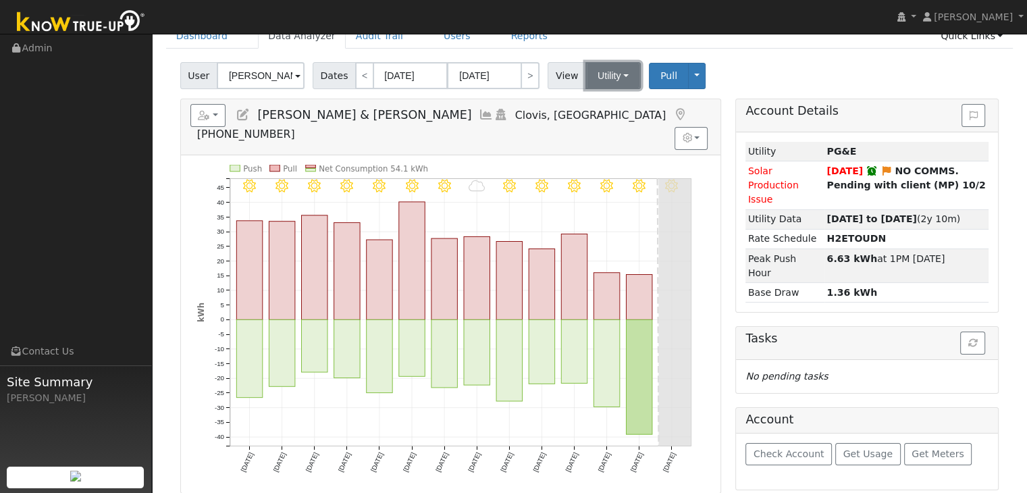
click at [603, 68] on button "Utility" at bounding box center [613, 75] width 55 height 27
click at [598, 126] on link "Solar" at bounding box center [630, 125] width 94 height 19
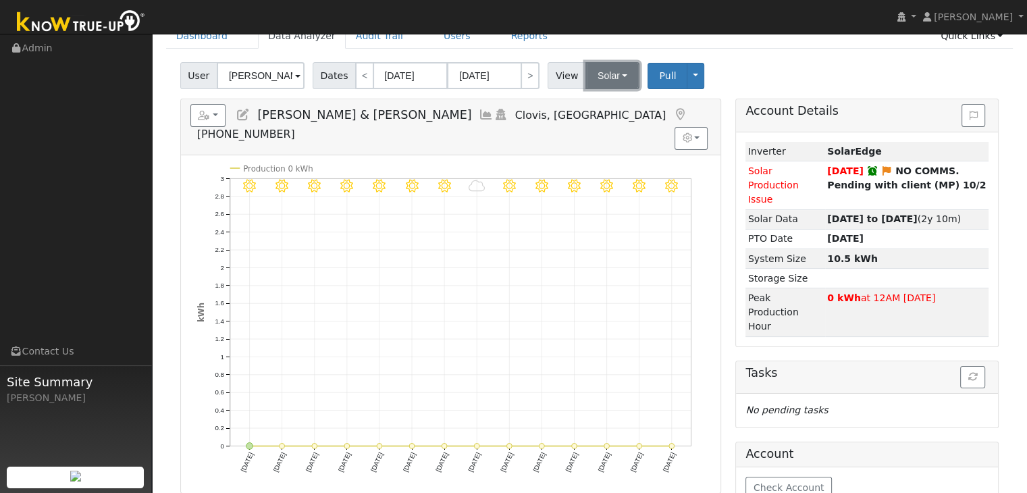
click at [591, 75] on button "Solar" at bounding box center [613, 75] width 54 height 27
click at [601, 106] on link "Utility" at bounding box center [630, 105] width 94 height 19
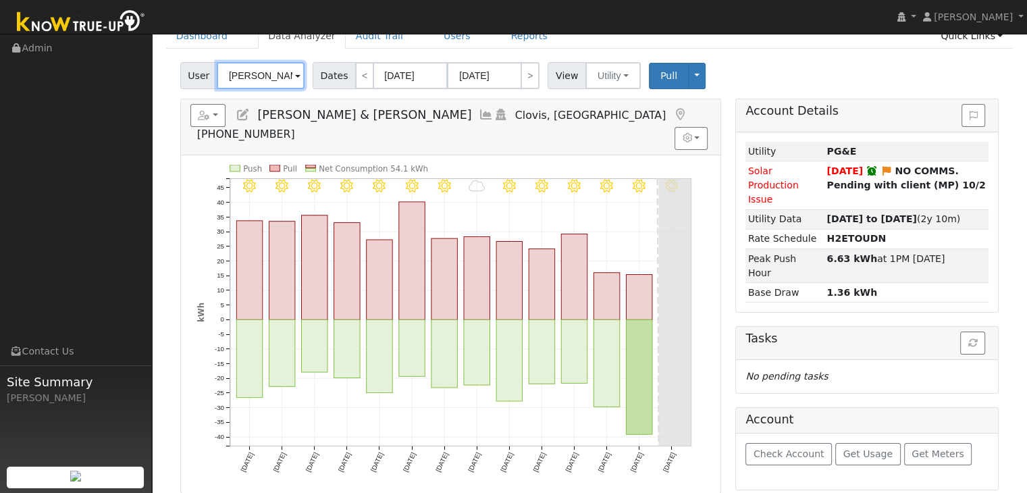
click at [259, 79] on input "[PERSON_NAME] & [PERSON_NAME]" at bounding box center [261, 75] width 88 height 27
paste input "[PERSON_NAME] and [PERSON_NAME]"
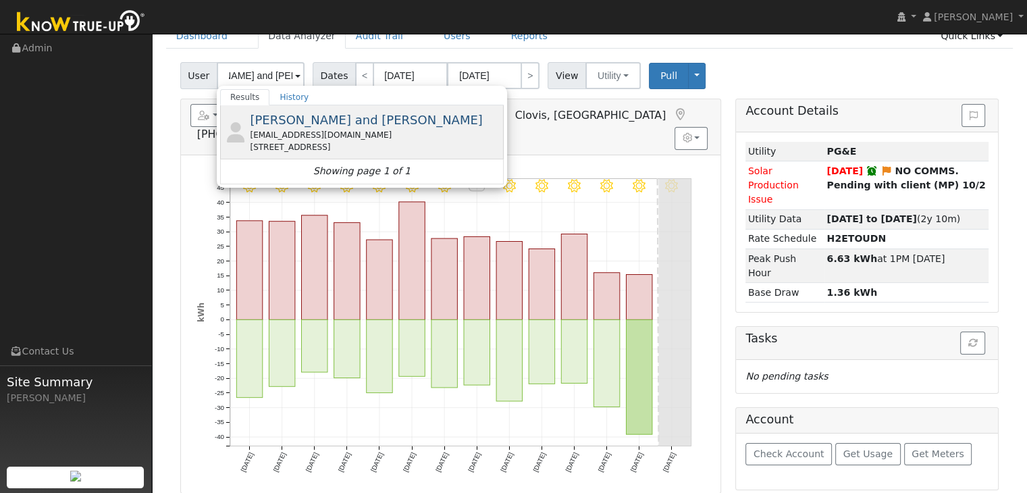
click at [292, 130] on div "[EMAIL_ADDRESS][DOMAIN_NAME]" at bounding box center [375, 135] width 251 height 12
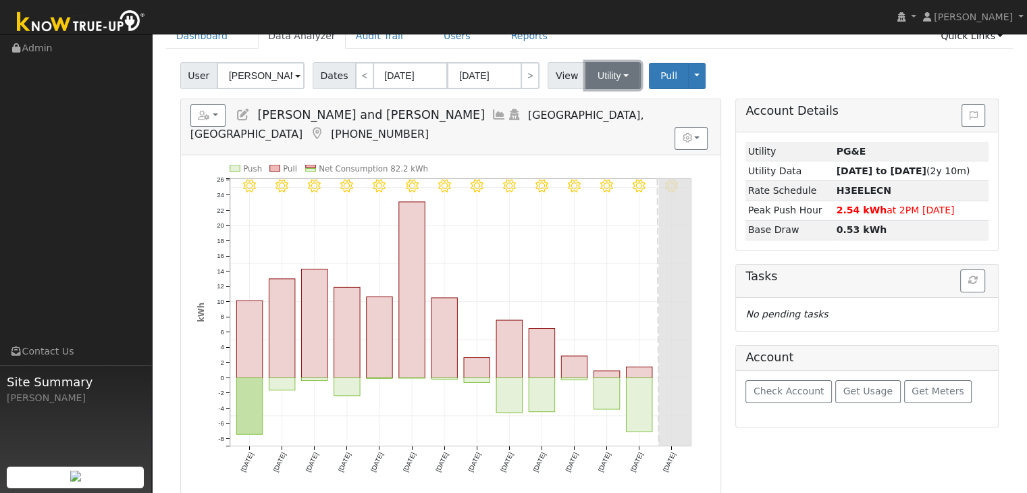
click at [603, 74] on button "Utility" at bounding box center [613, 75] width 55 height 27
click at [607, 125] on link "Solar" at bounding box center [630, 125] width 94 height 19
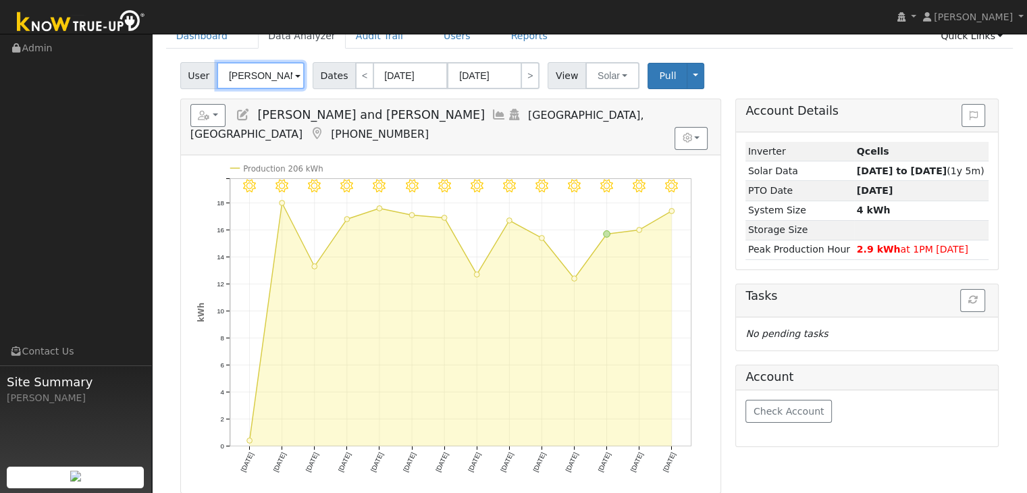
click at [249, 78] on input "[PERSON_NAME] and [PERSON_NAME]" at bounding box center [261, 75] width 88 height 27
paste input "[PERSON_NAME] and [PERSON_NAME]"
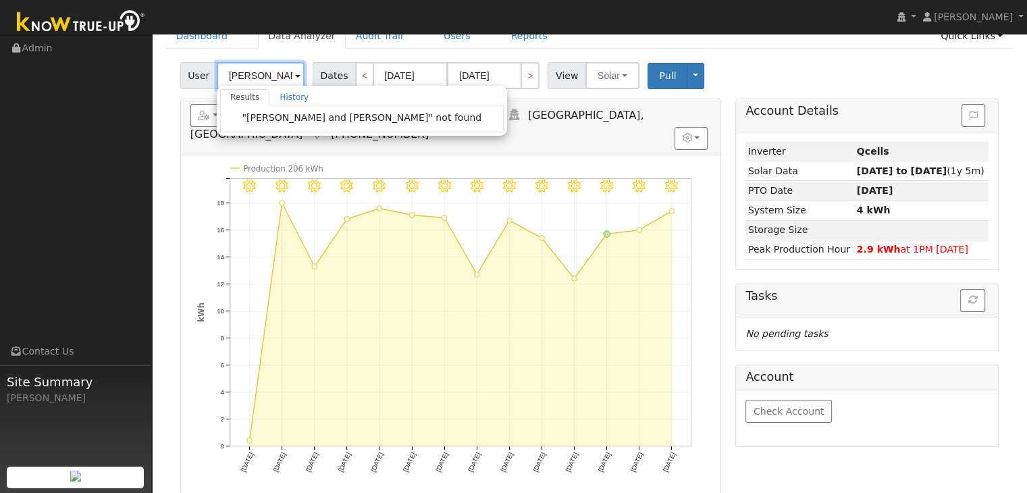
click at [252, 79] on input "[PERSON_NAME] and [PERSON_NAME]" at bounding box center [261, 75] width 88 height 27
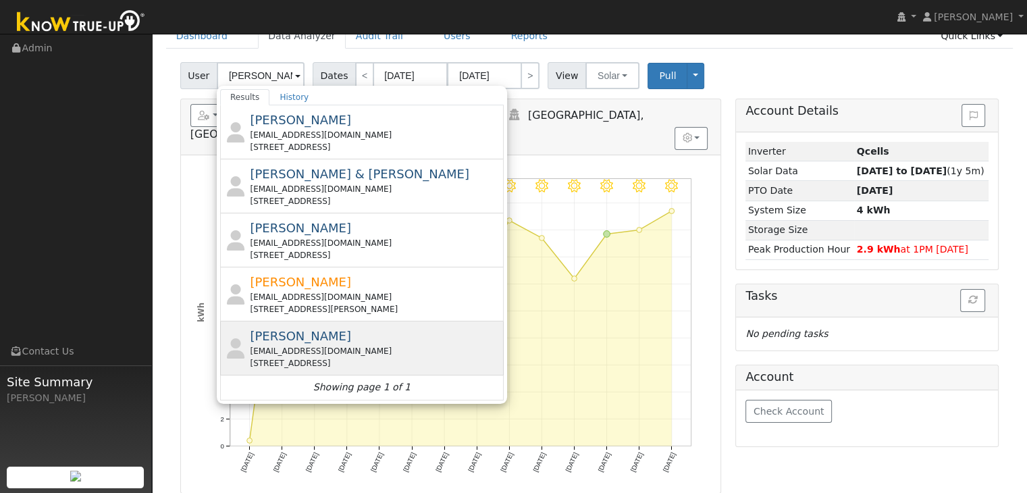
click at [328, 340] on div "[PERSON_NAME] [EMAIL_ADDRESS][DOMAIN_NAME] [STREET_ADDRESS]" at bounding box center [375, 348] width 251 height 43
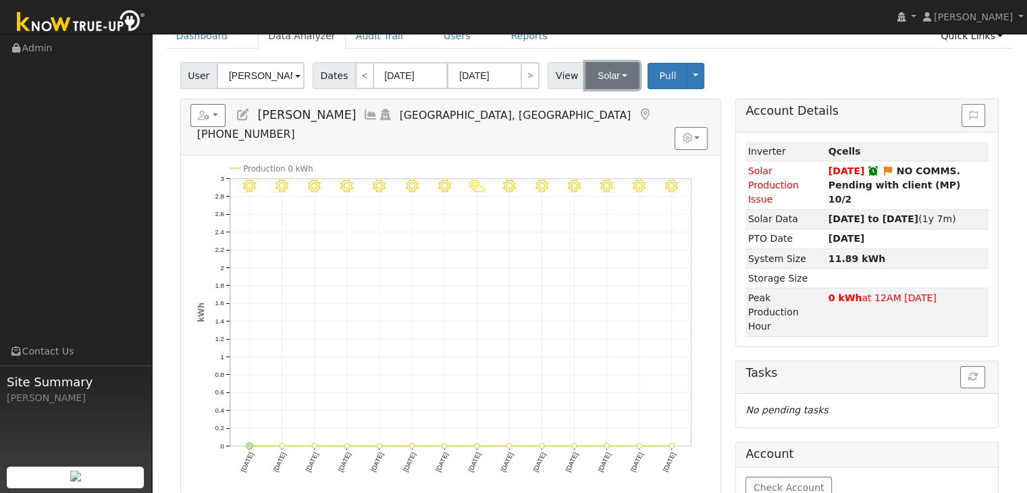
click at [601, 82] on button "Solar" at bounding box center [613, 75] width 54 height 27
click at [612, 106] on link "Utility" at bounding box center [630, 105] width 94 height 19
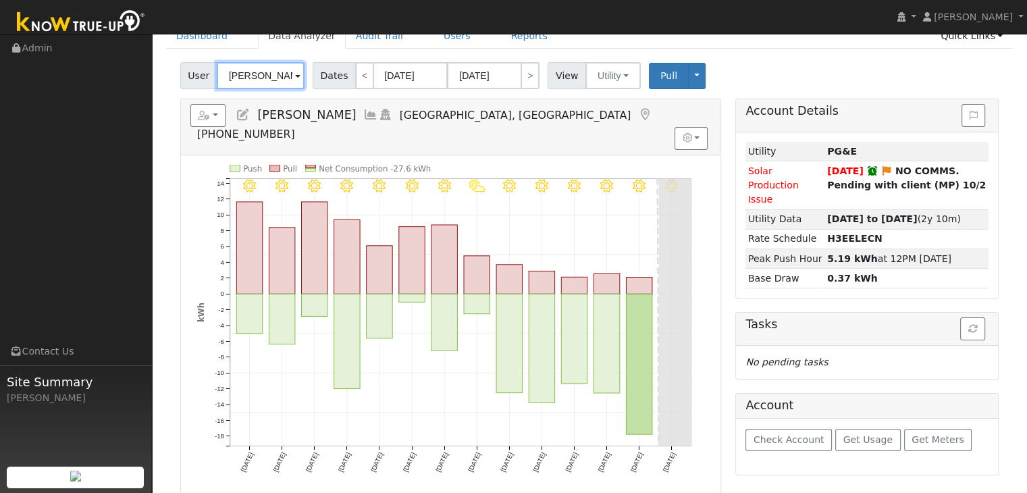
click at [263, 84] on input "[PERSON_NAME]" at bounding box center [261, 75] width 88 height 27
paste input "[PERSON_NAME]"
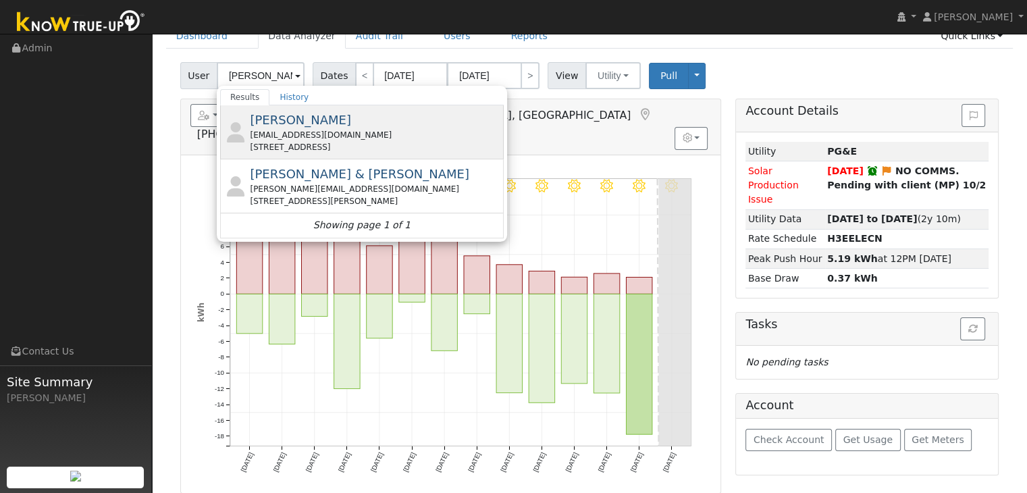
click at [332, 127] on div "[PERSON_NAME] [EMAIL_ADDRESS][DOMAIN_NAME] [STREET_ADDRESS]" at bounding box center [375, 132] width 251 height 43
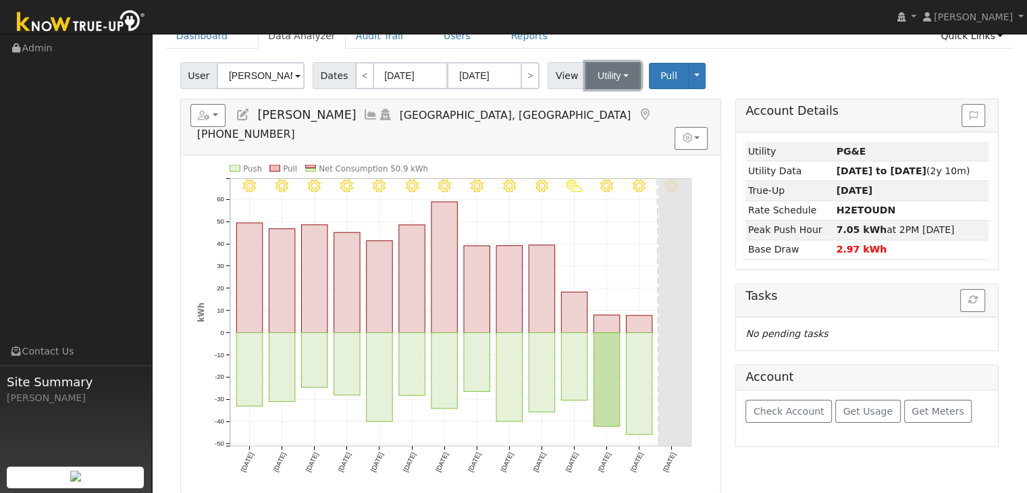
click at [590, 76] on button "Utility" at bounding box center [613, 75] width 55 height 27
click at [594, 118] on link "Solar" at bounding box center [630, 125] width 94 height 19
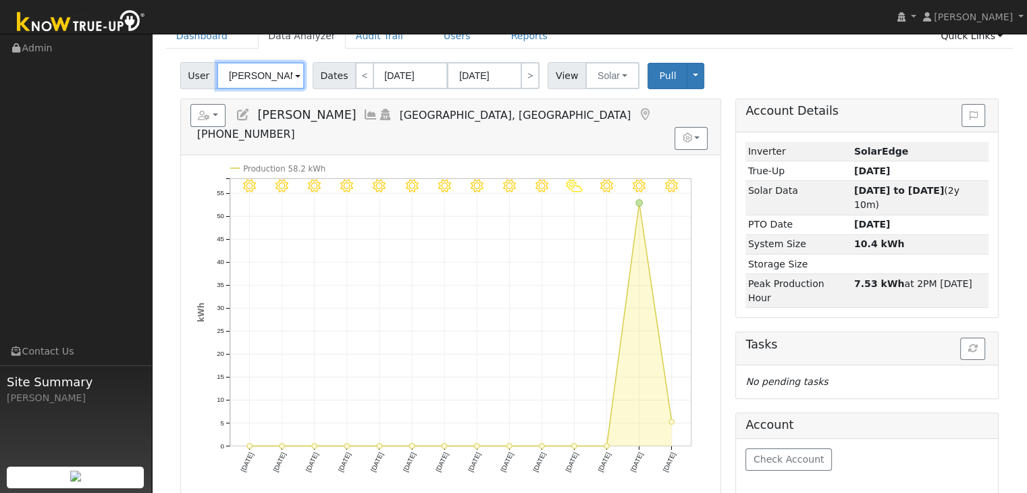
click at [255, 76] on input "[PERSON_NAME]" at bounding box center [261, 75] width 88 height 27
paste input "[PERSON_NAME]"
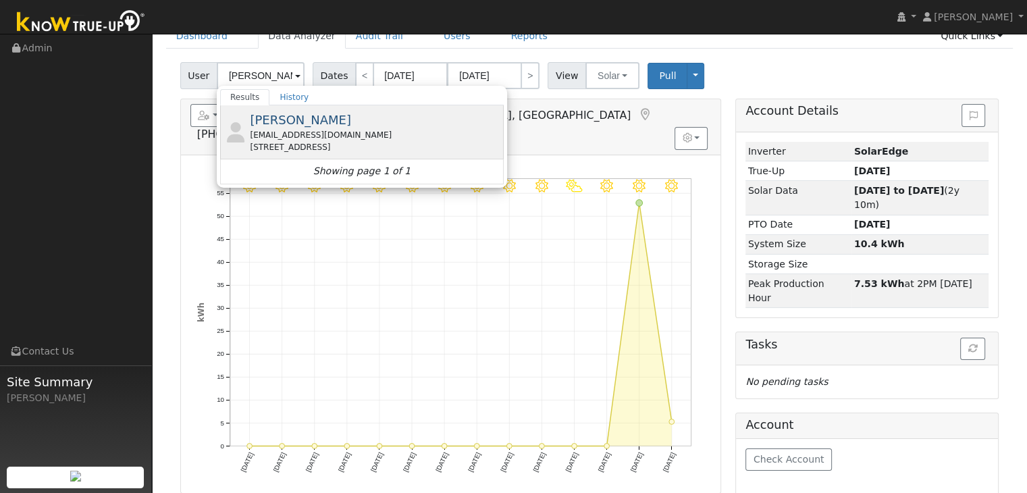
click at [285, 129] on div "[EMAIL_ADDRESS][DOMAIN_NAME]" at bounding box center [375, 135] width 251 height 12
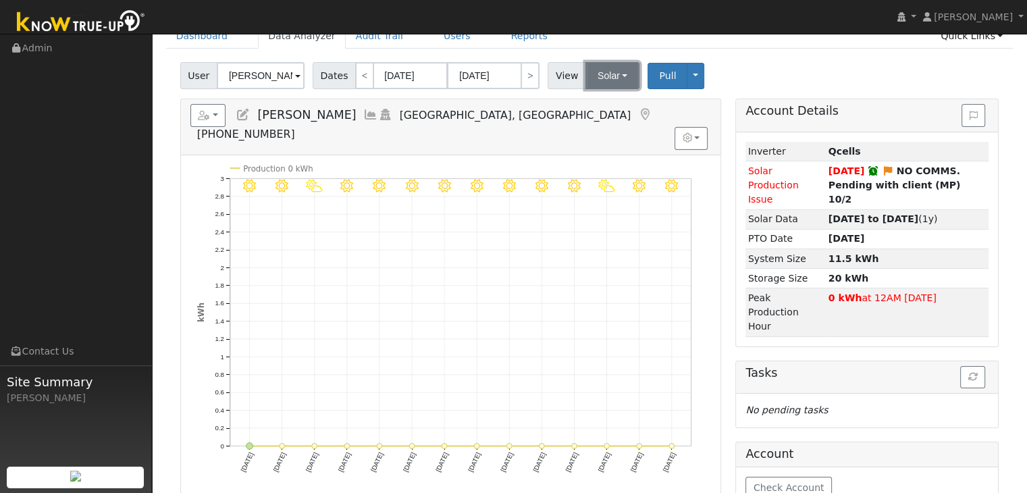
click at [602, 76] on button "Solar" at bounding box center [613, 75] width 54 height 27
click at [602, 110] on link "Utility" at bounding box center [630, 105] width 94 height 19
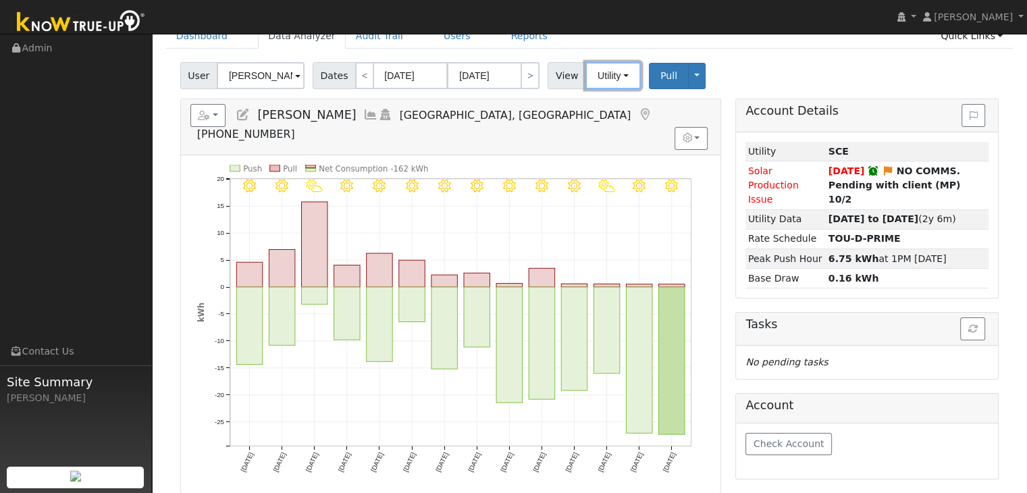
drag, startPoint x: 600, startPoint y: 71, endPoint x: 613, endPoint y: 97, distance: 28.7
click at [600, 71] on button "Utility" at bounding box center [613, 75] width 55 height 27
click at [602, 120] on link "Solar" at bounding box center [630, 125] width 94 height 19
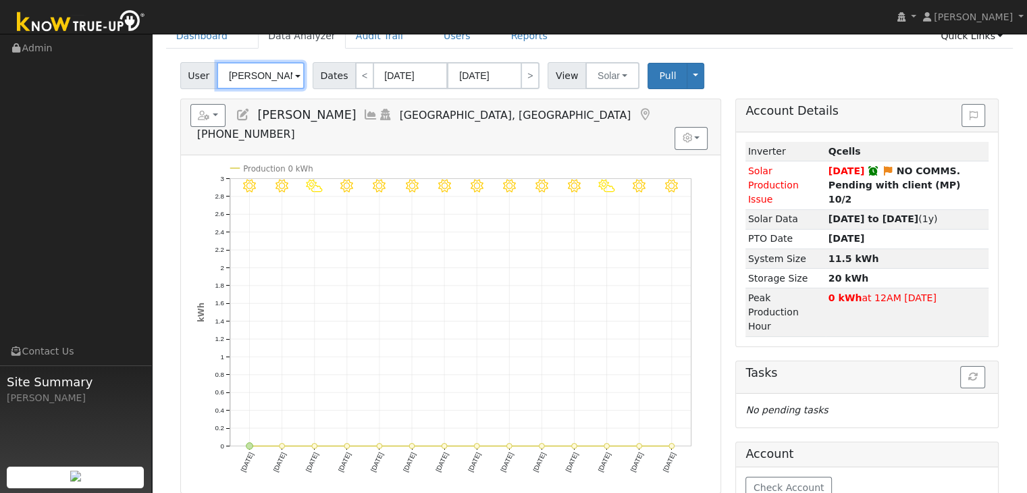
click at [259, 72] on input "[PERSON_NAME]" at bounding box center [261, 75] width 88 height 27
paste input "[PERSON_NAME]"
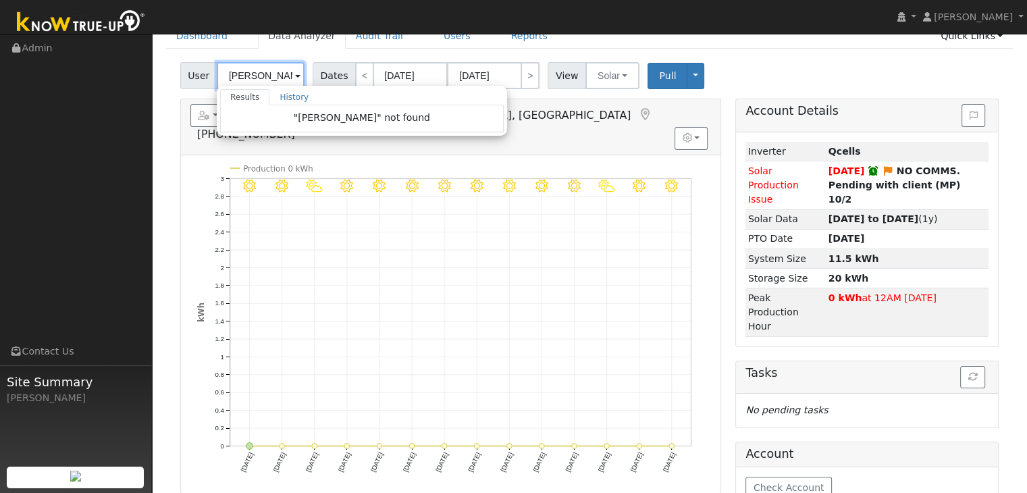
drag, startPoint x: 259, startPoint y: 76, endPoint x: 222, endPoint y: 76, distance: 37.2
click at [222, 76] on input "[PERSON_NAME]" at bounding box center [261, 75] width 88 height 27
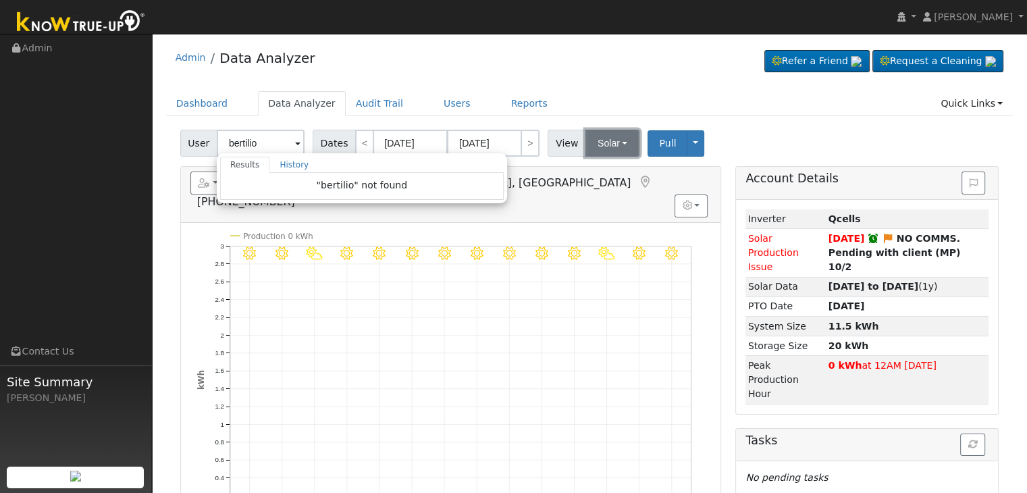
click at [604, 147] on button "Solar" at bounding box center [613, 143] width 54 height 27
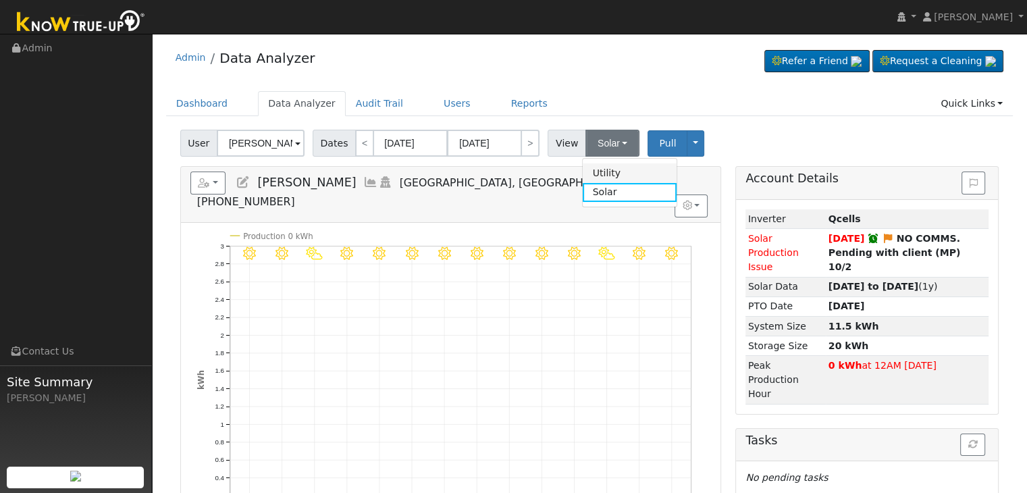
click at [602, 173] on link "Utility" at bounding box center [630, 172] width 94 height 19
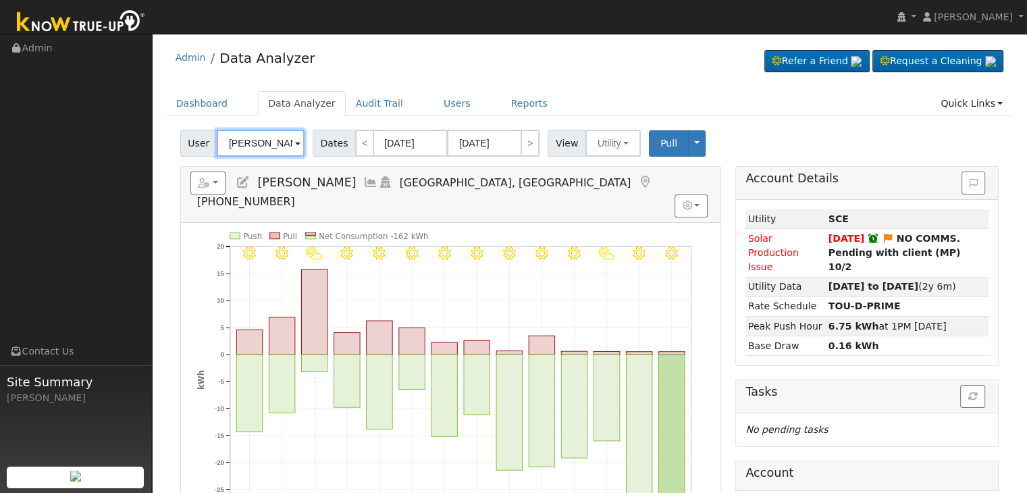
click at [247, 140] on input "[PERSON_NAME]" at bounding box center [261, 143] width 88 height 27
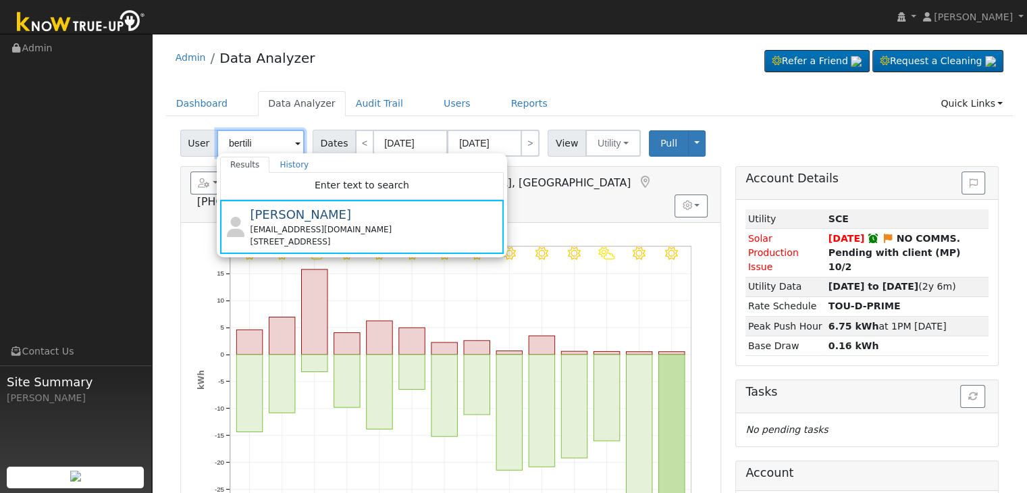
type input "bertilio"
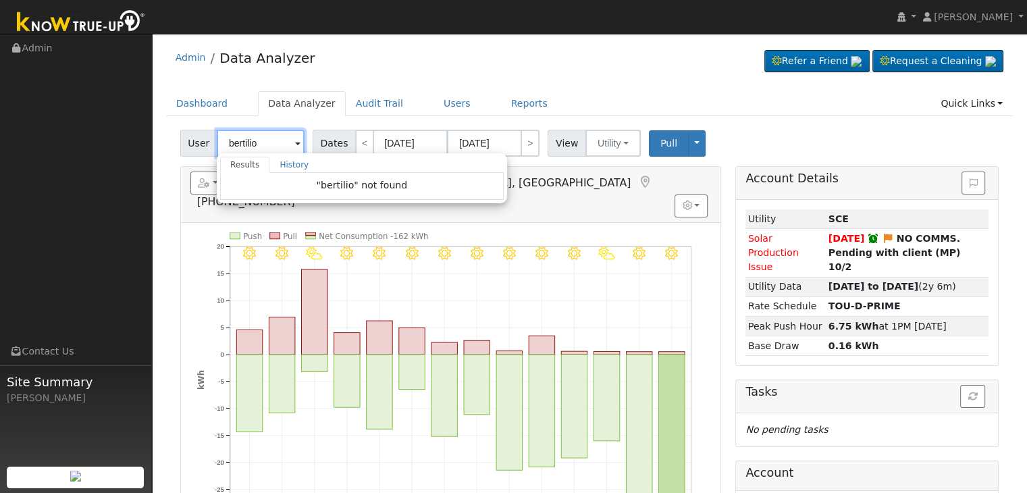
click at [263, 147] on input "bertilio" at bounding box center [261, 143] width 88 height 27
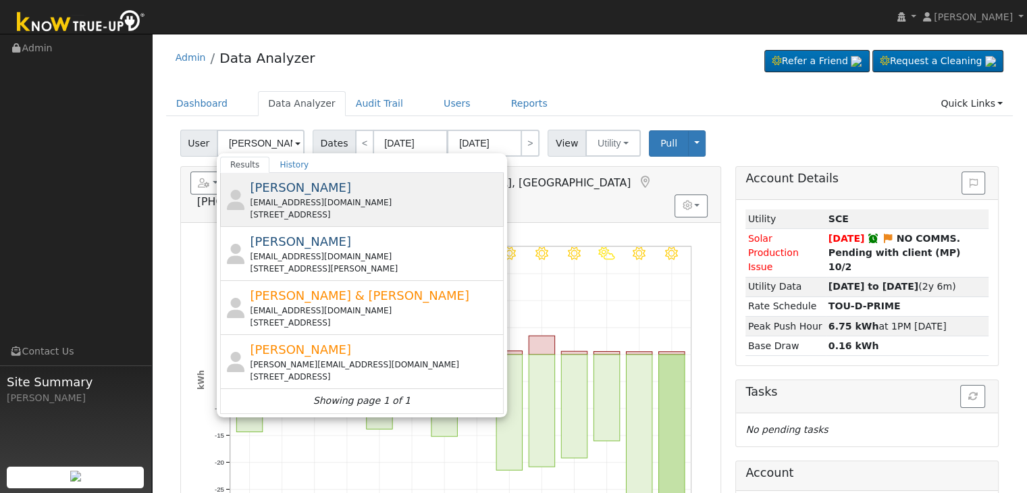
click at [307, 195] on div "[PERSON_NAME] [EMAIL_ADDRESS][DOMAIN_NAME] [STREET_ADDRESS]" at bounding box center [375, 199] width 251 height 43
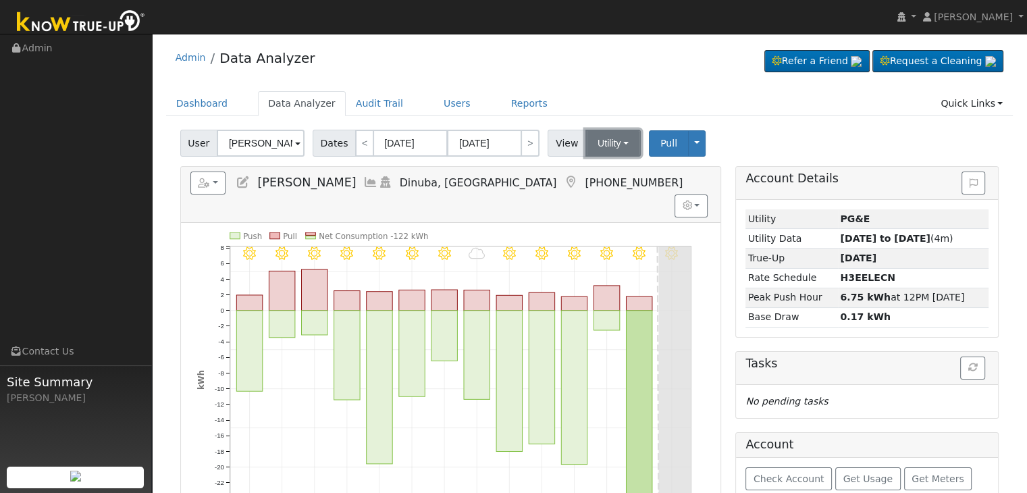
click at [602, 145] on button "Utility" at bounding box center [613, 143] width 55 height 27
click at [596, 184] on link "Solar" at bounding box center [630, 192] width 94 height 19
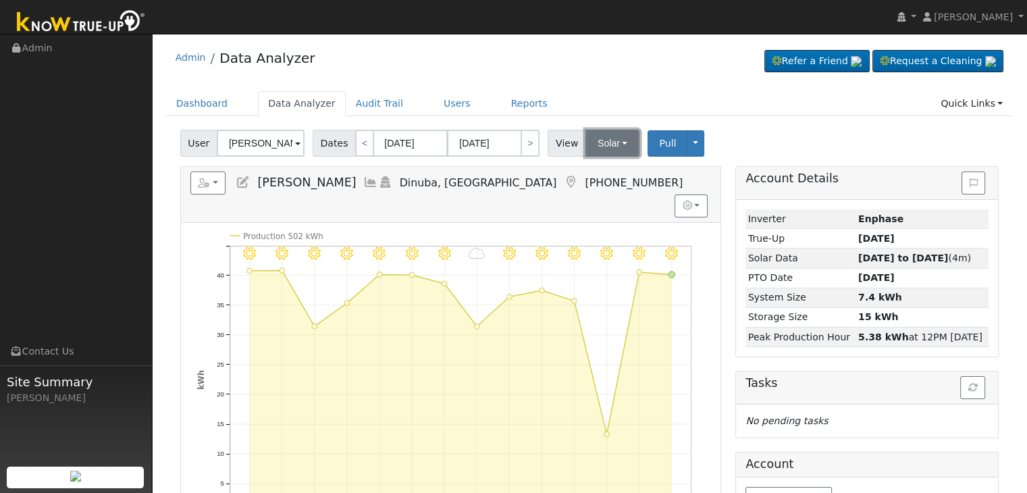
click at [611, 138] on button "Solar" at bounding box center [613, 143] width 54 height 27
click at [608, 176] on link "Utility" at bounding box center [630, 172] width 94 height 19
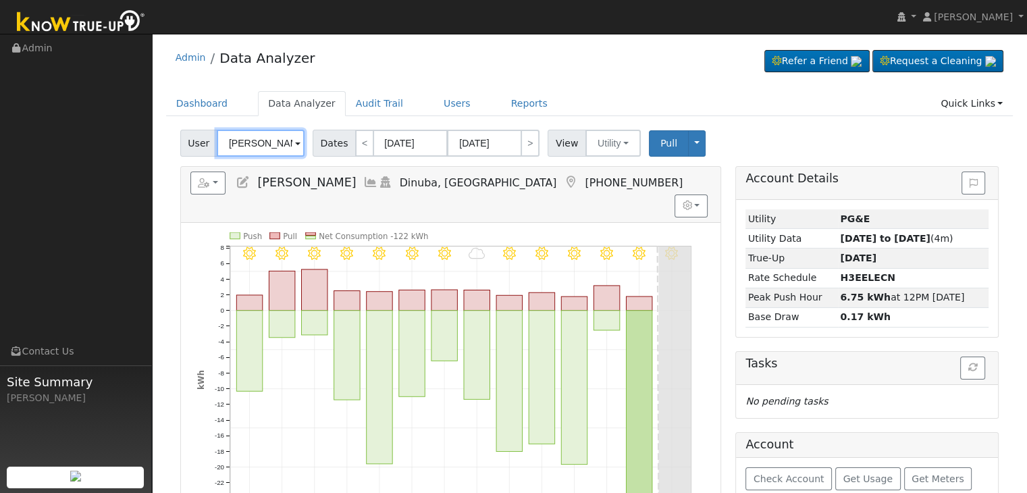
click at [272, 149] on input "[PERSON_NAME]" at bounding box center [261, 143] width 88 height 27
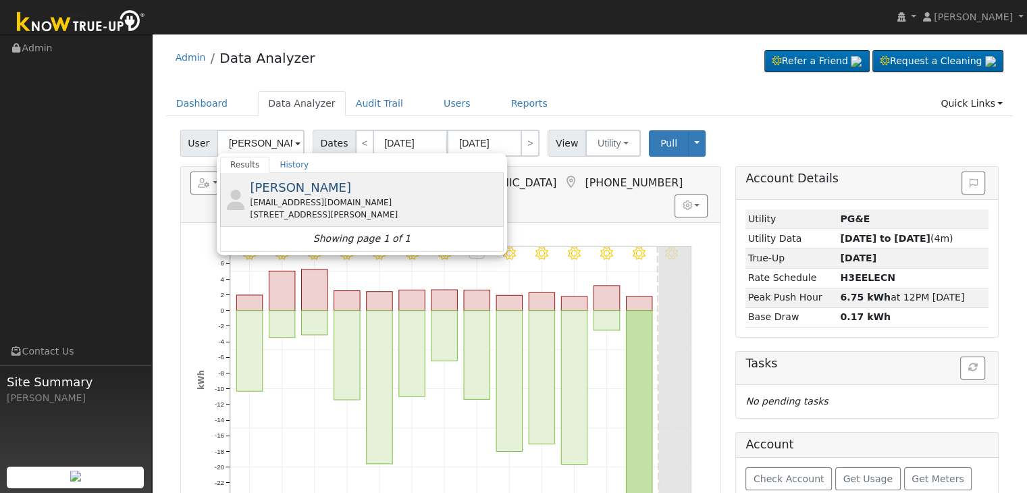
click at [341, 201] on div "[EMAIL_ADDRESS][DOMAIN_NAME]" at bounding box center [375, 203] width 251 height 12
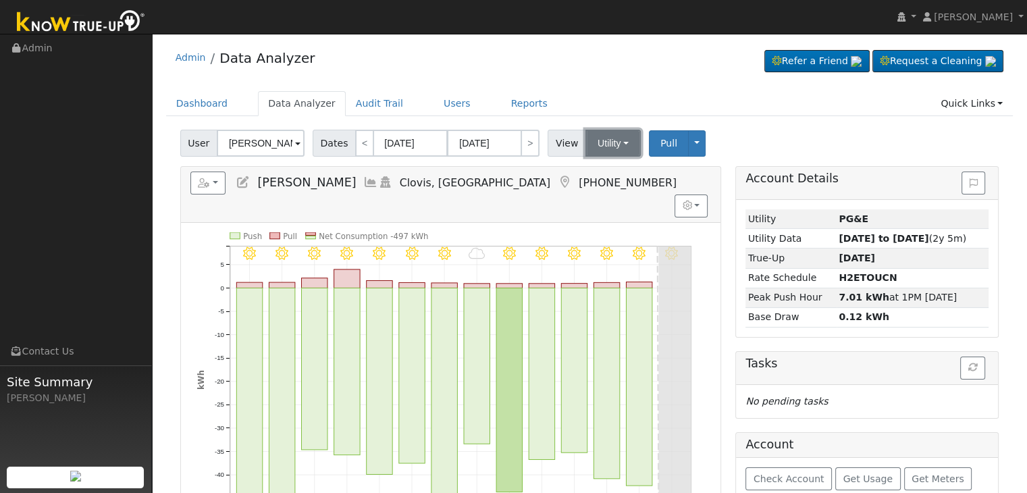
click at [601, 143] on button "Utility" at bounding box center [613, 143] width 55 height 27
click at [601, 184] on link "Solar" at bounding box center [630, 192] width 94 height 19
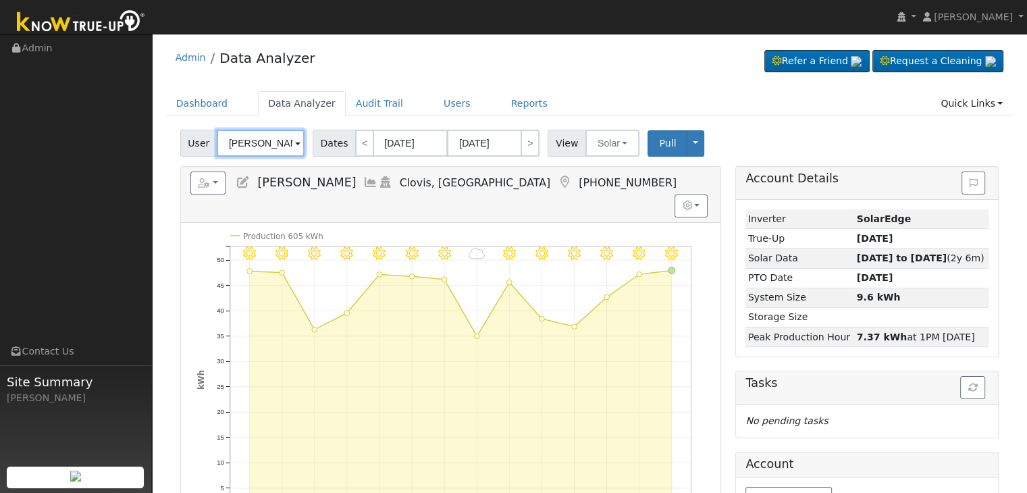
click at [247, 146] on input "[PERSON_NAME]" at bounding box center [261, 143] width 88 height 27
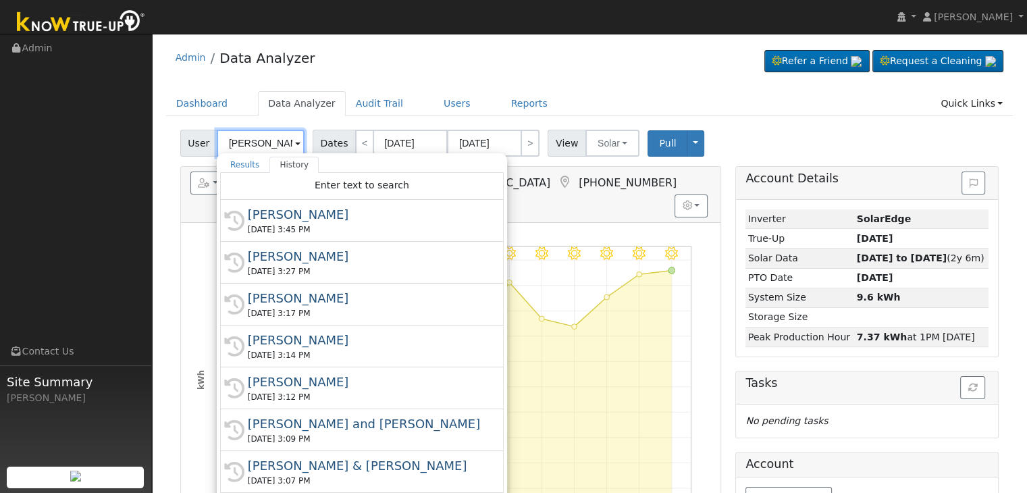
click at [251, 150] on input "[PERSON_NAME]" at bounding box center [261, 143] width 88 height 27
paste input "[PERSON_NAME]"
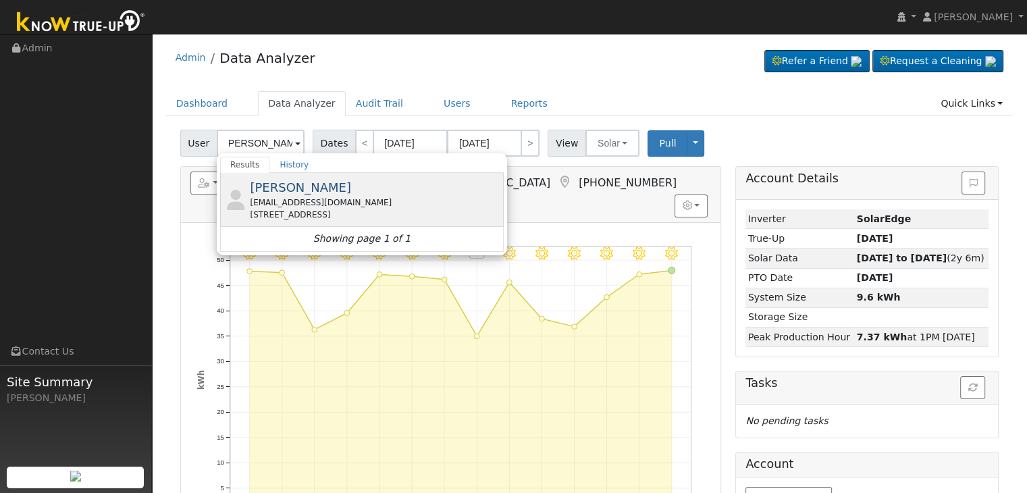
click at [303, 197] on div "[EMAIL_ADDRESS][DOMAIN_NAME]" at bounding box center [375, 203] width 251 height 12
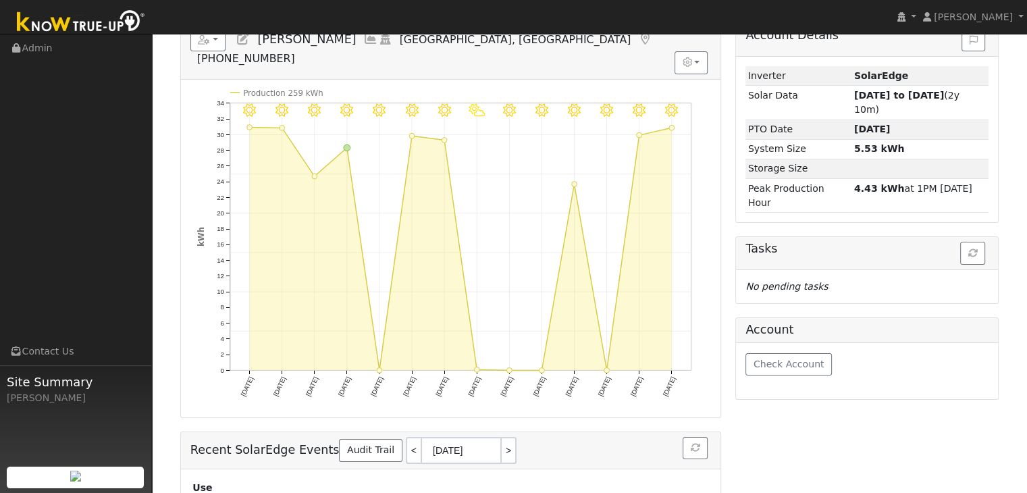
scroll to position [0, 0]
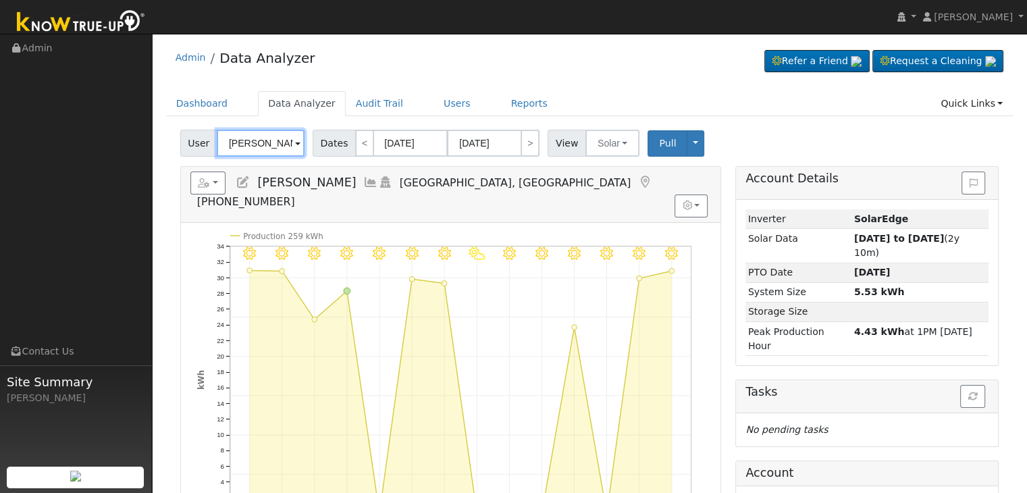
click at [269, 141] on input "[PERSON_NAME]" at bounding box center [261, 143] width 88 height 27
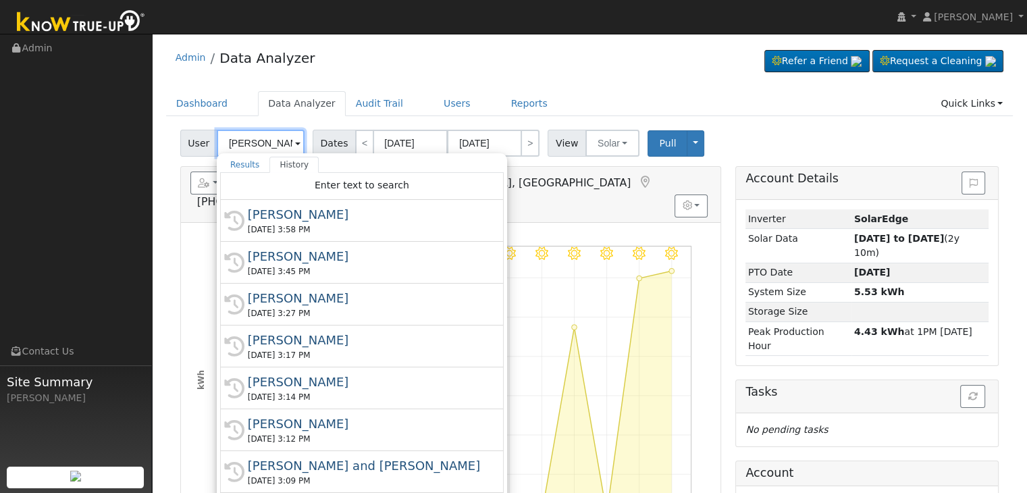
click at [269, 141] on input "[PERSON_NAME]" at bounding box center [261, 143] width 88 height 27
paste input "[PERSON_NAME]"
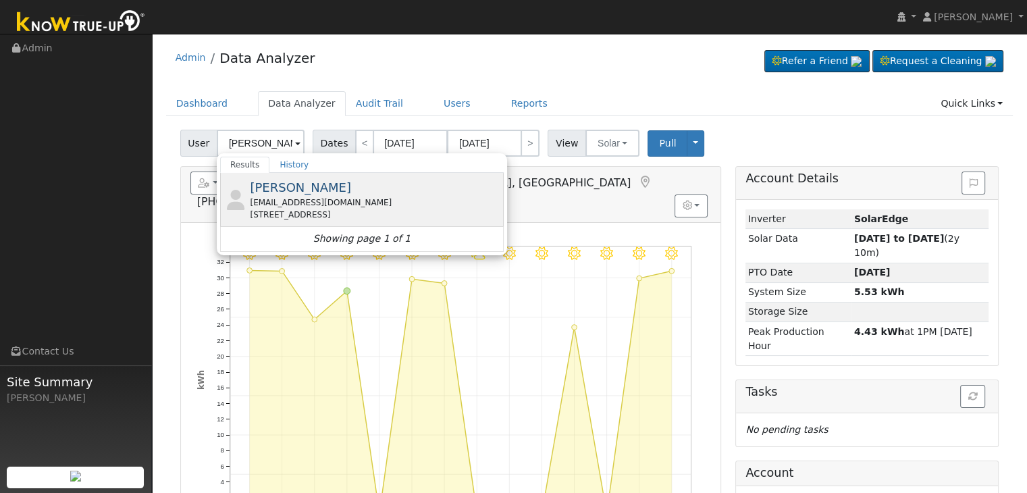
click at [332, 201] on div "[EMAIL_ADDRESS][DOMAIN_NAME]" at bounding box center [375, 203] width 251 height 12
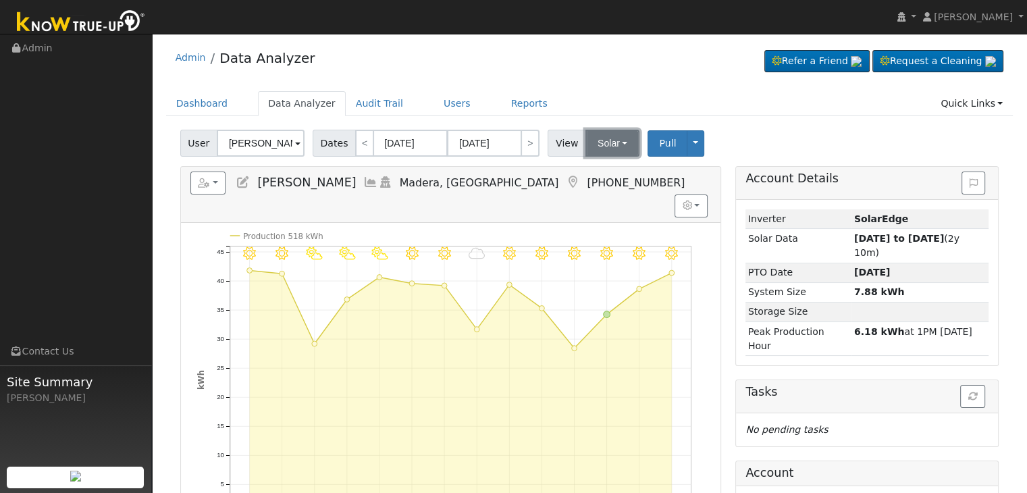
click at [607, 138] on button "Solar" at bounding box center [613, 143] width 54 height 27
click at [603, 178] on link "Utility" at bounding box center [630, 172] width 94 height 19
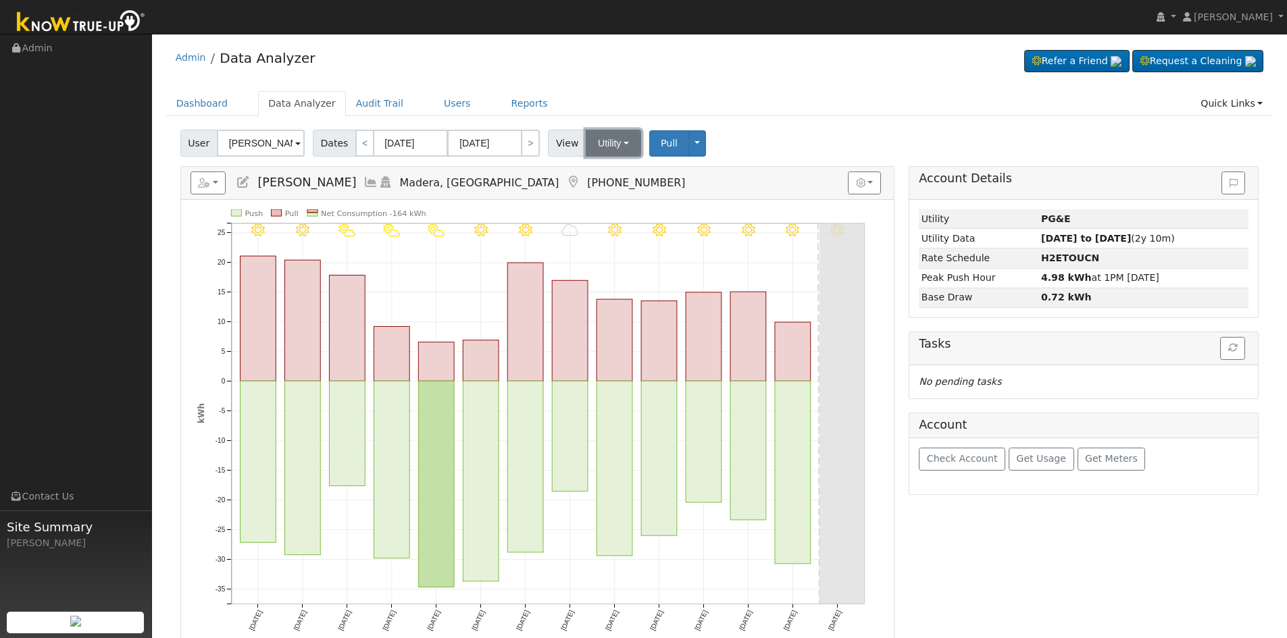
click at [606, 138] on button "Utility" at bounding box center [613, 143] width 55 height 27
click at [607, 190] on link "Solar" at bounding box center [631, 192] width 94 height 19
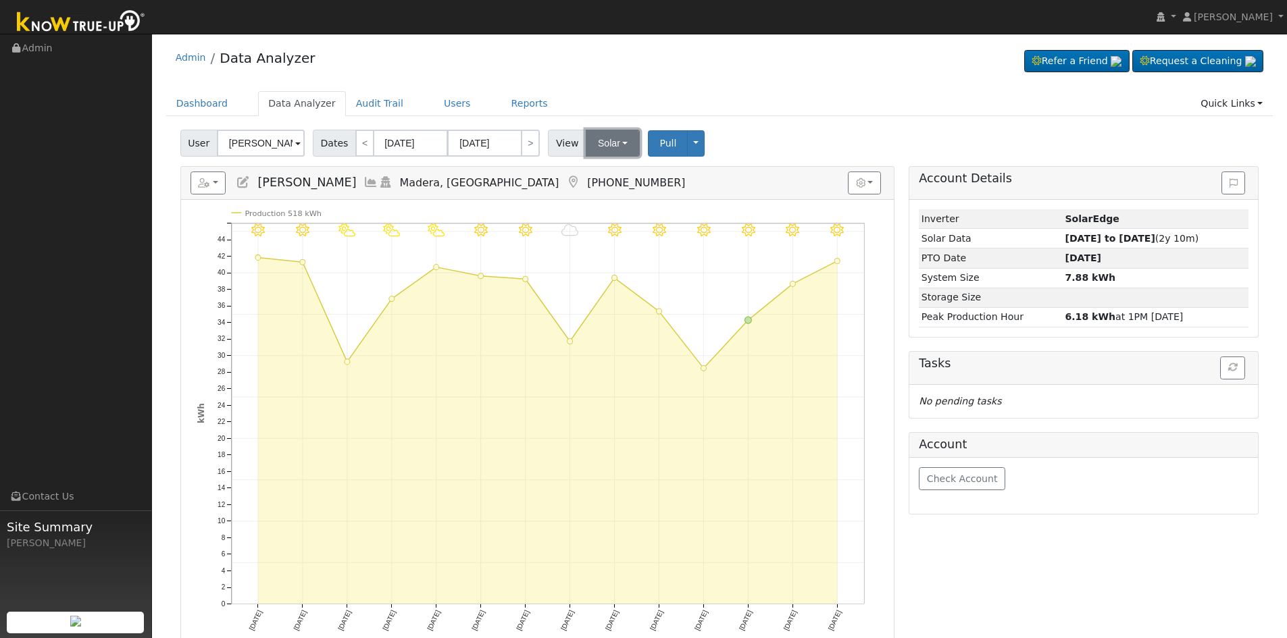
click at [606, 142] on button "Solar" at bounding box center [613, 143] width 54 height 27
click at [603, 178] on link "Utility" at bounding box center [631, 172] width 94 height 19
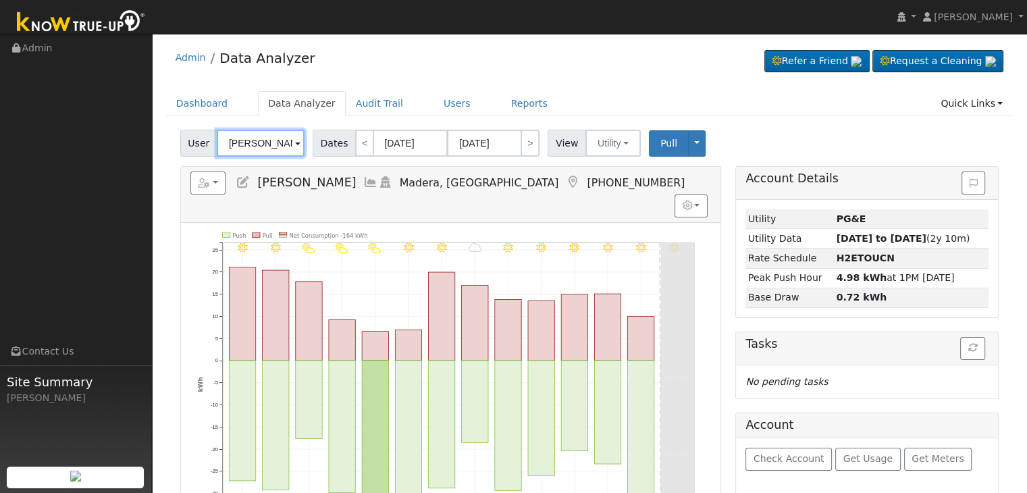
click at [271, 144] on input "[PERSON_NAME]" at bounding box center [261, 143] width 88 height 27
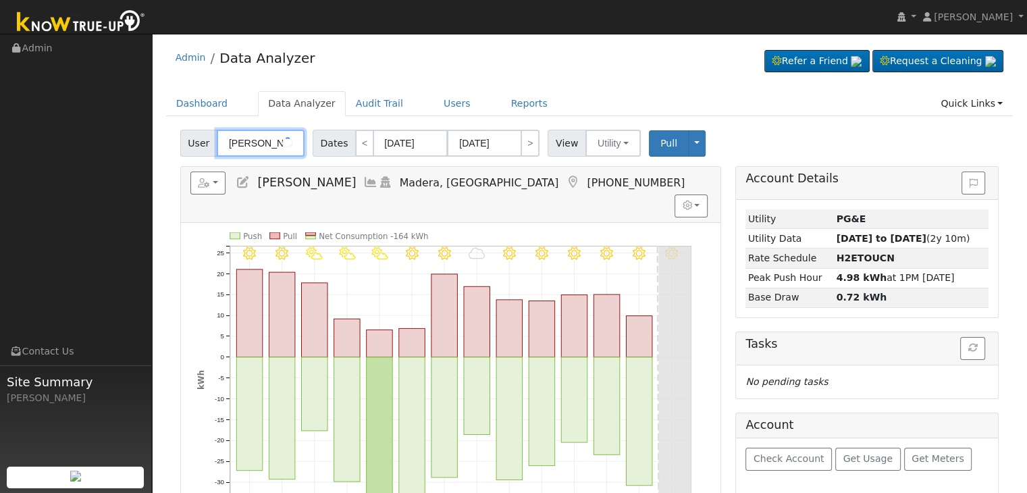
click at [271, 144] on input "[PERSON_NAME]" at bounding box center [261, 143] width 88 height 27
paste input "[PERSON_NAME]"
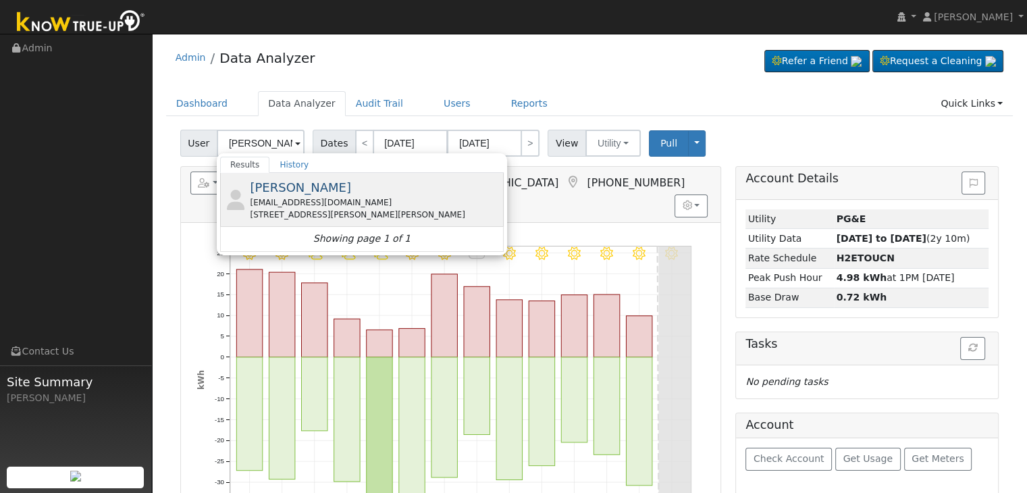
click at [309, 201] on div "[EMAIL_ADDRESS][DOMAIN_NAME]" at bounding box center [375, 203] width 251 height 12
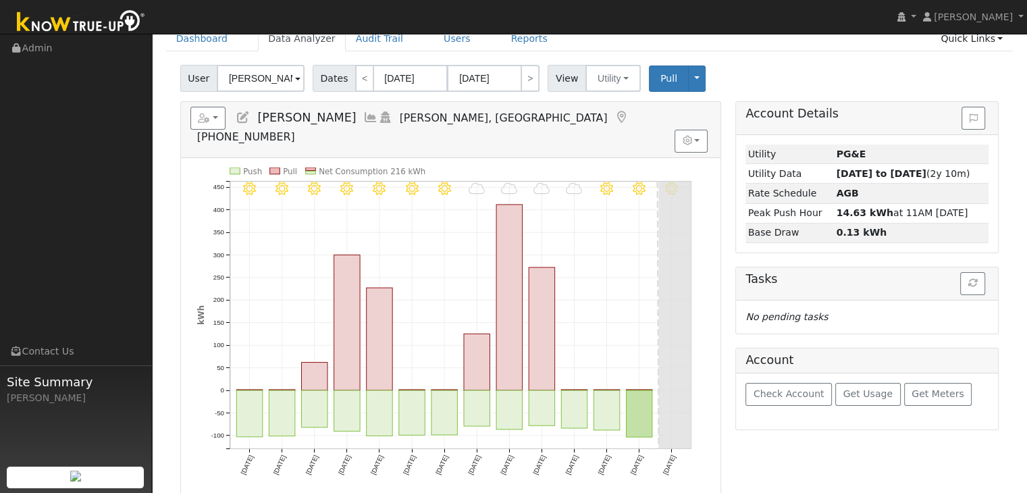
scroll to position [68, 0]
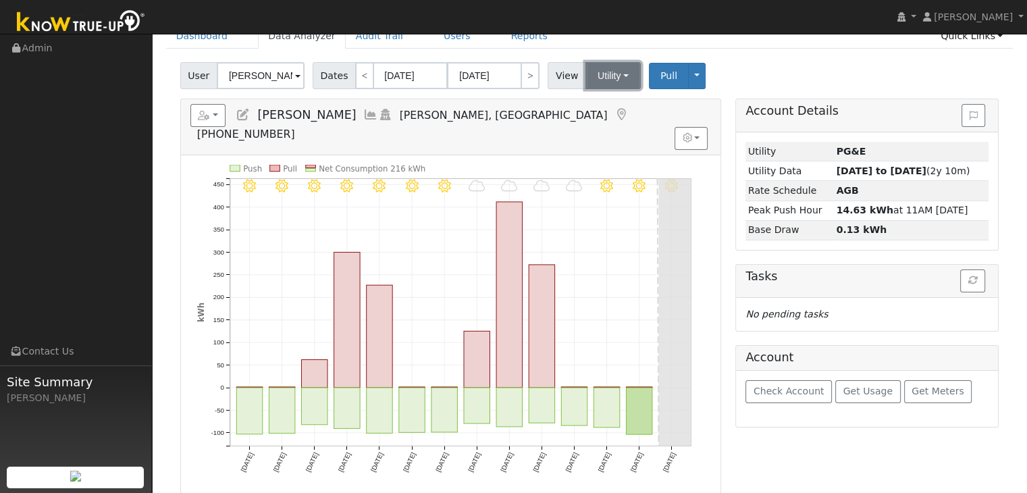
click at [602, 71] on button "Utility" at bounding box center [613, 75] width 55 height 27
click at [604, 124] on link "Solar" at bounding box center [630, 125] width 94 height 19
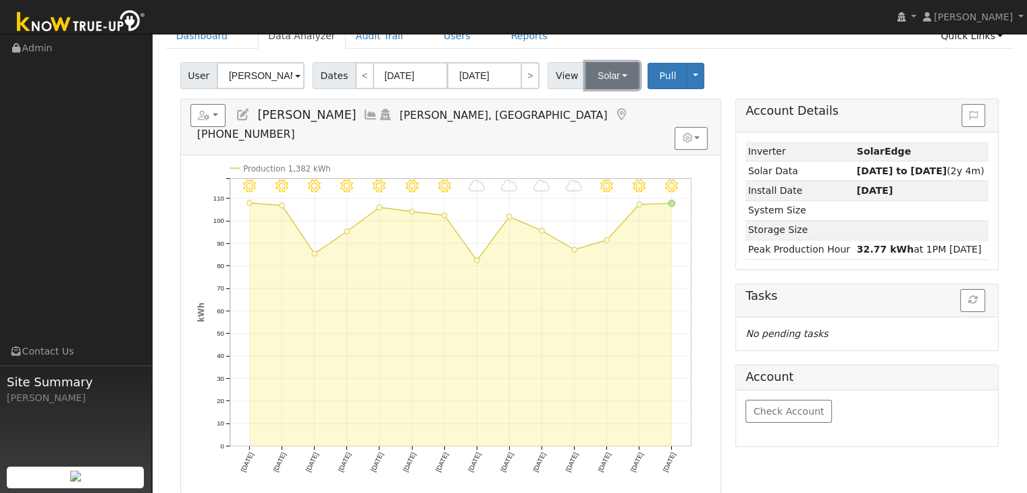
click at [605, 73] on button "Solar" at bounding box center [613, 75] width 54 height 27
click at [600, 106] on link "Utility" at bounding box center [630, 105] width 94 height 19
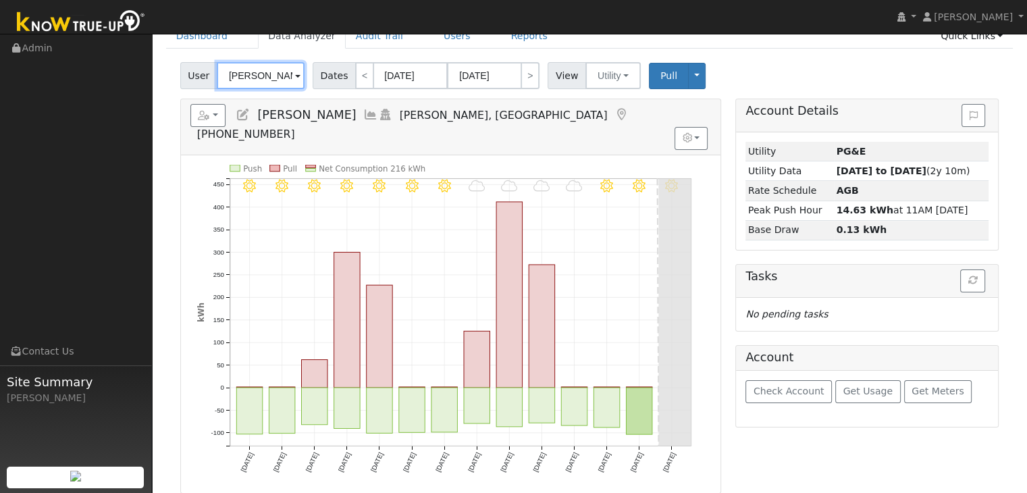
click at [269, 72] on input "[PERSON_NAME]" at bounding box center [261, 75] width 88 height 27
paste input "[PERSON_NAME]"
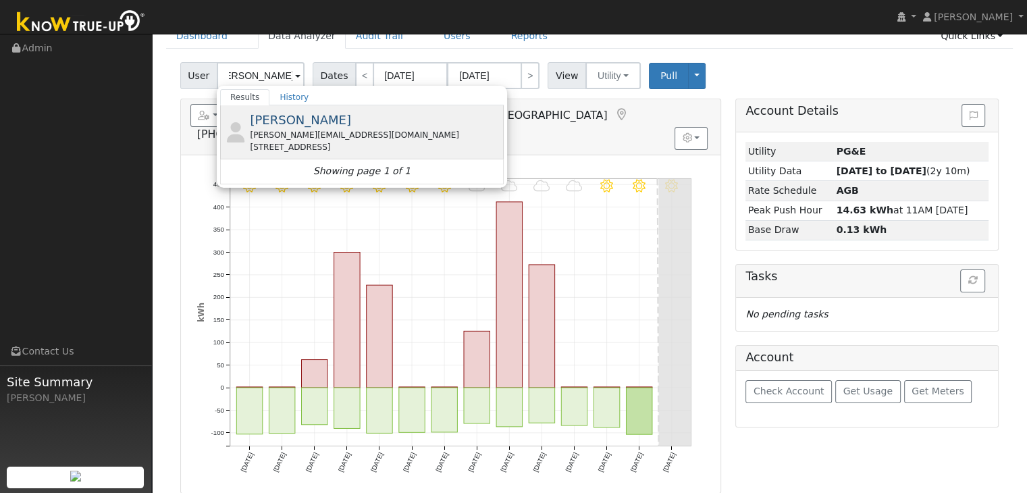
scroll to position [0, 0]
click at [294, 133] on div "[PERSON_NAME][EMAIL_ADDRESS][DOMAIN_NAME]" at bounding box center [375, 135] width 251 height 12
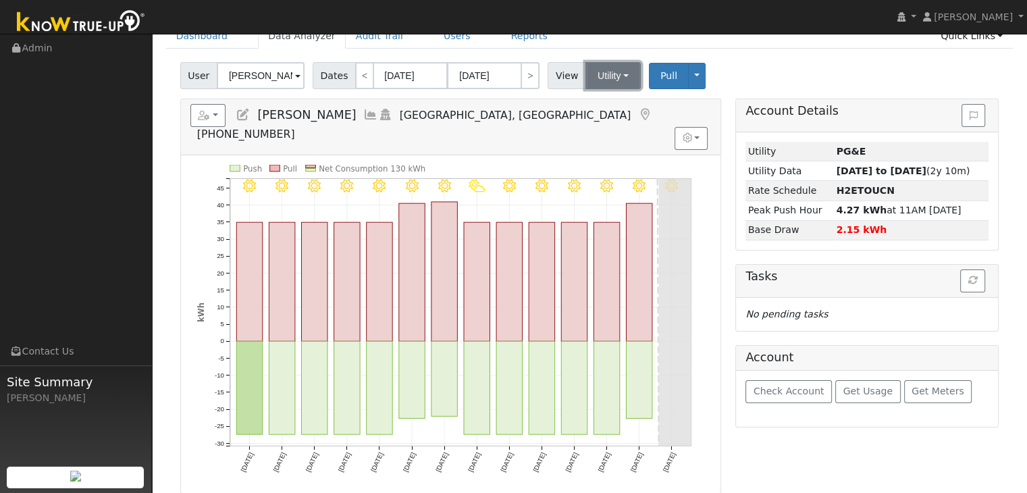
click at [598, 71] on button "Utility" at bounding box center [613, 75] width 55 height 27
click at [604, 120] on link "Solar" at bounding box center [630, 125] width 94 height 19
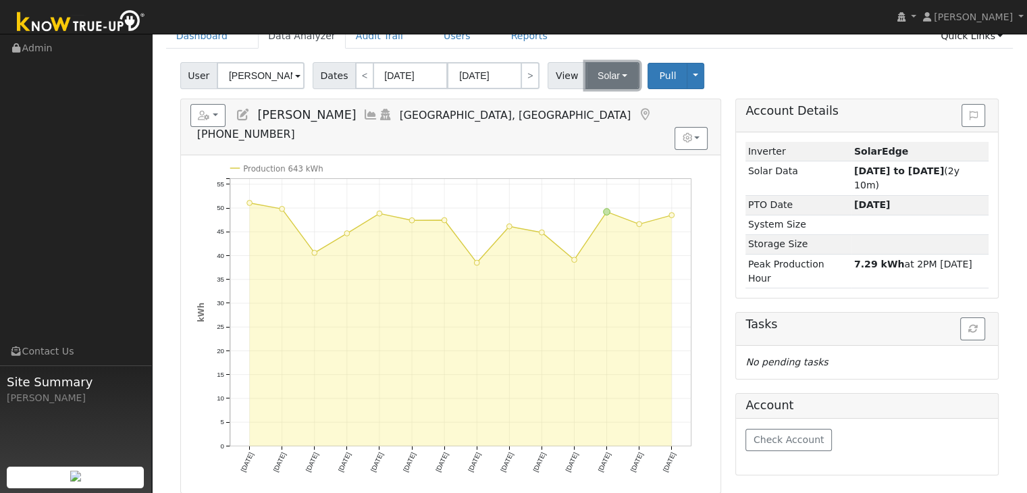
click at [592, 73] on button "Solar" at bounding box center [613, 75] width 54 height 27
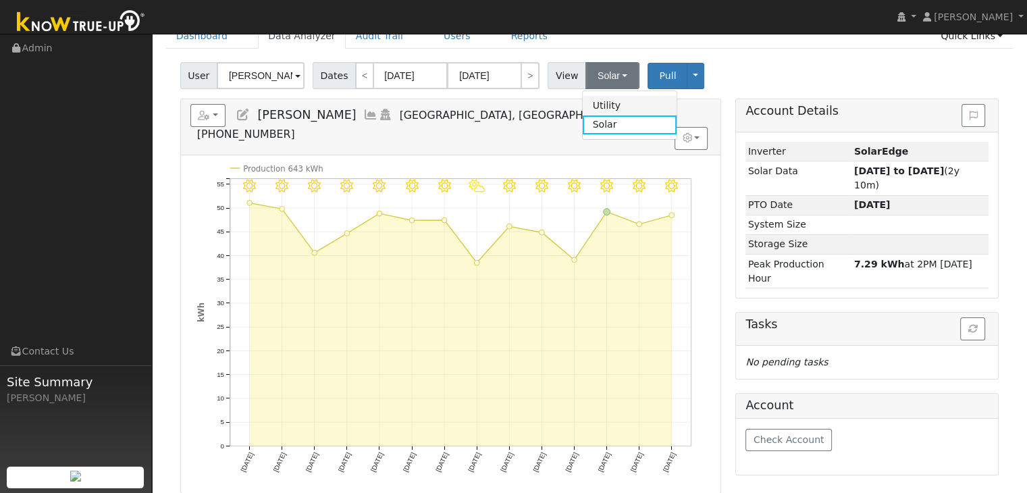
click at [605, 105] on link "Utility" at bounding box center [630, 105] width 94 height 19
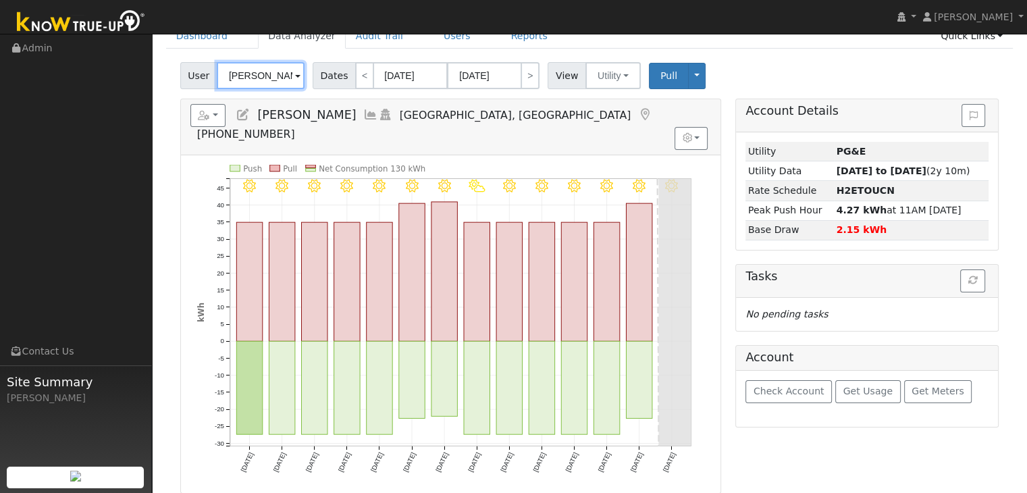
click at [267, 81] on input "[PERSON_NAME]" at bounding box center [261, 75] width 88 height 27
paste input "[PERSON_NAME]"
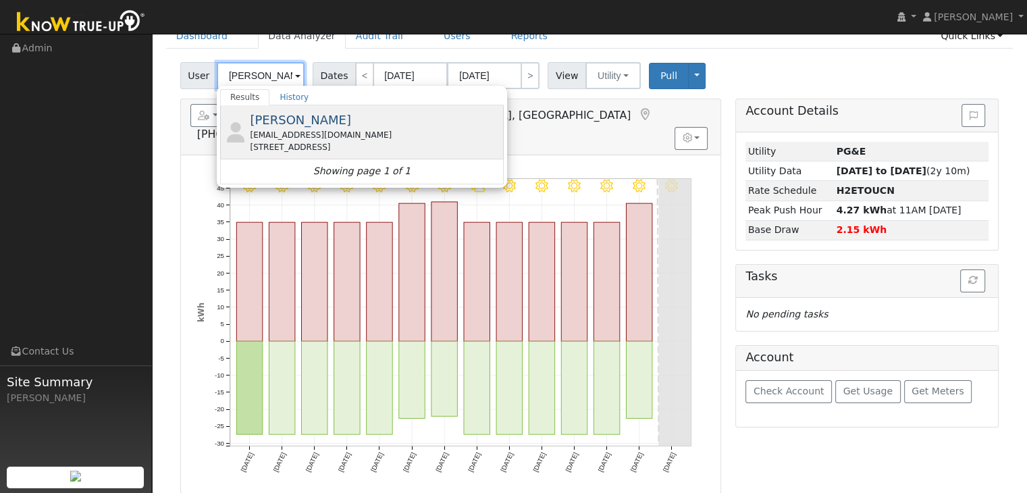
type input "[PERSON_NAME]"
click at [276, 134] on div "[EMAIL_ADDRESS][DOMAIN_NAME]" at bounding box center [375, 135] width 251 height 12
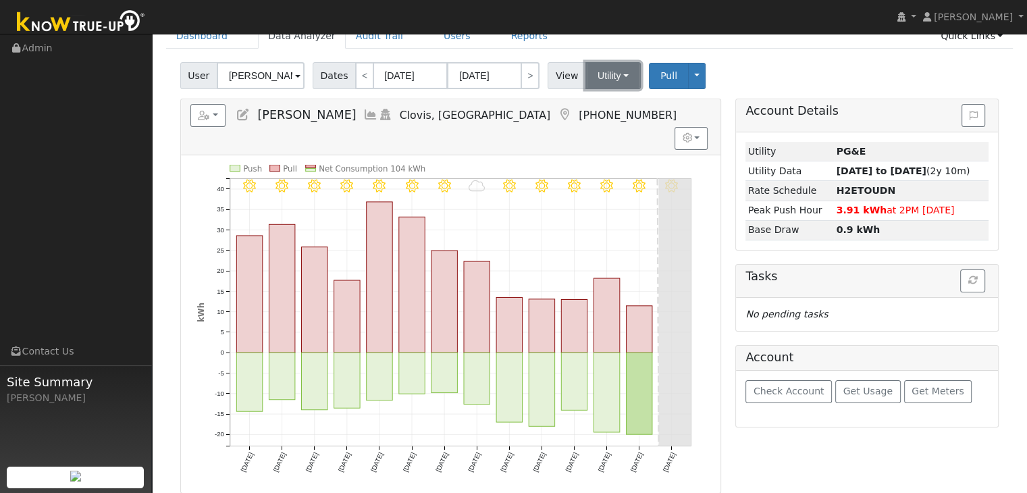
click at [607, 78] on button "Utility" at bounding box center [613, 75] width 55 height 27
click at [609, 122] on link "Solar" at bounding box center [630, 125] width 94 height 19
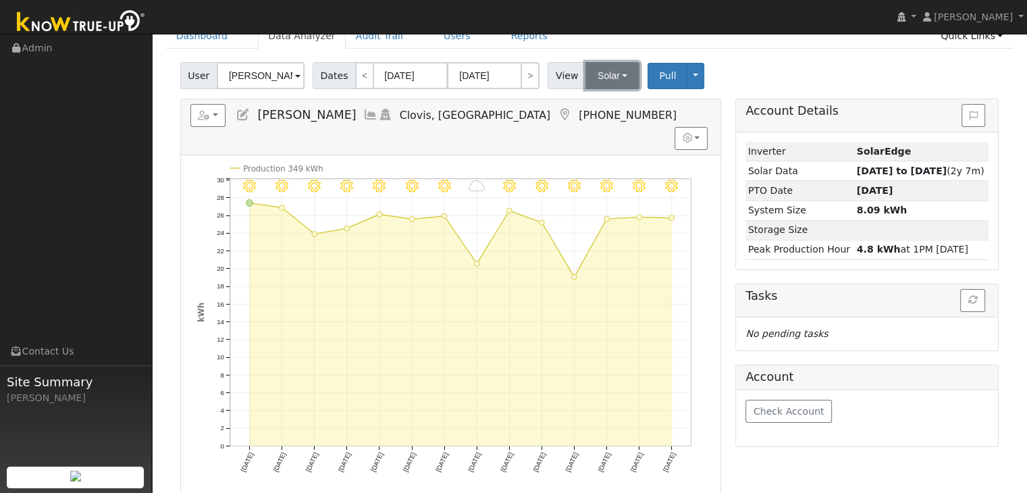
click at [596, 72] on button "Solar" at bounding box center [613, 75] width 54 height 27
click at [600, 101] on link "Utility" at bounding box center [630, 105] width 94 height 19
